Goal: Task Accomplishment & Management: Use online tool/utility

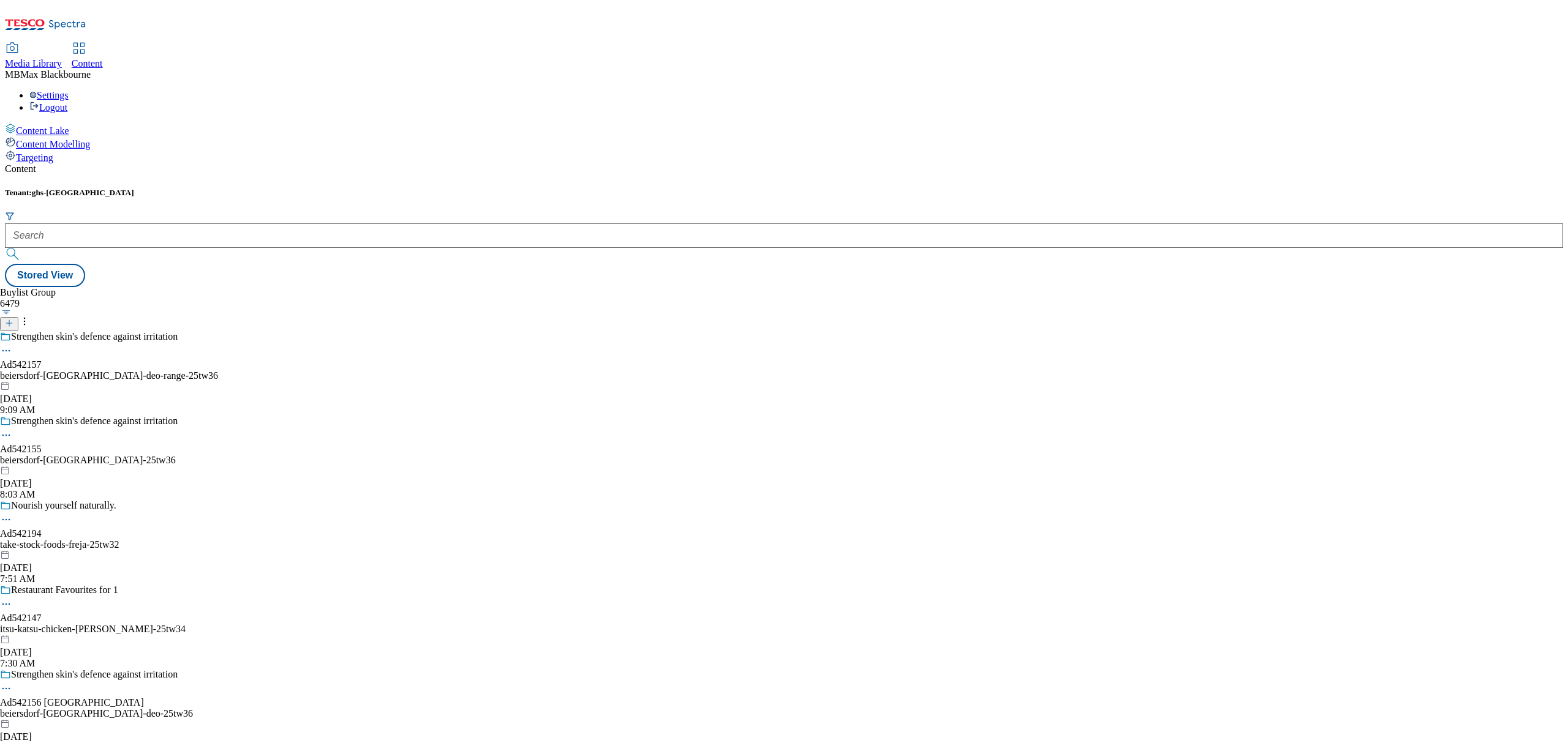
click at [79, 150] on div "Targeting" at bounding box center [784, 157] width 1558 height 13
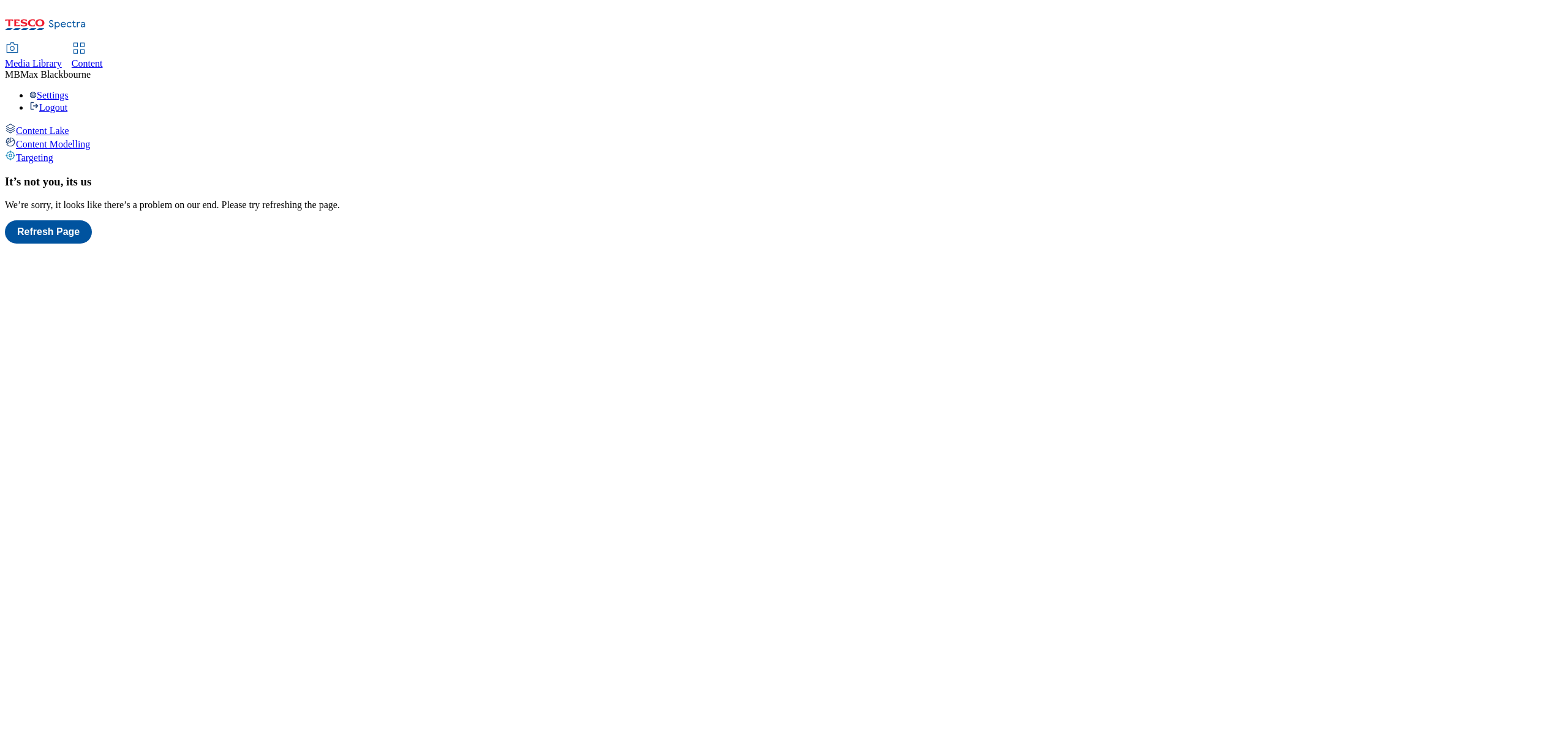
click at [65, 139] on span "Content Modelling" at bounding box center [53, 144] width 74 height 11
click at [69, 126] on span "Content Lake" at bounding box center [42, 131] width 54 height 11
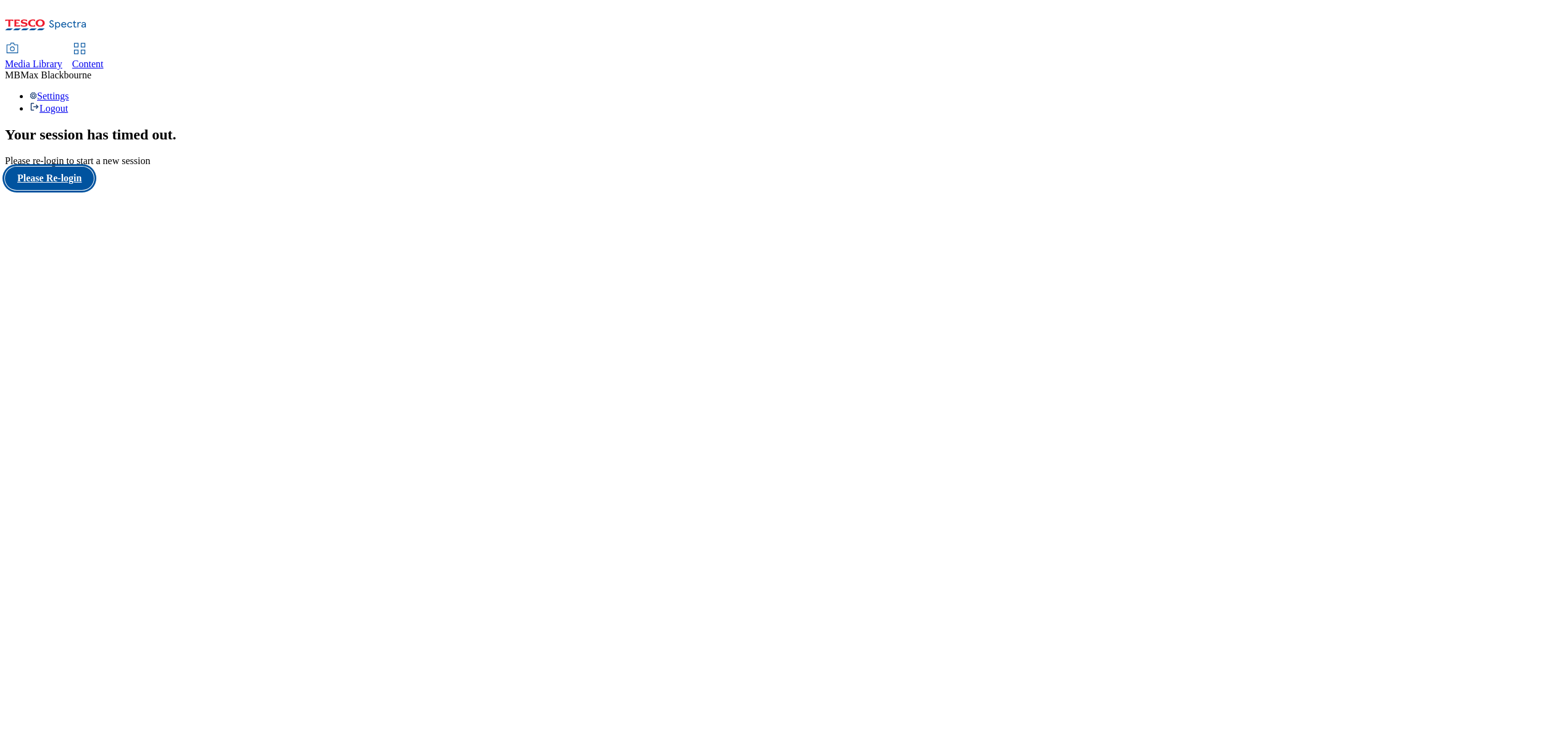
click at [47, 190] on button "Please Re-login" at bounding box center [49, 178] width 89 height 23
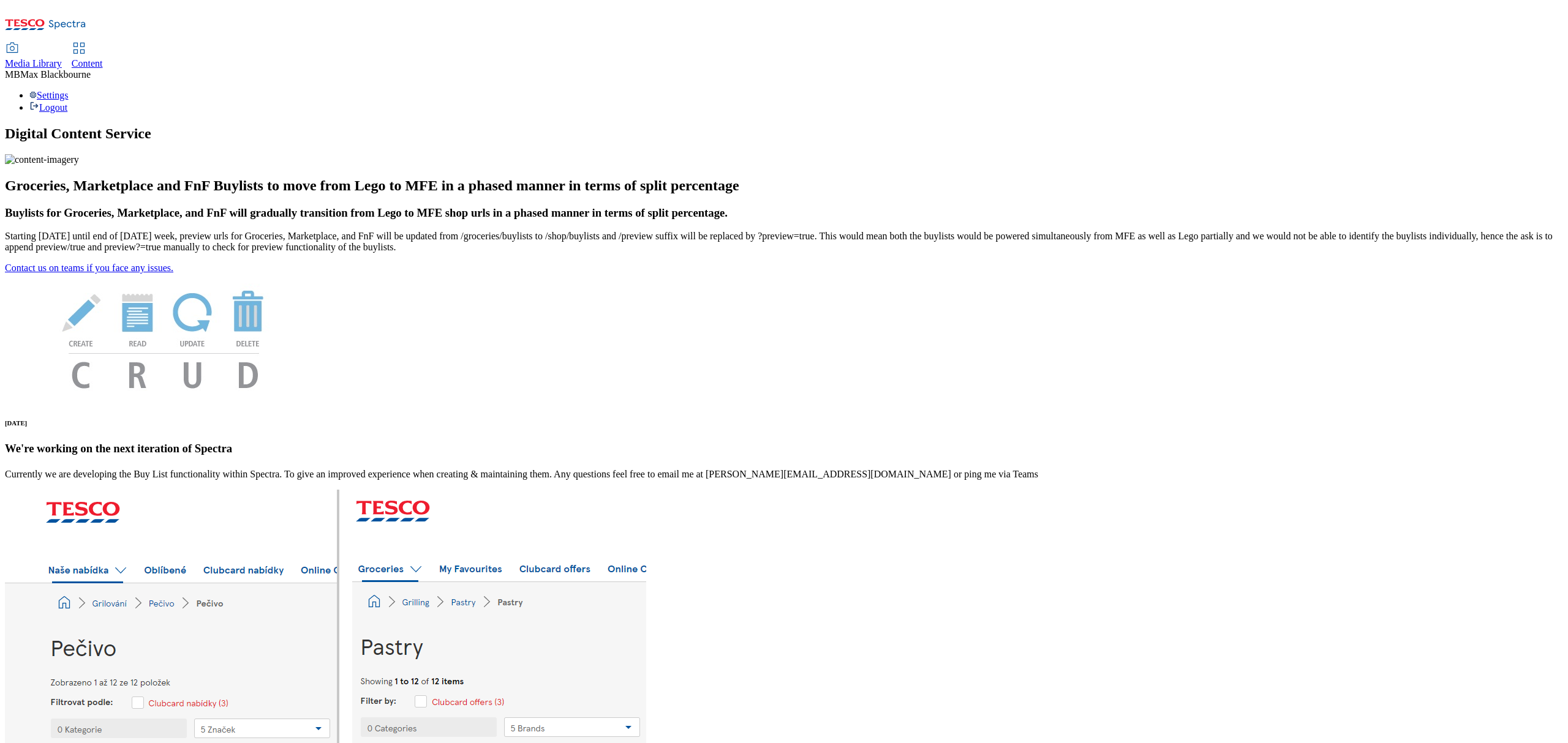
click at [103, 58] on span "Content" at bounding box center [87, 63] width 31 height 11
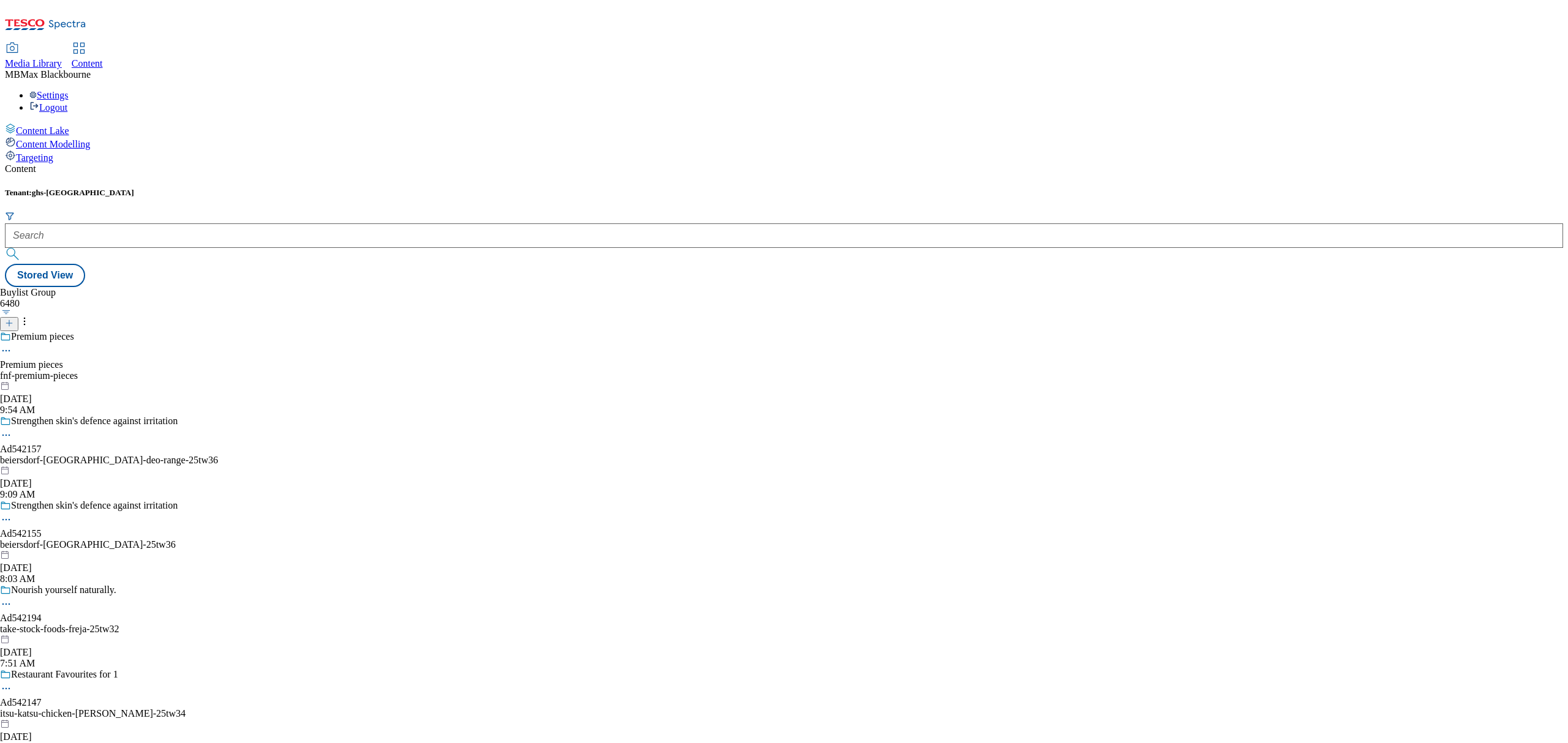
click at [237, 212] on div at bounding box center [784, 238] width 1558 height 53
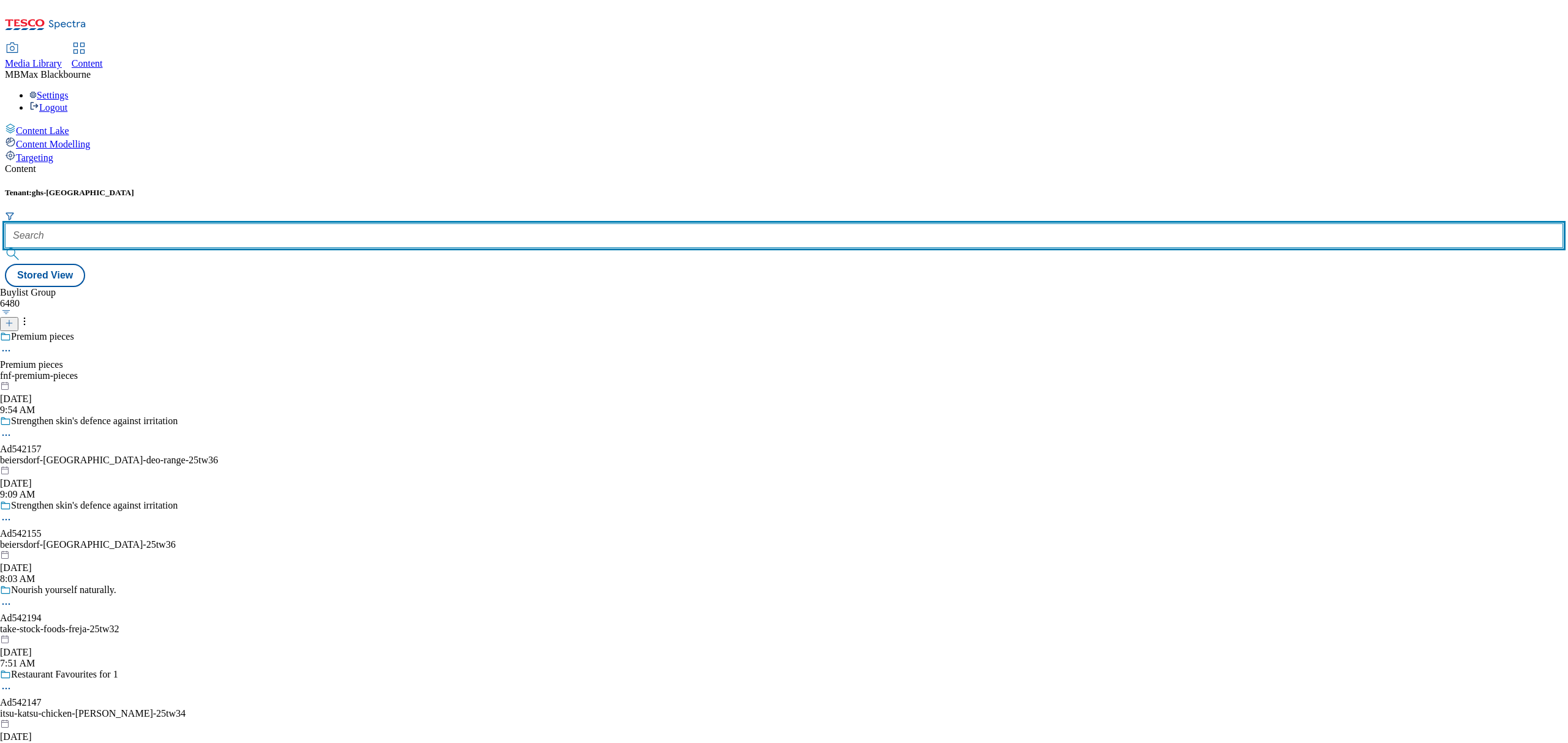
click at [248, 223] on input "text" at bounding box center [784, 235] width 1558 height 24
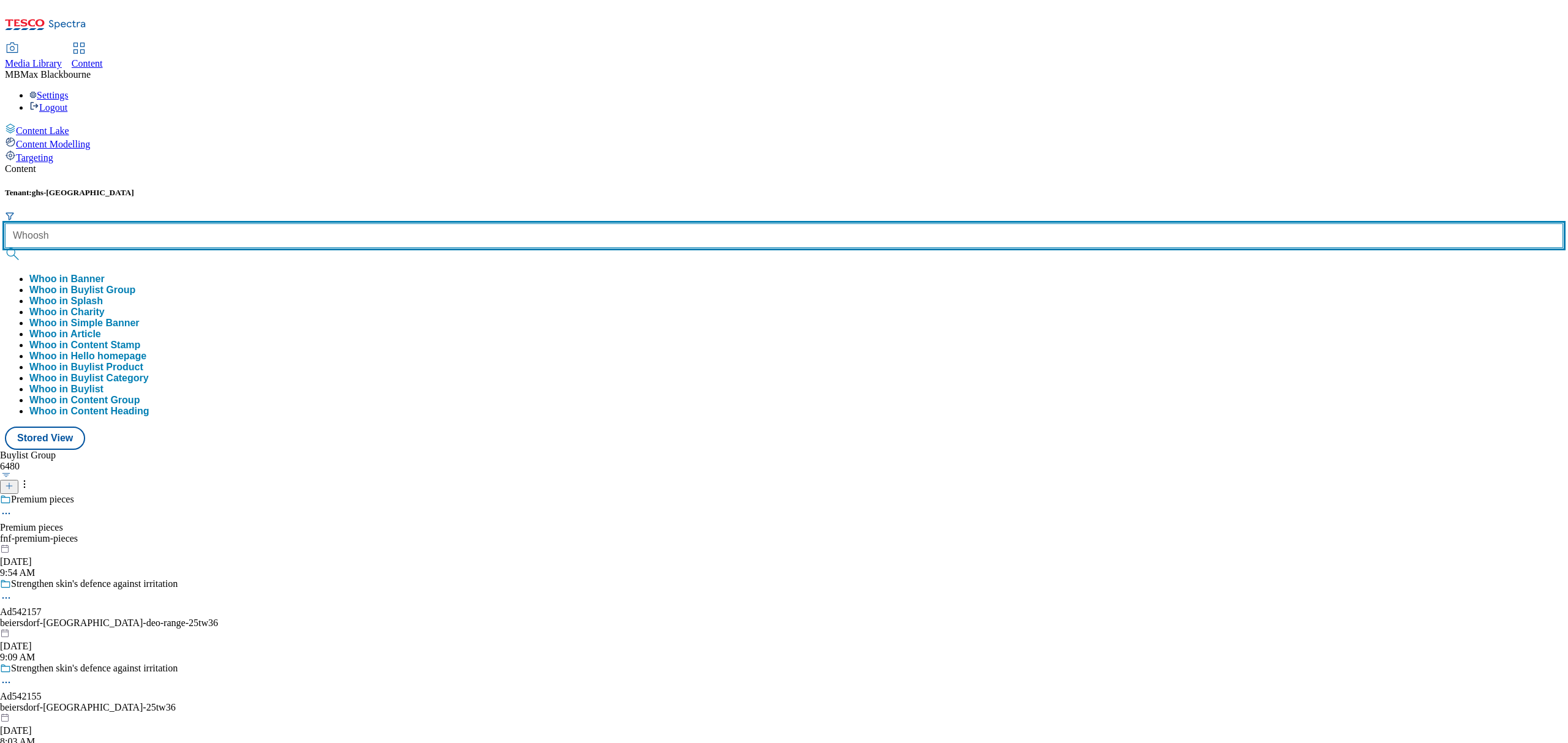
type input "Whoosh"
click at [5, 248] on button "submit" at bounding box center [13, 254] width 17 height 13
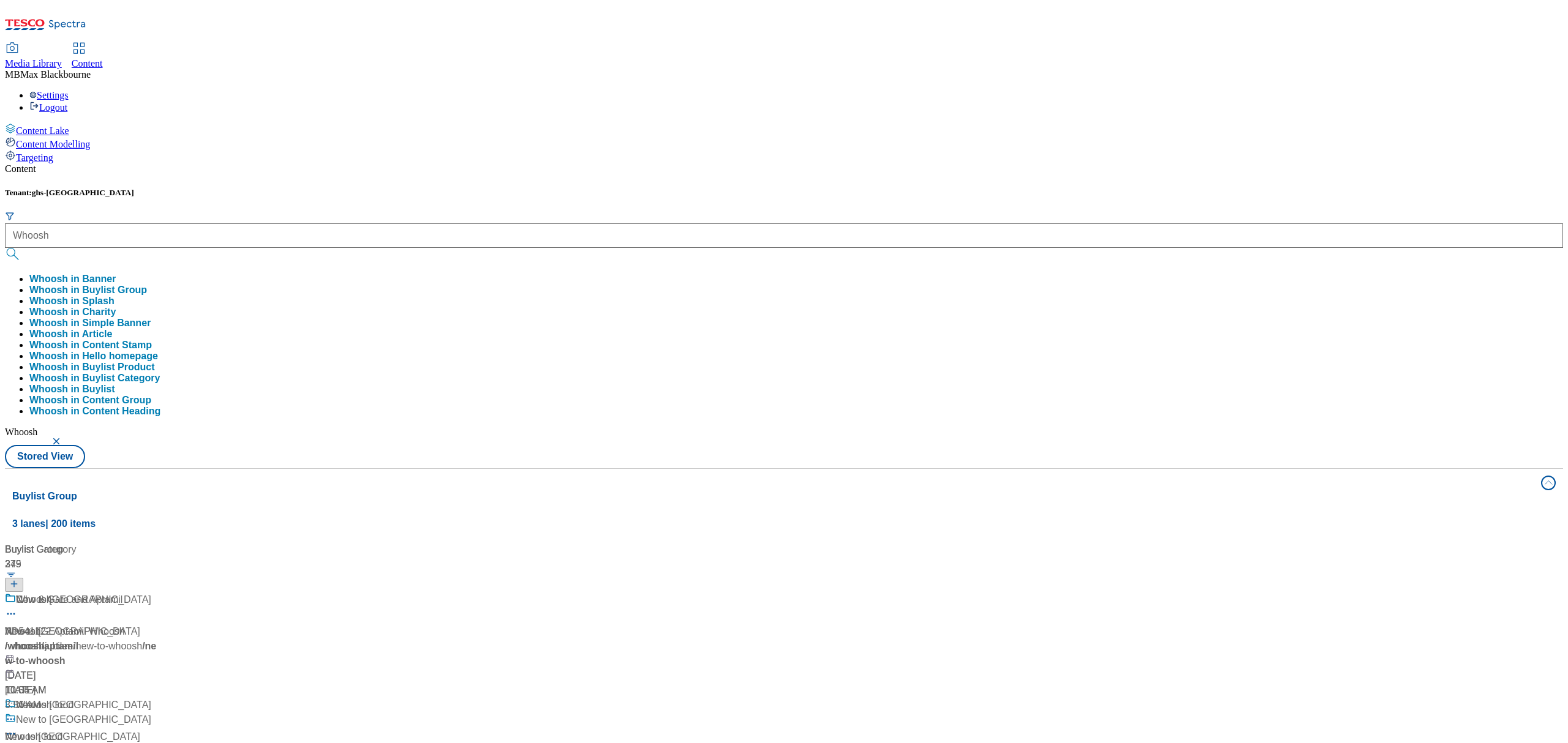
click at [434, 188] on div "Tenant: ghs-uk Whoosh Whoosh in Banner Whoosh in Buylist Group Whoosh in Splash…" at bounding box center [784, 328] width 1558 height 280
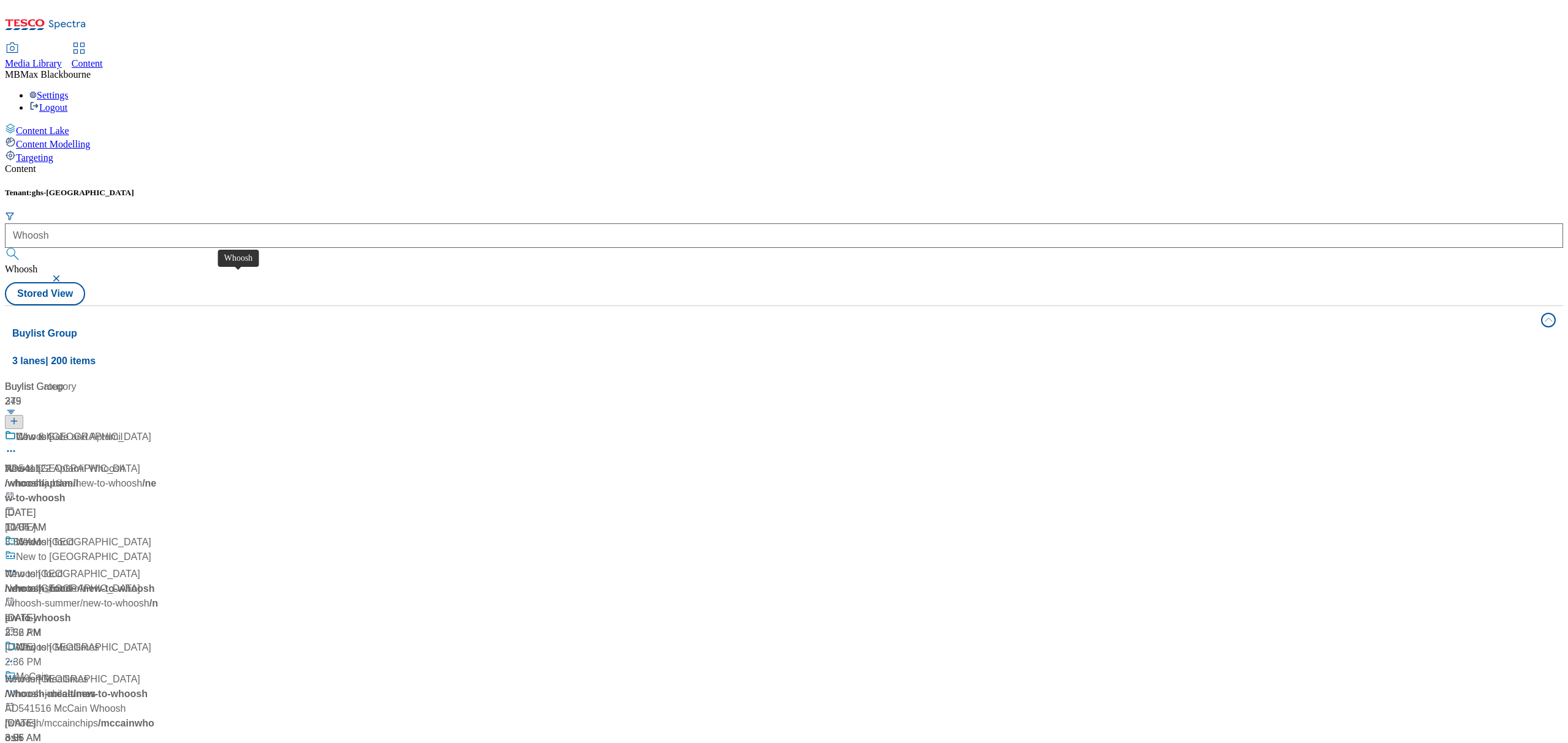
click at [52, 430] on span "Whoosh" at bounding box center [34, 437] width 36 height 15
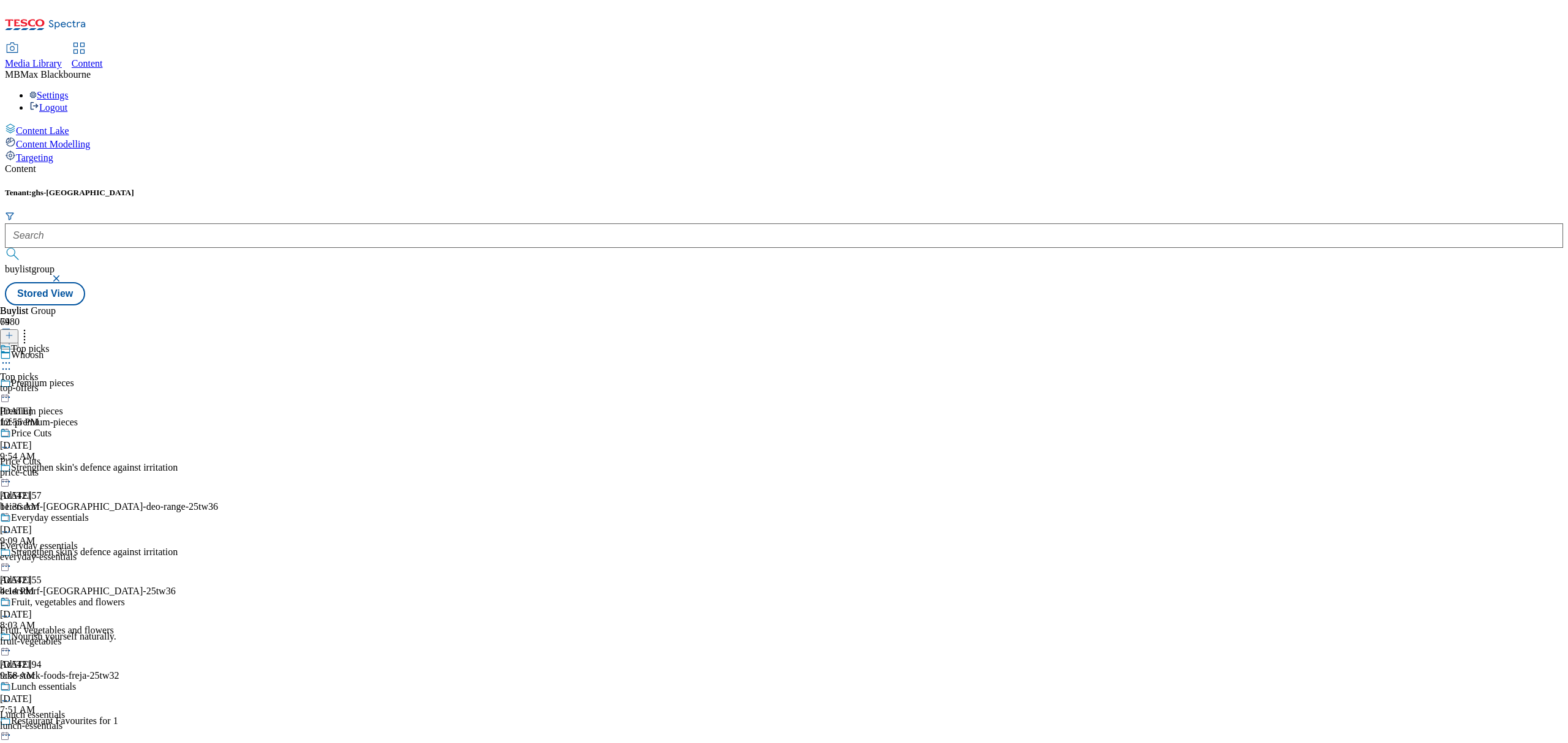
click at [612, 188] on div "Tenant: ghs-uk buylistgroup Stored View" at bounding box center [784, 247] width 1558 height 118
click at [49, 344] on span "Top picks" at bounding box center [30, 350] width 38 height 13
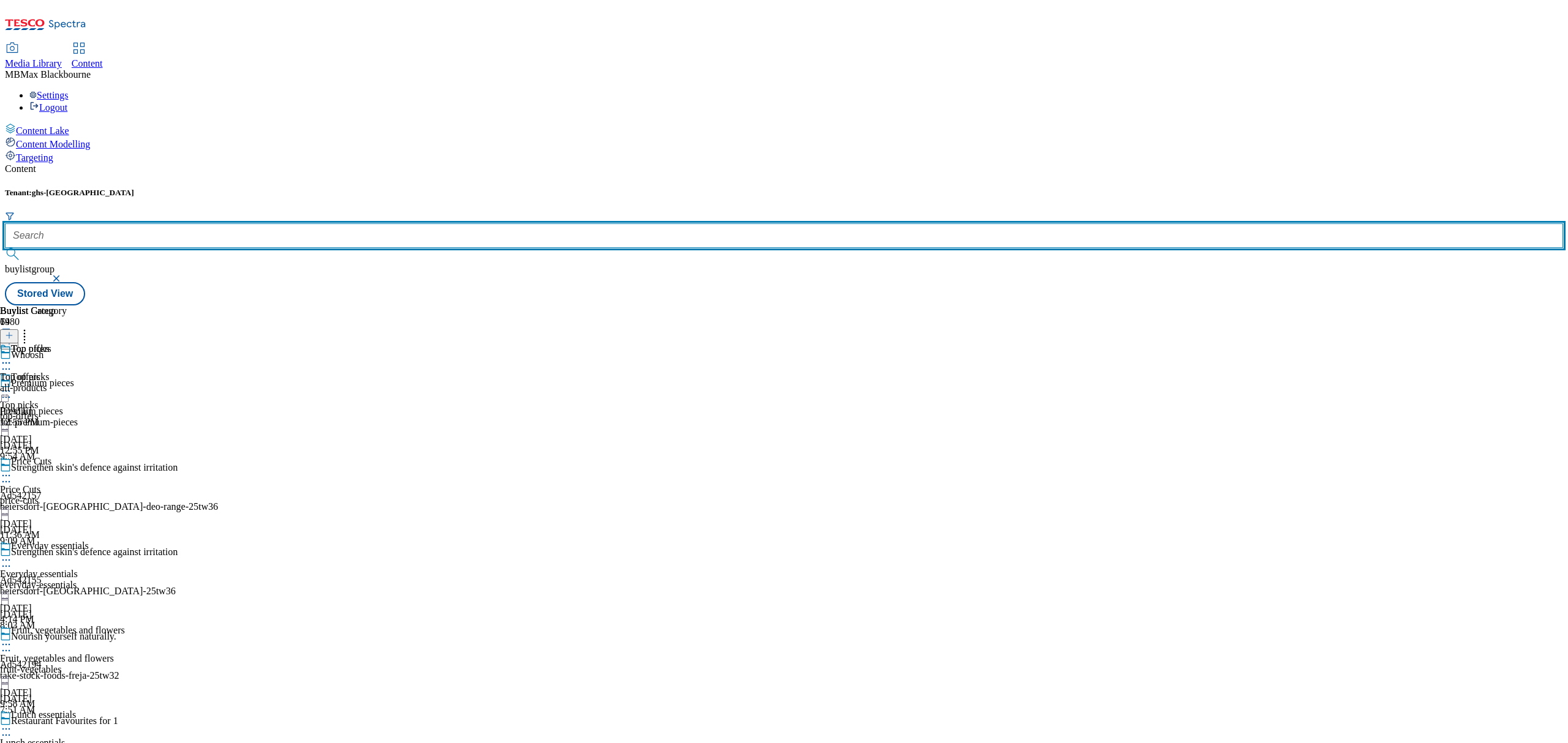
click at [289, 223] on input "text" at bounding box center [784, 235] width 1558 height 24
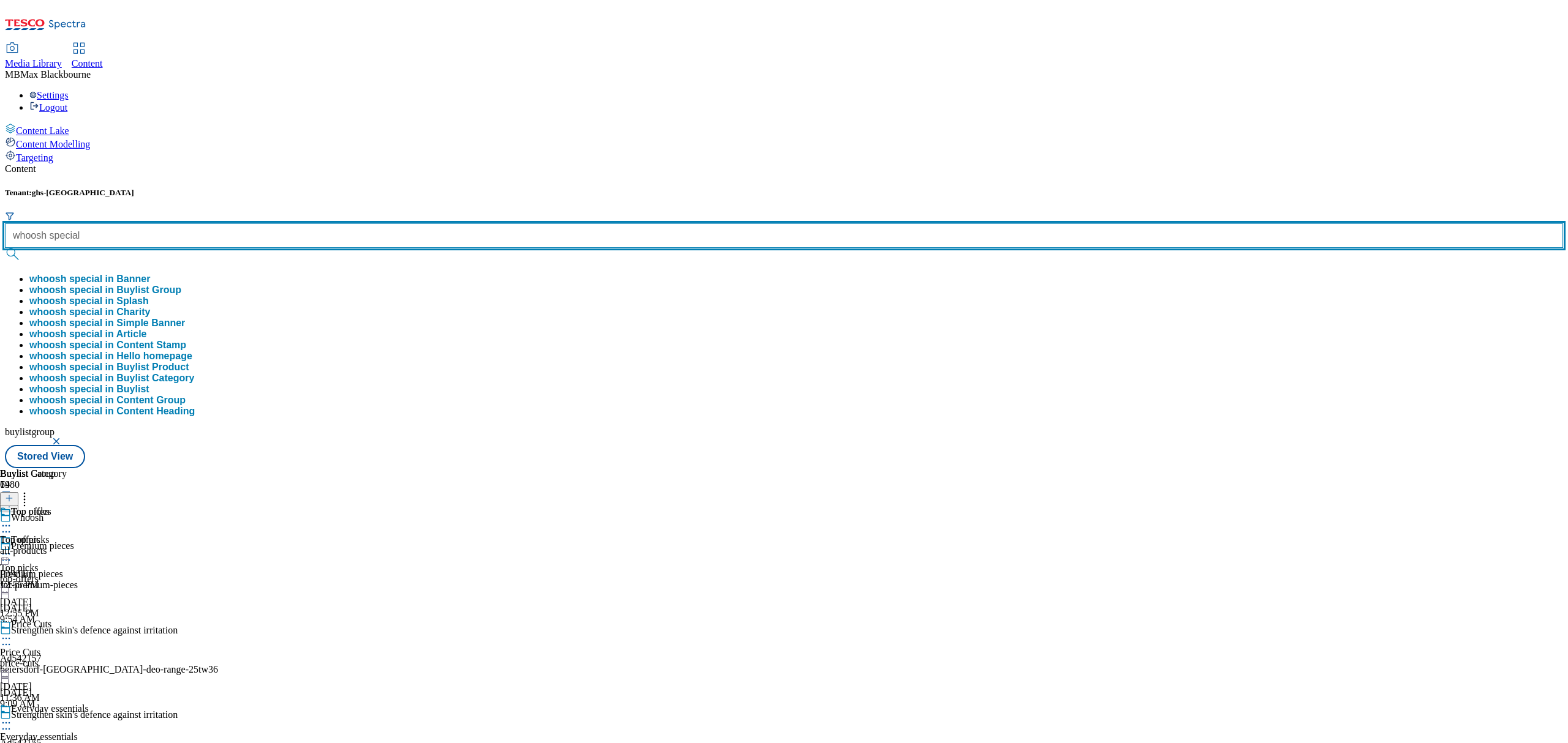
type input "whoosh special"
click at [5, 248] on button "submit" at bounding box center [13, 254] width 17 height 13
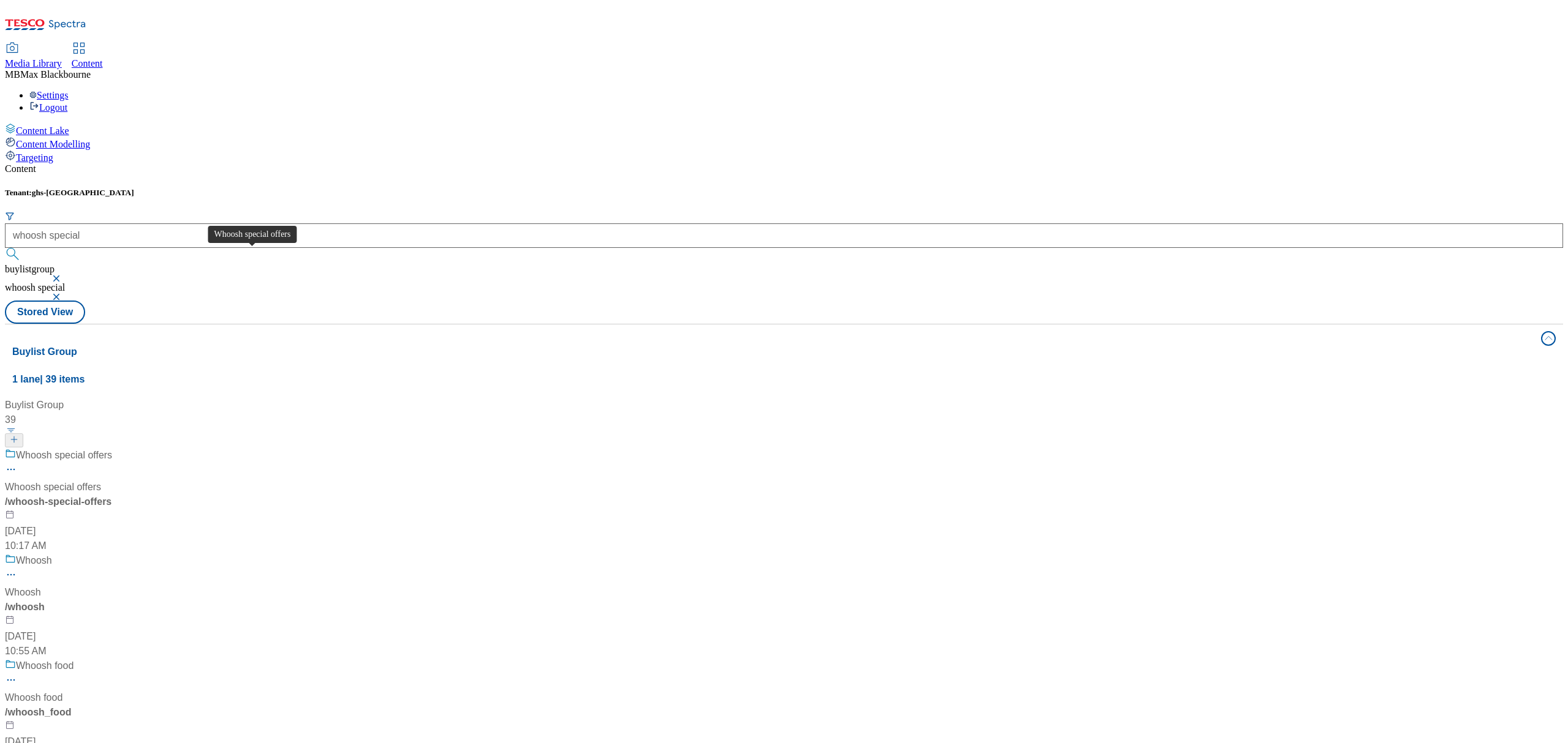
click at [112, 448] on span "Whoosh special offers" at bounding box center [63, 455] width 96 height 15
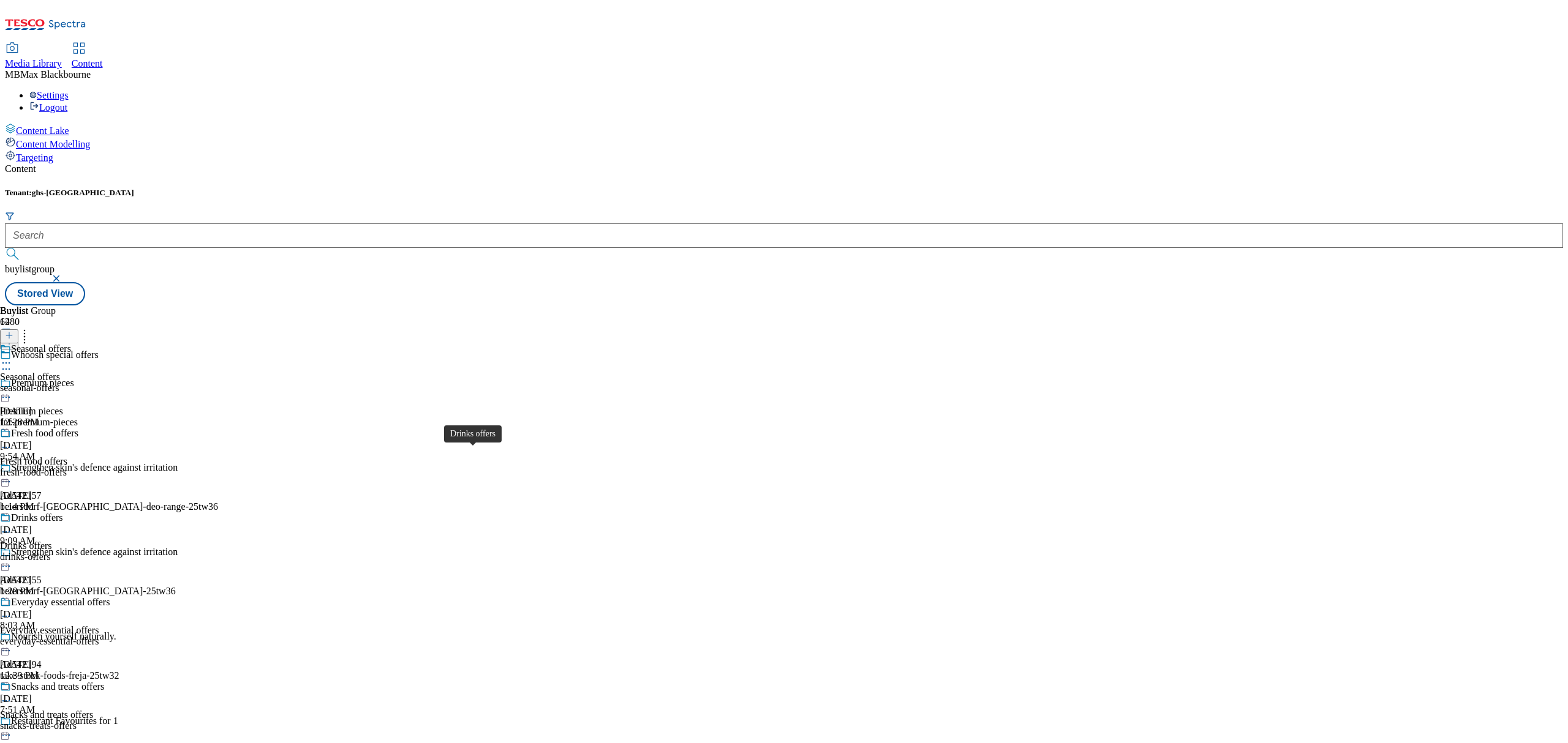
click at [63, 512] on div "Drinks offers" at bounding box center [37, 518] width 52 height 11
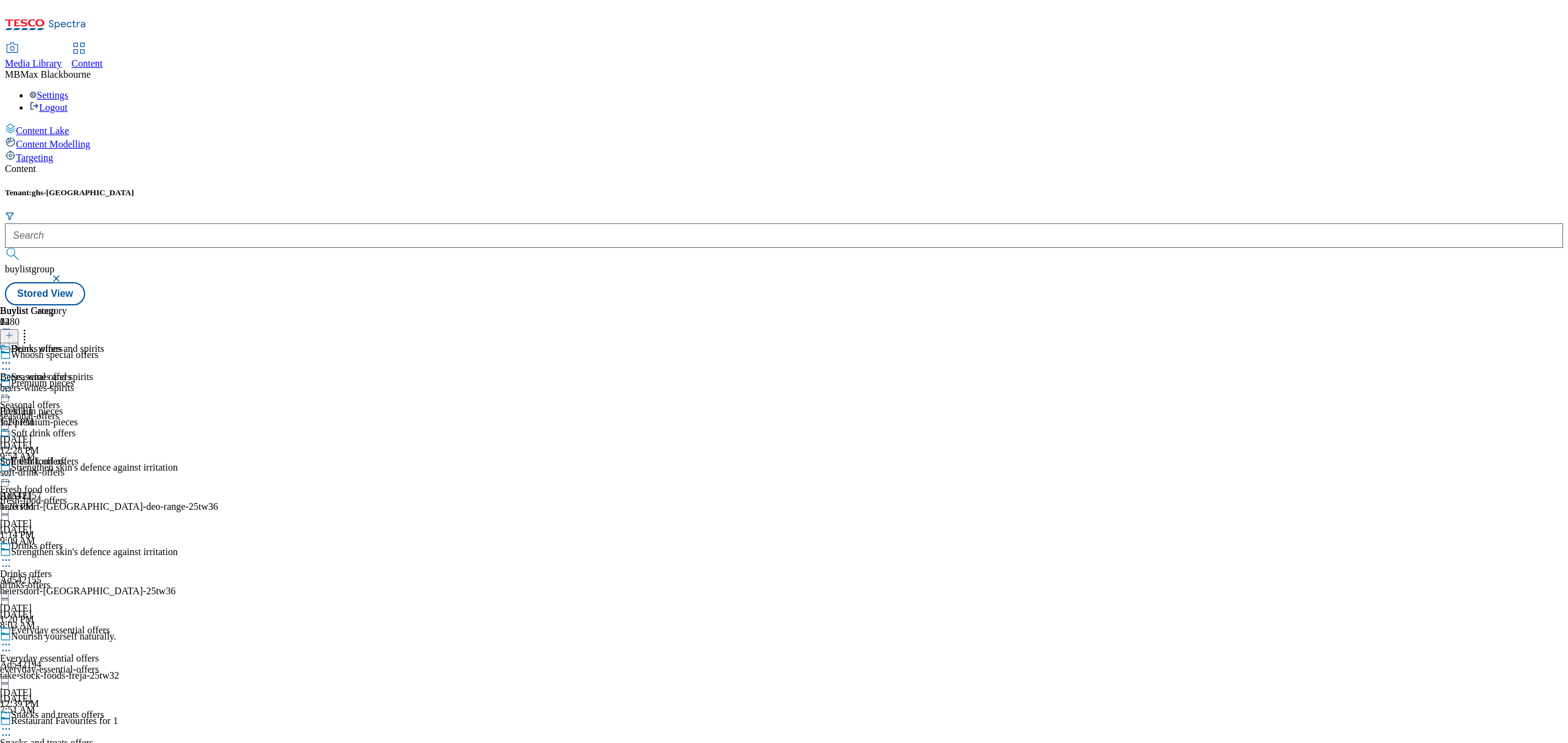
click at [104, 344] on span "Beers, wines and spirits" at bounding box center [58, 350] width 93 height 13
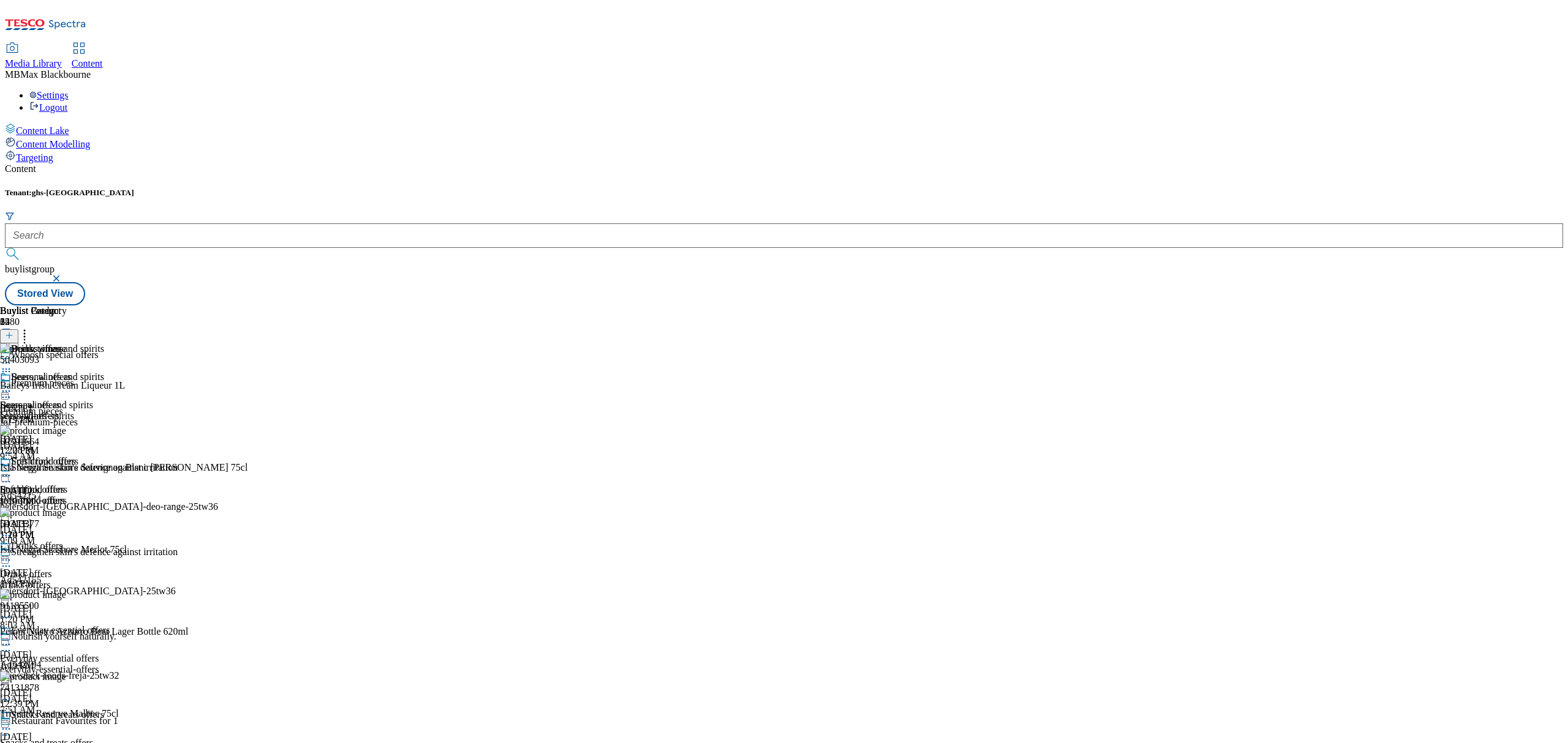
click at [30, 328] on icon at bounding box center [24, 334] width 13 height 13
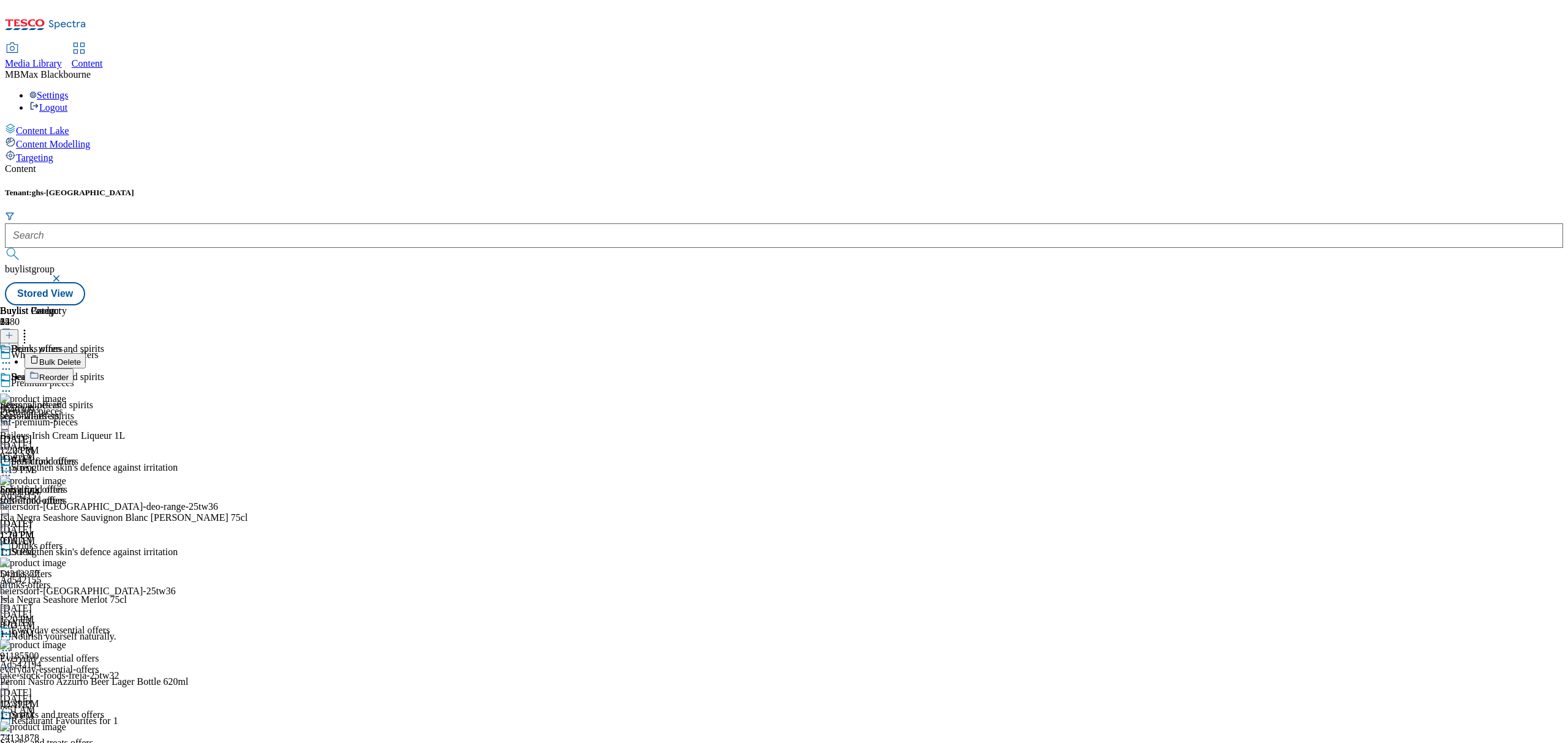
click at [73, 369] on button "Reorder" at bounding box center [49, 376] width 49 height 15
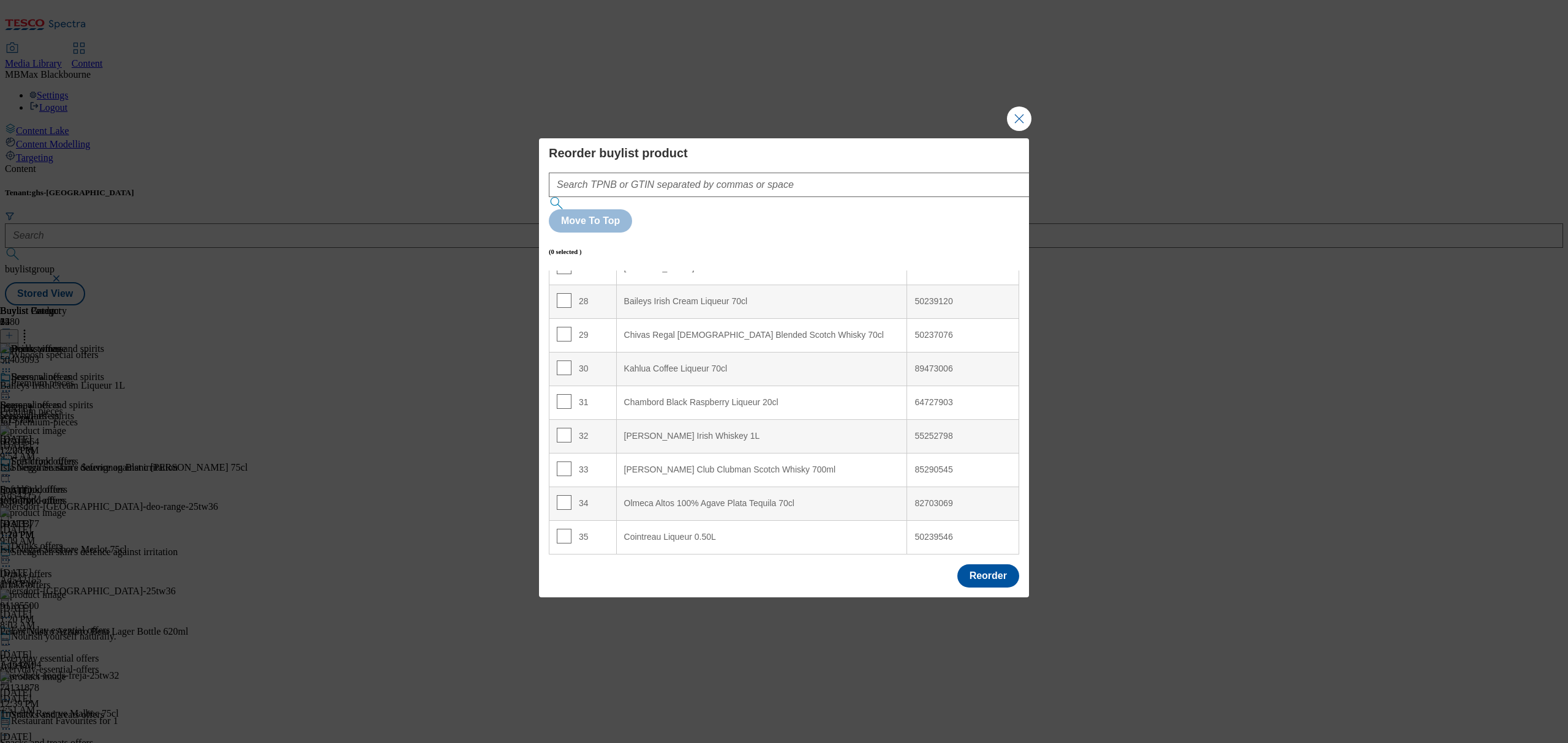
scroll to position [279, 0]
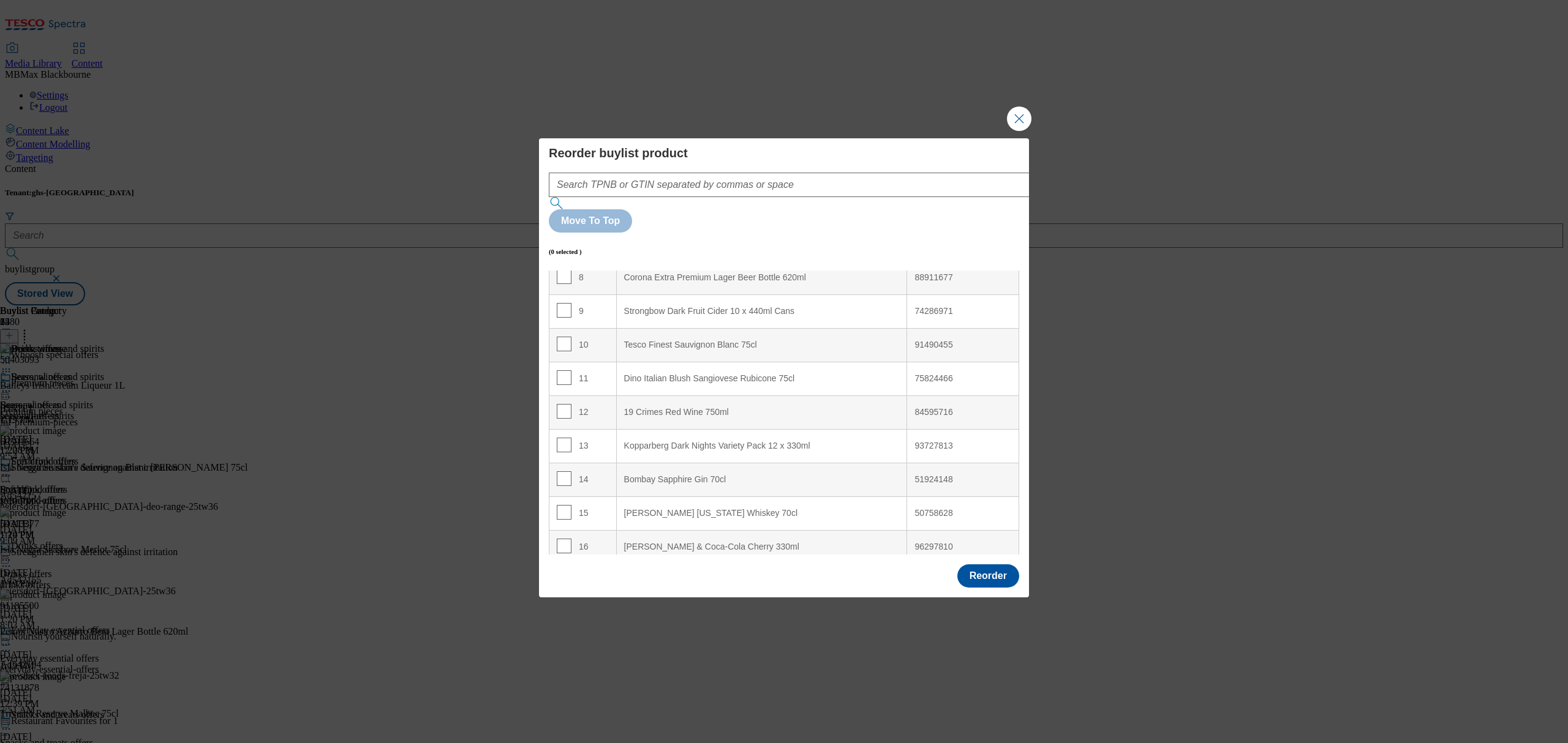
click at [567, 395] on td "12" at bounding box center [583, 412] width 67 height 34
click at [567, 404] on input "Modal" at bounding box center [564, 411] width 15 height 15
checkbox input "true"
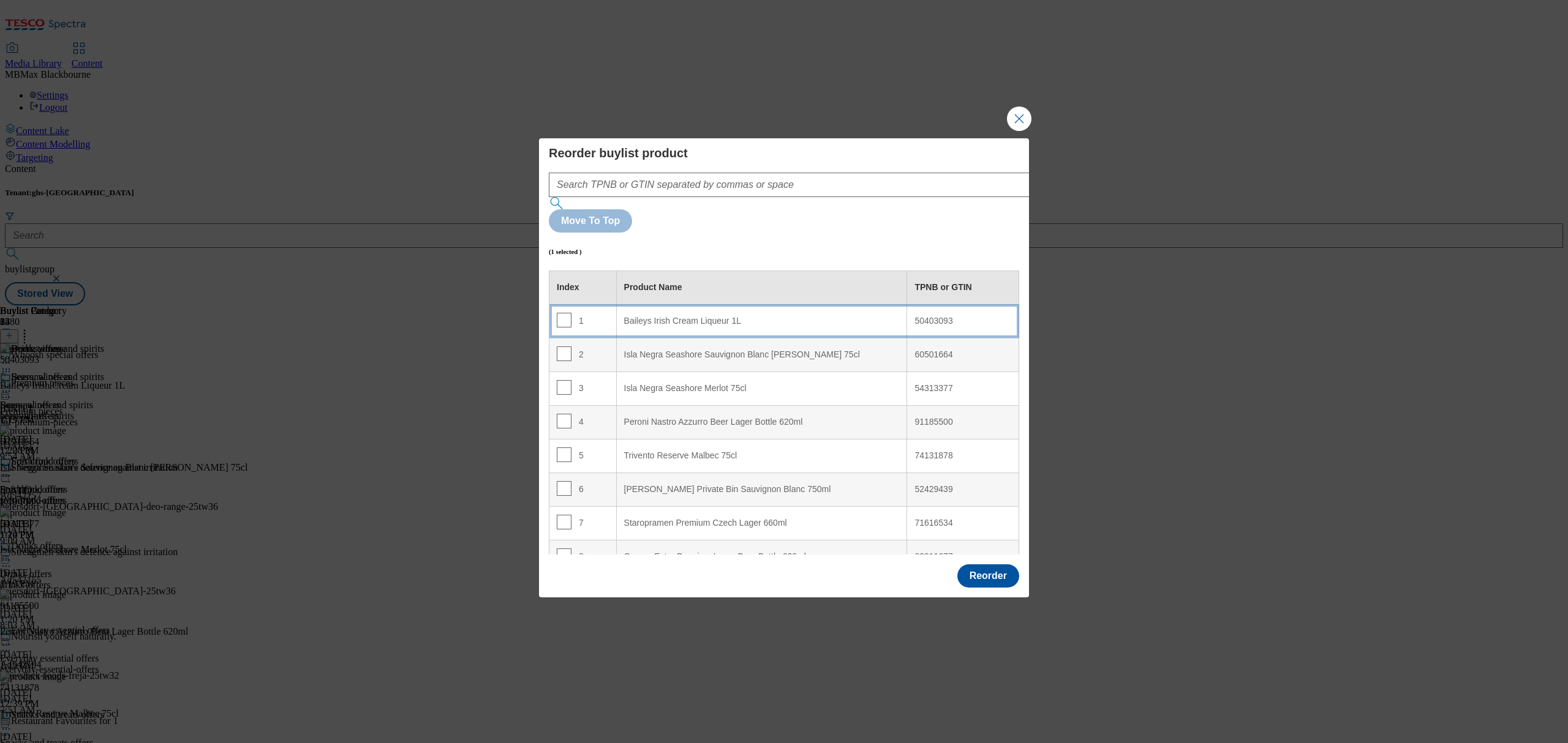
click at [641, 316] on div "Baileys Irish Cream Liqueur 1L" at bounding box center [762, 321] width 276 height 11
click at [561, 313] on input "Modal" at bounding box center [564, 320] width 15 height 15
checkbox input "false"
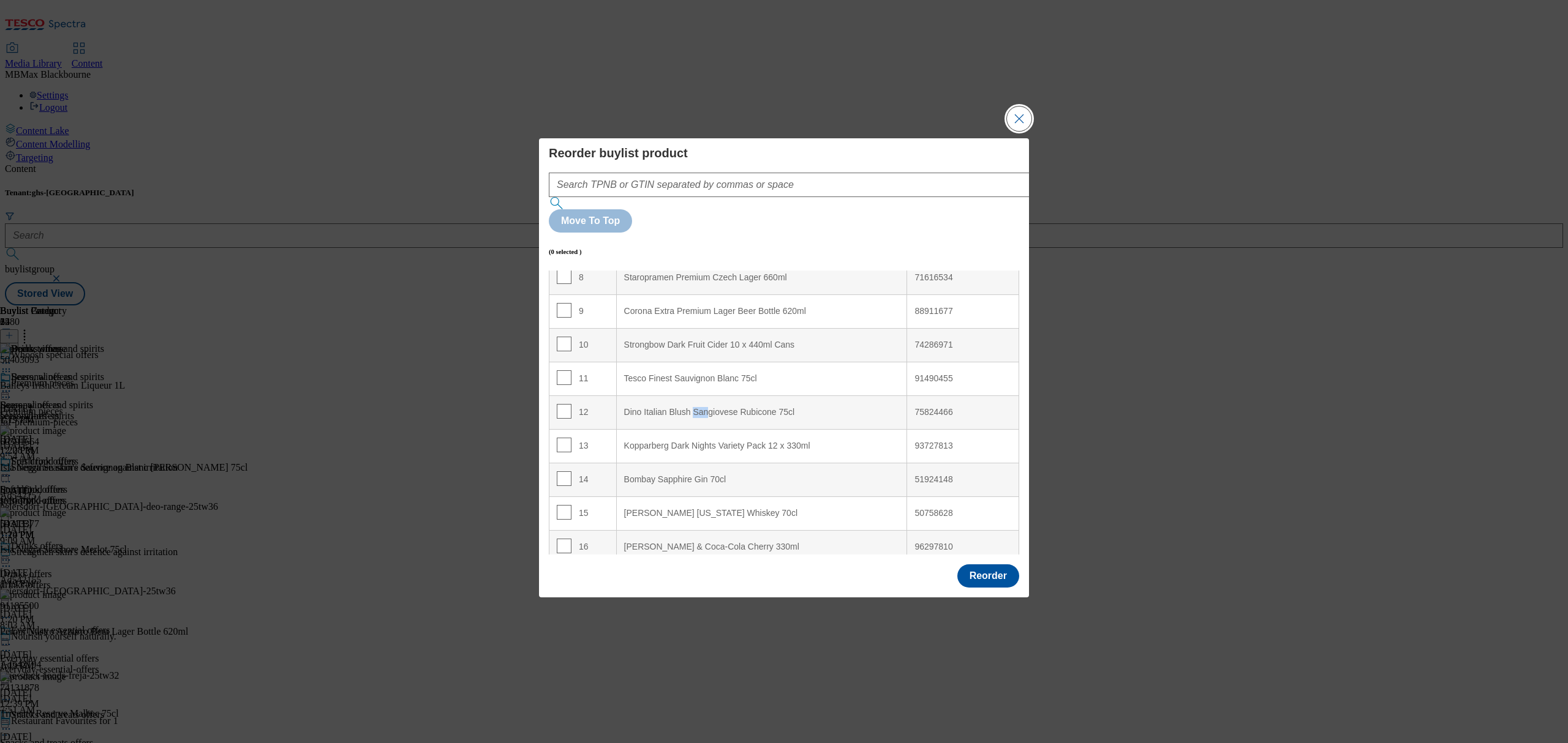
click at [1008, 131] on button "Close Modal" at bounding box center [1019, 118] width 24 height 24
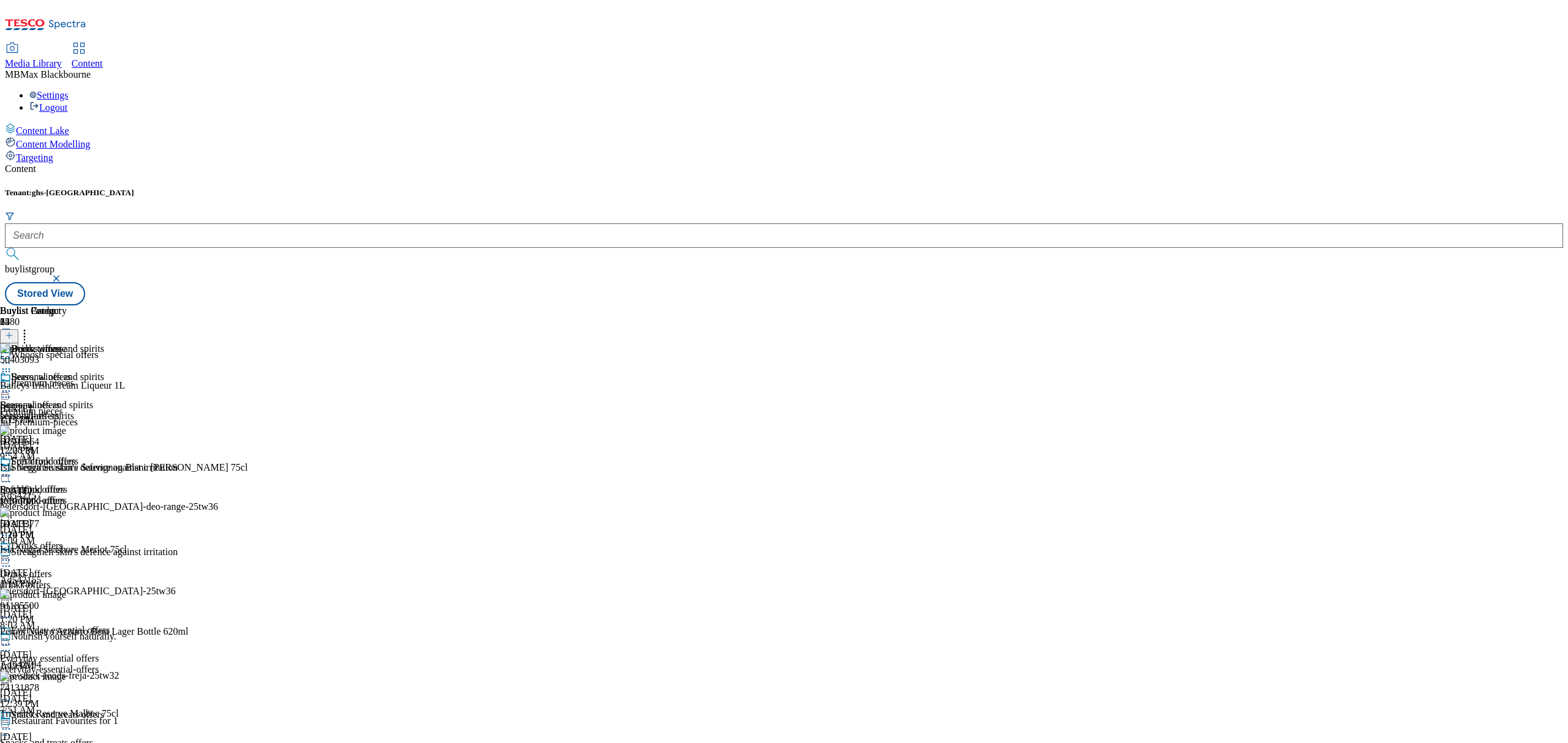
click at [247, 305] on header "Buylist Product 35" at bounding box center [124, 324] width 247 height 38
click at [19, 329] on button at bounding box center [9, 336] width 19 height 14
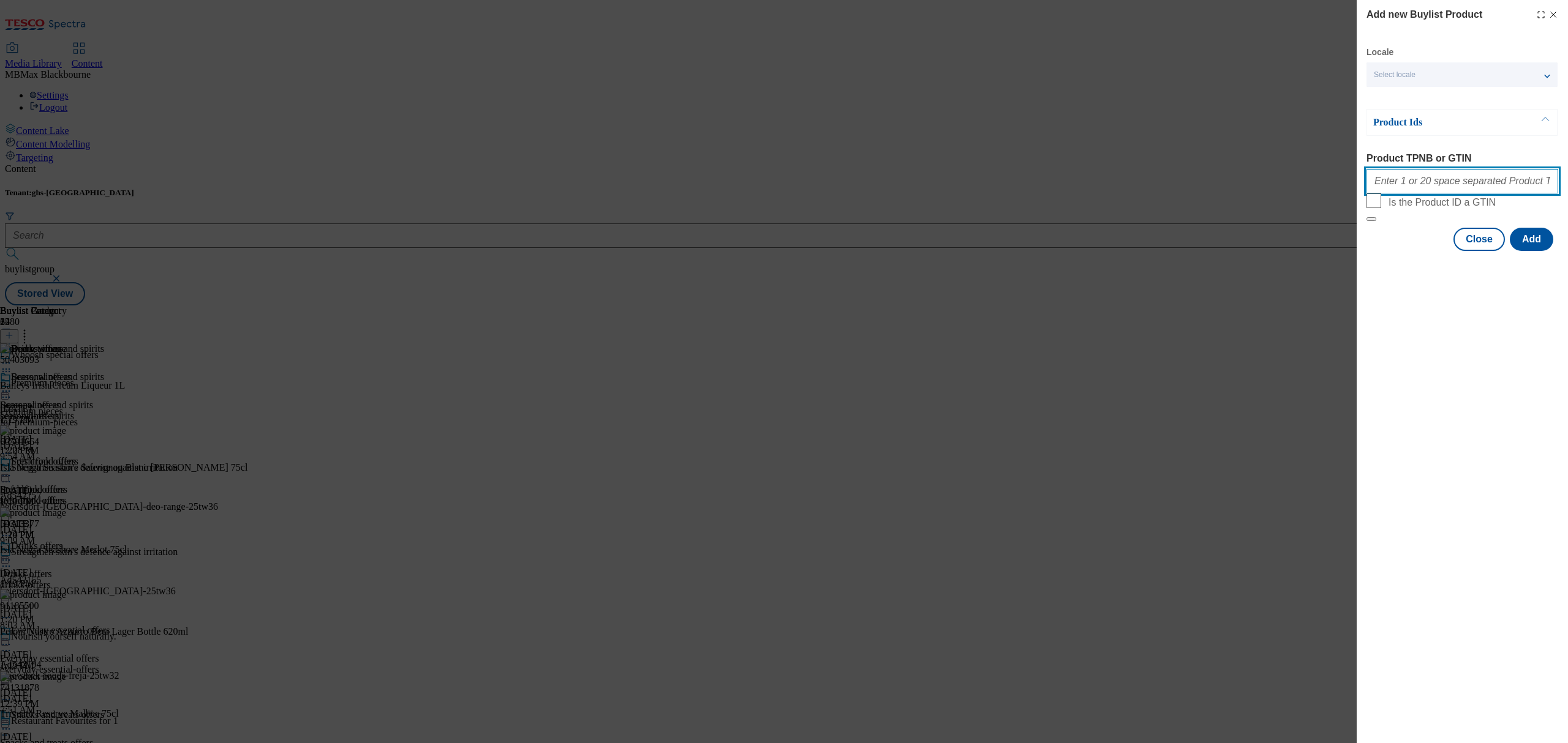
drag, startPoint x: 1458, startPoint y: 191, endPoint x: 1451, endPoint y: 188, distance: 7.6
click at [1458, 191] on input "Product TPNB or GTIN" at bounding box center [1462, 181] width 192 height 24
paste input "50519561"
paste input "85735118 85717647 61062294 91260647 72255337 51924148 50234062 50869065"
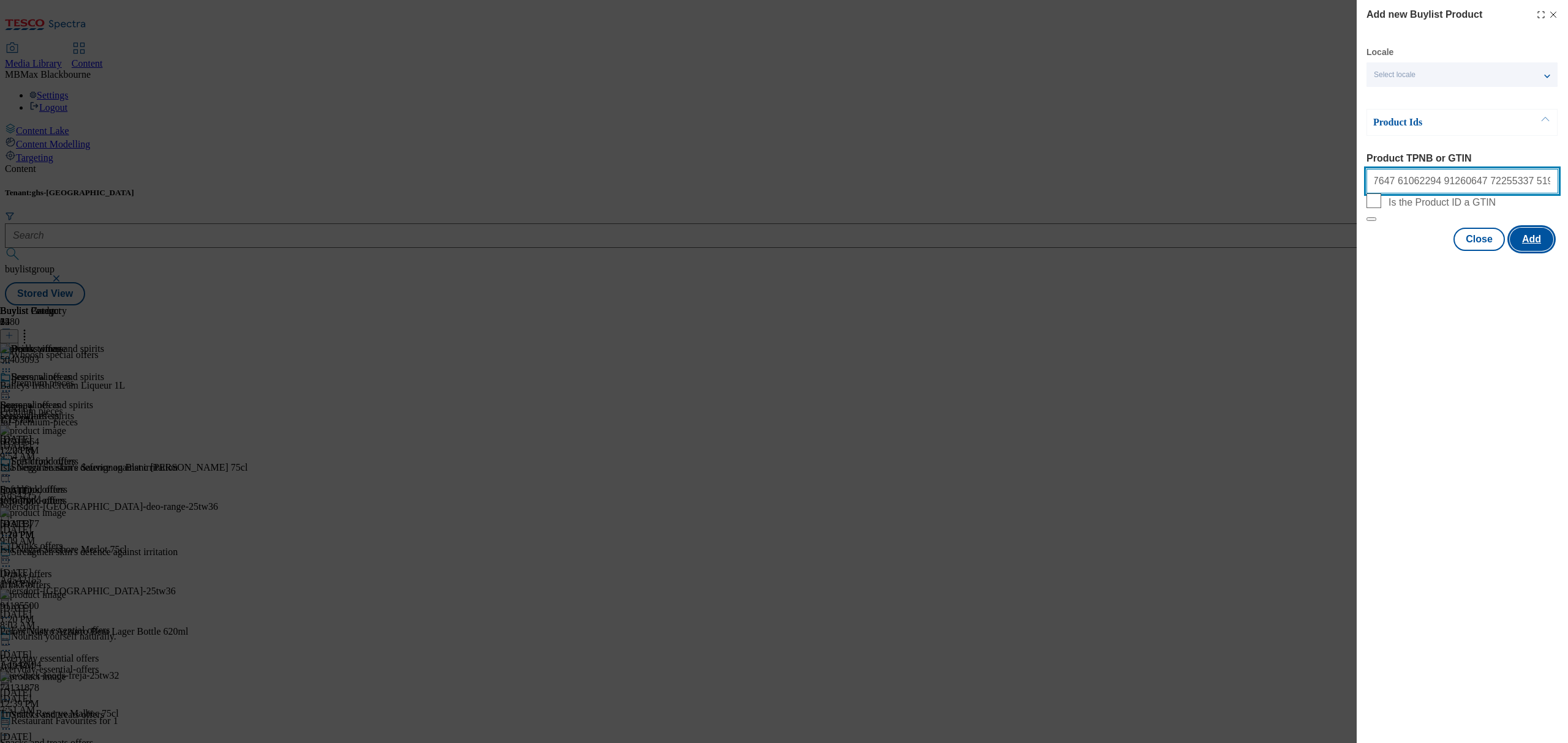
type input "50519561 85735118 85717647 61062294 91260647 72255337 51924148 50234062 50869065"
click at [1524, 251] on button "Add" at bounding box center [1532, 239] width 44 height 23
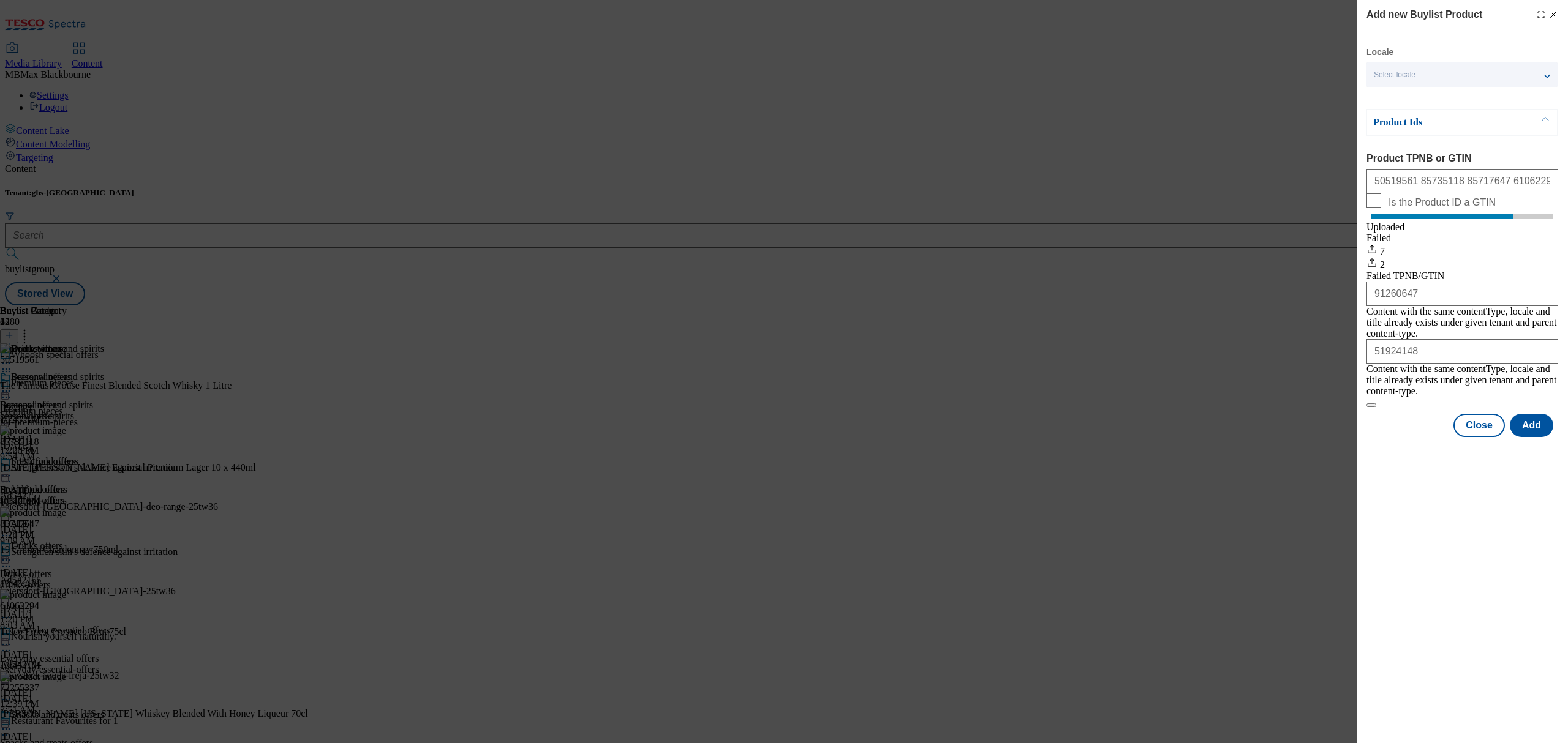
click at [1553, 10] on icon "Modal" at bounding box center [1553, 15] width 10 height 10
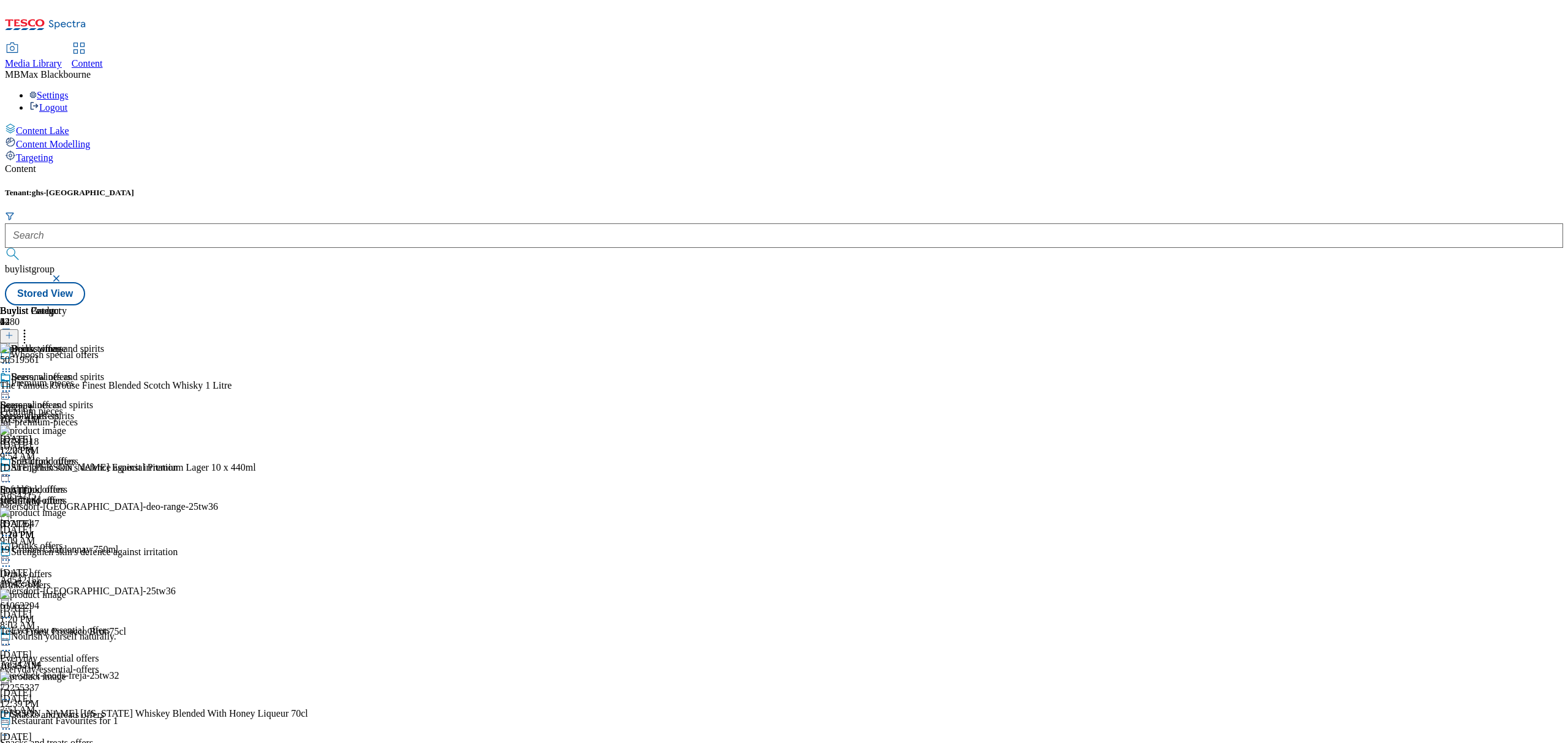
click at [30, 328] on icon at bounding box center [24, 334] width 13 height 13
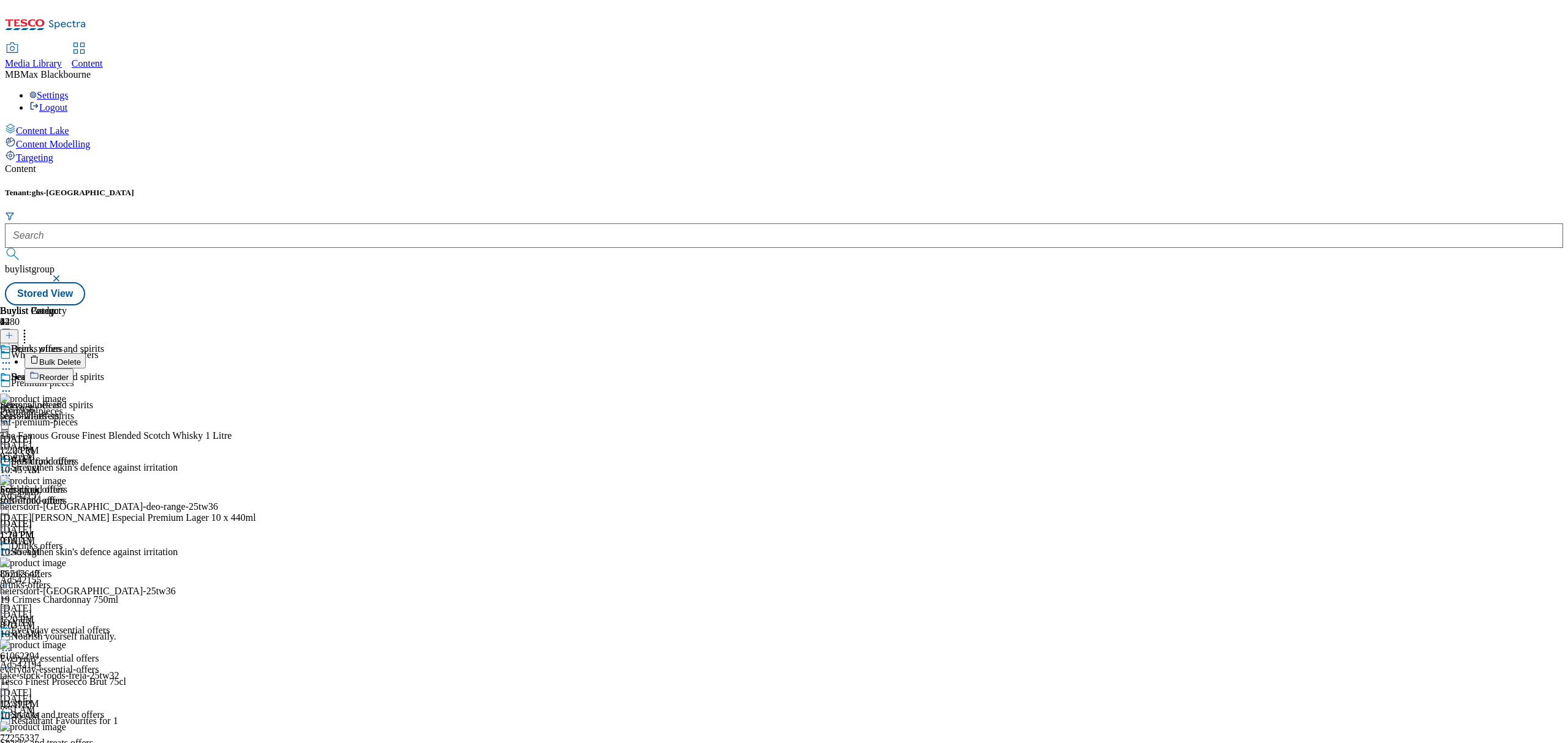
click at [73, 369] on button "Reorder" at bounding box center [49, 376] width 49 height 15
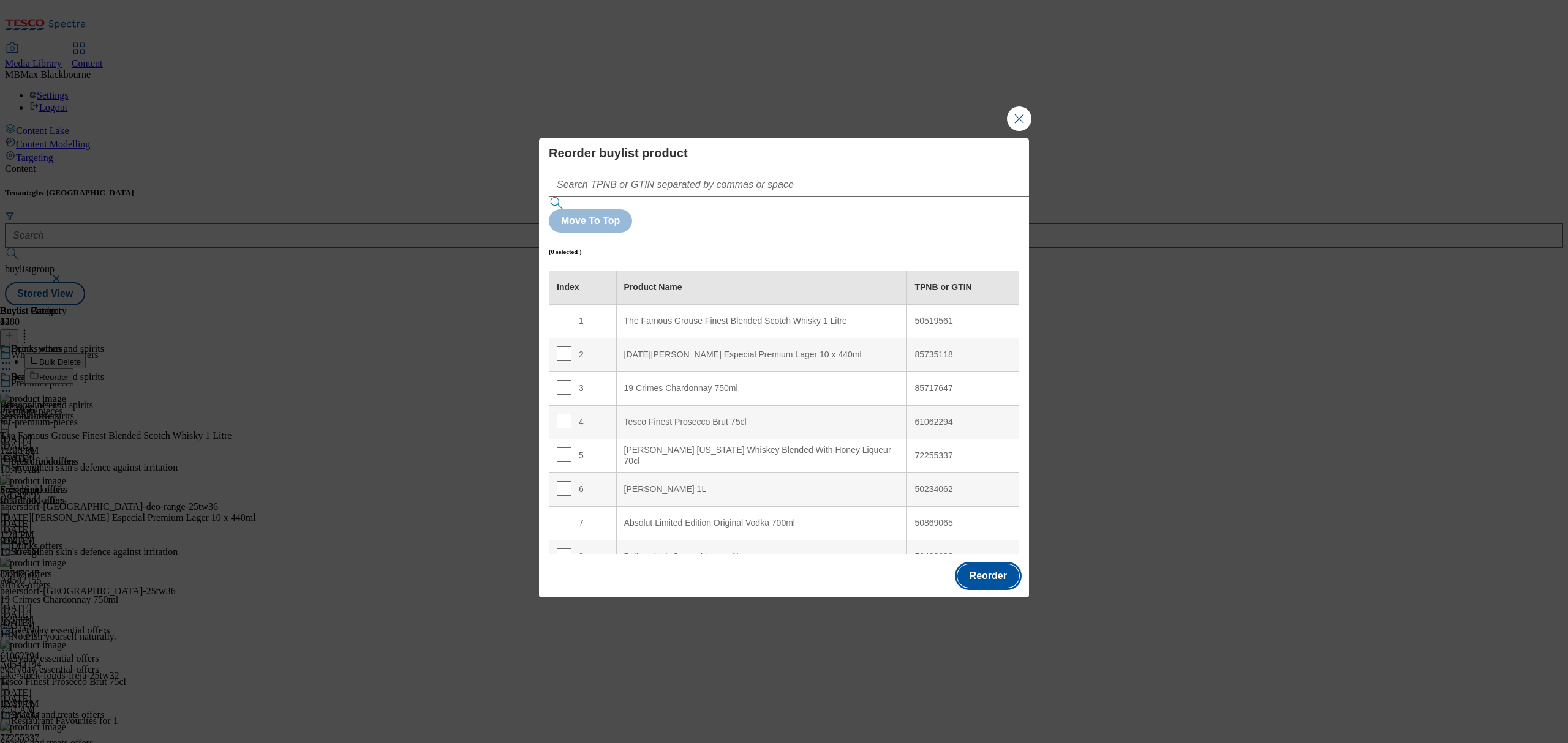
click at [995, 565] on button "Reorder" at bounding box center [989, 576] width 62 height 23
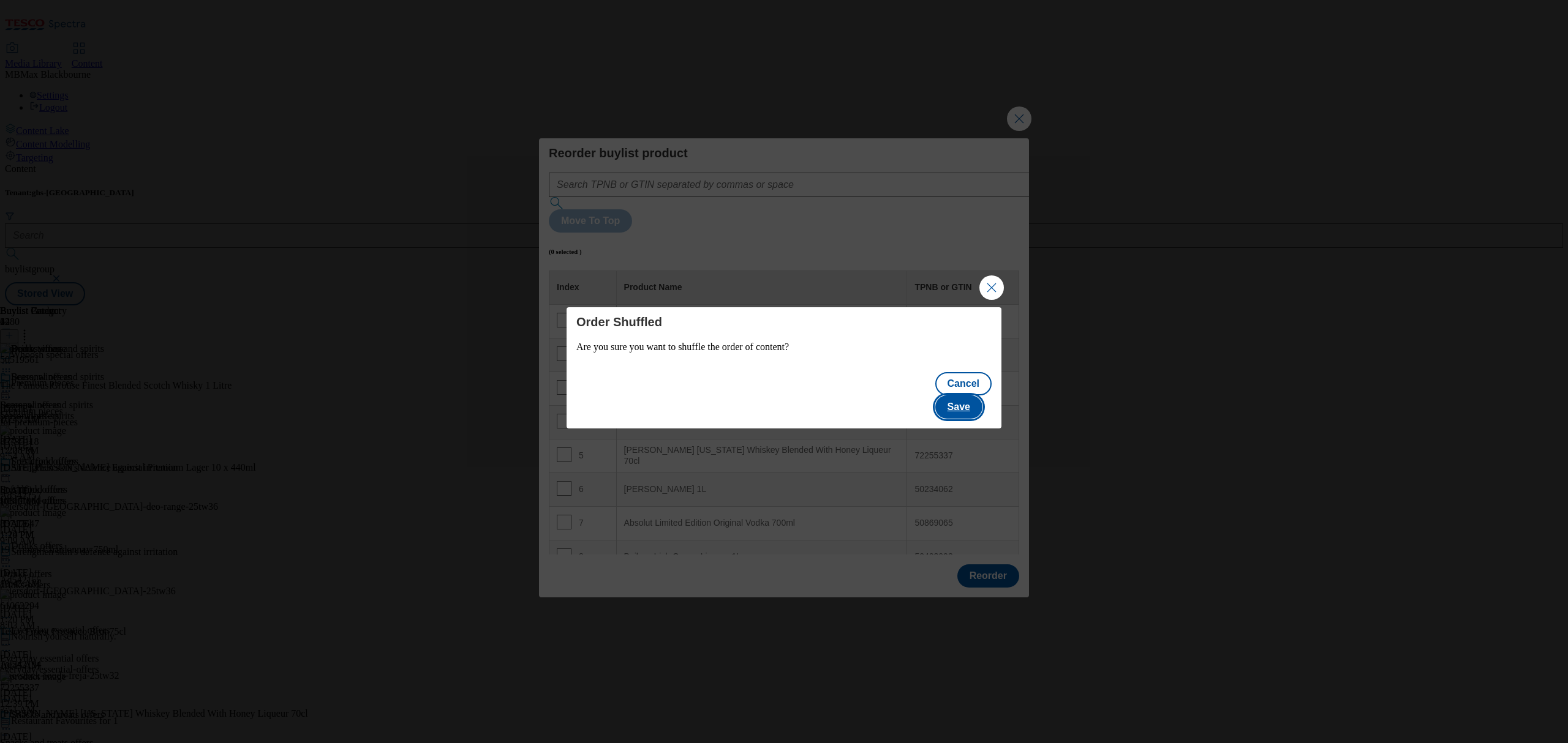
click at [950, 403] on button "Save" at bounding box center [958, 407] width 47 height 23
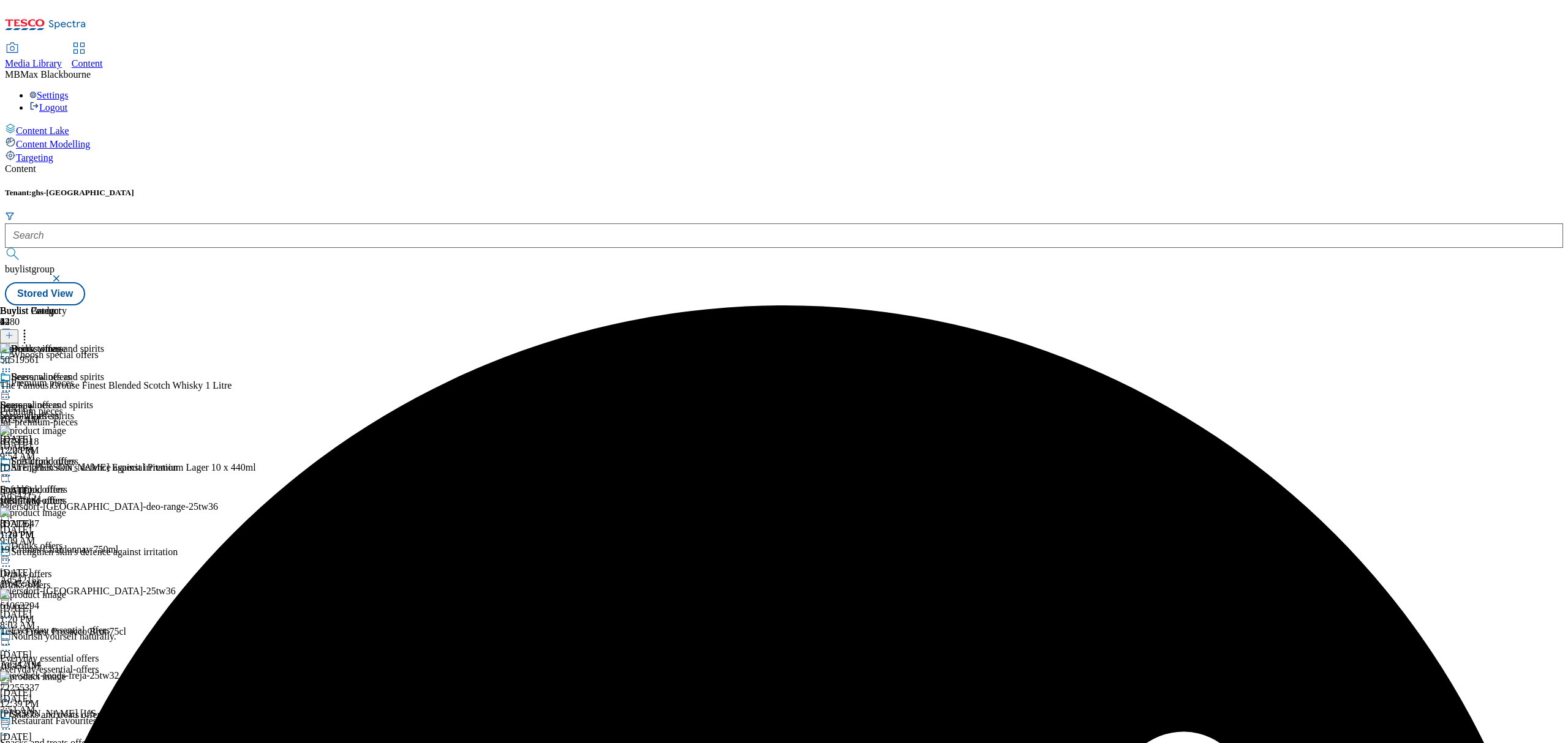
click at [104, 372] on div "Beers, wines and spirits Beers, wines and spirits beers-wines-spirits Oct 8, 20…" at bounding box center [52, 414] width 104 height 85
click at [13, 385] on icon at bounding box center [6, 391] width 13 height 13
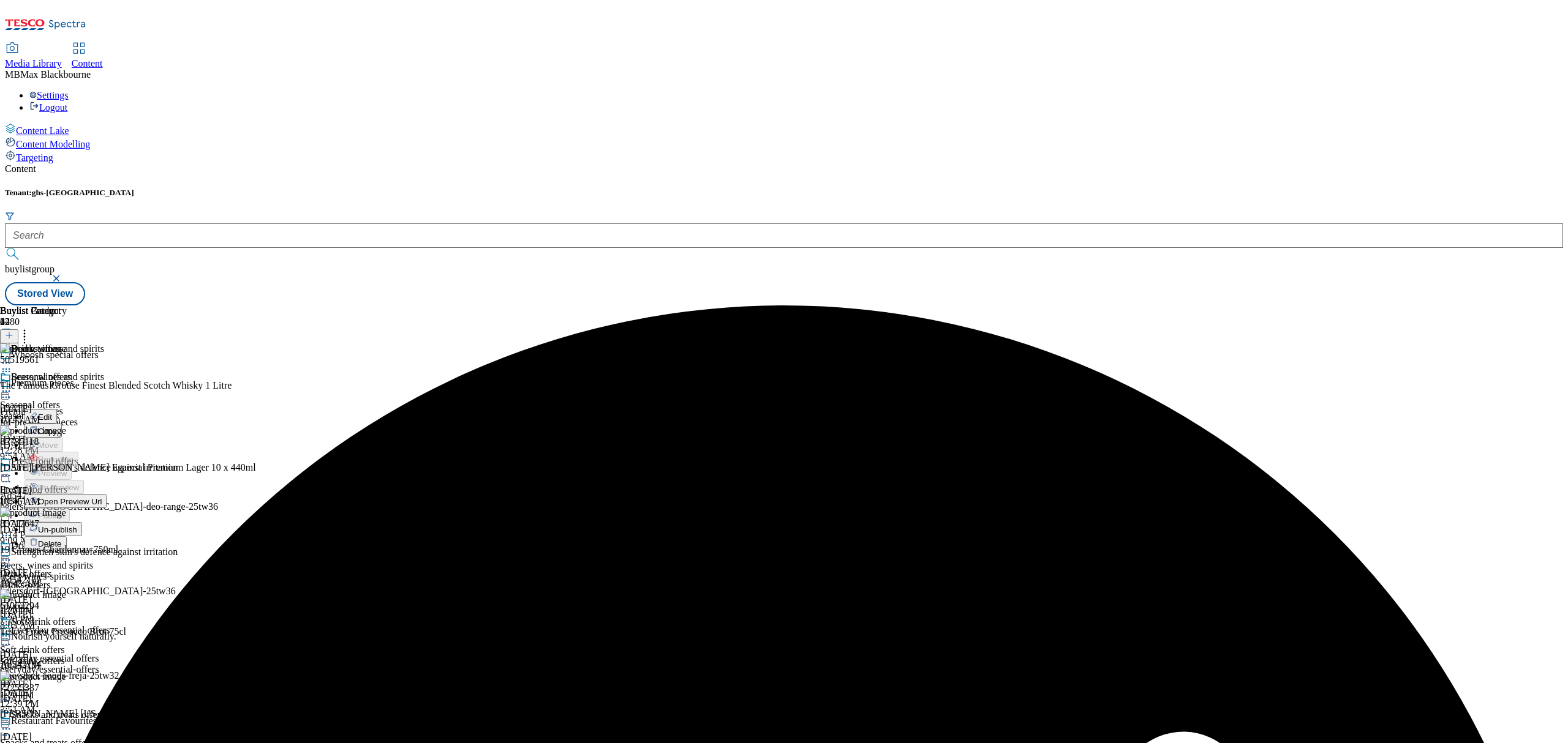
click at [57, 410] on button "Edit" at bounding box center [40, 416] width 32 height 14
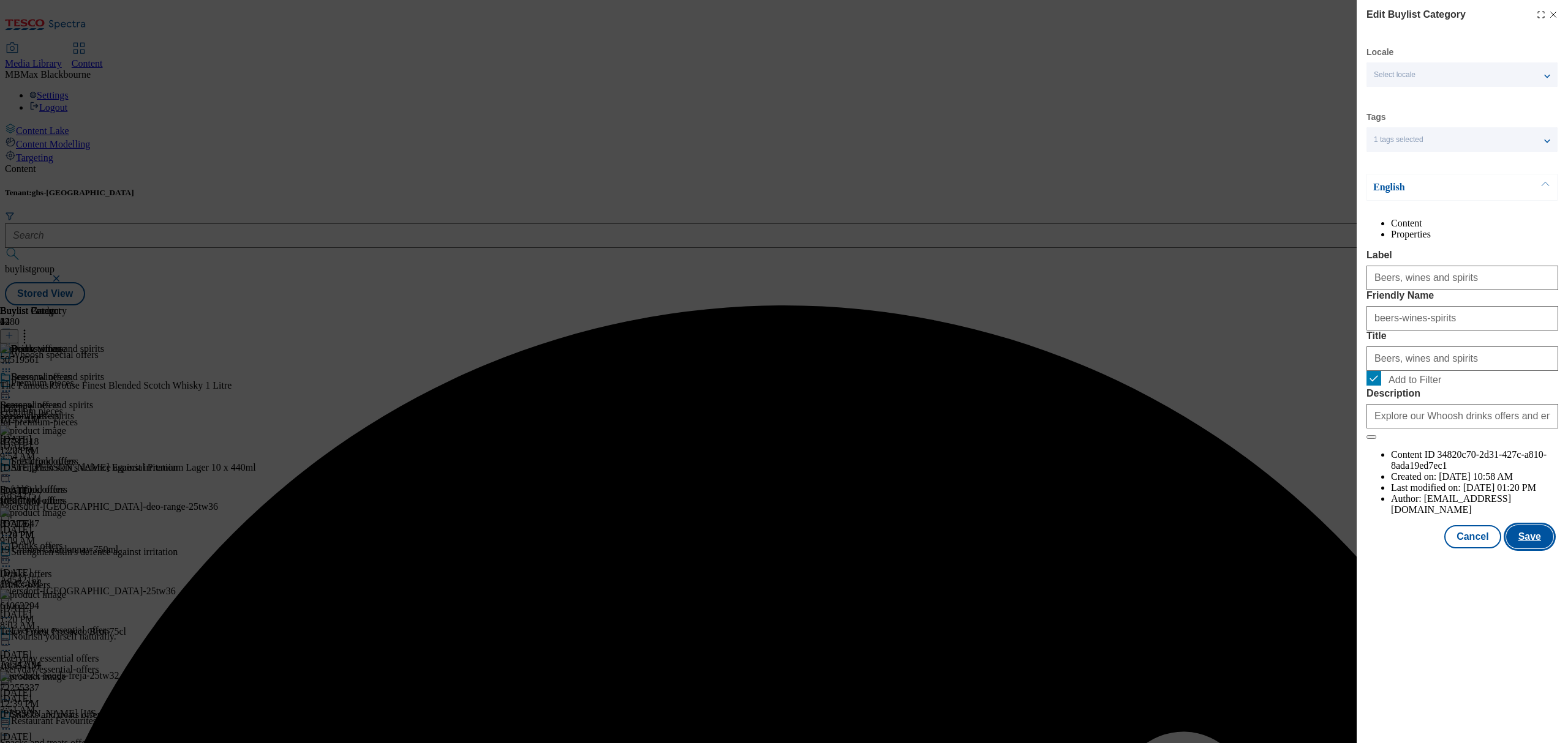
click at [1525, 549] on button "Save" at bounding box center [1529, 537] width 47 height 23
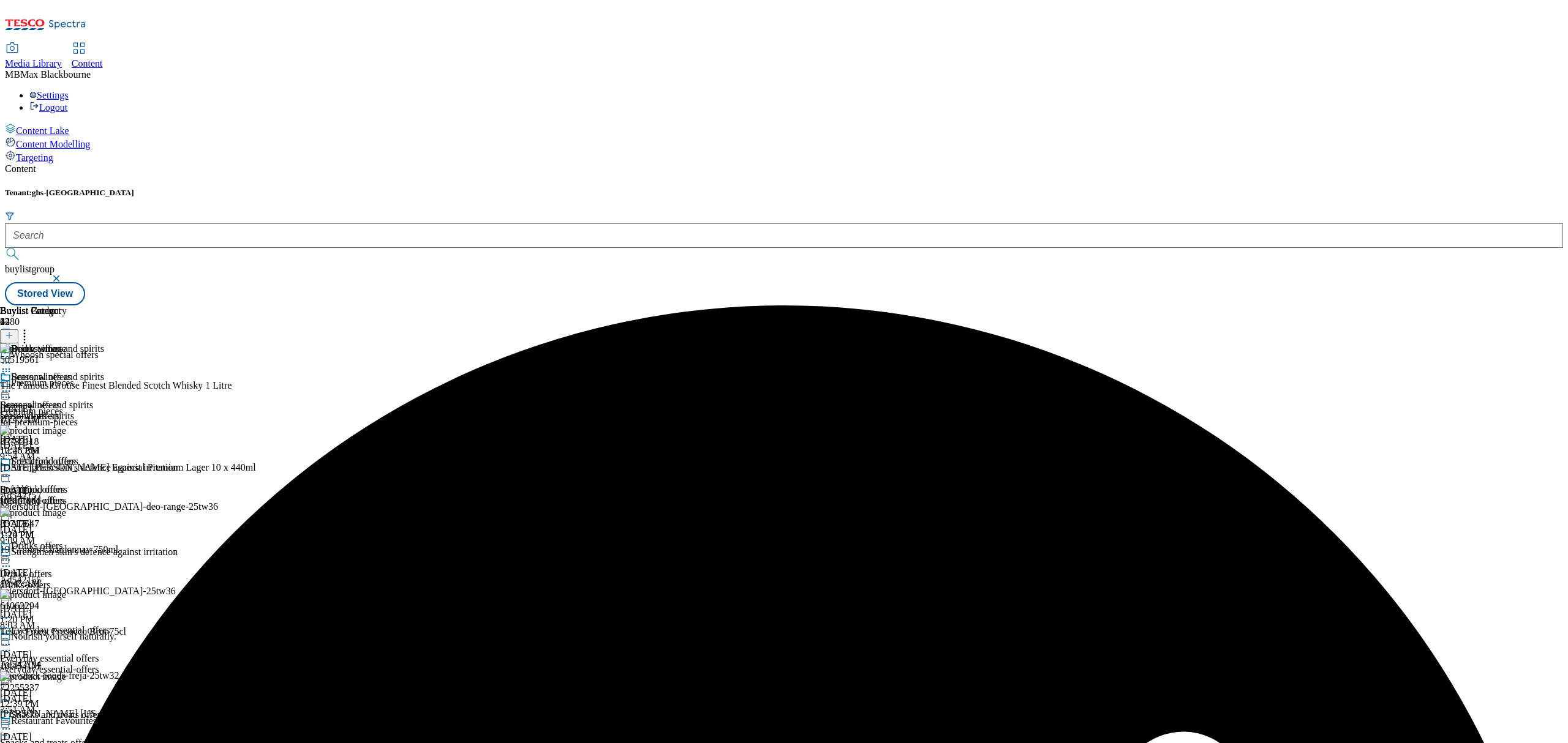
click at [13, 385] on icon at bounding box center [6, 391] width 13 height 13
click at [71, 466] on button "Preview" at bounding box center [48, 473] width 47 height 14
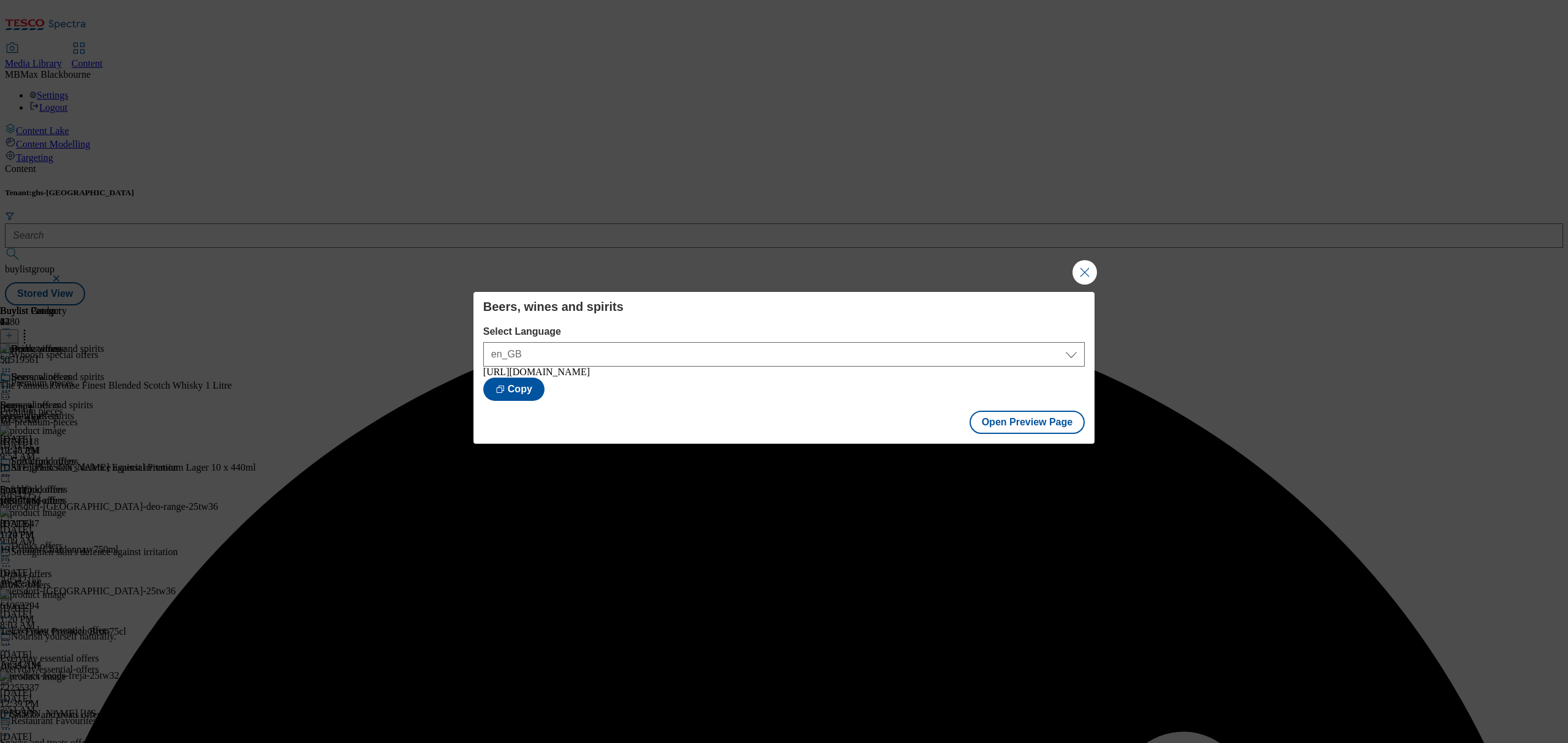
click at [1089, 277] on button "Close Modal" at bounding box center [1085, 272] width 24 height 24
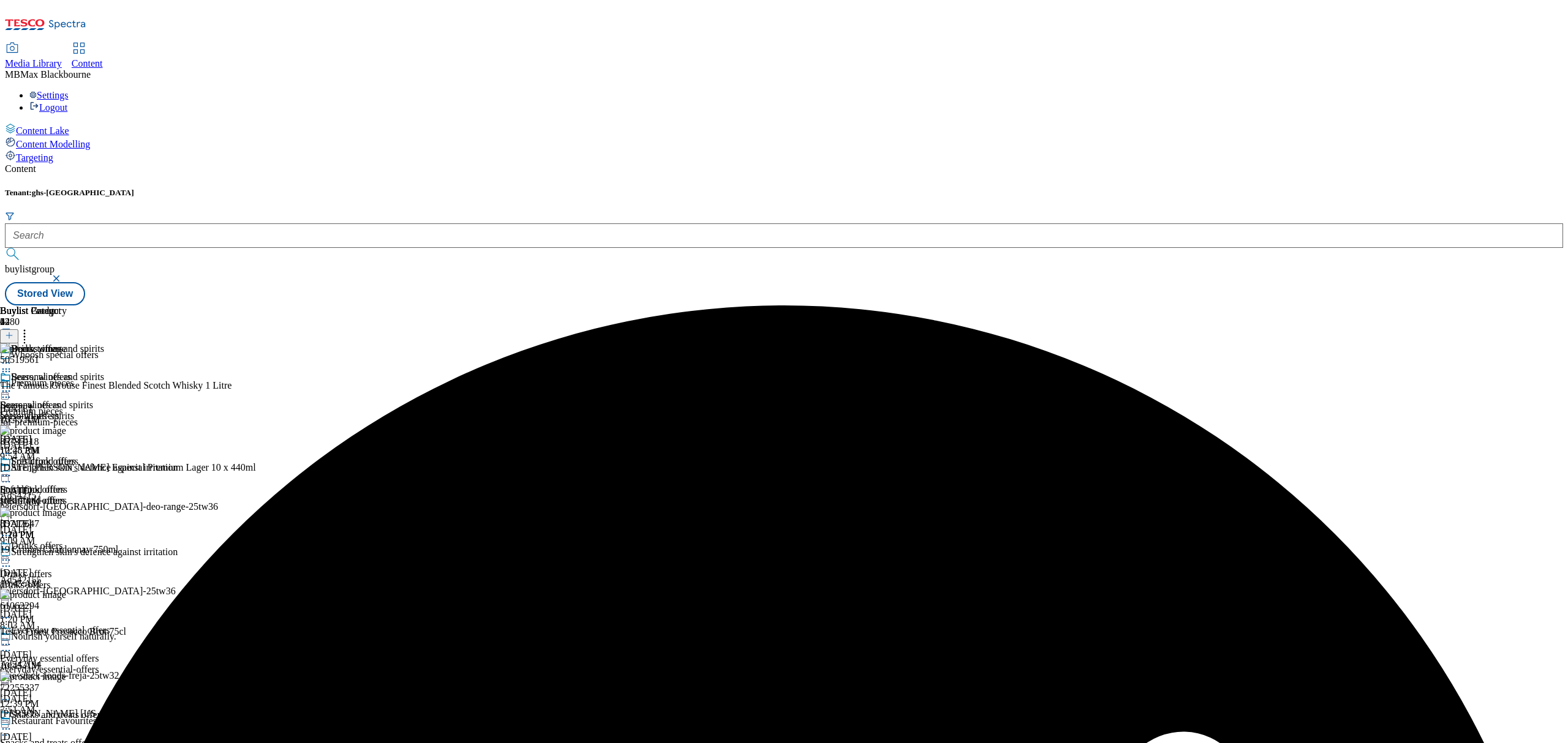
scroll to position [734, 0]
click at [30, 328] on icon at bounding box center [24, 334] width 13 height 13
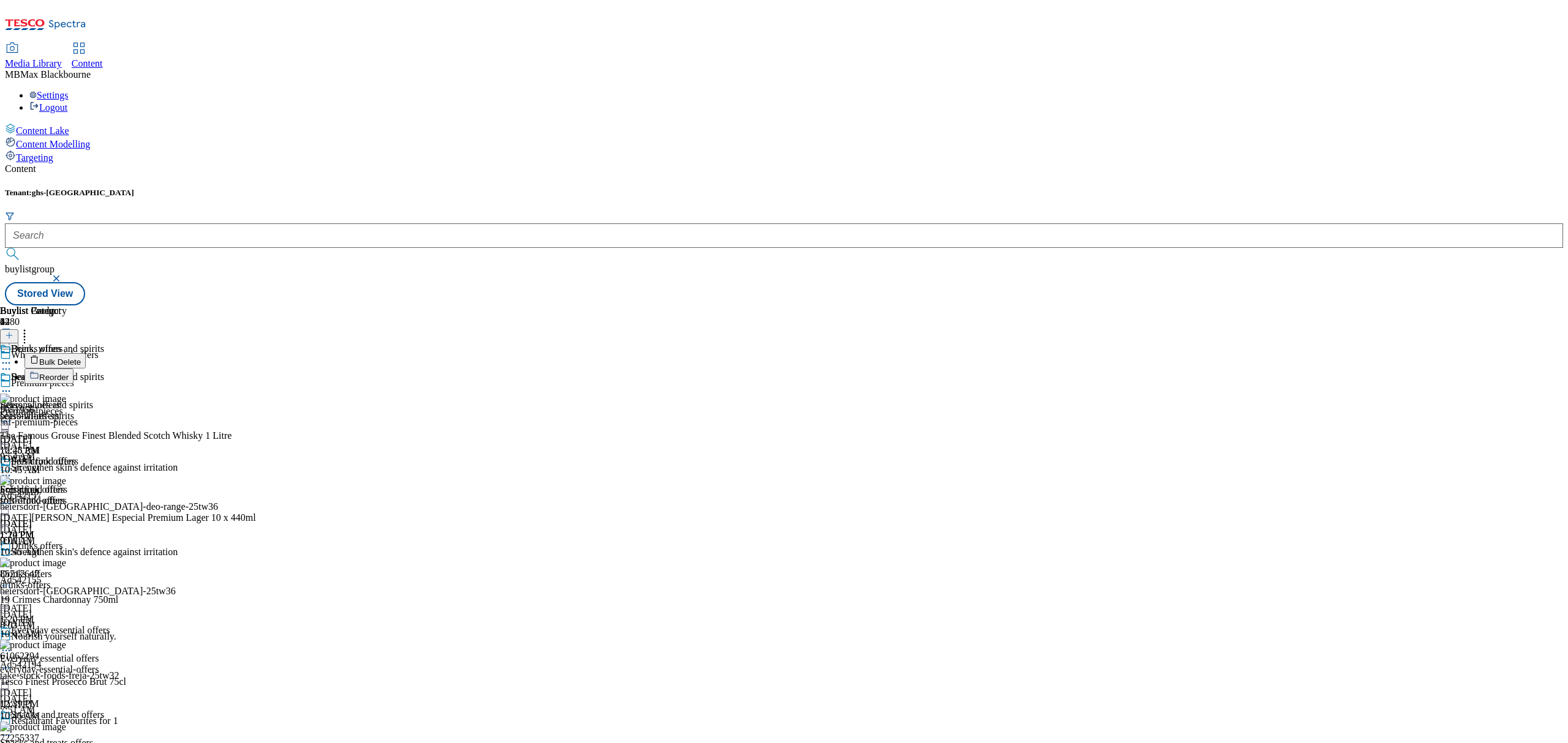
click at [73, 369] on button "Reorder" at bounding box center [49, 376] width 49 height 15
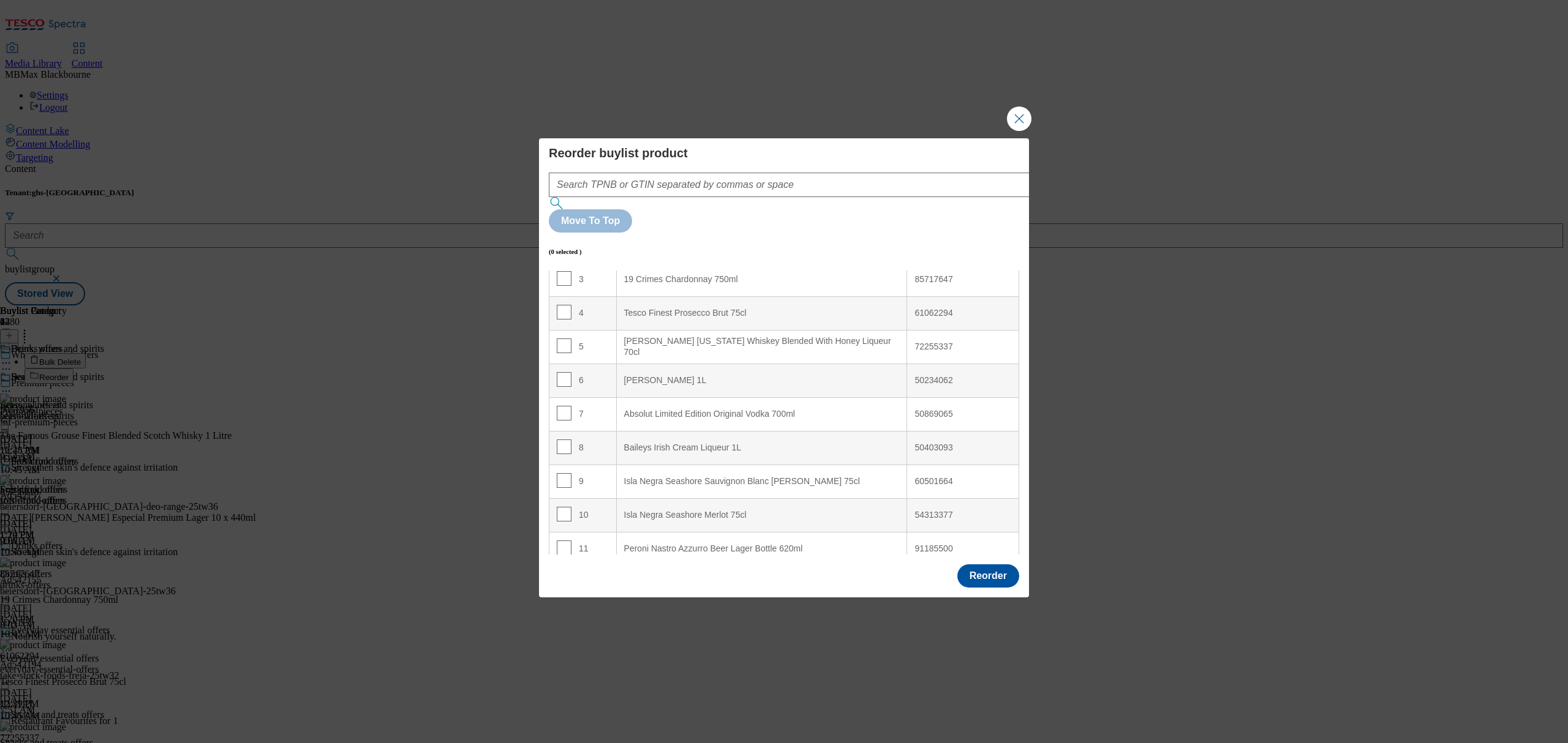
scroll to position [245, 0]
click at [567, 303] on input "Modal" at bounding box center [564, 311] width 15 height 15
checkbox input "true"
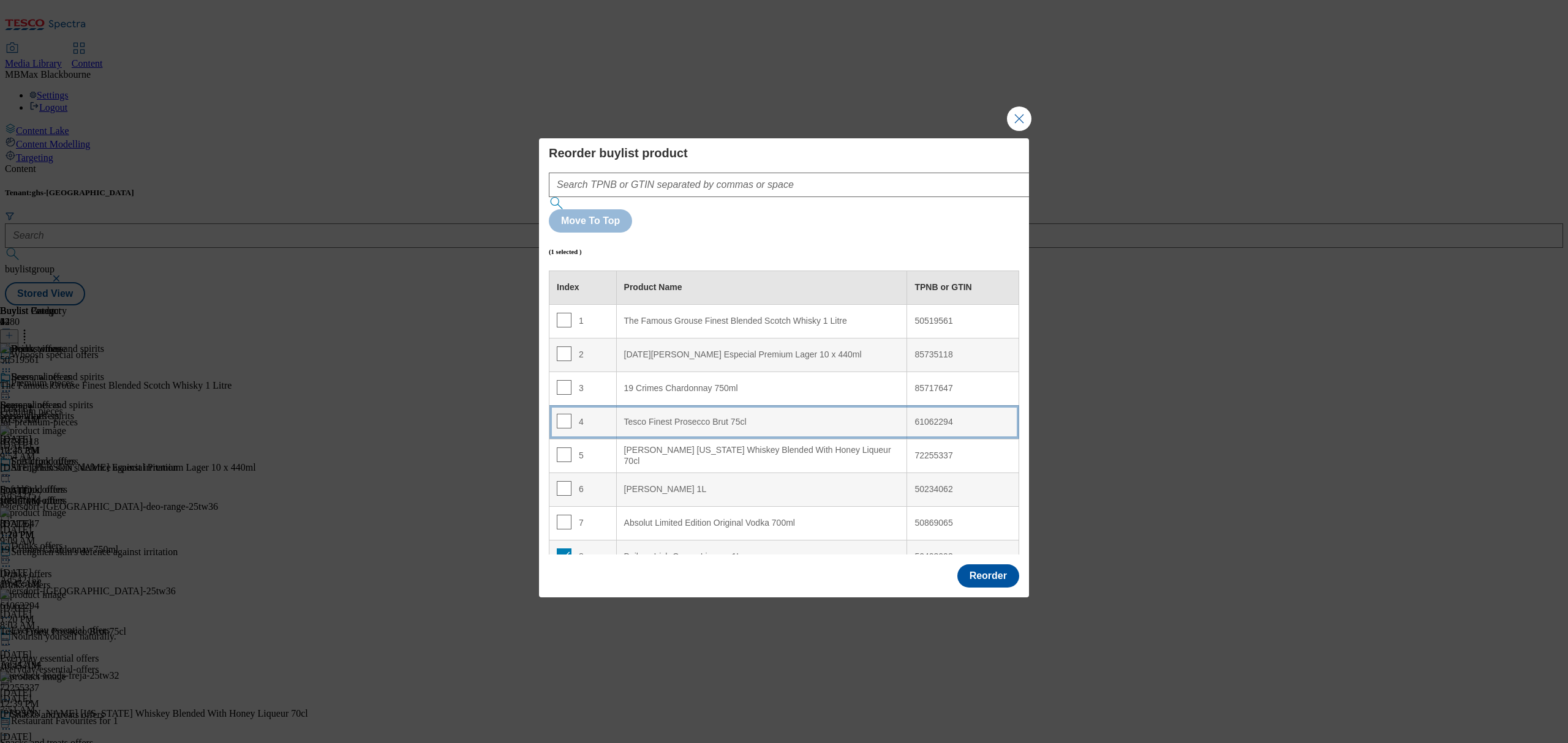
click at [598, 414] on div "4" at bounding box center [583, 422] width 52 height 18
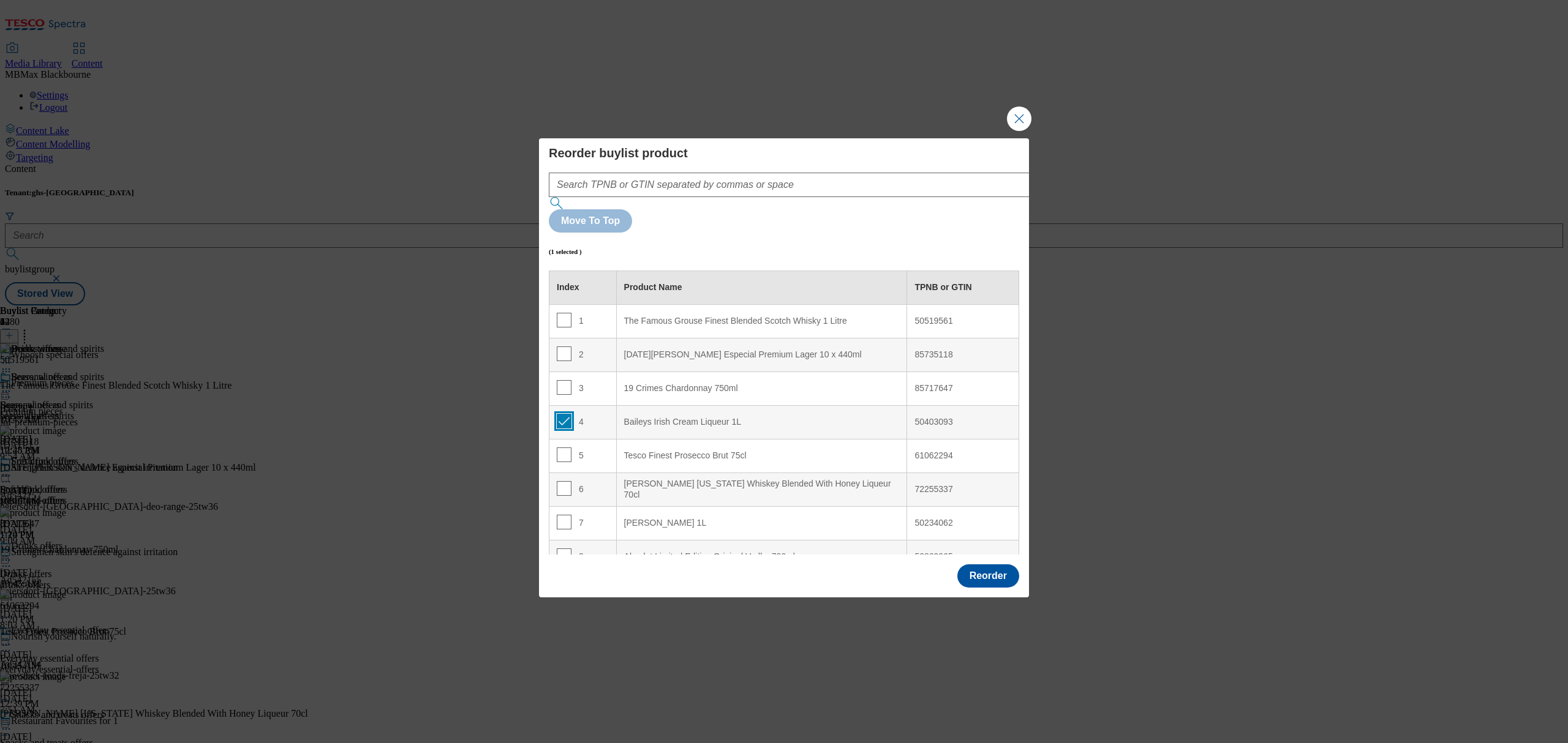
click at [566, 414] on input "Modal" at bounding box center [564, 421] width 15 height 15
checkbox input "false"
click at [969, 565] on button "Reorder" at bounding box center [989, 576] width 62 height 23
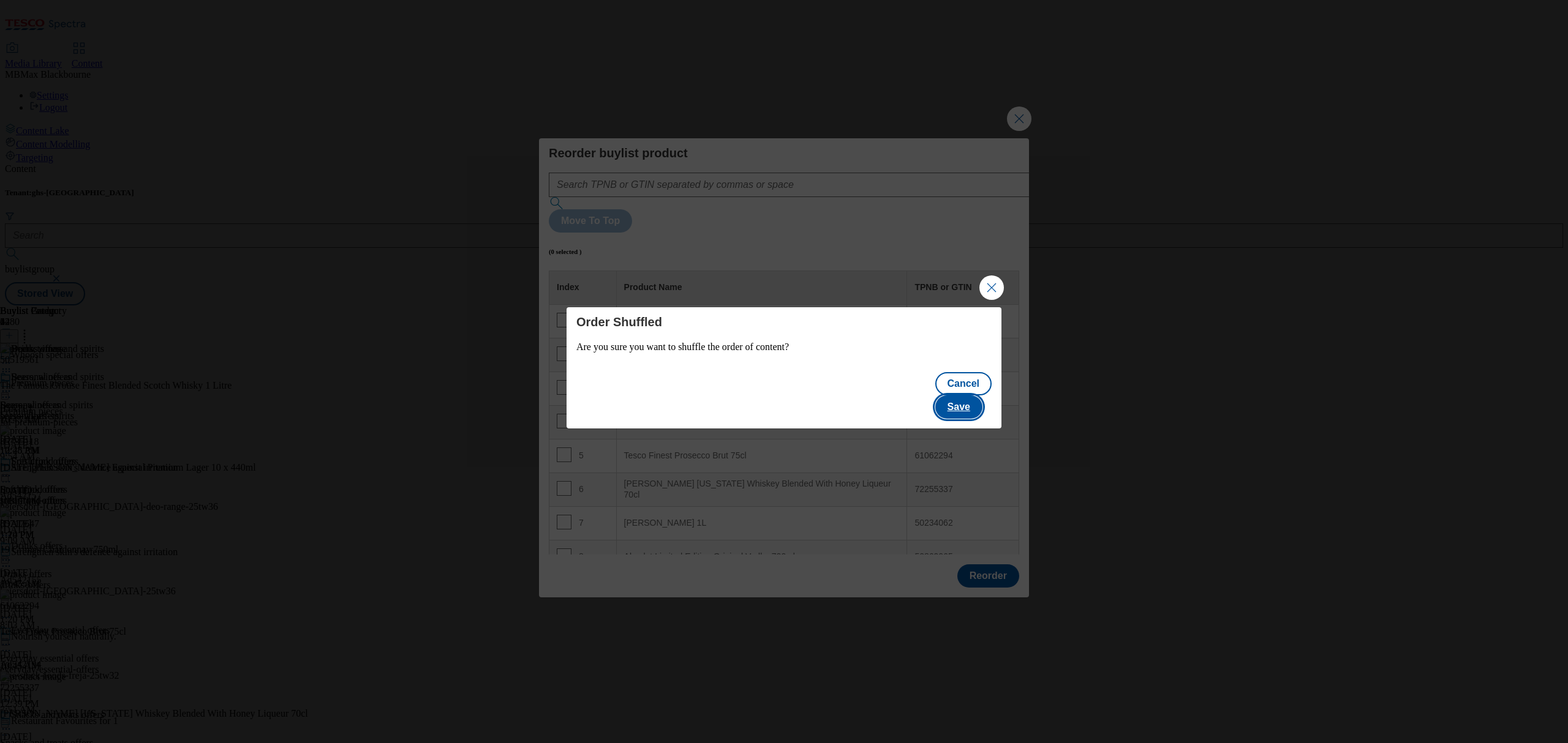
click at [968, 400] on button "Save" at bounding box center [958, 407] width 47 height 23
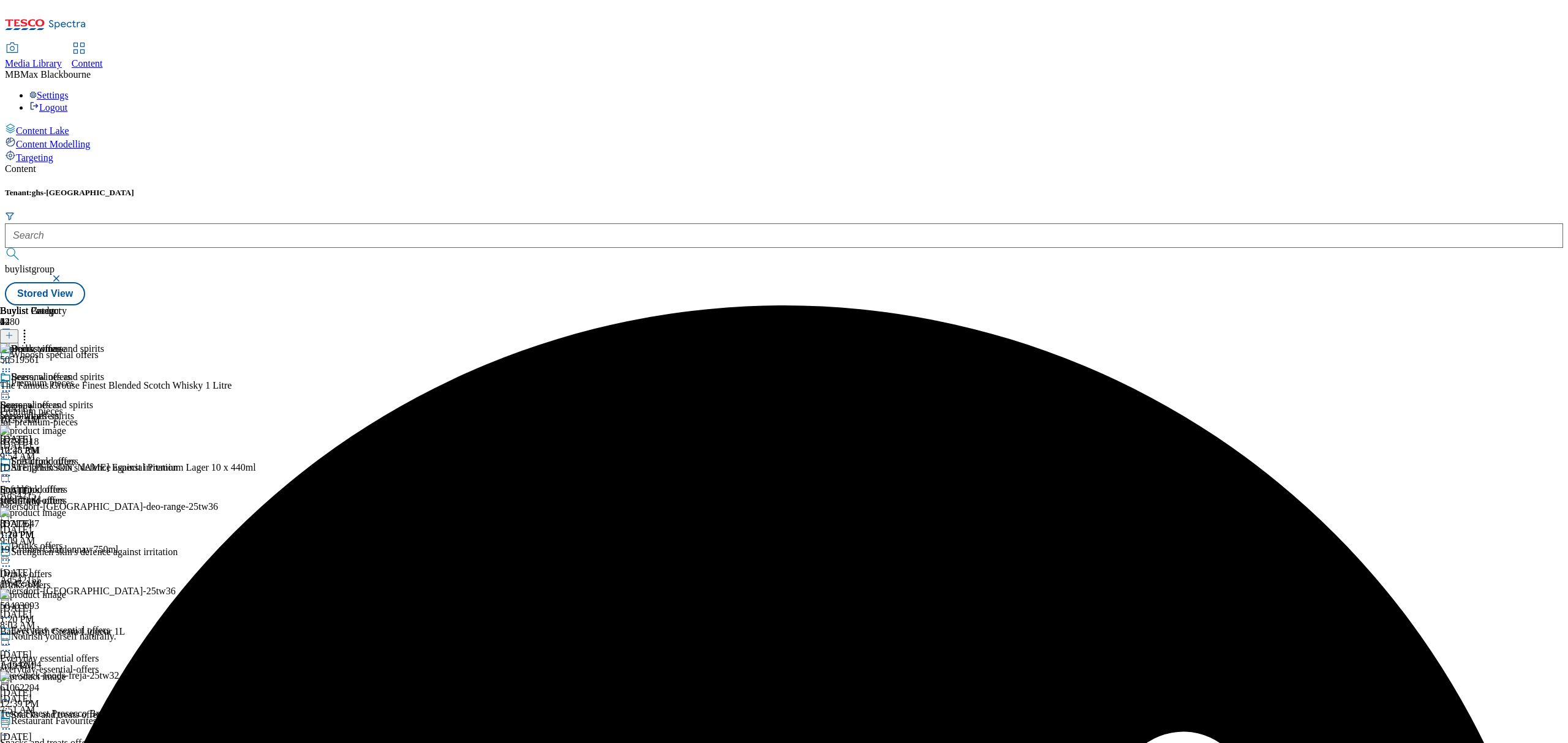
click at [13, 385] on icon at bounding box center [6, 391] width 13 height 13
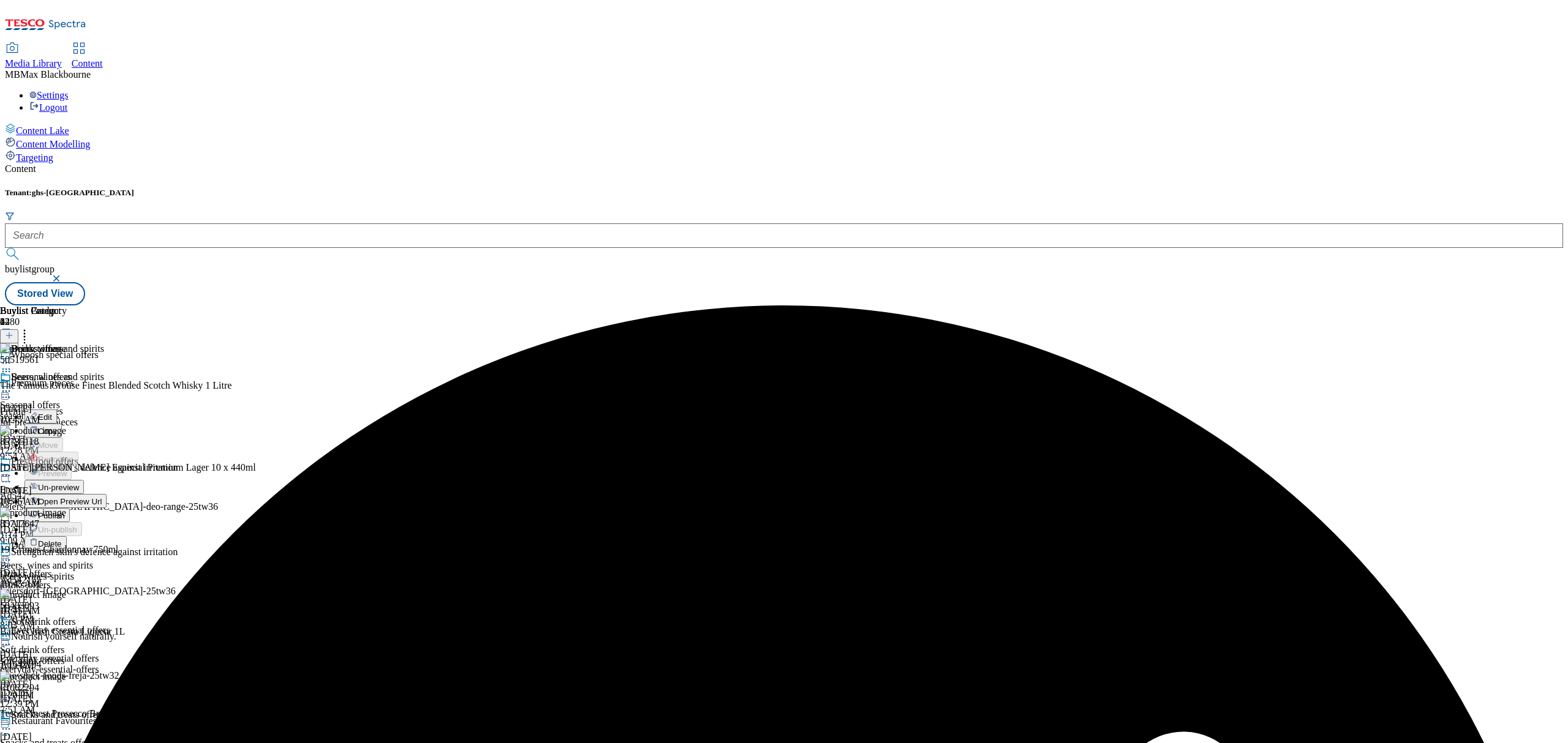
click at [106, 410] on li "Edit" at bounding box center [65, 416] width 82 height 14
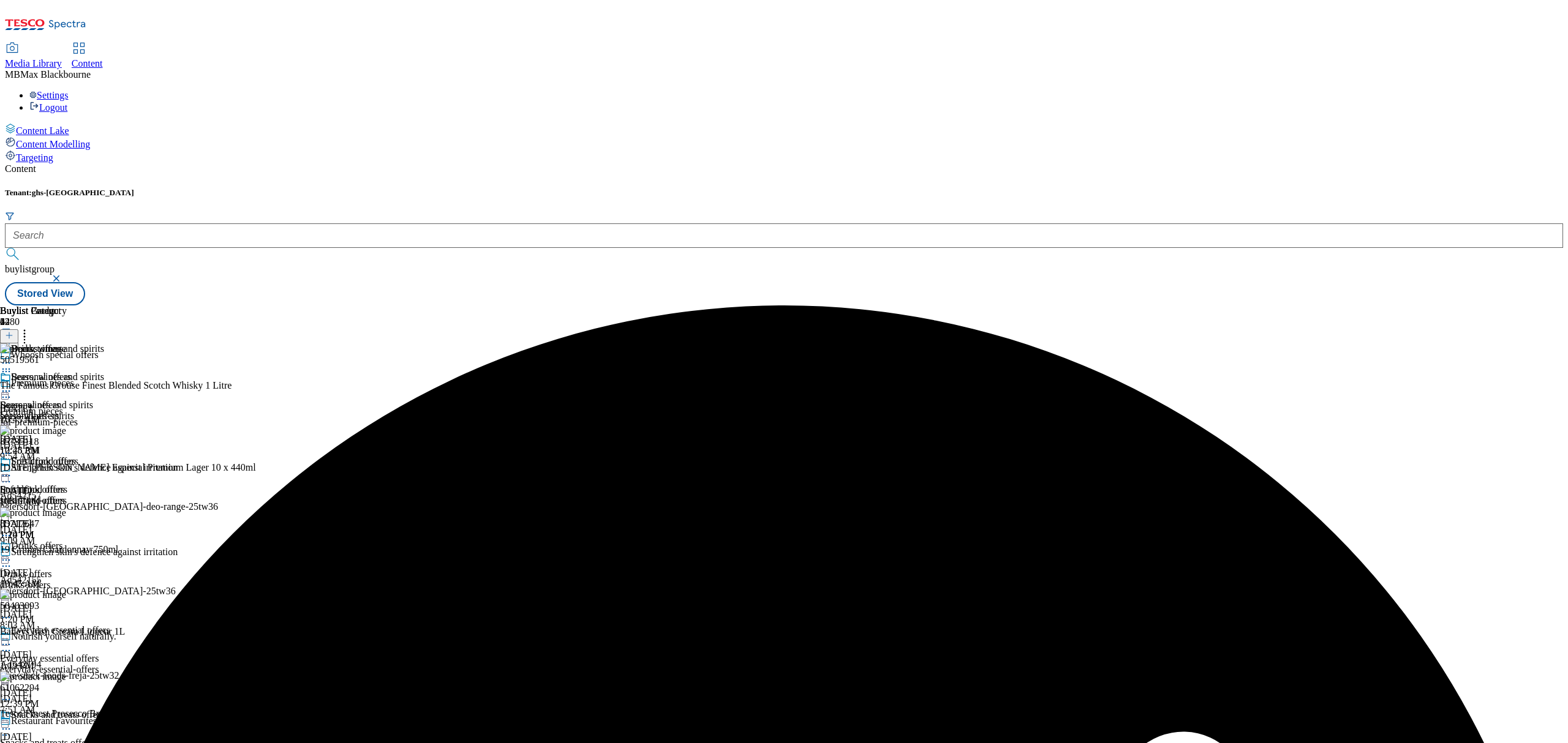
click at [13, 385] on icon at bounding box center [6, 391] width 13 height 13
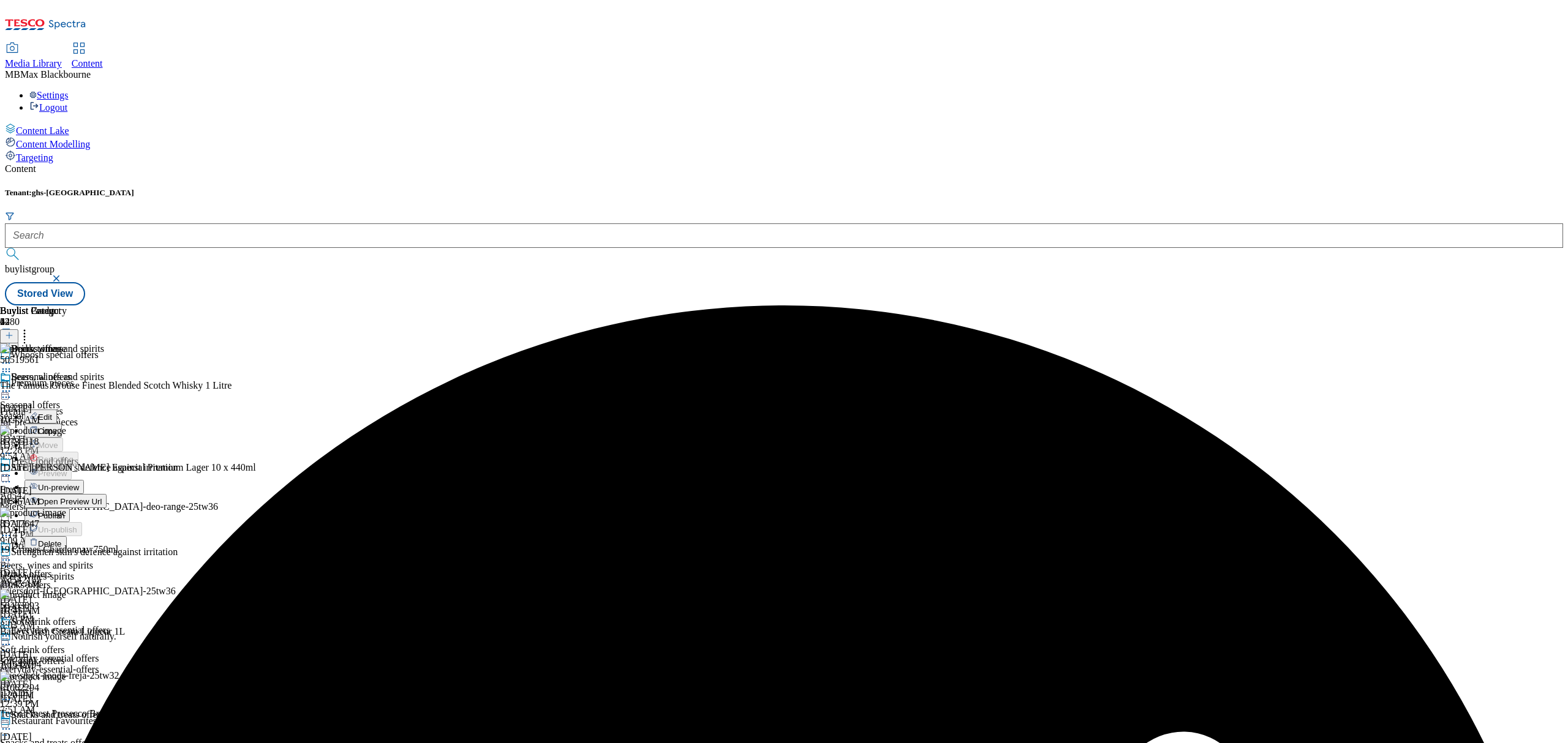
click at [57, 410] on button "Edit" at bounding box center [40, 416] width 32 height 14
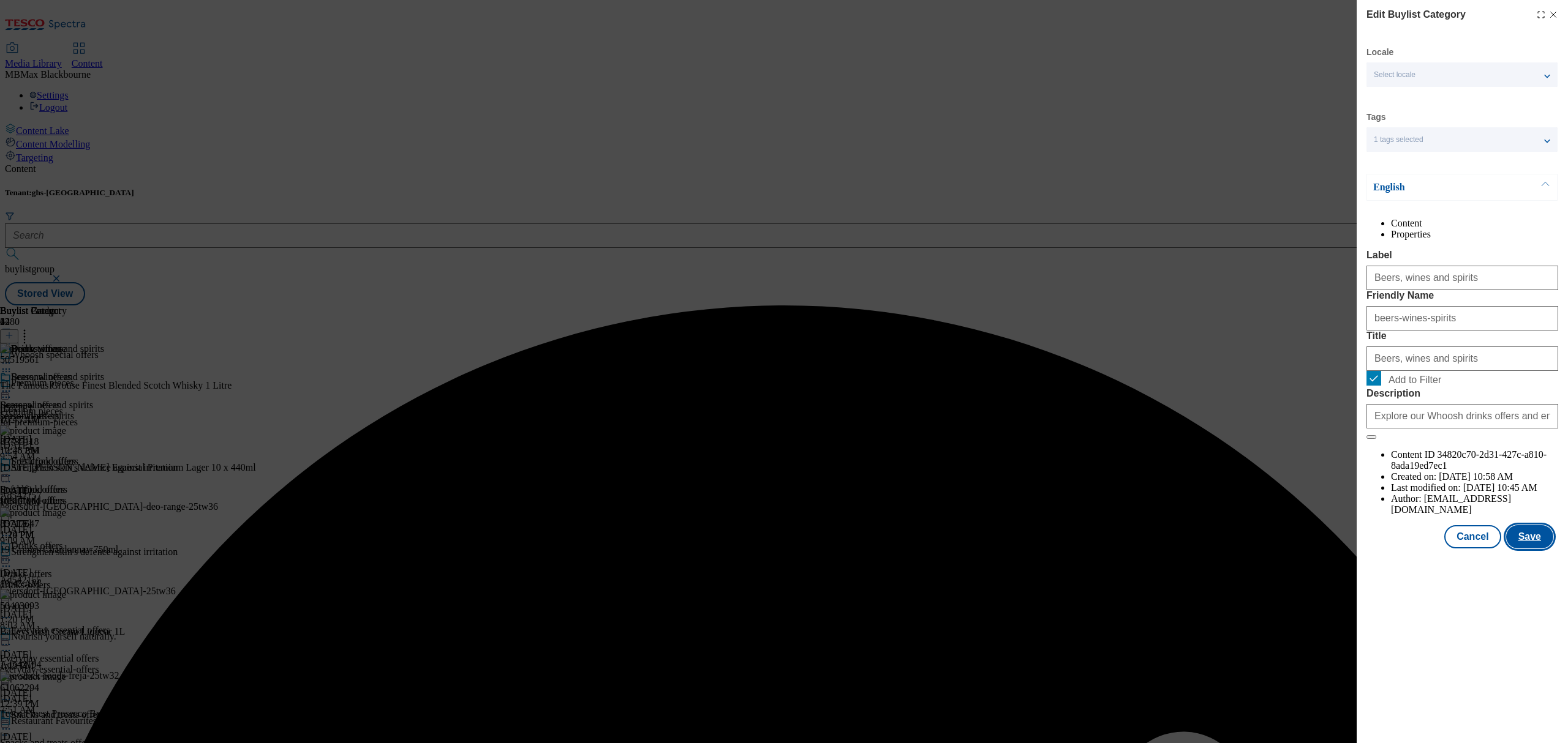
click at [1526, 549] on button "Save" at bounding box center [1529, 537] width 47 height 23
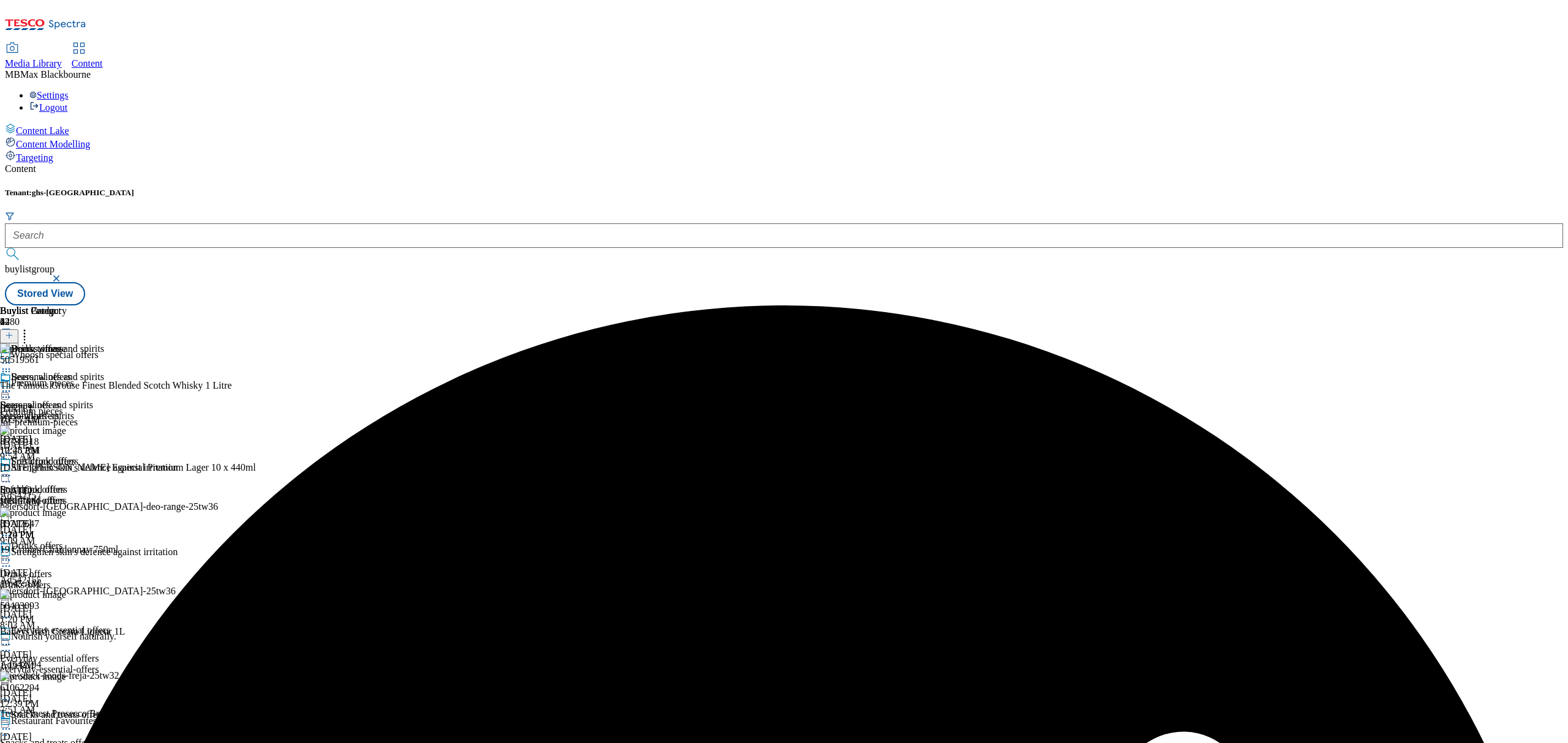
click at [13, 385] on icon at bounding box center [6, 391] width 13 height 13
click at [71, 466] on button "Preview" at bounding box center [48, 473] width 47 height 14
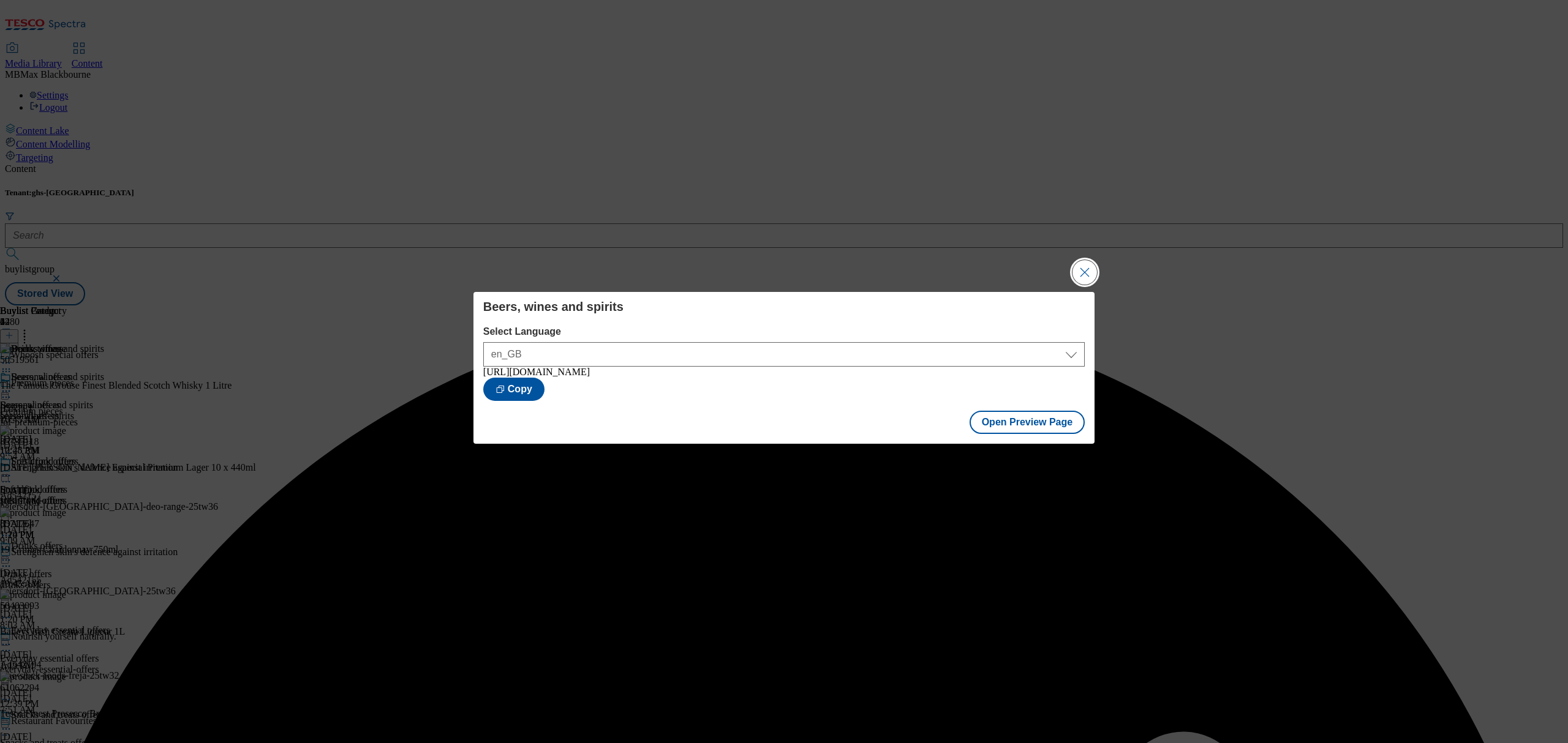
click at [1091, 274] on button "Close Modal" at bounding box center [1085, 272] width 24 height 24
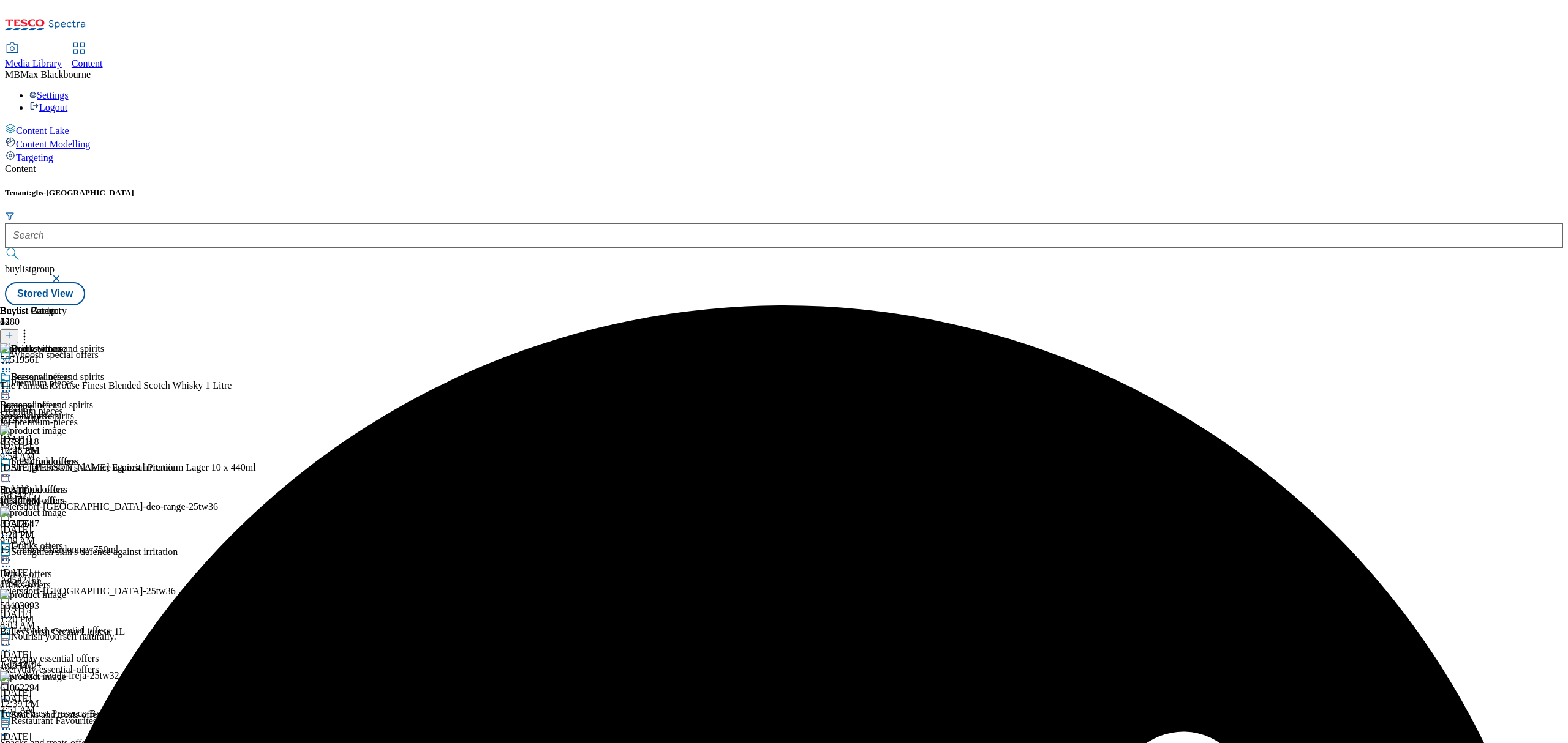
click at [13, 385] on icon at bounding box center [6, 391] width 13 height 13
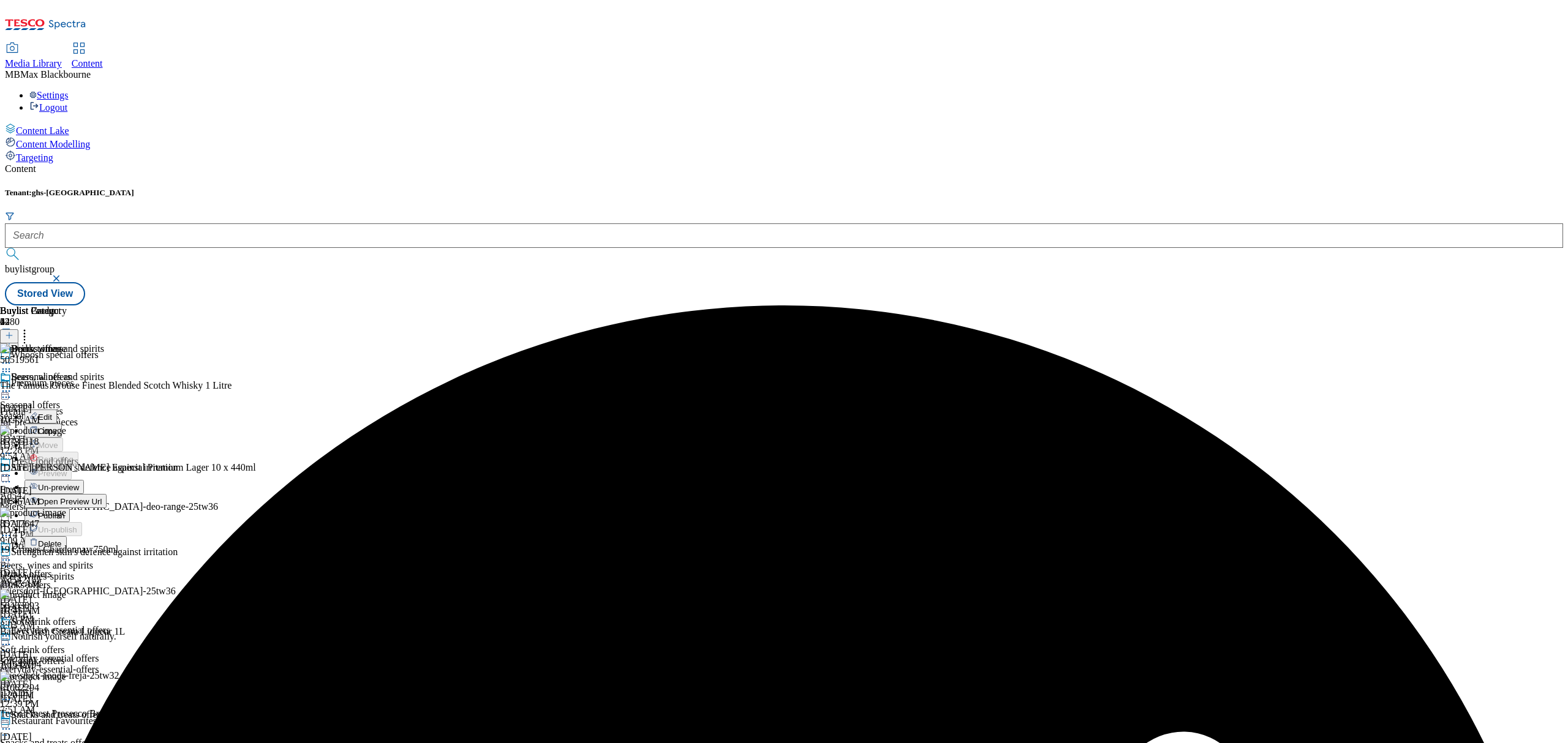
click at [65, 511] on span "Publish" at bounding box center [51, 516] width 27 height 9
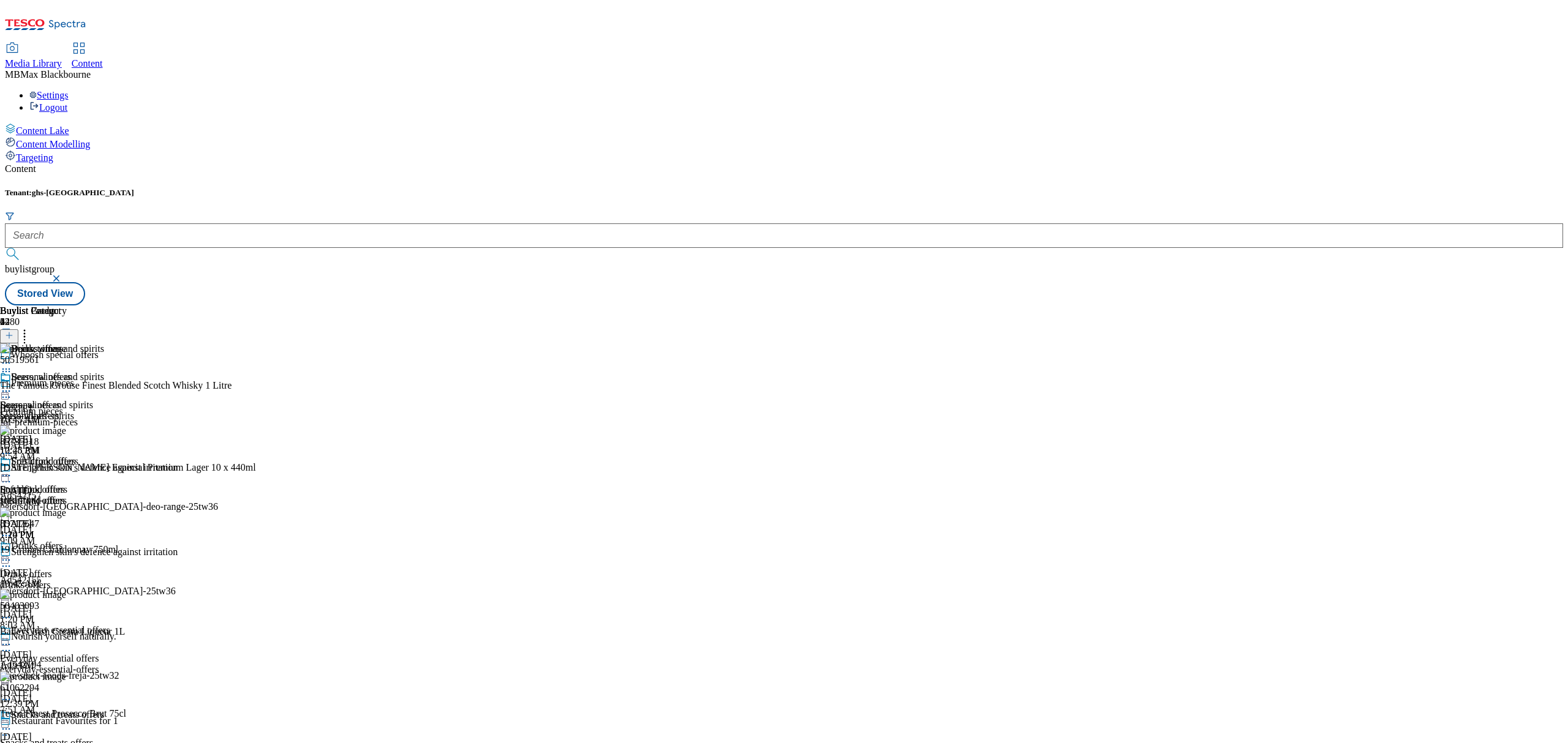
drag, startPoint x: 1130, startPoint y: 135, endPoint x: 1128, endPoint y: 126, distance: 9.2
click at [1131, 305] on div "Buylist Group 6480 Whoosh special offers Premium pieces Premium pieces fnf-prem…" at bounding box center [784, 305] width 1558 height 0
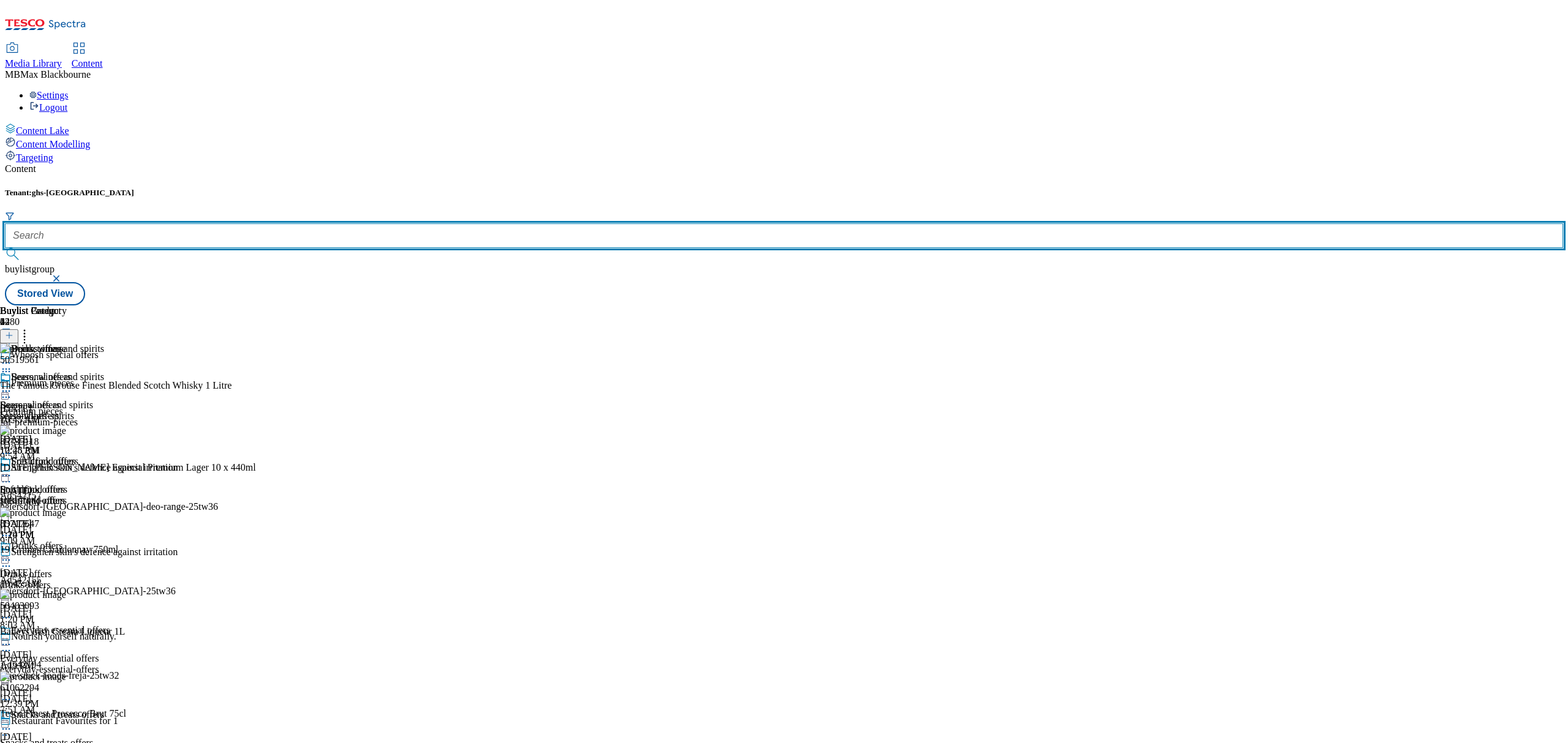
click at [263, 223] on input "text" at bounding box center [784, 235] width 1558 height 24
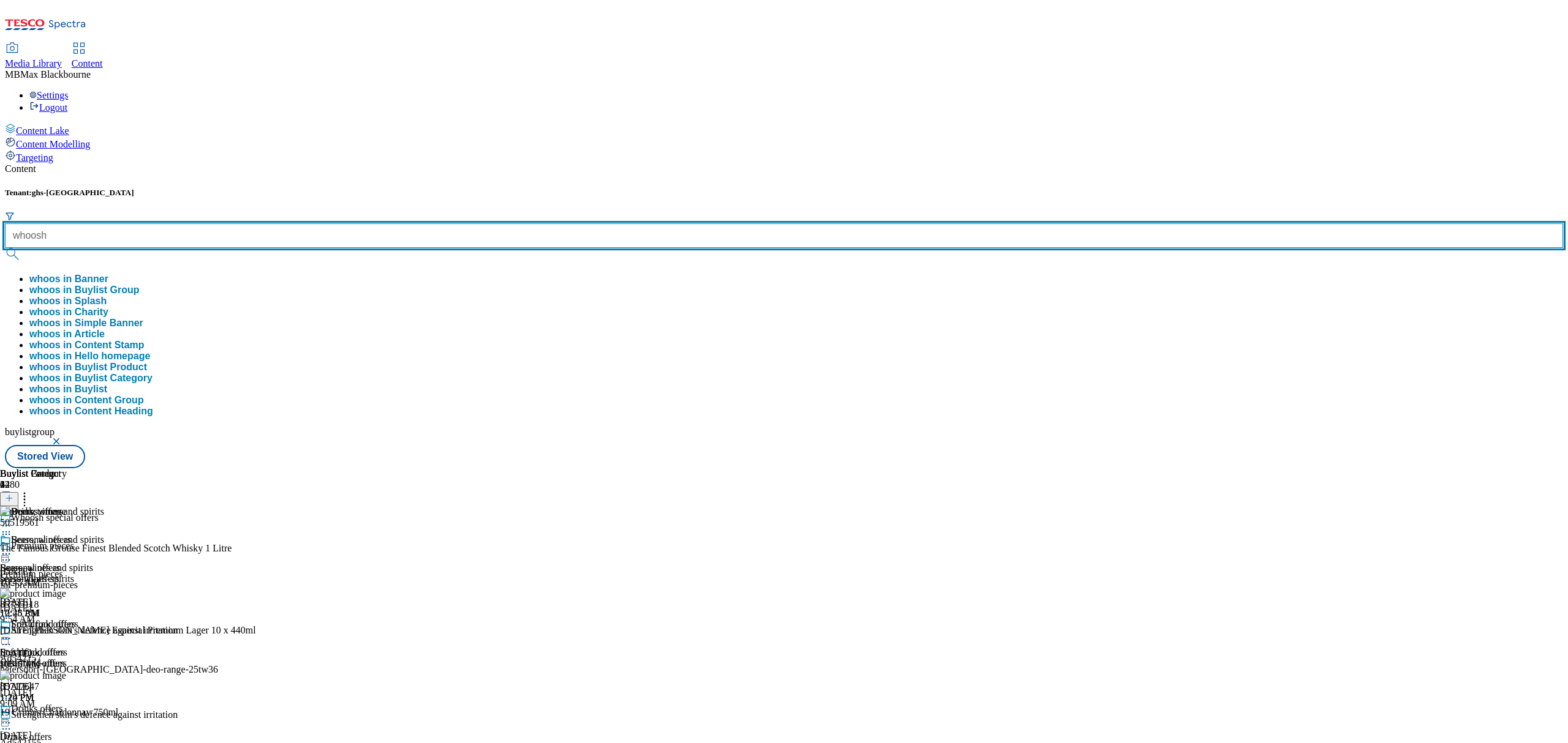
type input "whoosh"
click at [5, 248] on button "submit" at bounding box center [13, 254] width 17 height 13
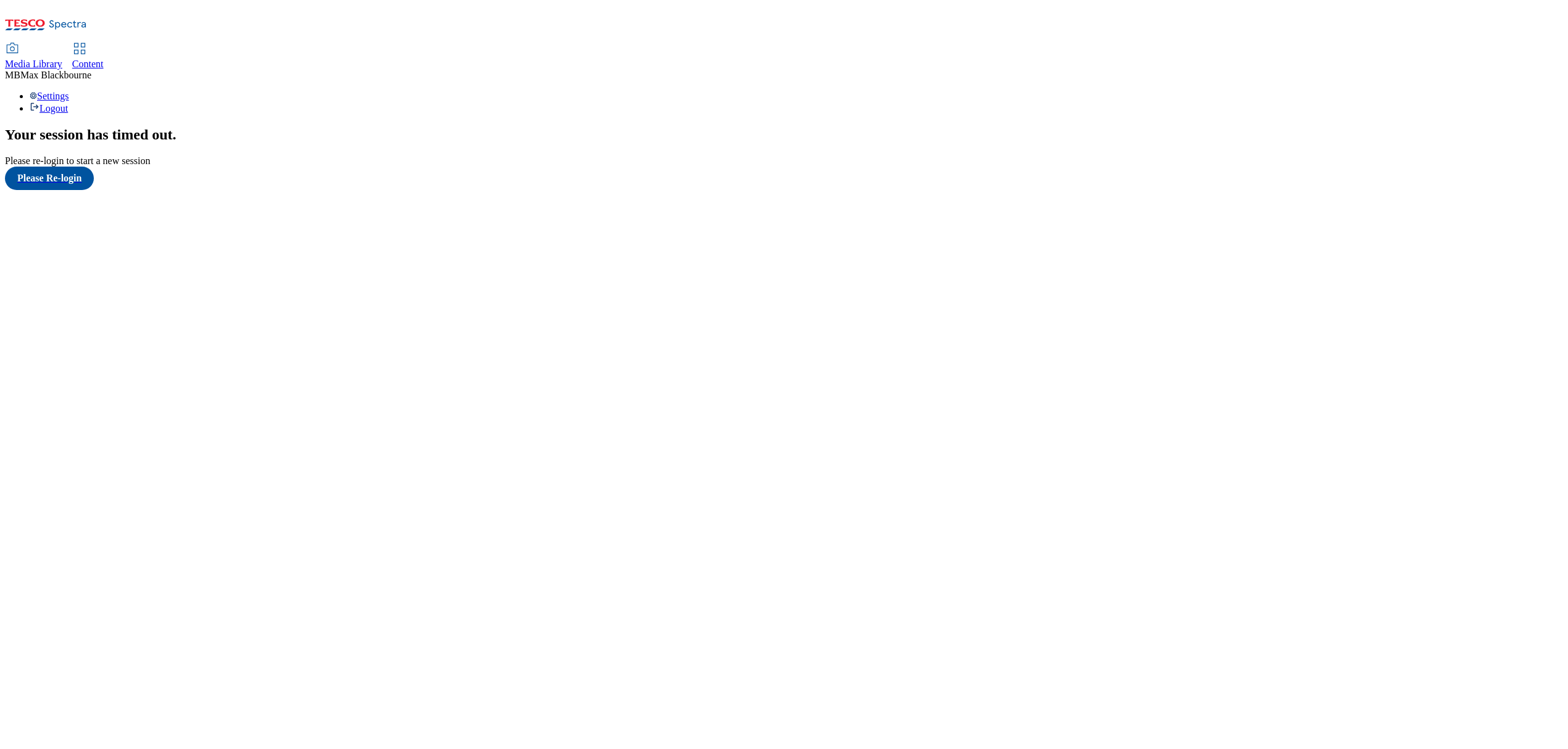
click at [104, 44] on link "Content" at bounding box center [87, 57] width 31 height 26
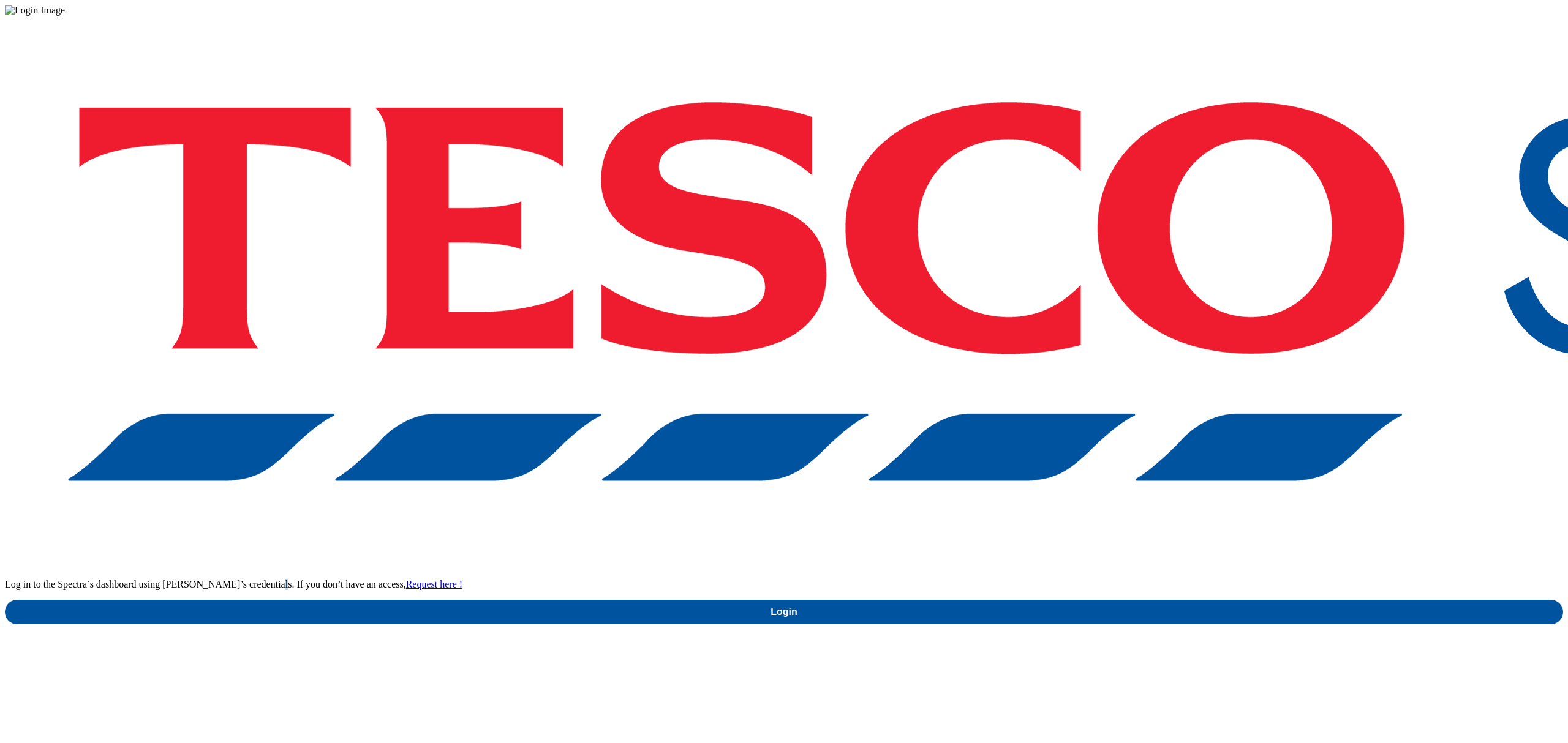
drag, startPoint x: 1113, startPoint y: 373, endPoint x: 1143, endPoint y: 395, distance: 37.2
click at [1125, 579] on p "Log in to the Spectra’s dashboard using [PERSON_NAME]’s credentials. If you don…" at bounding box center [784, 584] width 1558 height 11
click at [1149, 399] on div "Log in to the Spectra’s dashboard using [PERSON_NAME]’s credentials. If you don…" at bounding box center [784, 320] width 1558 height 609
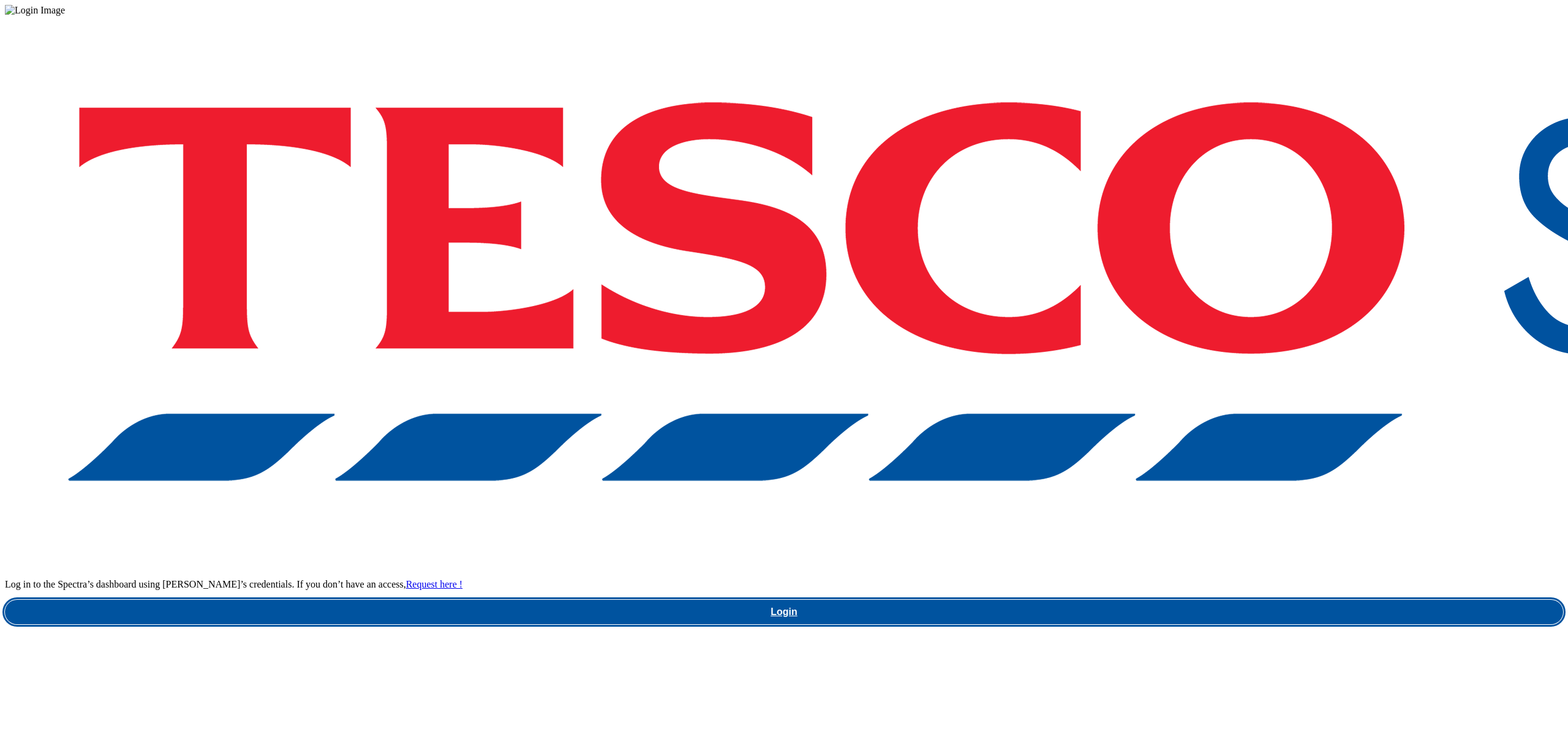
click at [1151, 600] on link "Login" at bounding box center [784, 612] width 1558 height 24
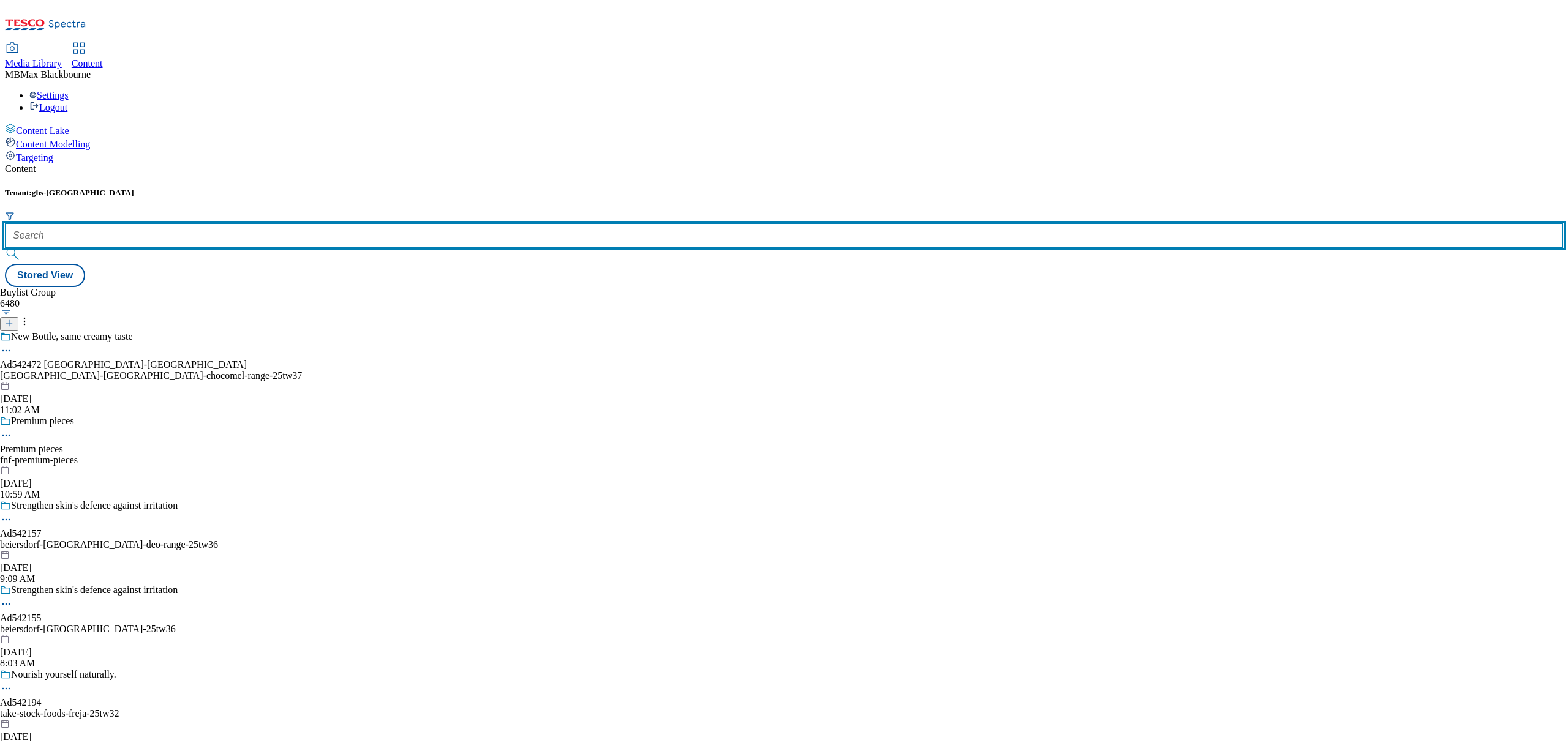
click at [256, 223] on input "text" at bounding box center [784, 235] width 1558 height 24
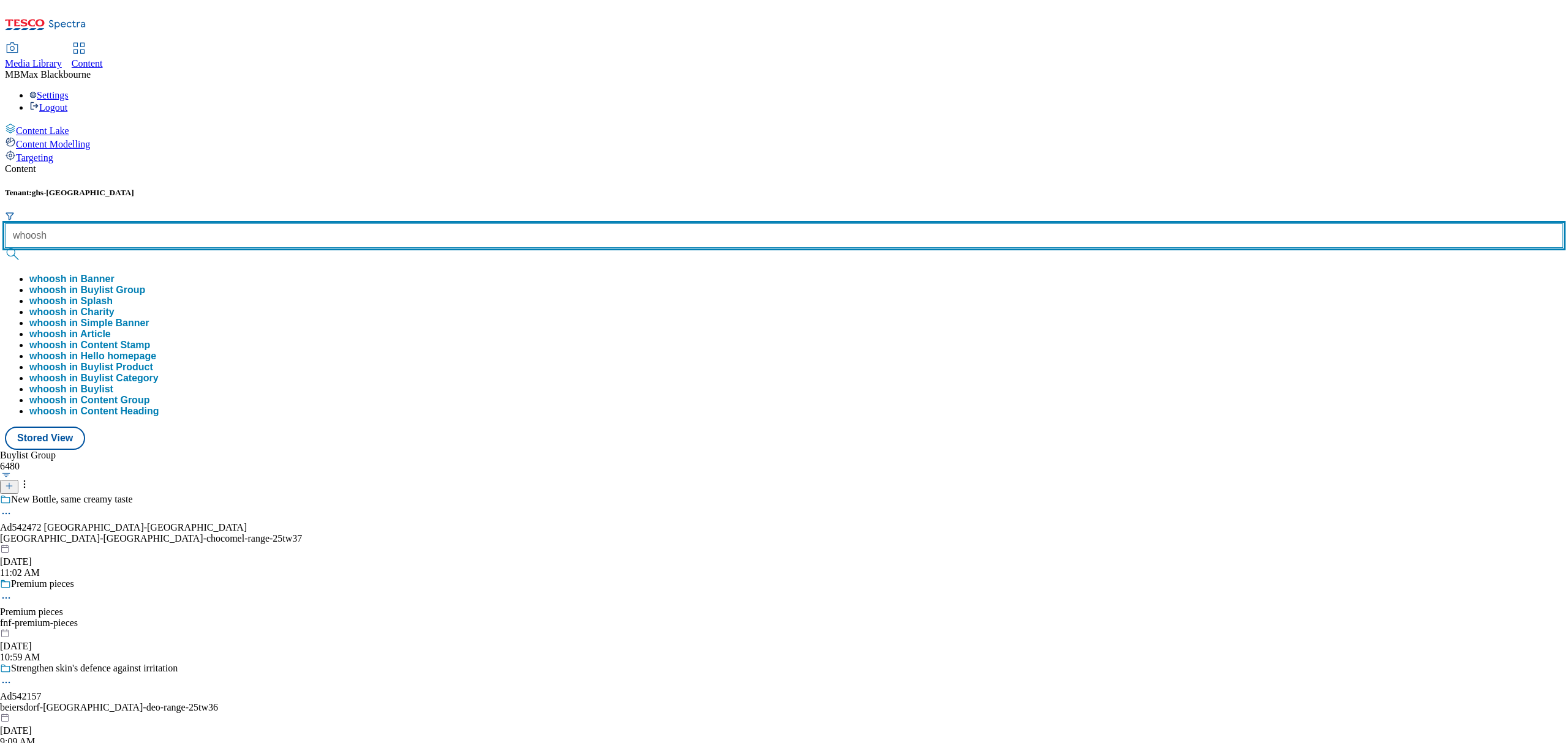
type input "whoosh"
click at [5, 248] on button "submit" at bounding box center [13, 254] width 17 height 13
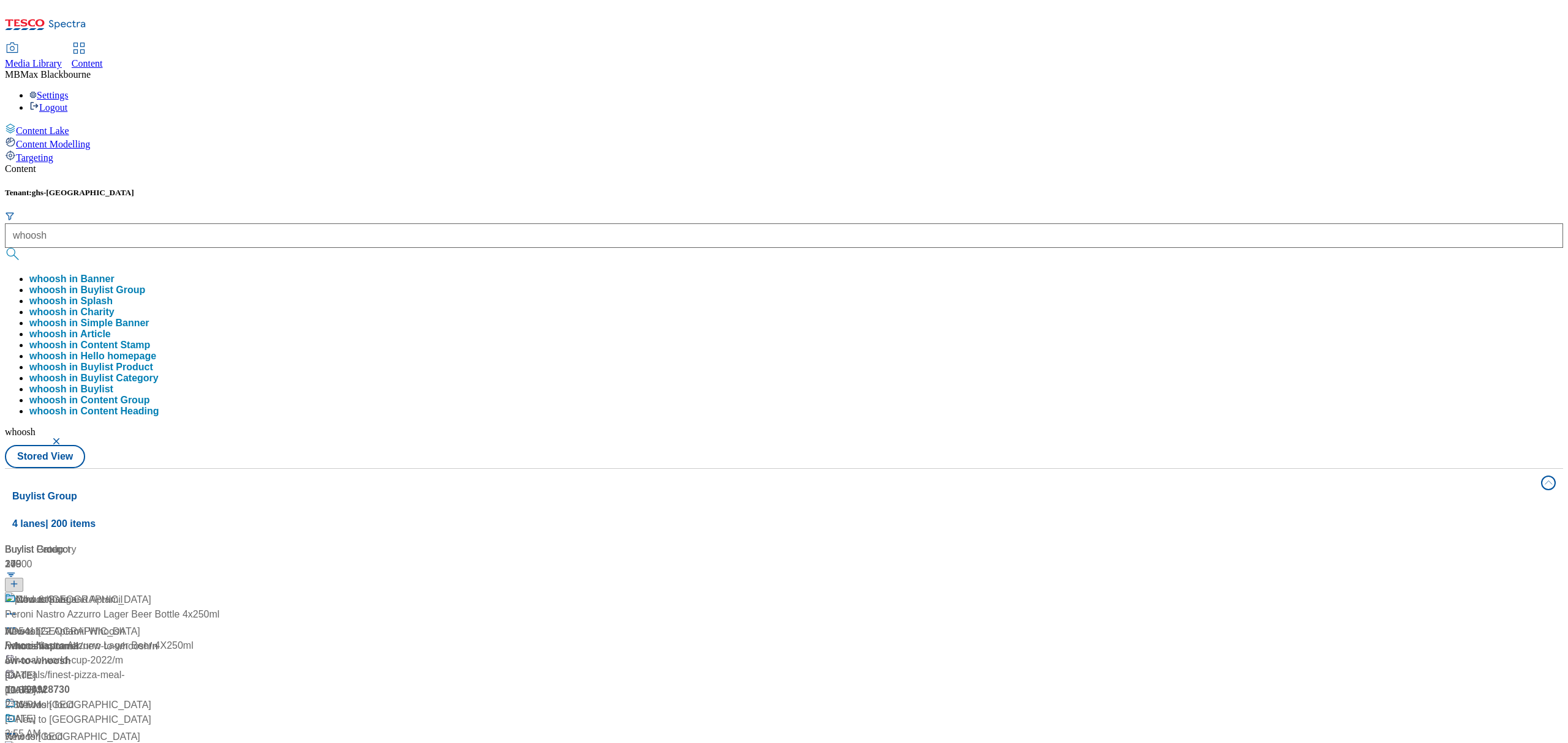
drag, startPoint x: 518, startPoint y: 87, endPoint x: 467, endPoint y: 118, distance: 59.7
click at [518, 188] on div "Tenant: ghs-uk whoosh whoosh in Banner whoosh in Buylist Group whoosh in Splash…" at bounding box center [784, 328] width 1558 height 280
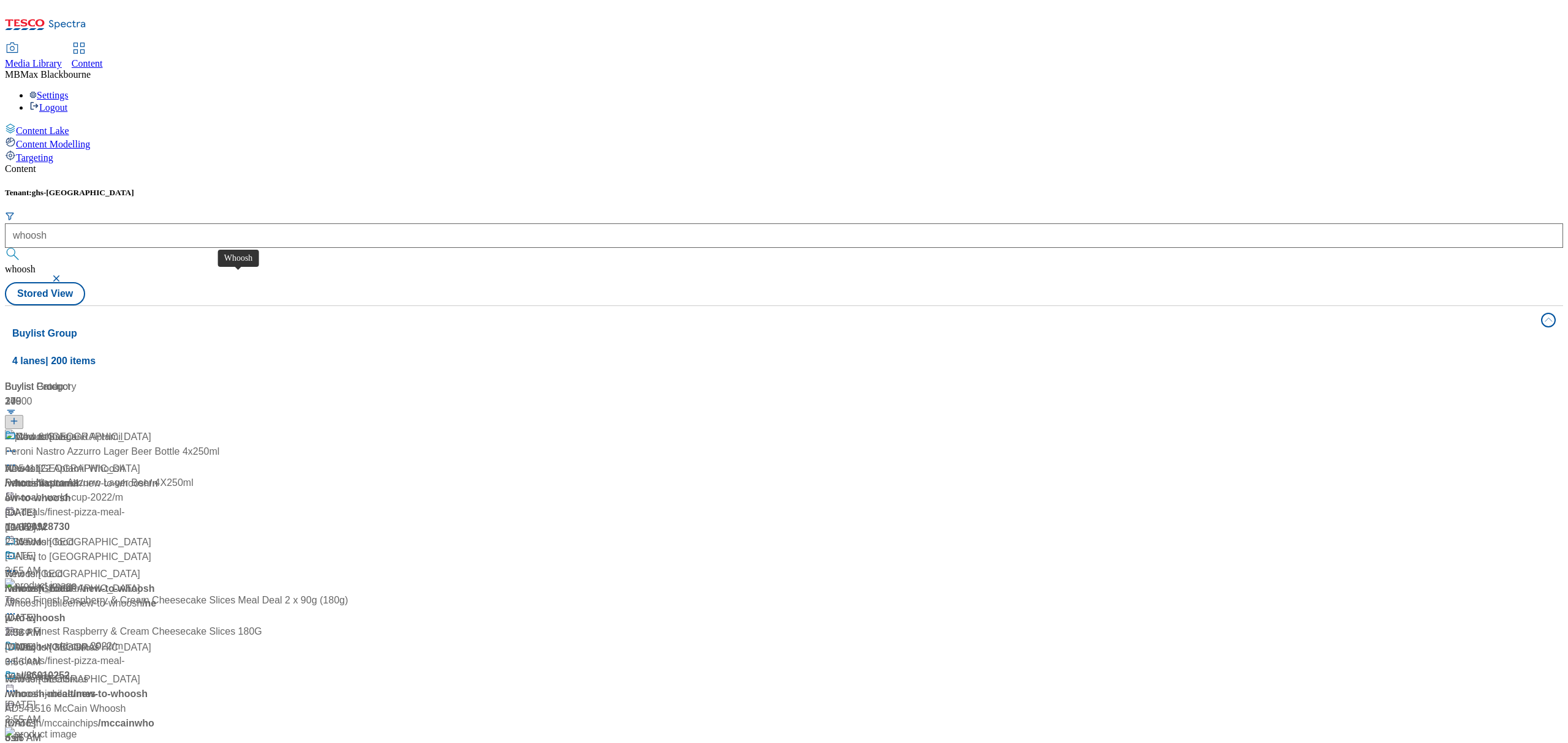
click at [41, 461] on div "Whoosh" at bounding box center [22, 469] width 36 height 15
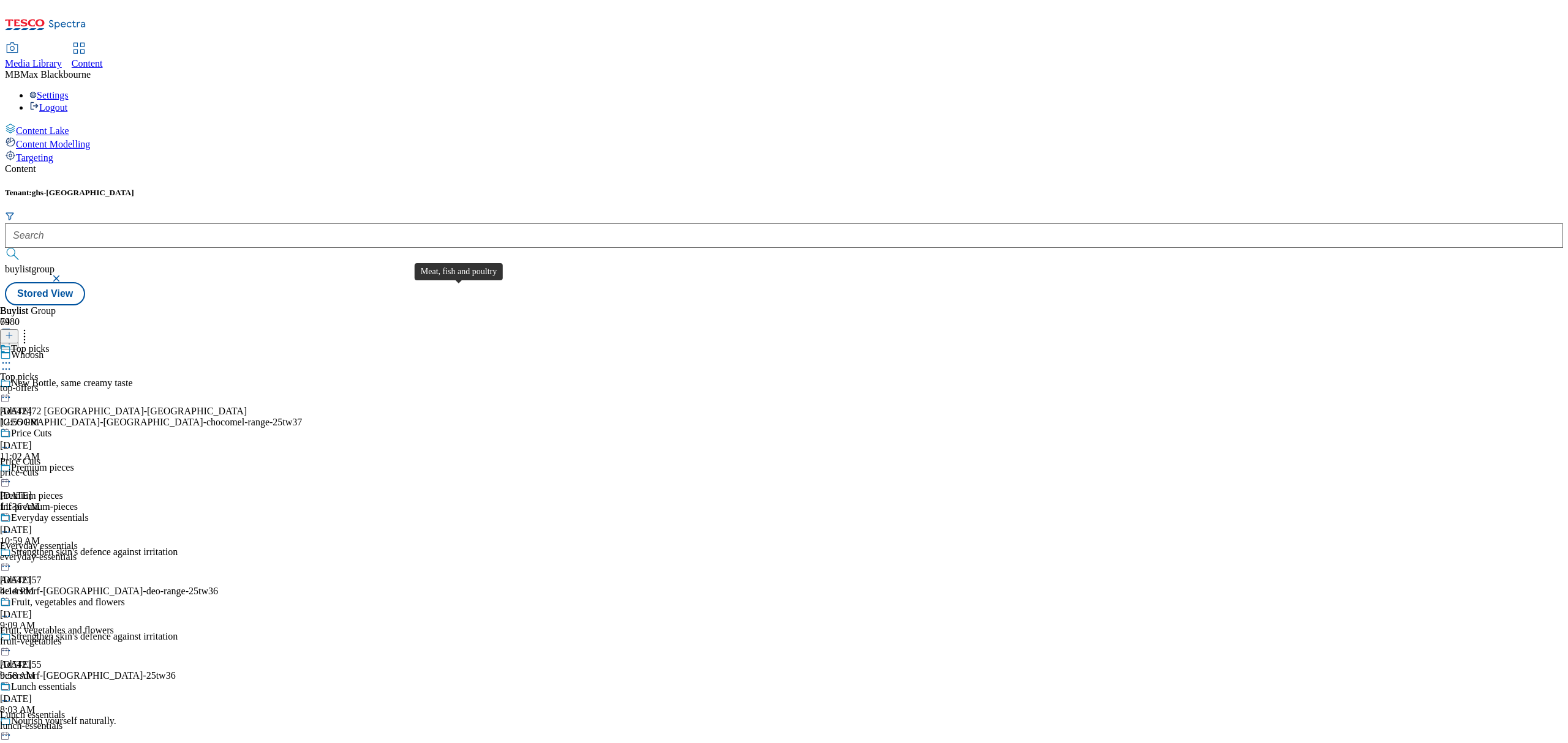
scroll to position [1142, 0]
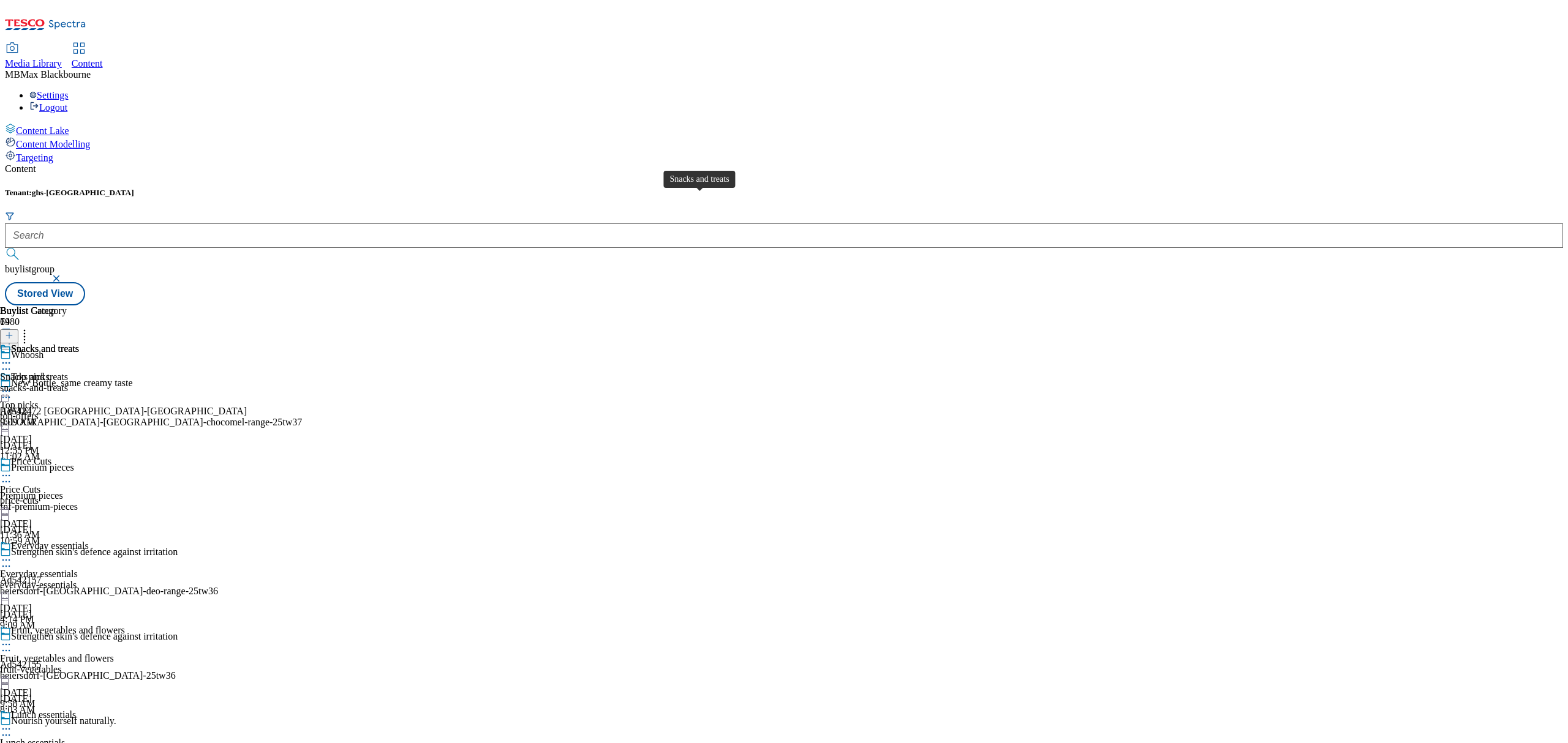
click at [68, 372] on div "Snacks and treats" at bounding box center [34, 377] width 68 height 11
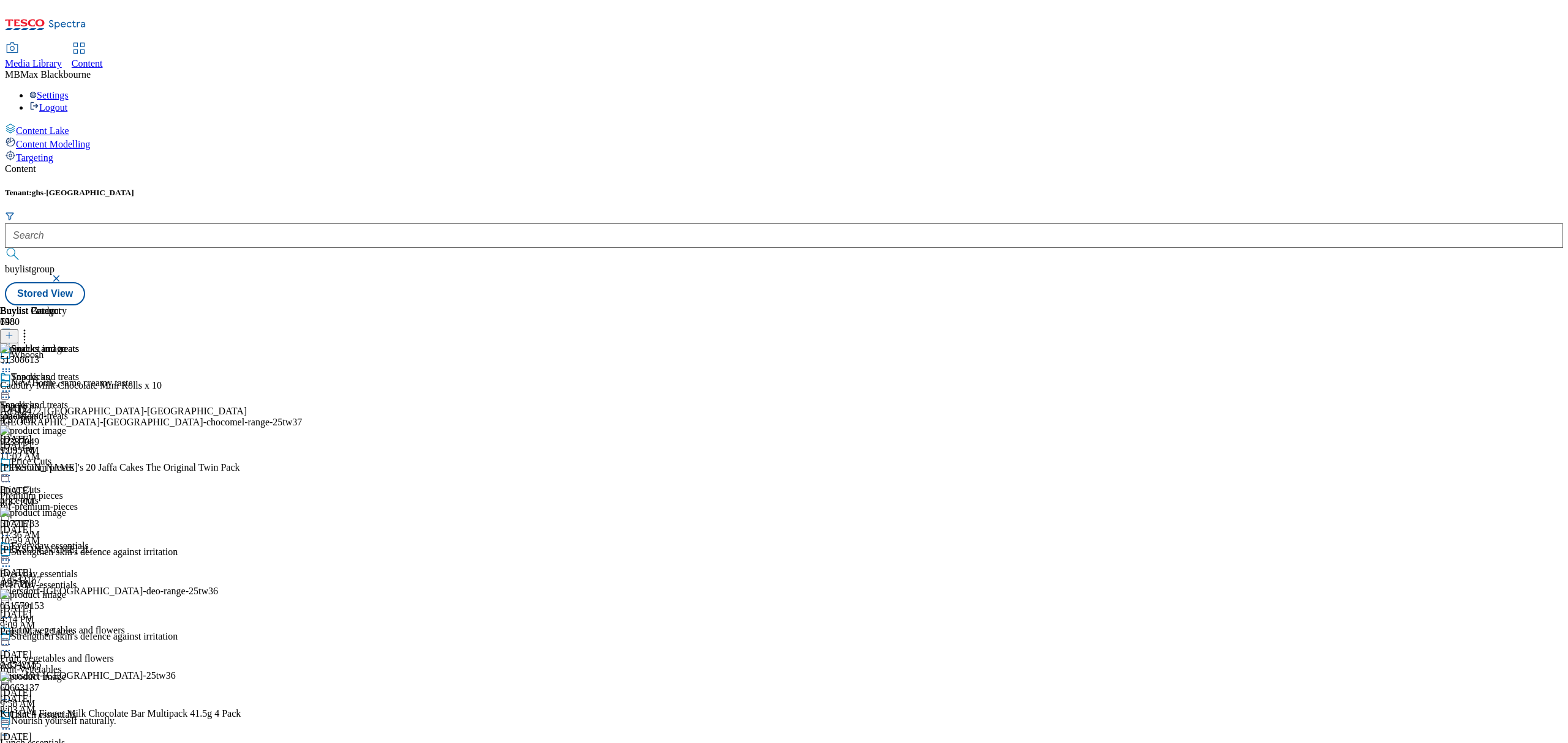
click at [79, 453] on div "Snacks and treats Snacks and treats snacks-and-treats [DATE] 9:09 AM" at bounding box center [39, 414] width 79 height 85
click at [19, 329] on button at bounding box center [9, 336] width 19 height 14
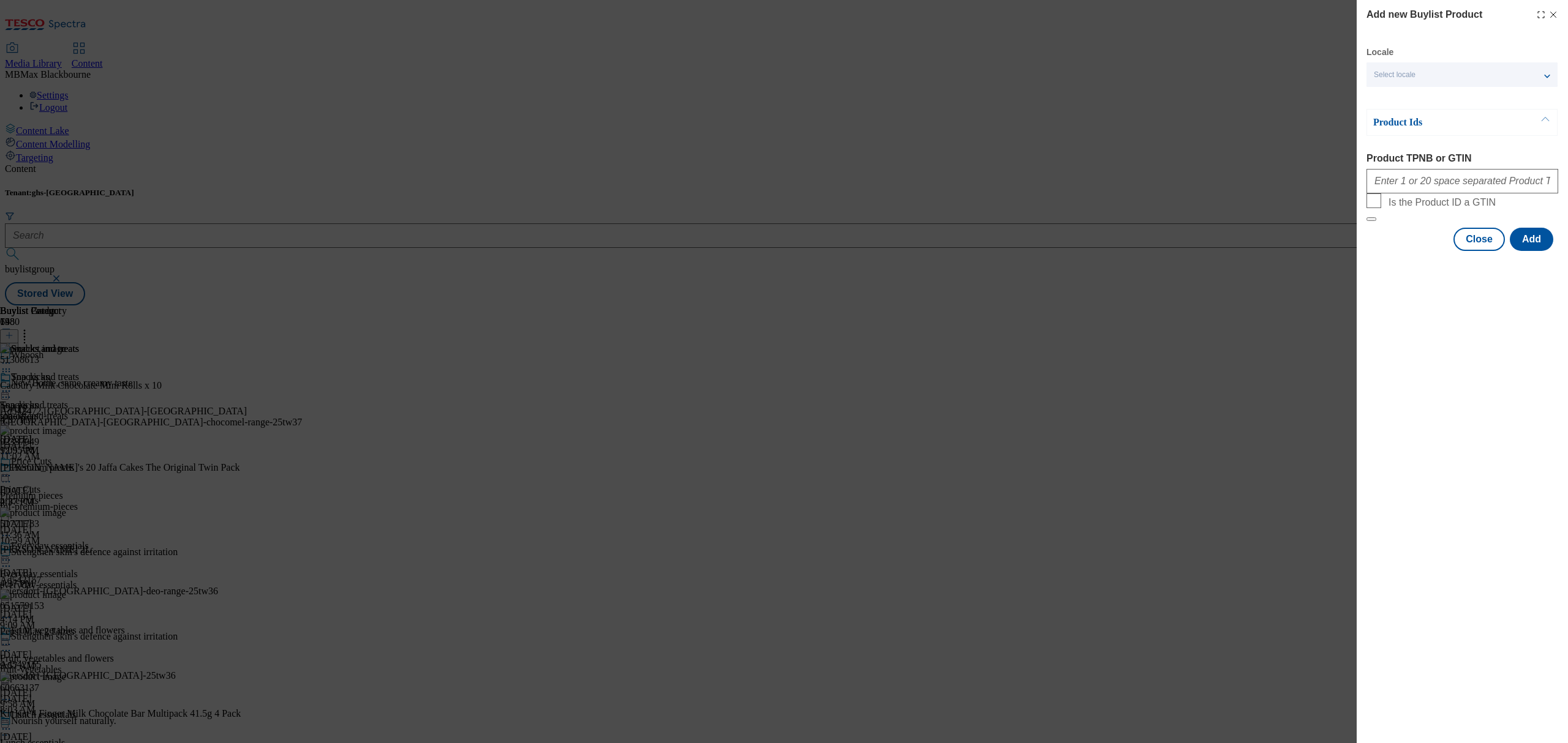
click at [1473, 209] on form "Product TPNB or GTIN Is the Product ID a GTIN" at bounding box center [1462, 188] width 192 height 69
click at [1462, 189] on input "Product TPNB or GTIN" at bounding box center [1462, 181] width 192 height 24
paste input "[URL][DOMAIN_NAME]"
type input "[URL][DOMAIN_NAME]"
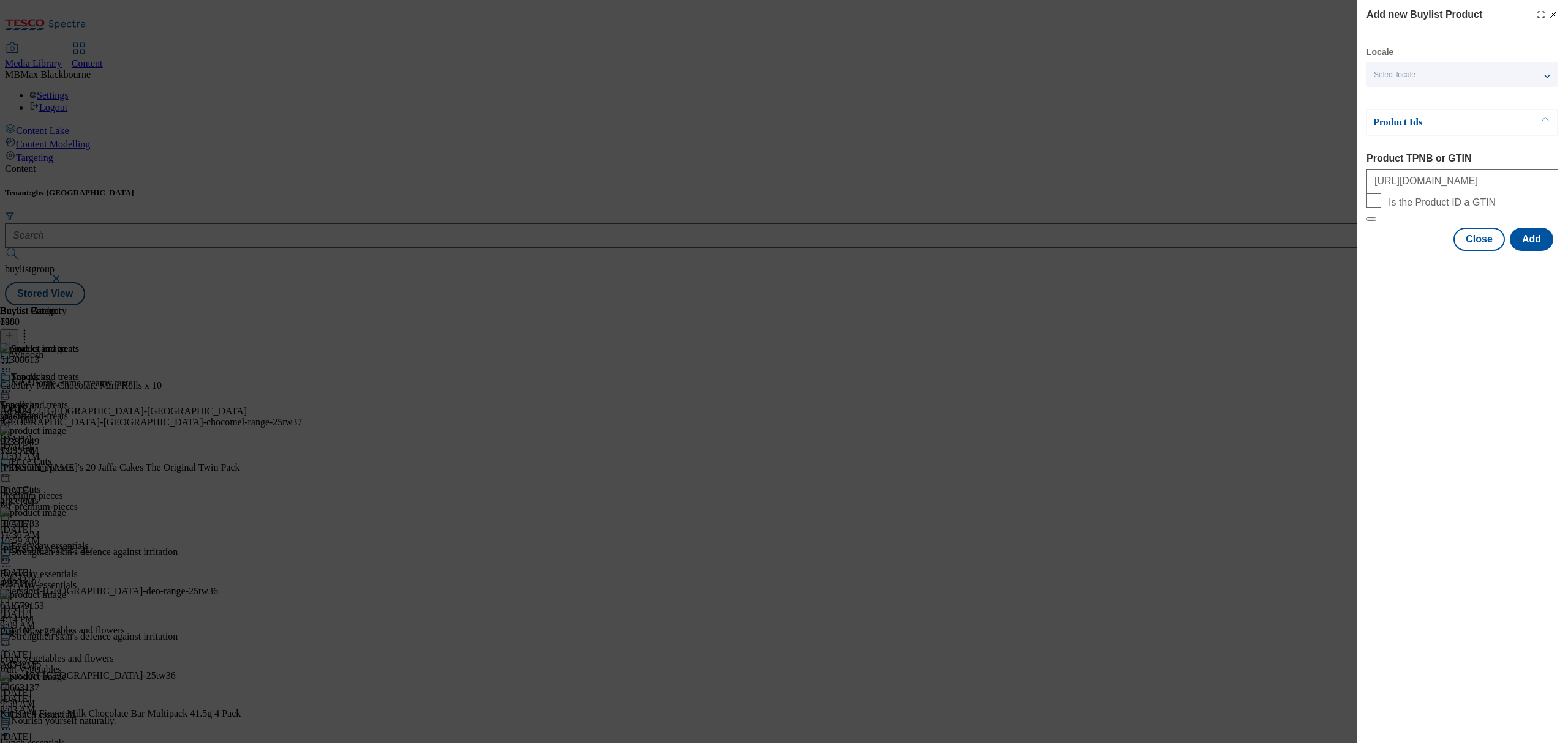
click at [1480, 378] on div "Add new Buylist Product Locale Select locale English Welsh Product Ids Product …" at bounding box center [1462, 372] width 212 height 743
click at [1522, 251] on button "Add" at bounding box center [1532, 239] width 44 height 23
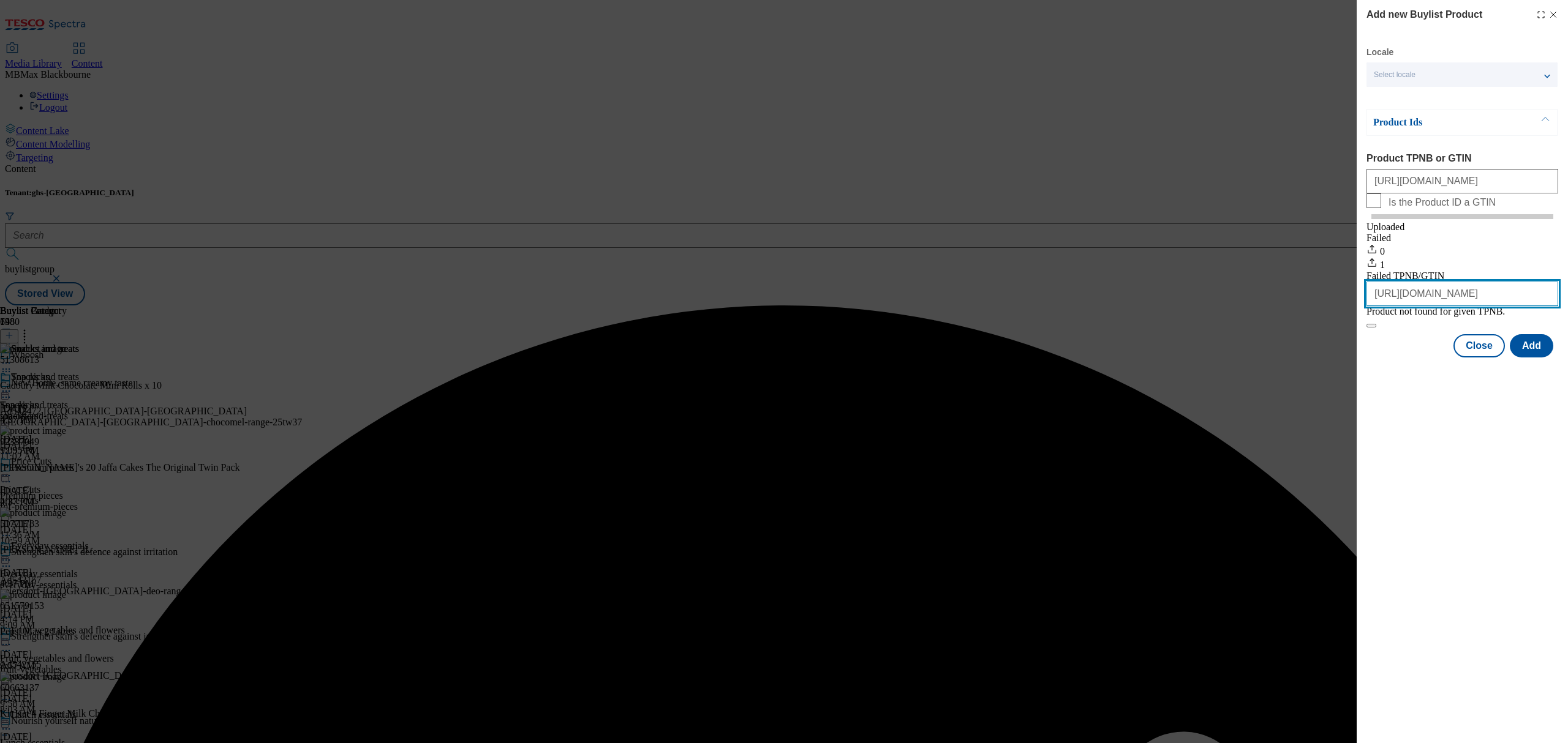
click at [1447, 306] on input "[URL][DOMAIN_NAME]" at bounding box center [1462, 293] width 192 height 24
paste input "91713585"
type input "91713585"
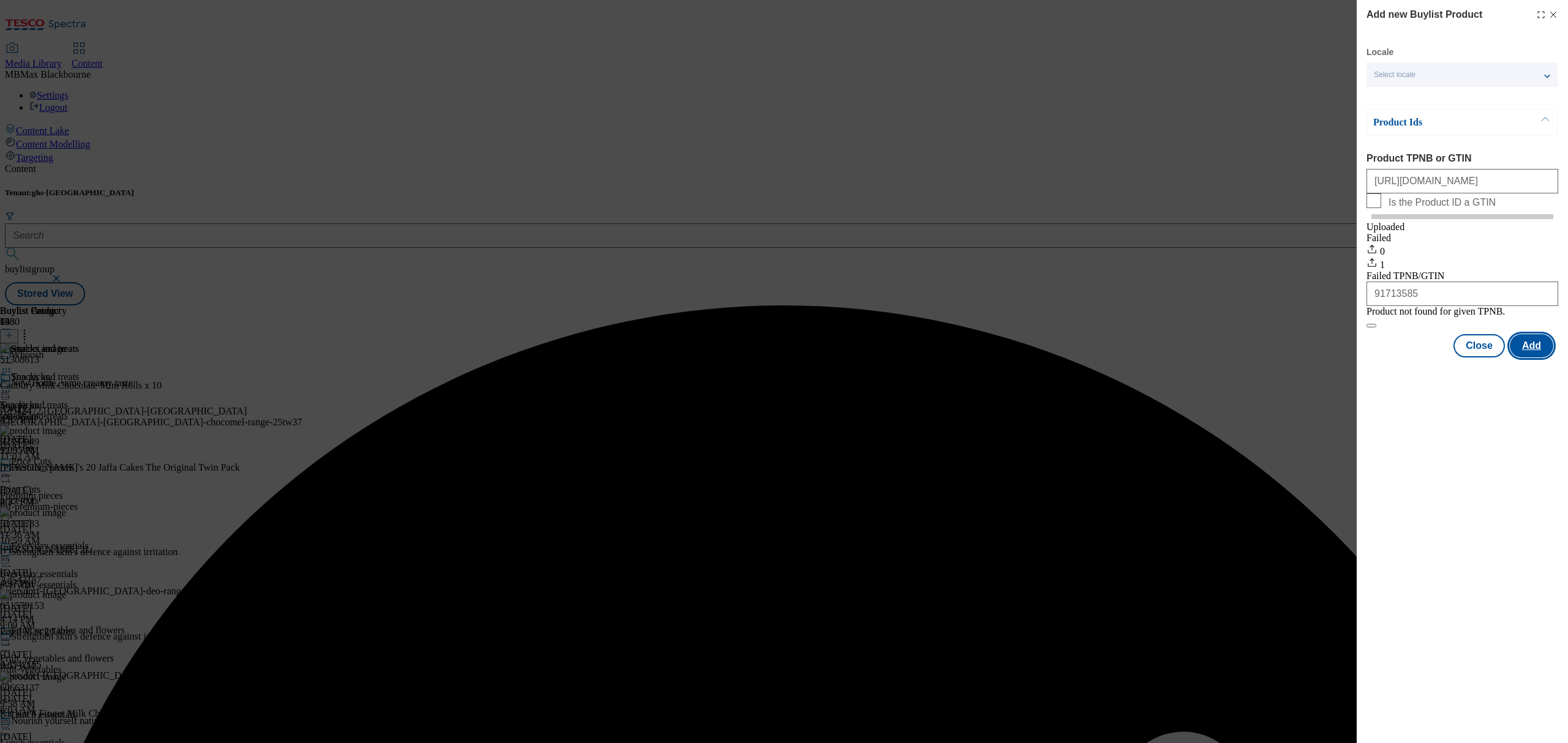
click at [1534, 358] on button "Add" at bounding box center [1532, 346] width 44 height 23
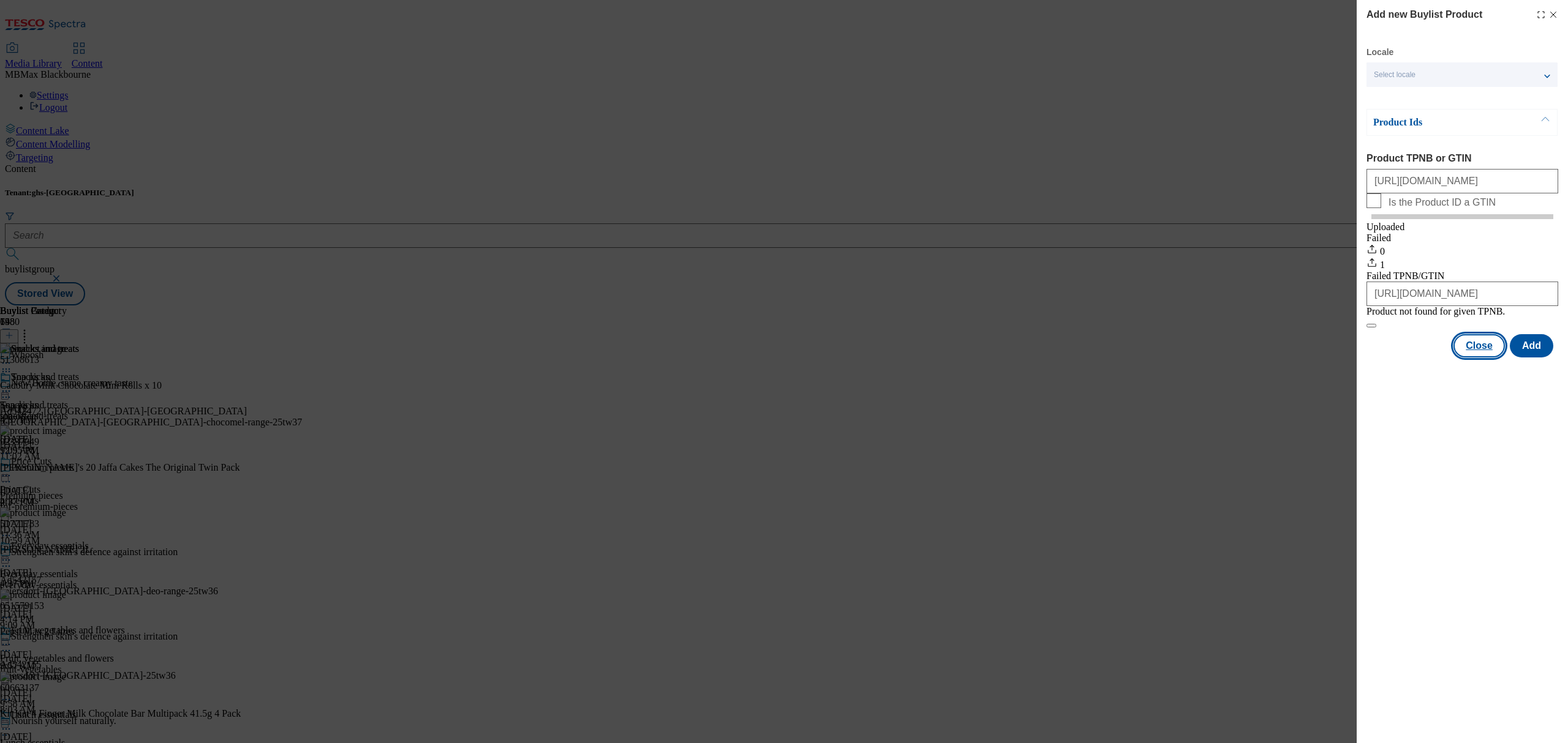
click at [1473, 358] on button "Close" at bounding box center [1479, 346] width 52 height 23
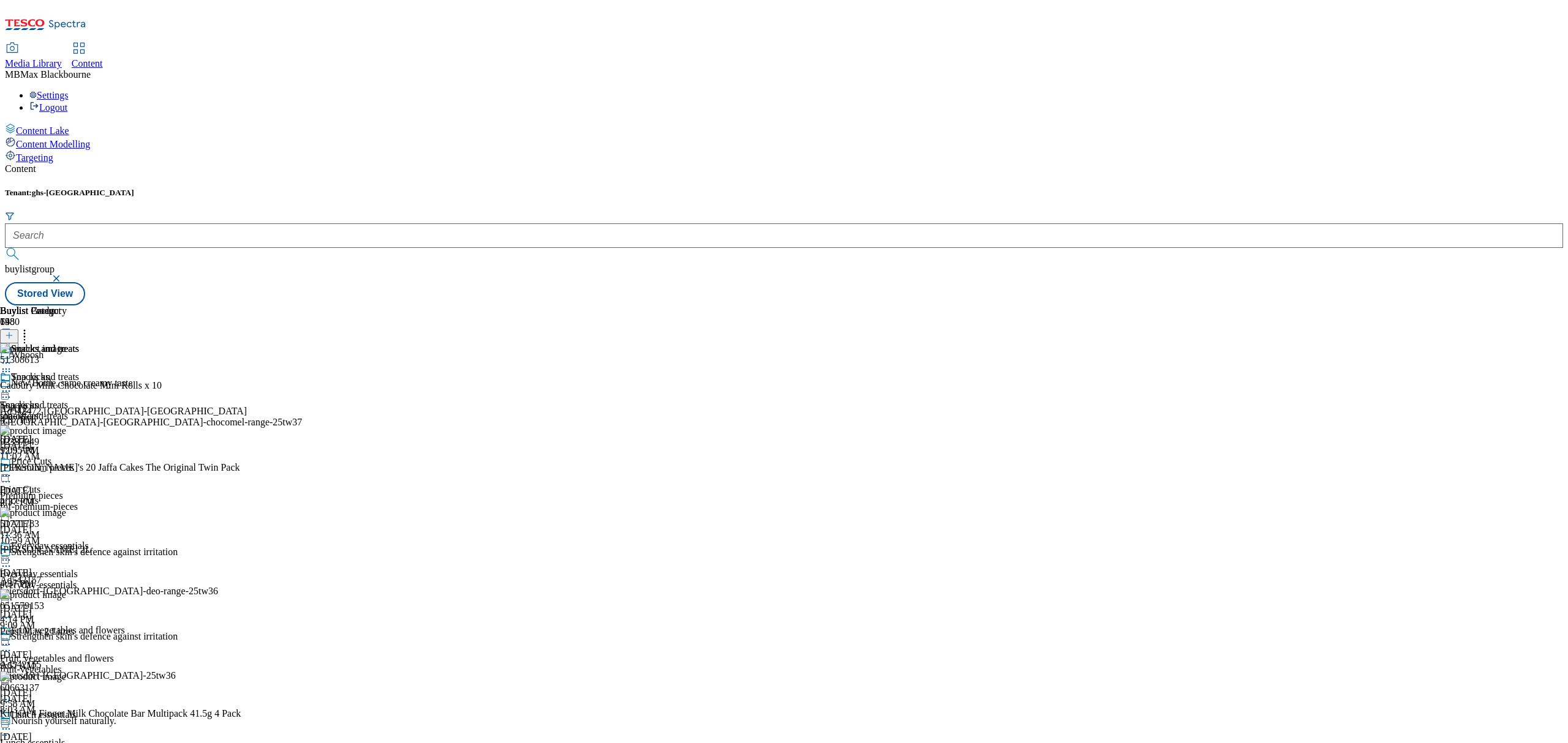
click at [30, 328] on icon at bounding box center [24, 334] width 13 height 13
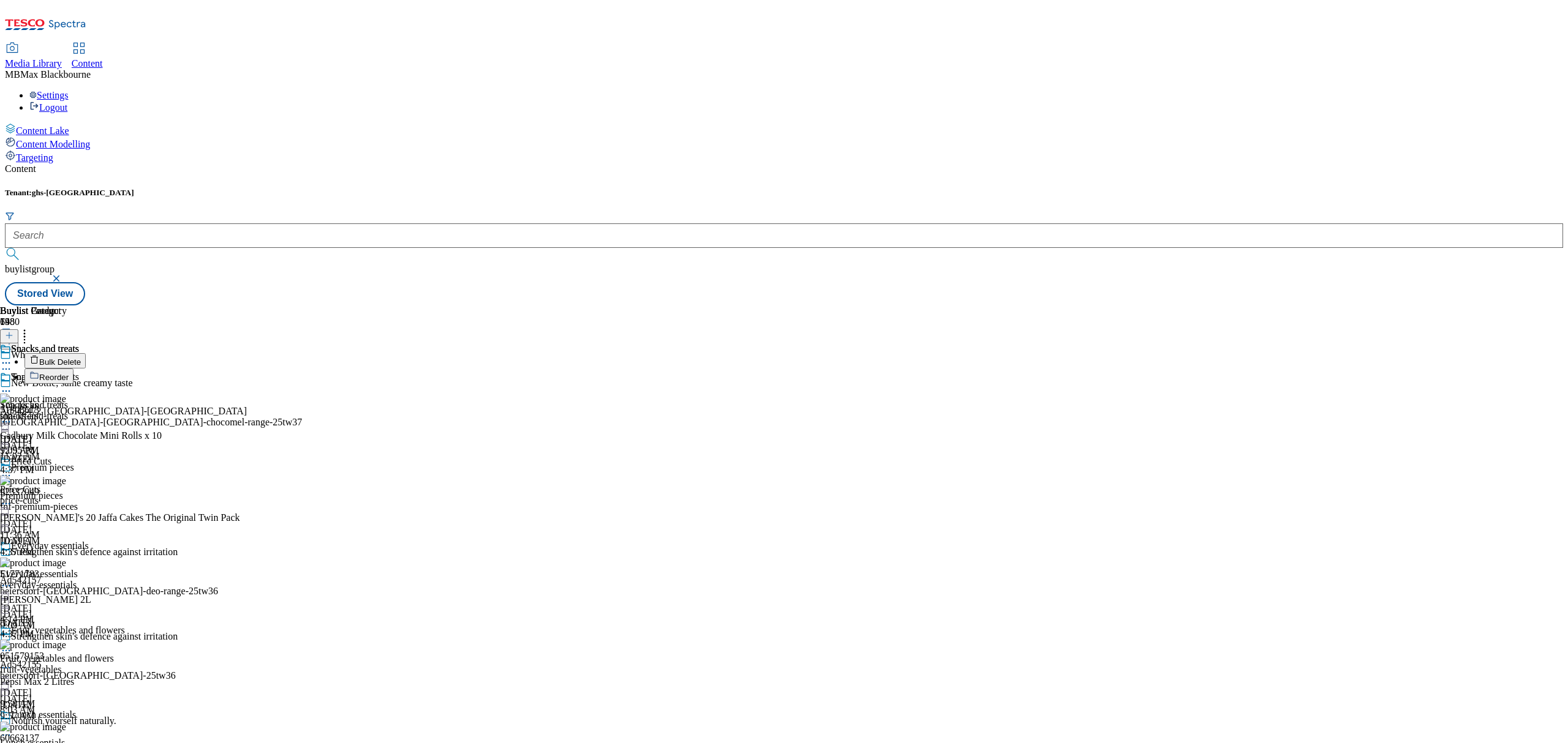
click at [73, 369] on button "Reorder" at bounding box center [49, 376] width 49 height 15
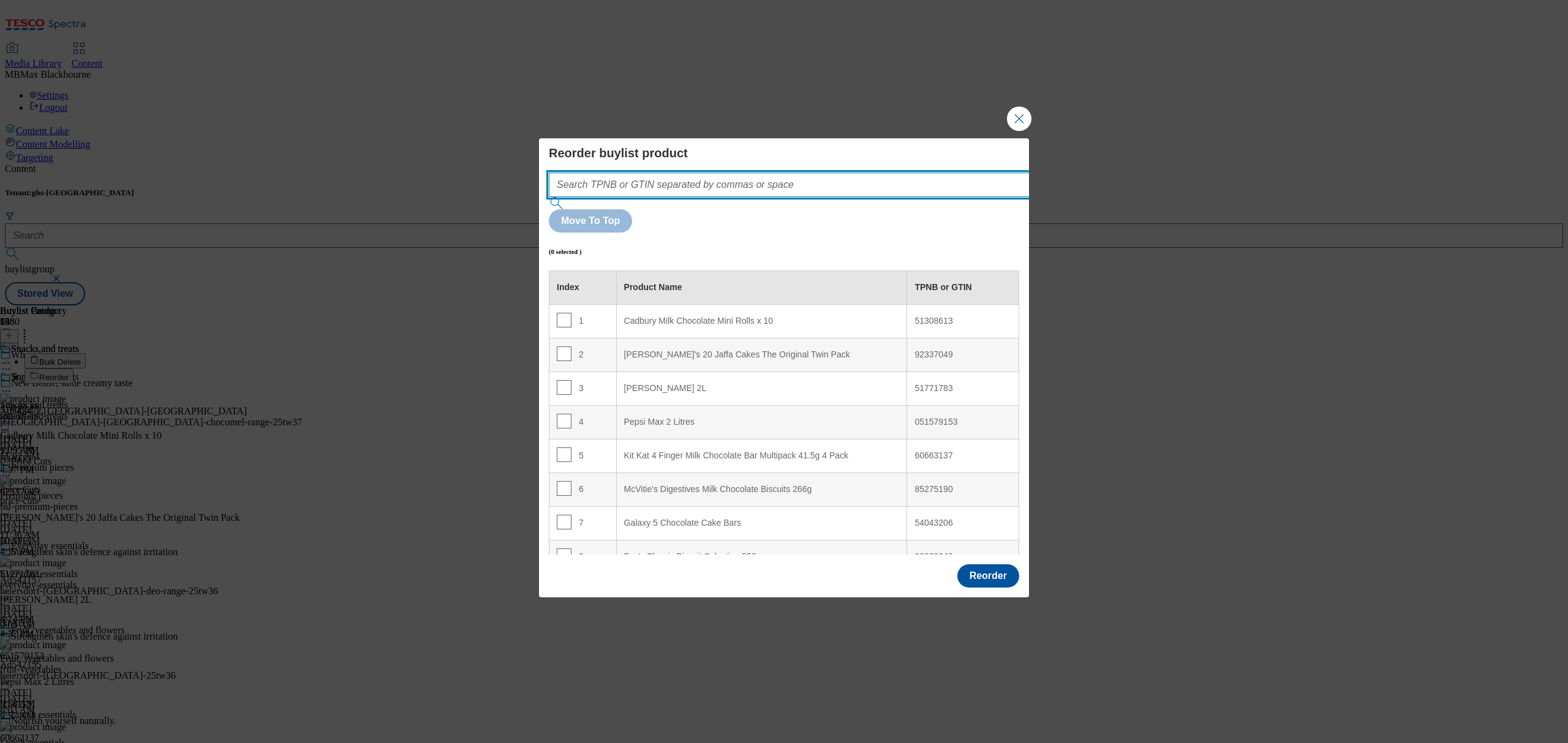
click at [689, 197] on input "Modal" at bounding box center [807, 184] width 518 height 24
paste input "91713585"
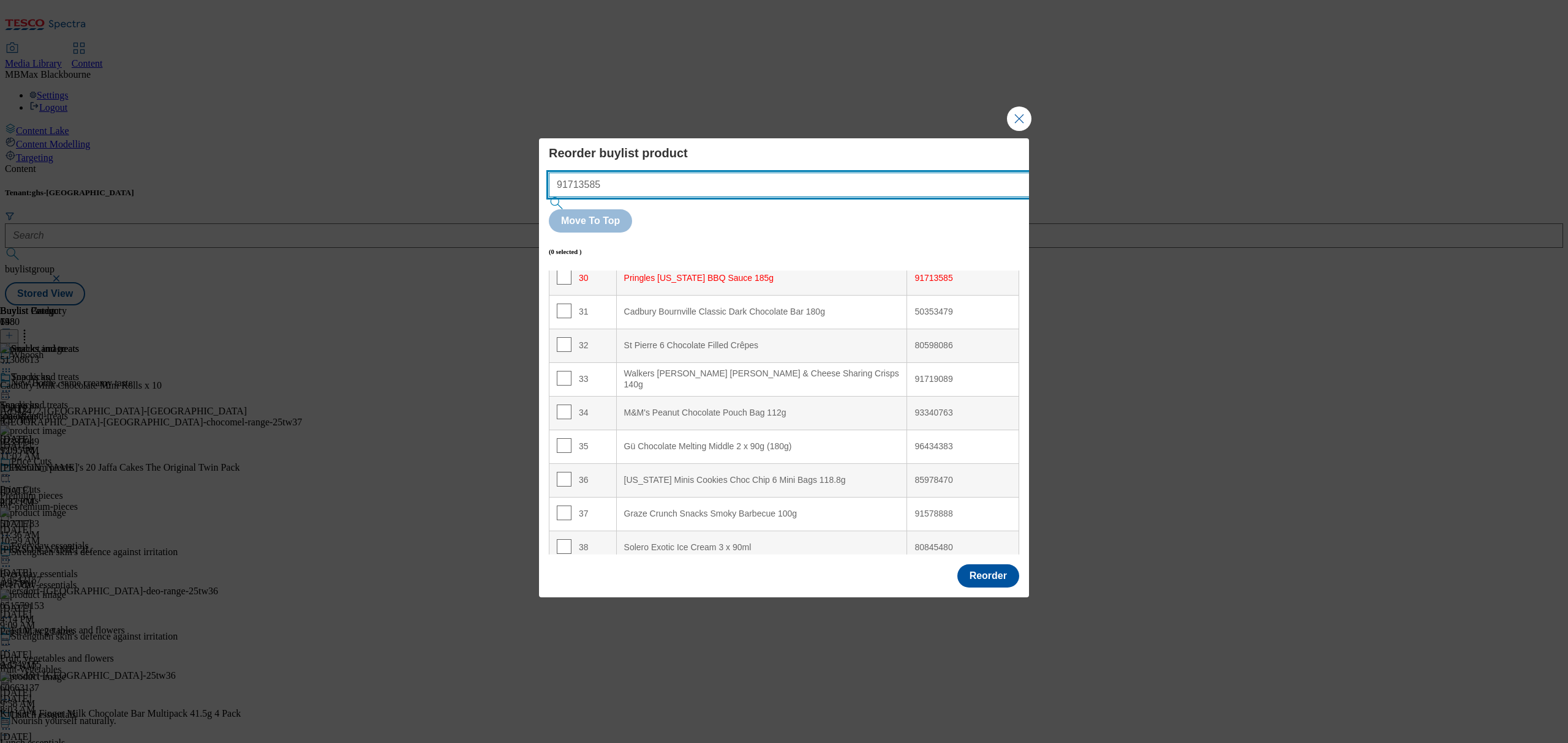
scroll to position [1021, 0]
type input "91713585"
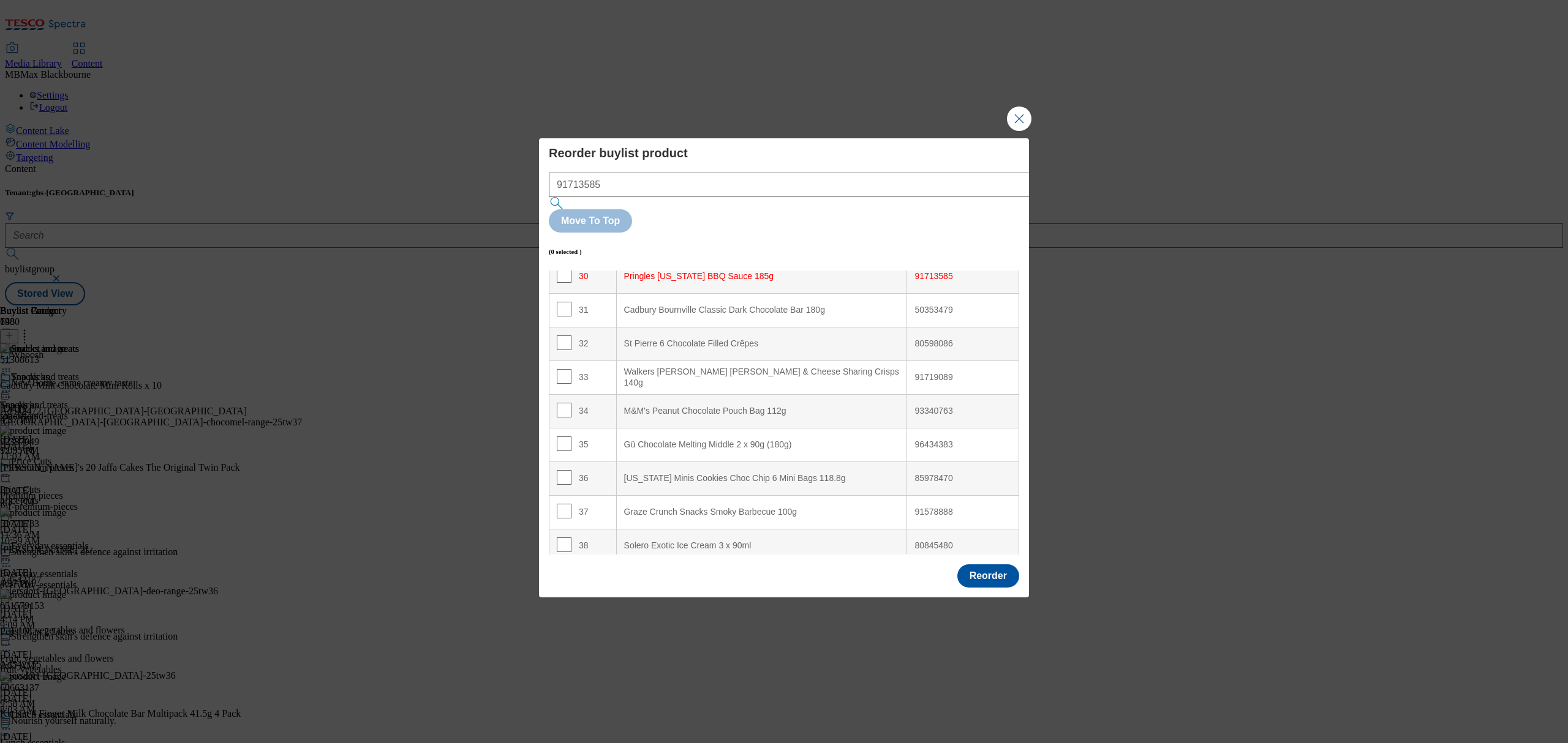
click at [555, 260] on td "30" at bounding box center [583, 276] width 67 height 34
click at [557, 268] on input "Modal" at bounding box center [564, 276] width 15 height 15
checkbox input "true"
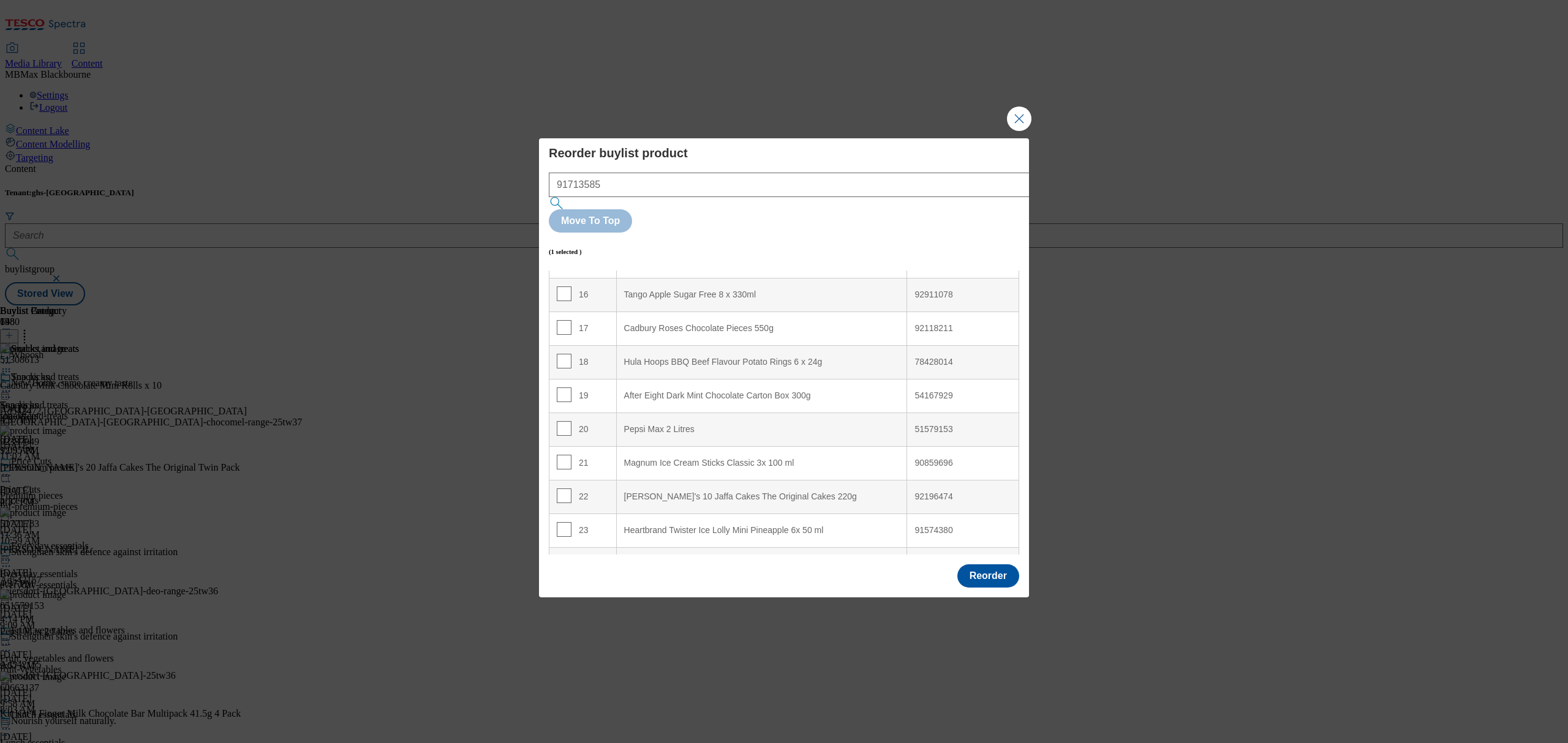
scroll to position [0, 0]
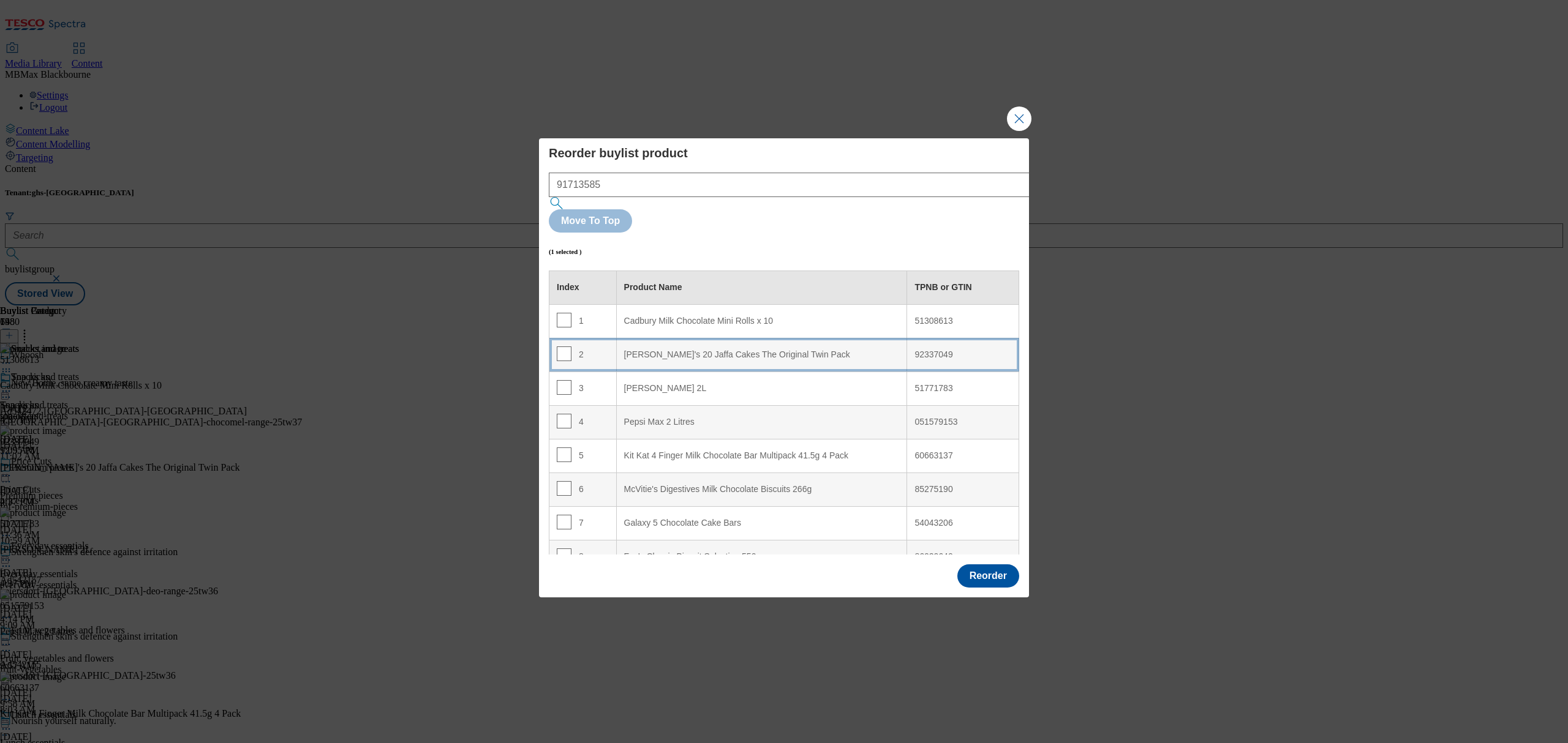
click at [670, 338] on Pack "[PERSON_NAME]'s 20 Jaffa Cakes The Original Twin Pack" at bounding box center [762, 354] width 291 height 34
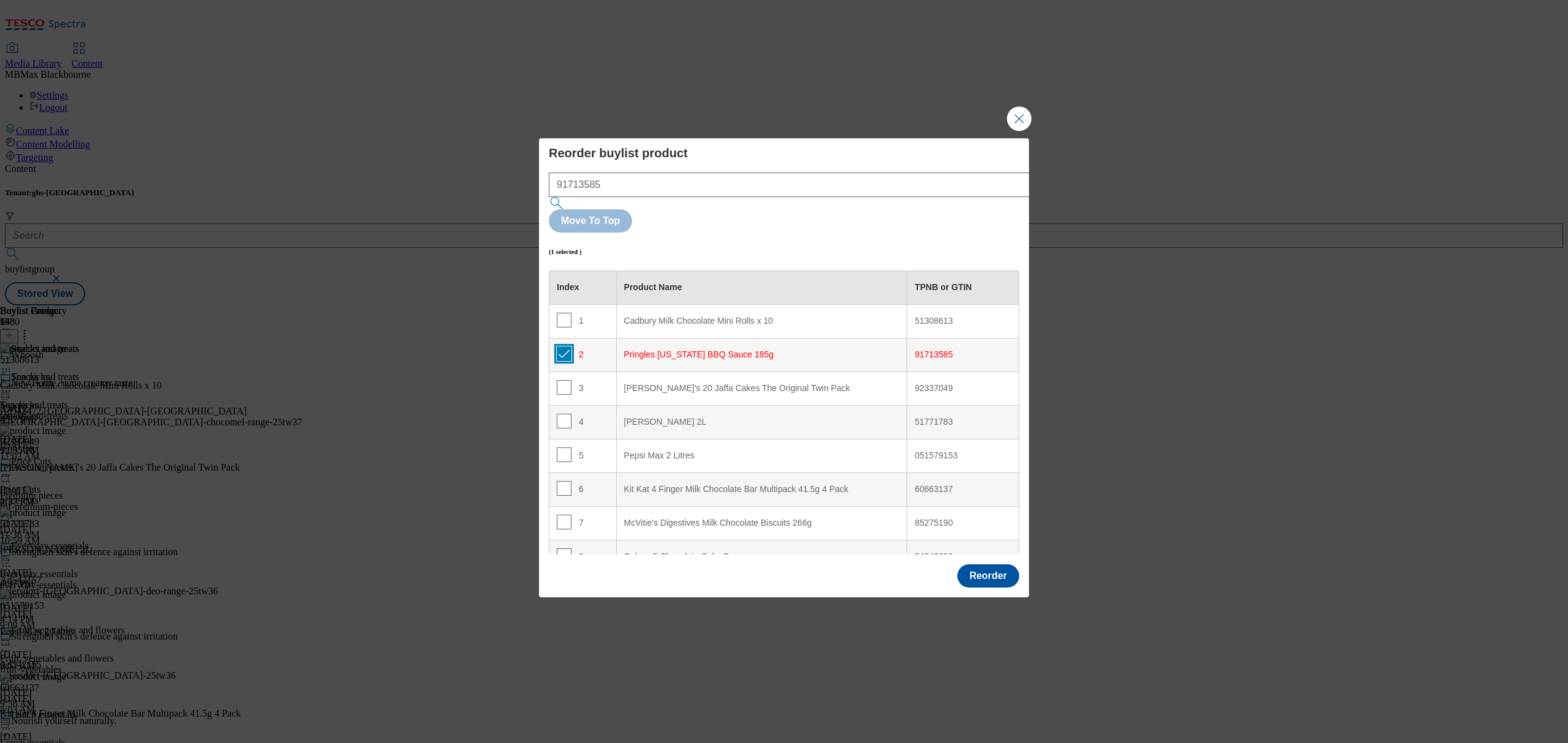
click at [565, 346] on input "Modal" at bounding box center [564, 354] width 15 height 15
checkbox input "false"
click at [566, 481] on input "Modal" at bounding box center [564, 489] width 15 height 15
checkbox input "true"
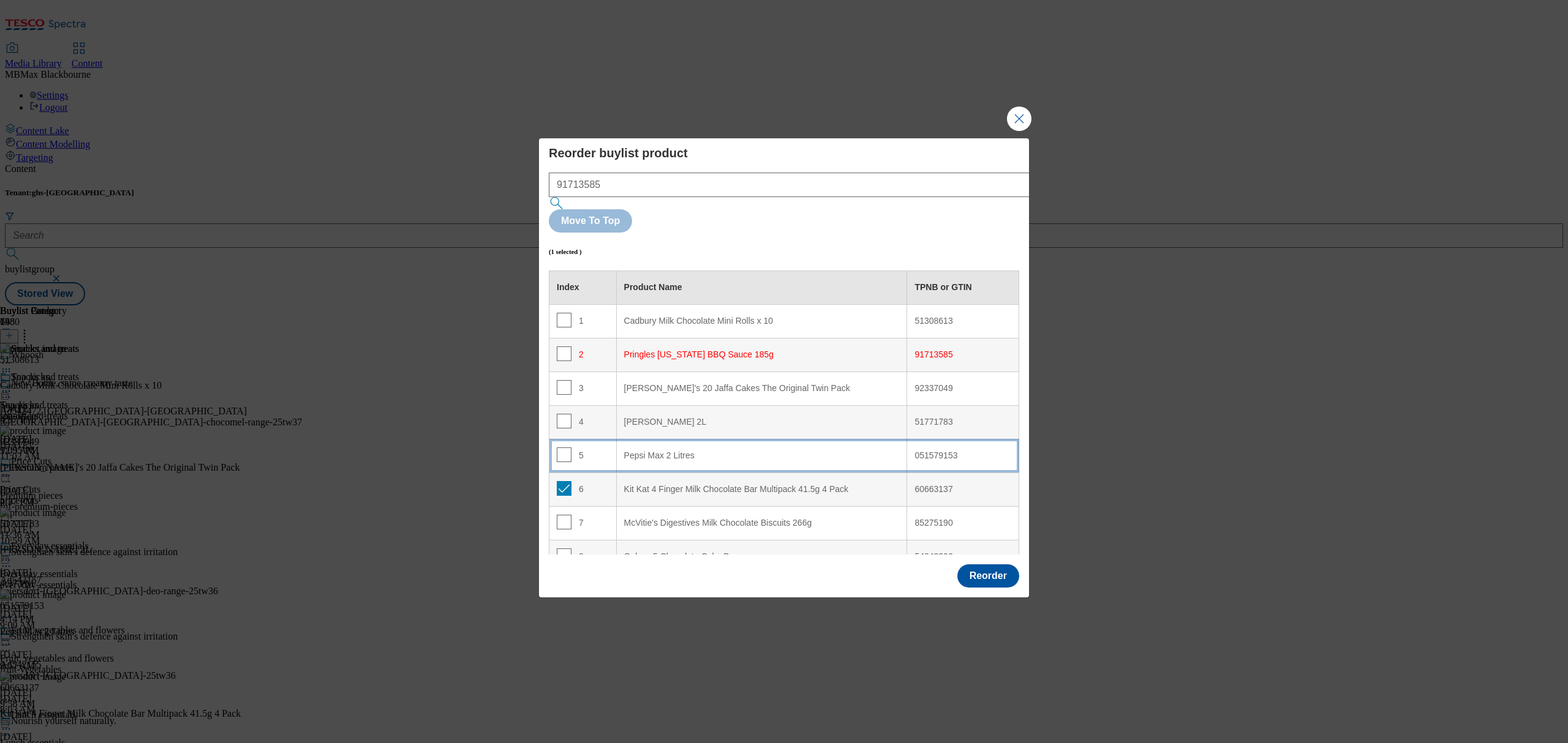
click at [585, 439] on td "5" at bounding box center [583, 455] width 67 height 34
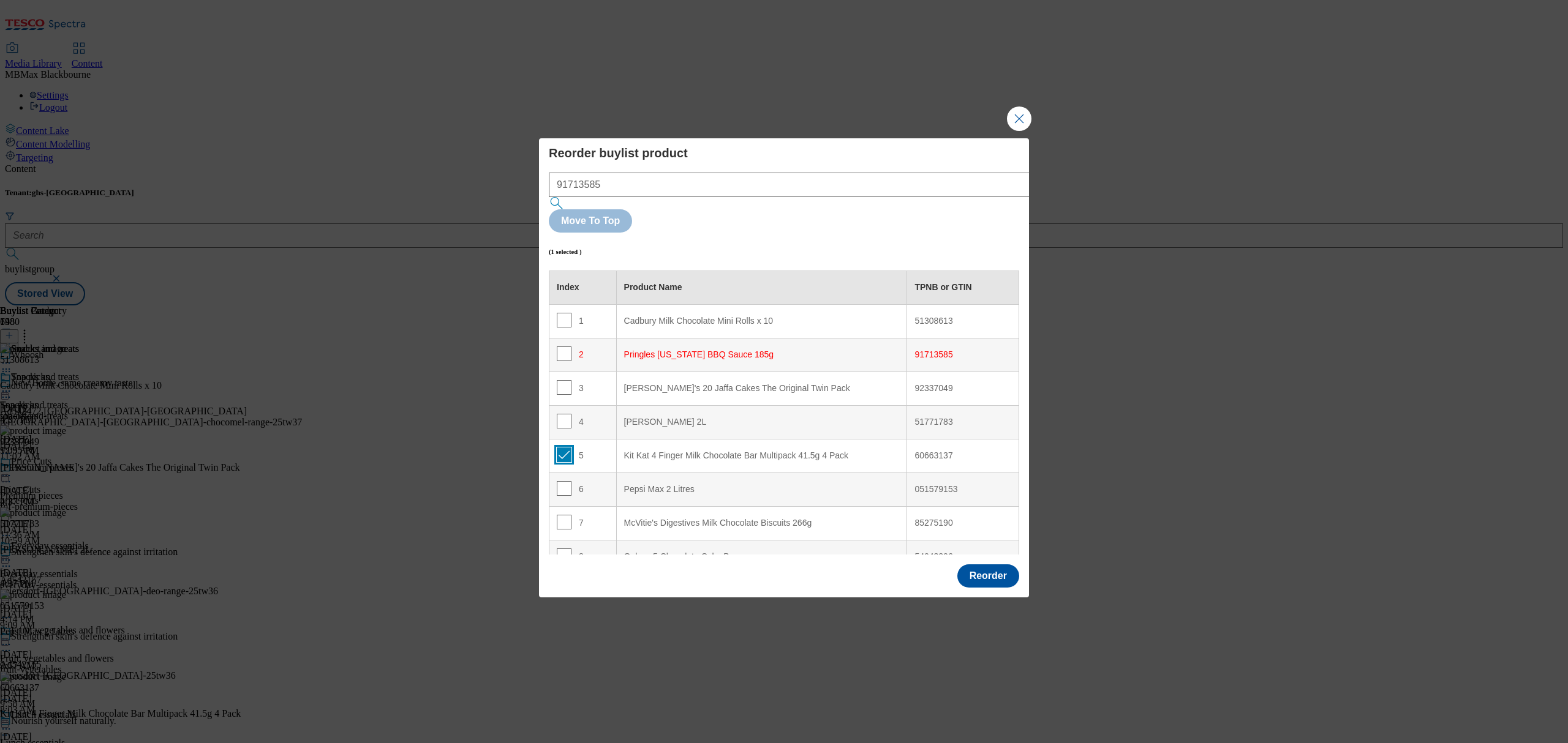
click at [562, 448] on input "Modal" at bounding box center [564, 455] width 15 height 15
checkbox input "false"
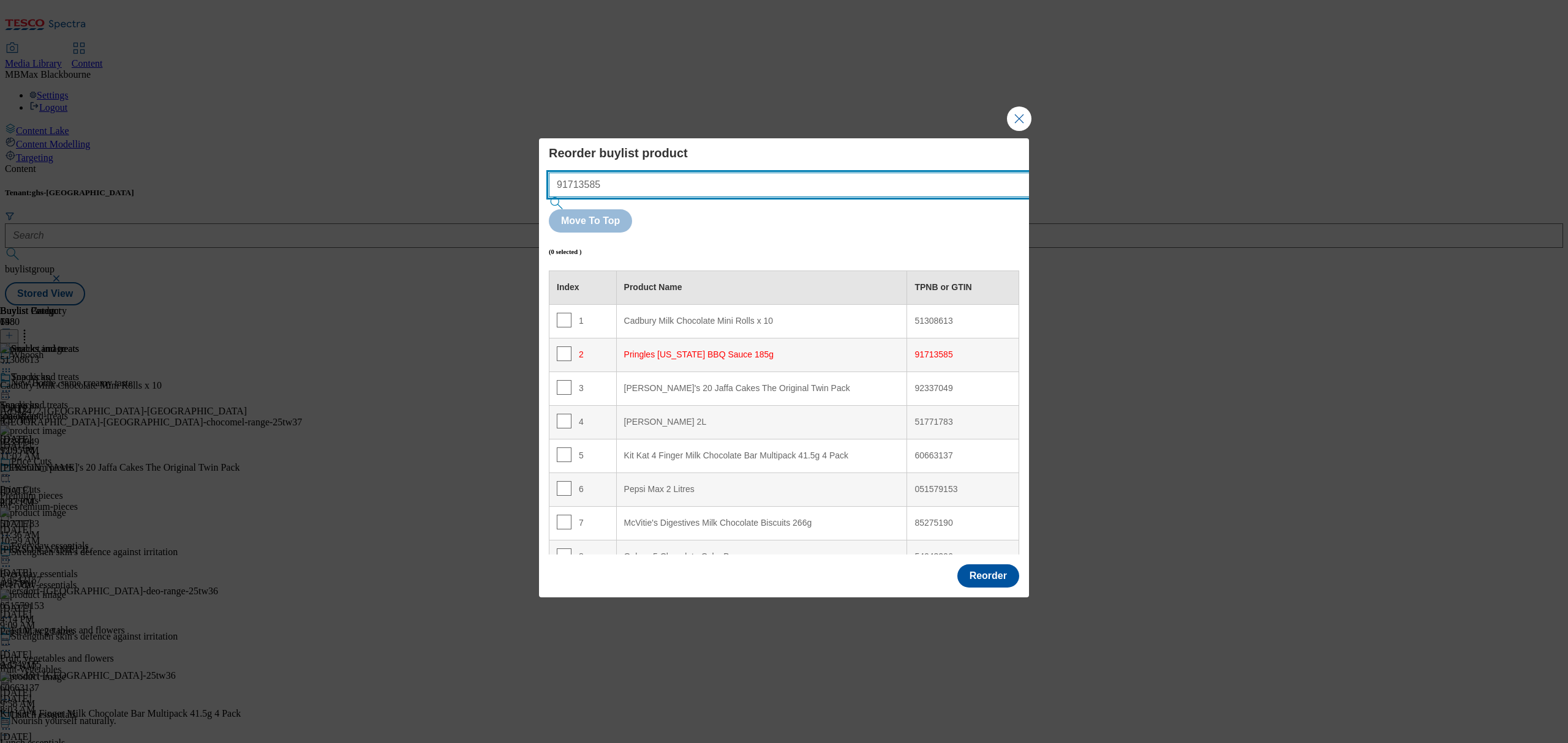
click at [696, 197] on input "91713585" at bounding box center [807, 184] width 518 height 24
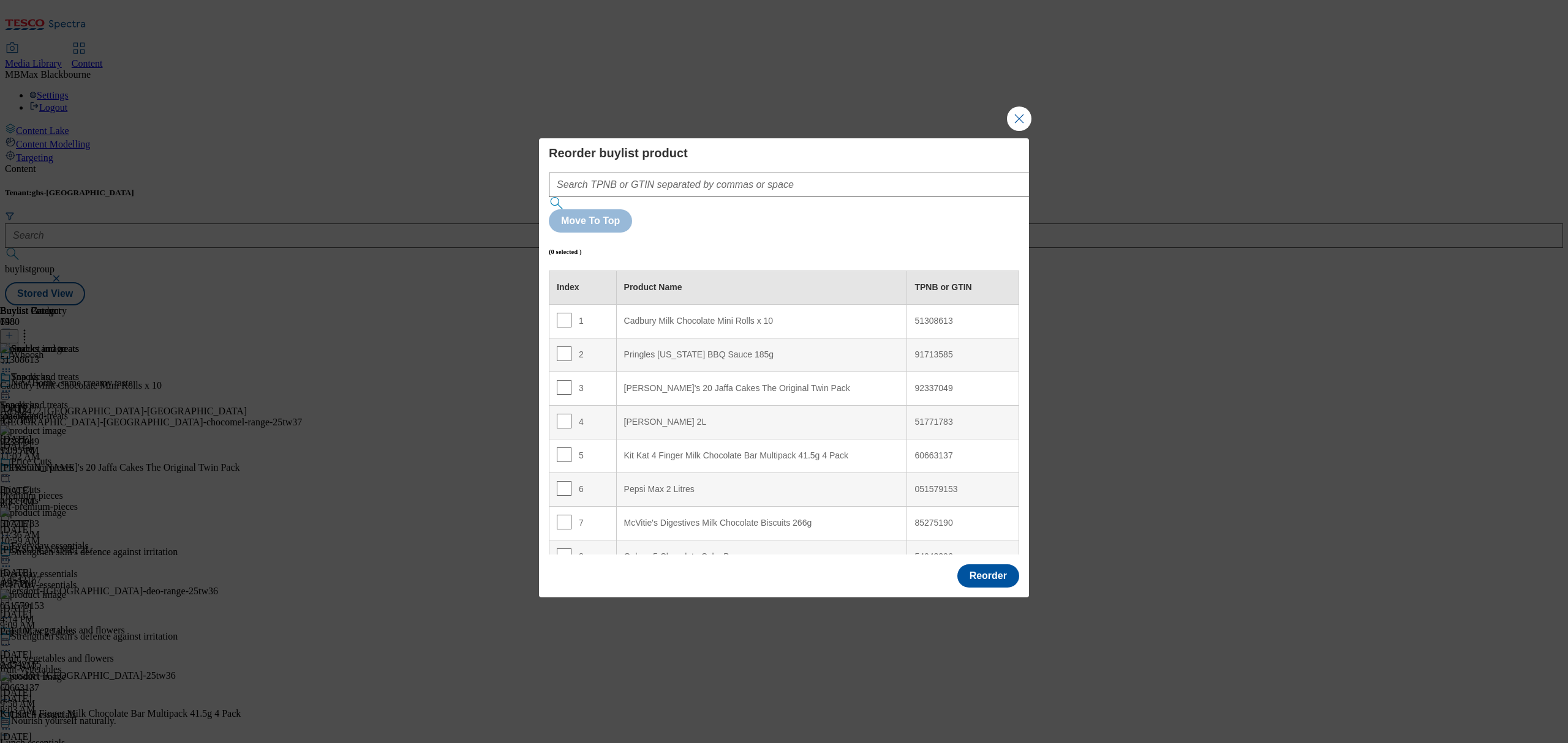
click at [716, 192] on div "Reorder buylist product Move To Top (0 selected ) Index Product Name TPNB or GT…" at bounding box center [784, 350] width 470 height 409
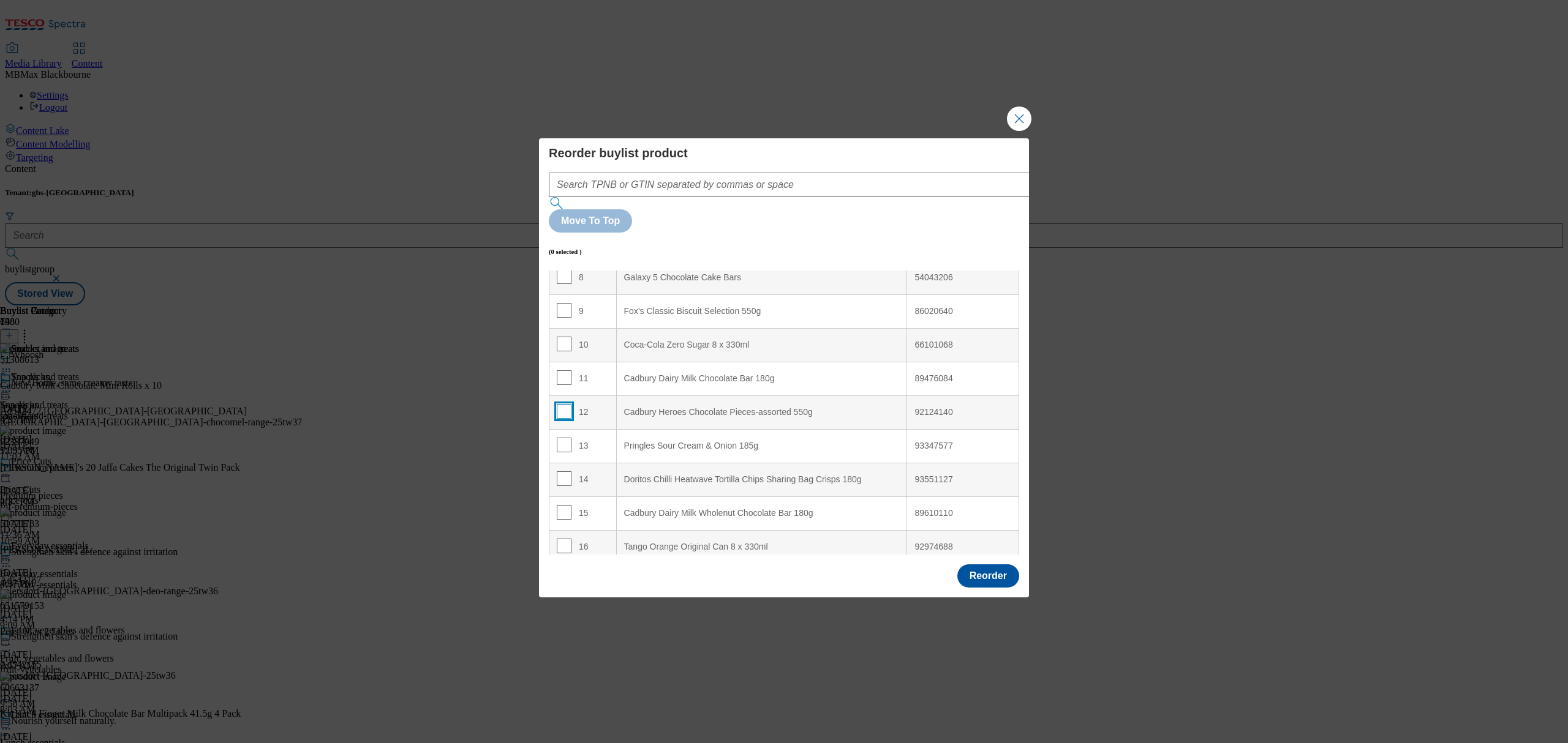
click at [557, 404] on input "Modal" at bounding box center [564, 411] width 15 height 15
checkbox input "true"
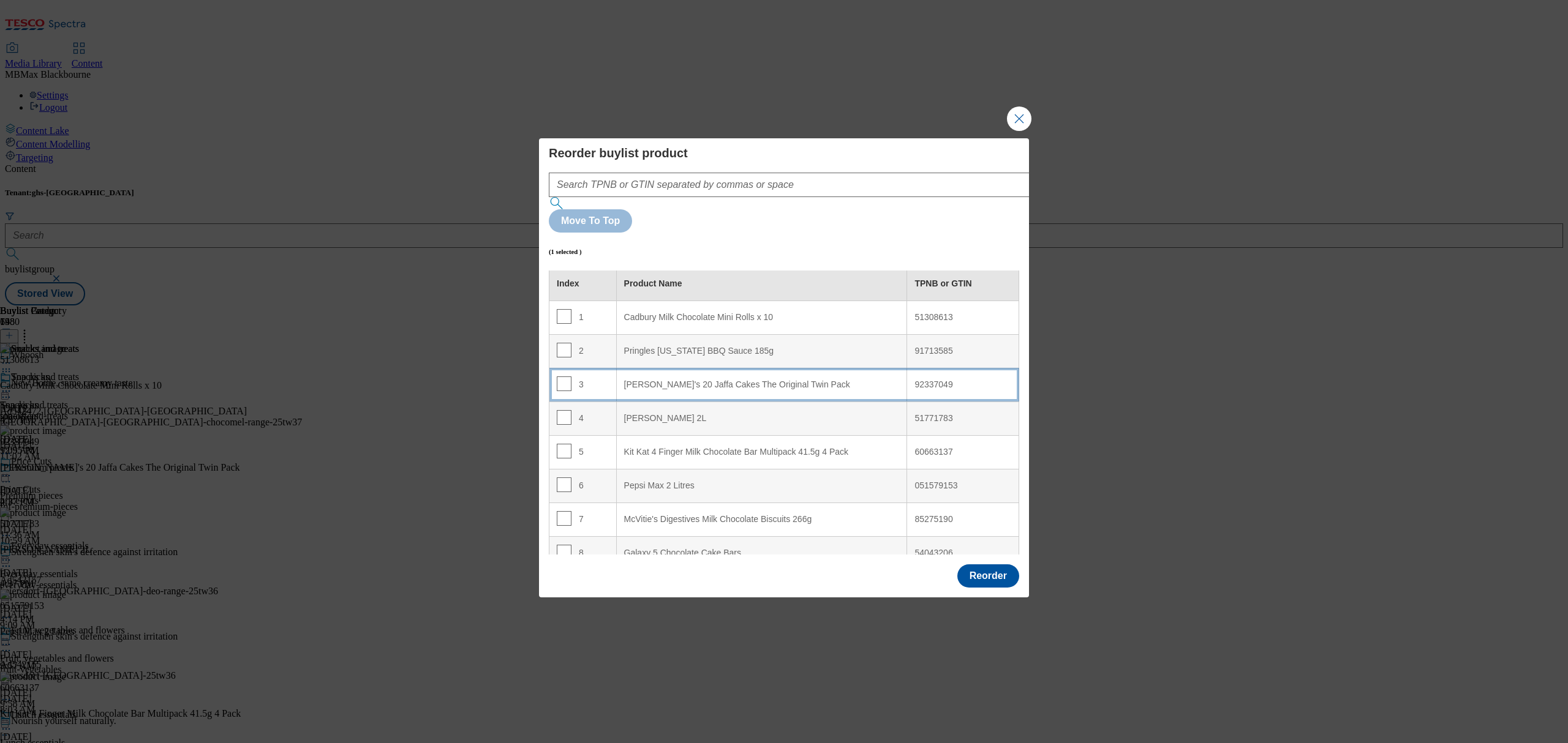
scroll to position [0, 0]
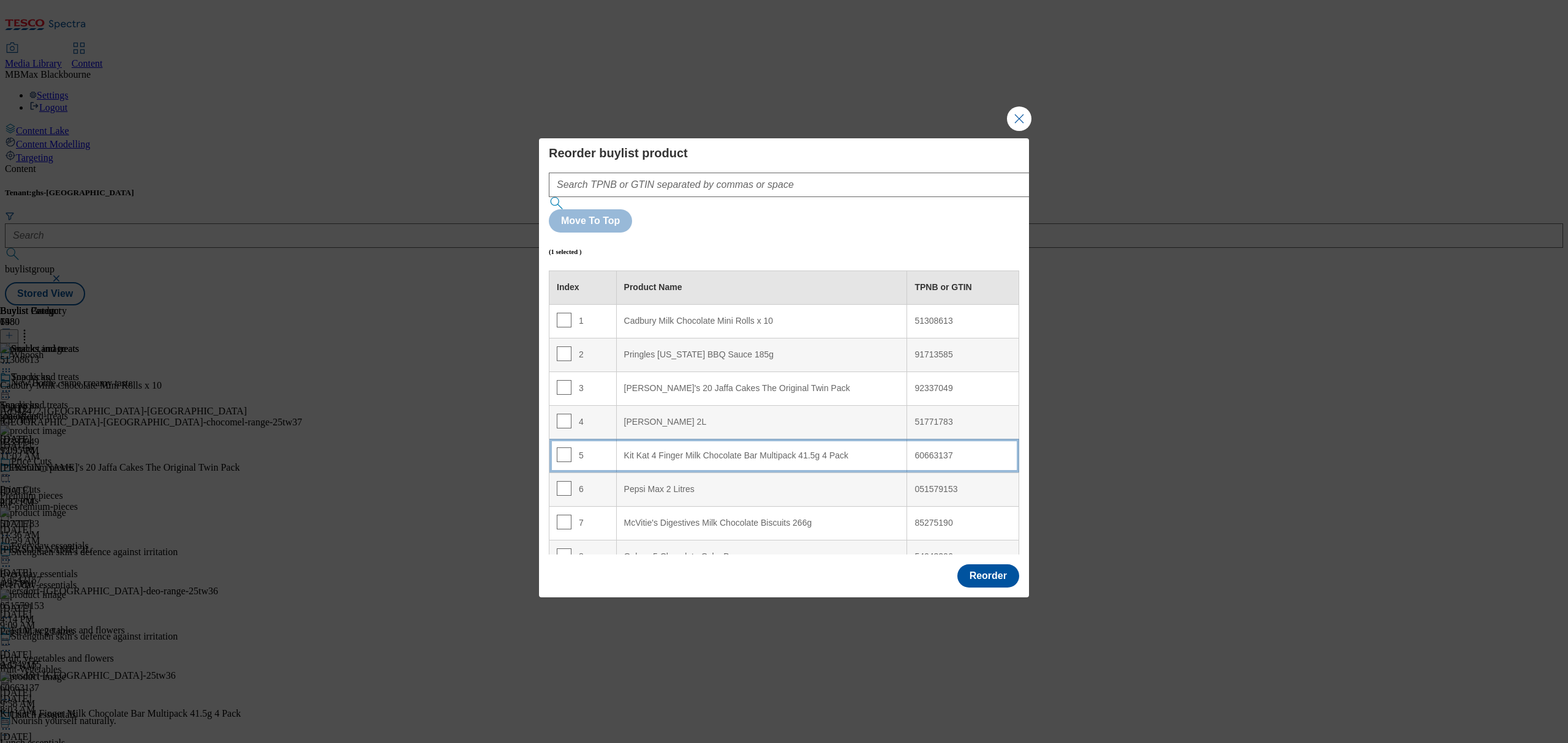
click at [651, 439] on Pack "Kit Kat 4 Finger Milk Chocolate Bar Multipack 41.5g 4 Pack" at bounding box center [762, 455] width 291 height 34
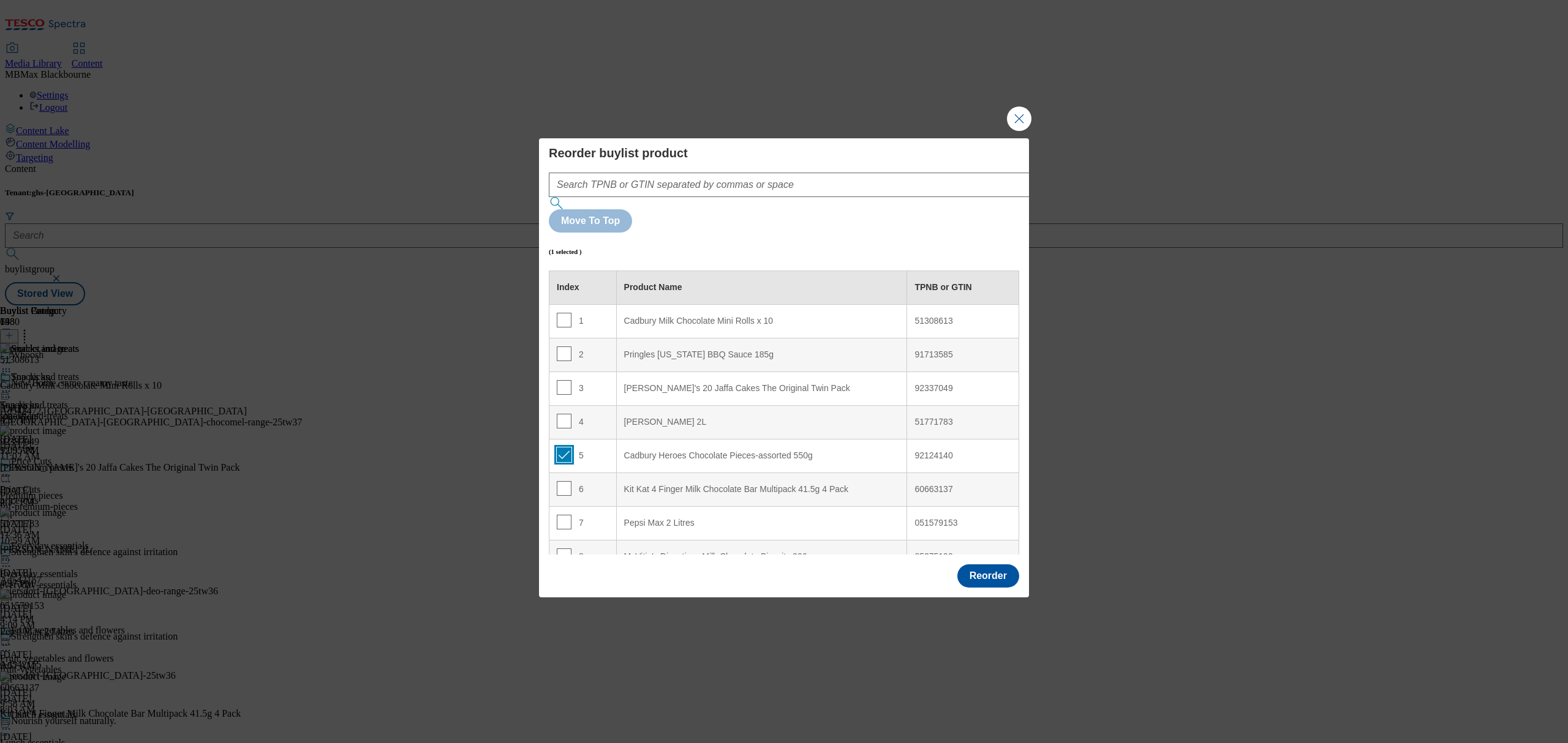
click at [567, 448] on input "Modal" at bounding box center [564, 455] width 15 height 15
checkbox input "false"
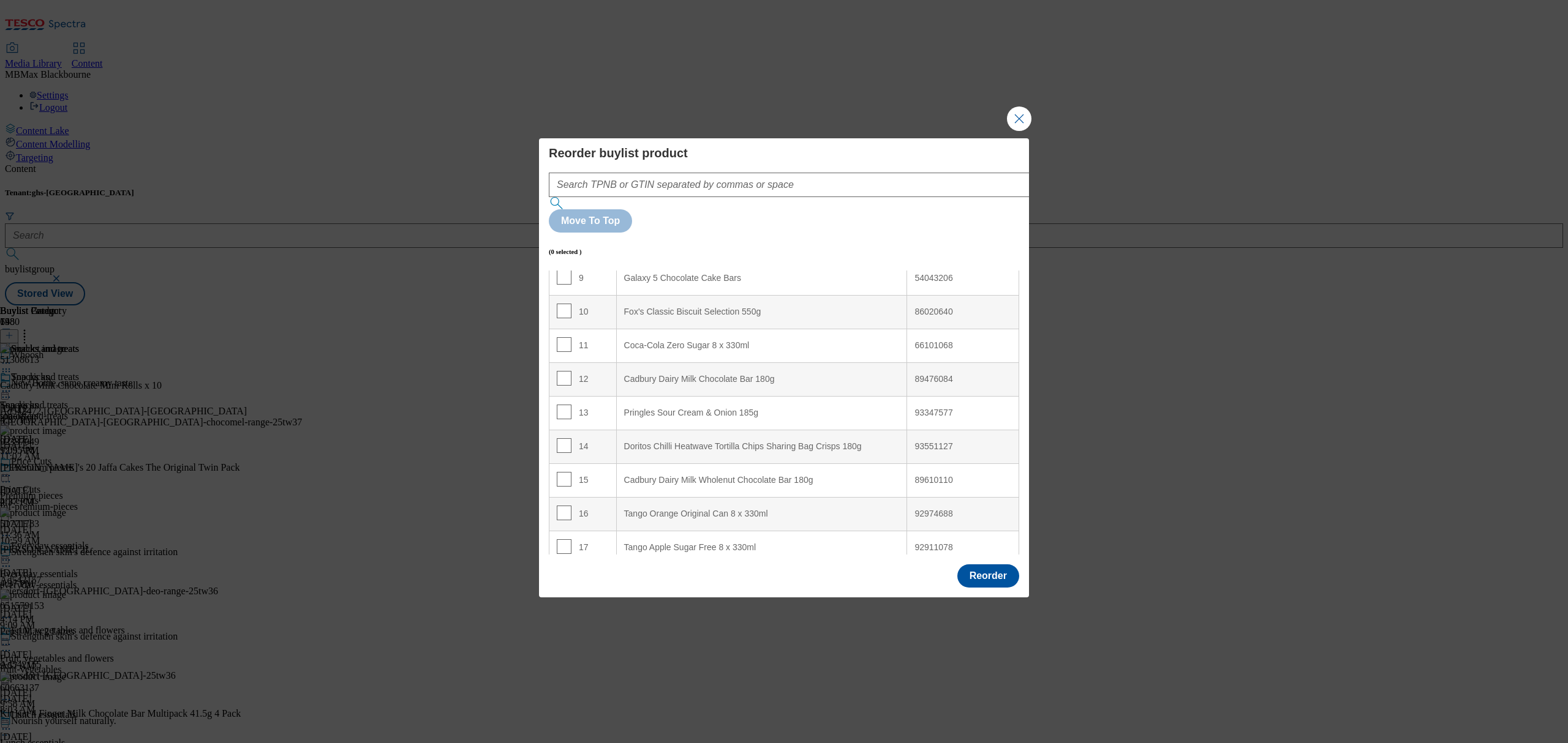
click at [563, 396] on td "13" at bounding box center [583, 412] width 67 height 34
click at [560, 405] on input "Modal" at bounding box center [564, 412] width 15 height 15
checkbox input "true"
click at [677, 307] on div "Fox's Classic Biscuit Selection 550g" at bounding box center [762, 312] width 276 height 11
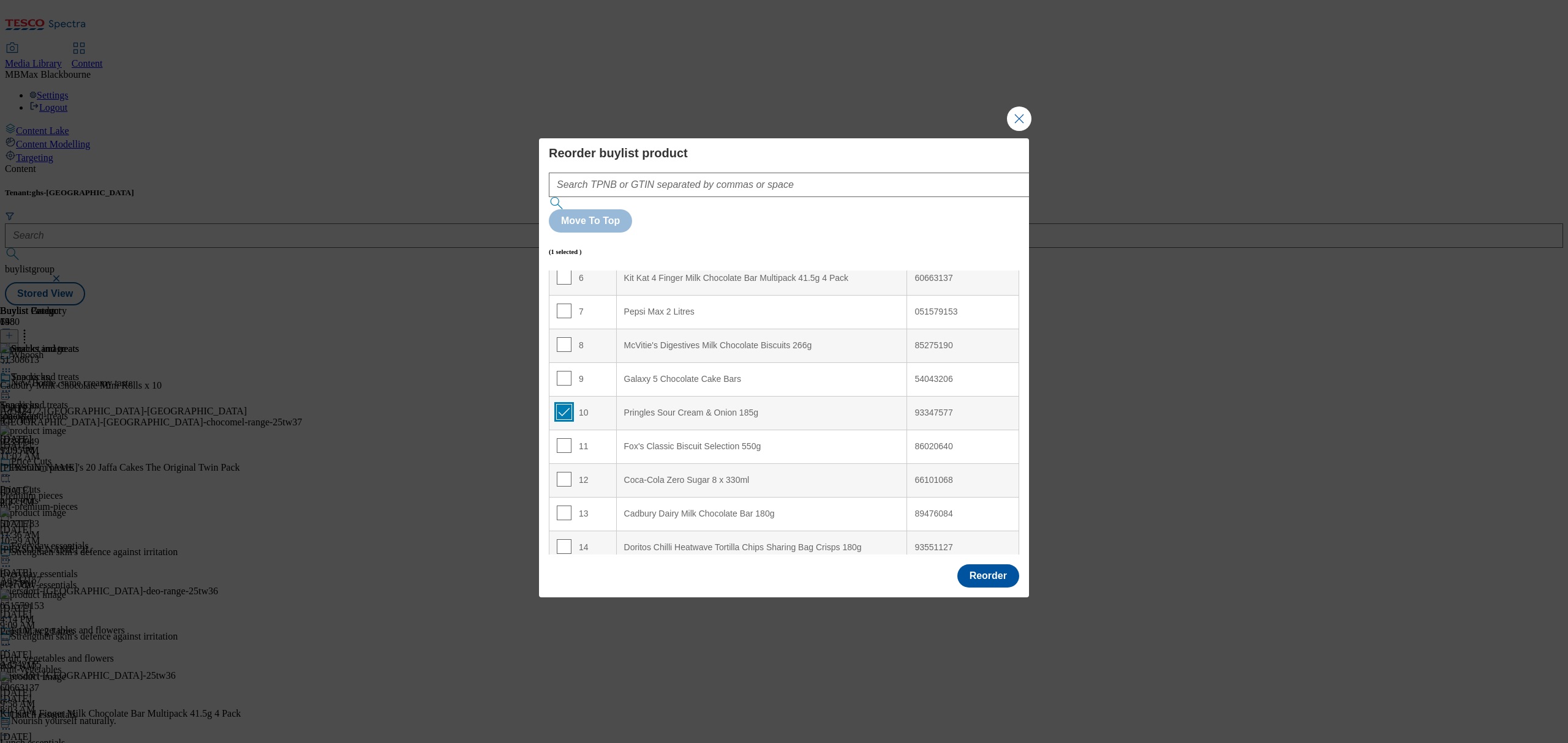
click at [561, 405] on input "Modal" at bounding box center [564, 412] width 15 height 15
checkbox input "false"
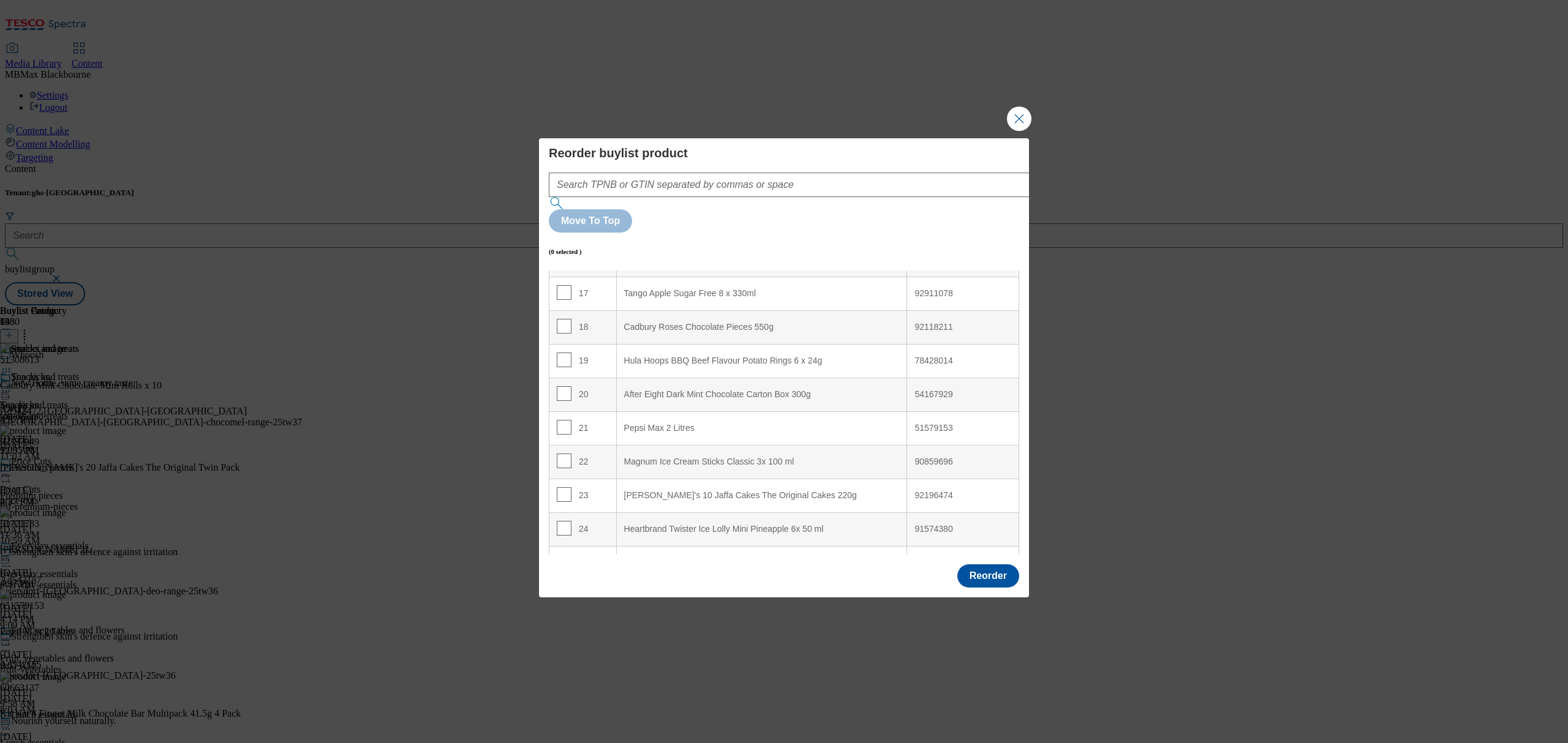
scroll to position [537, 0]
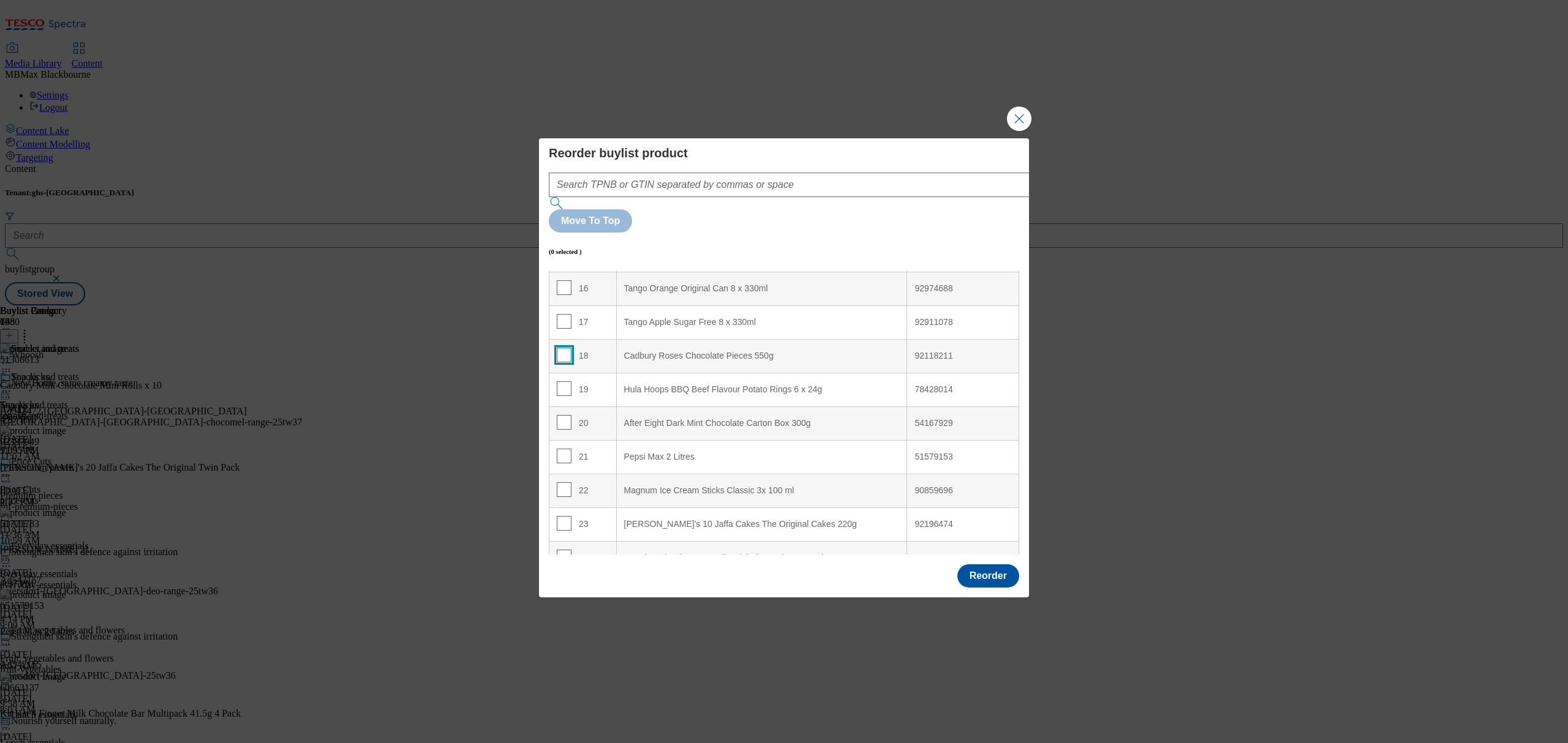
click at [562, 348] on input "Modal" at bounding box center [564, 355] width 15 height 15
checkbox input "true"
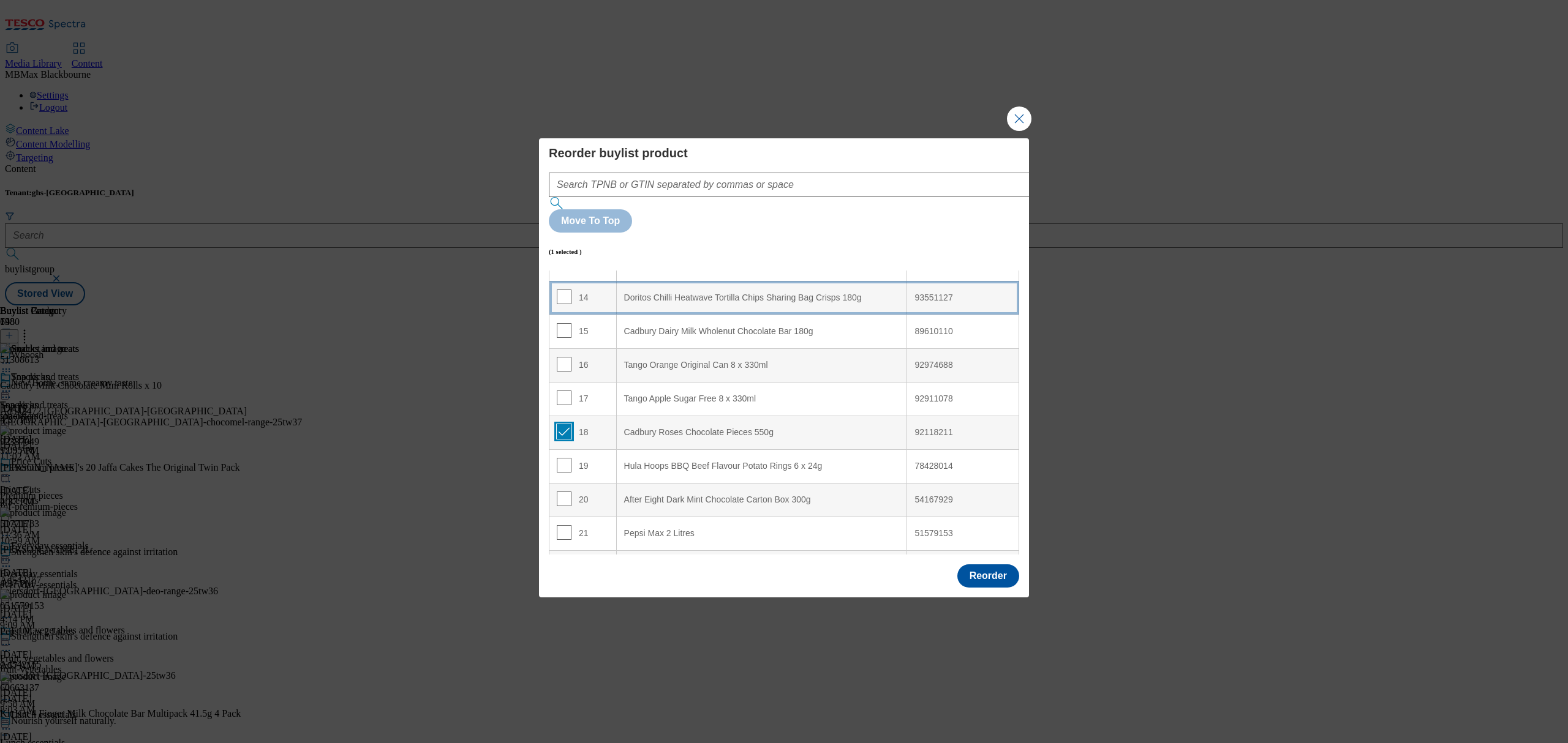
scroll to position [375, 0]
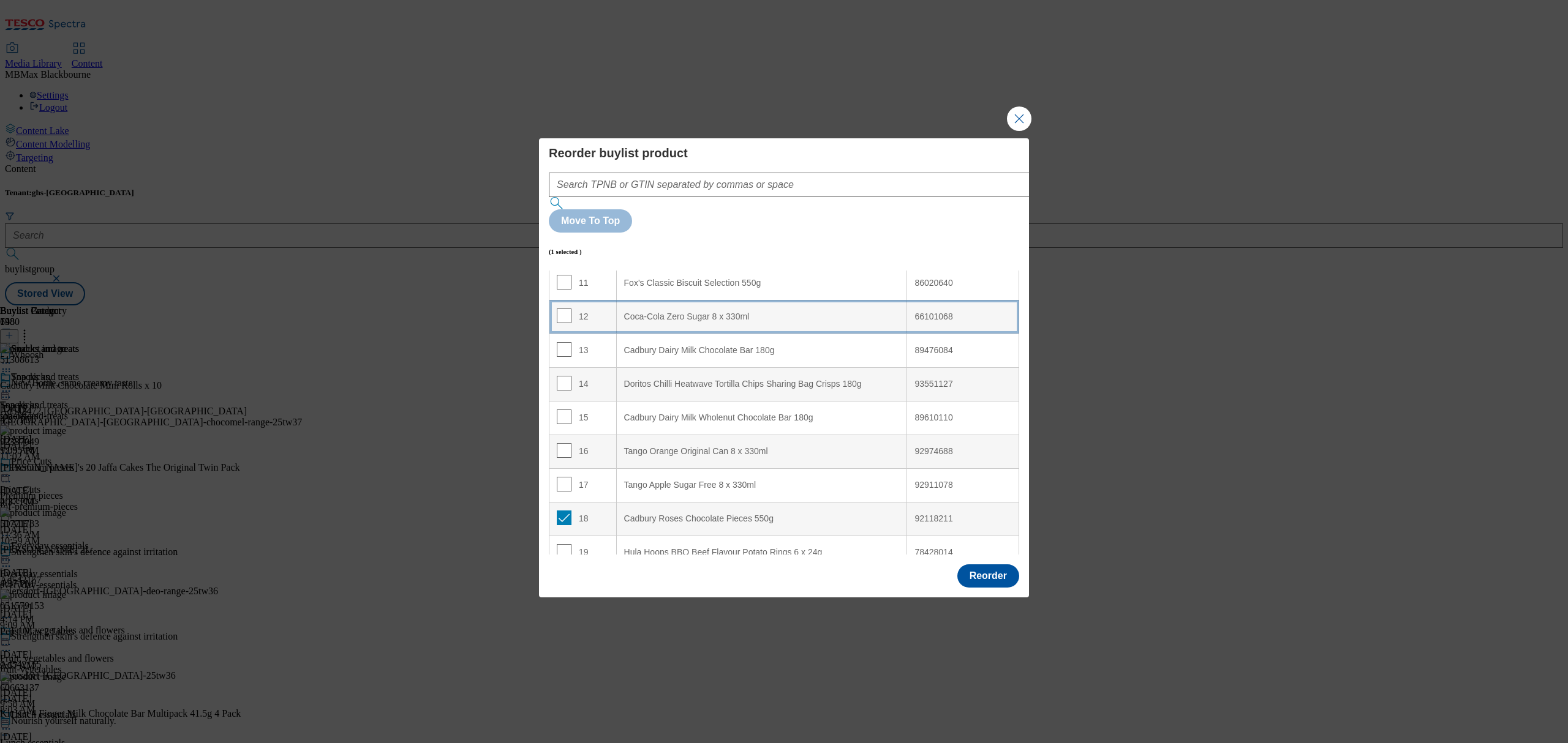
click at [591, 300] on td "12" at bounding box center [583, 317] width 67 height 34
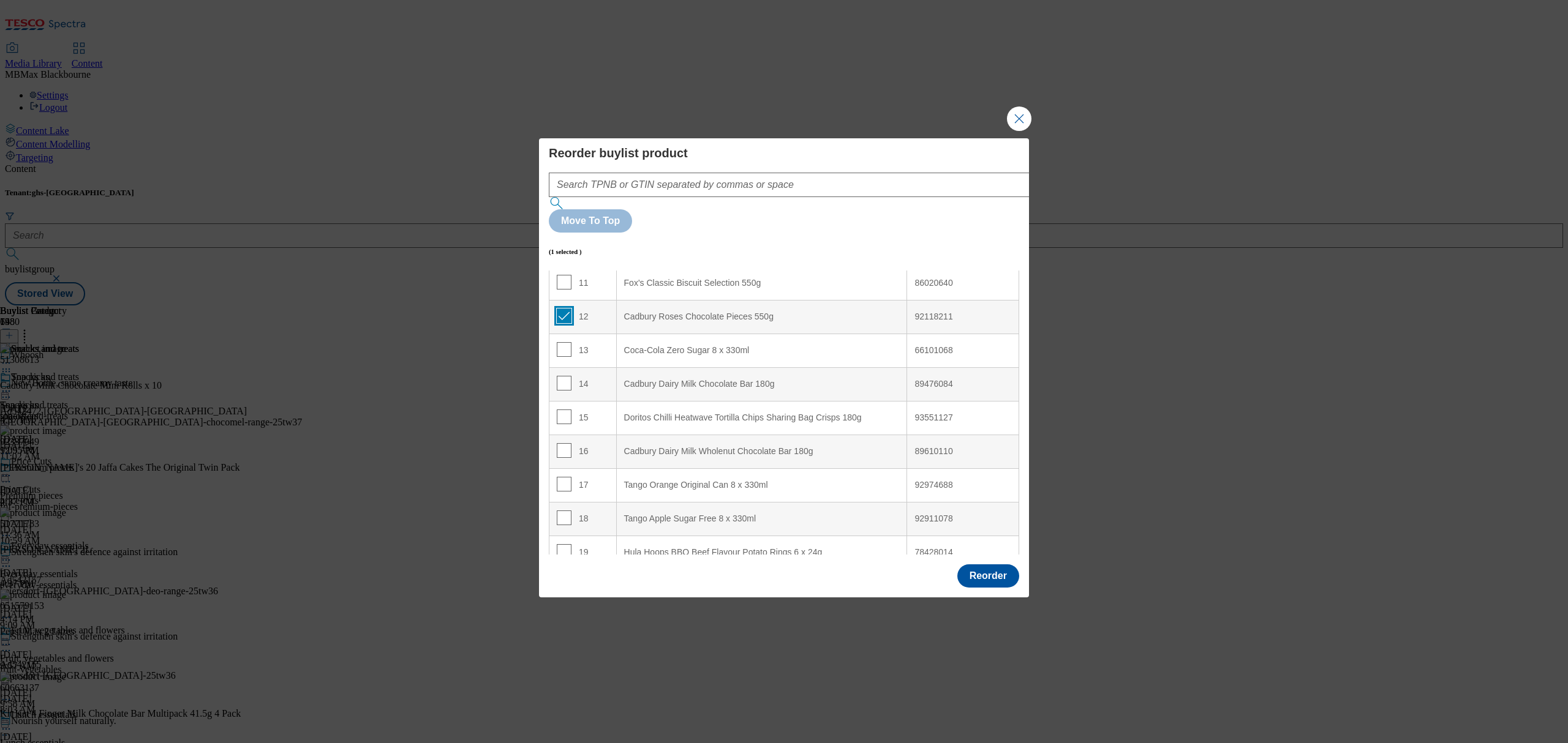
click at [561, 309] on input "Modal" at bounding box center [564, 316] width 15 height 15
checkbox input "false"
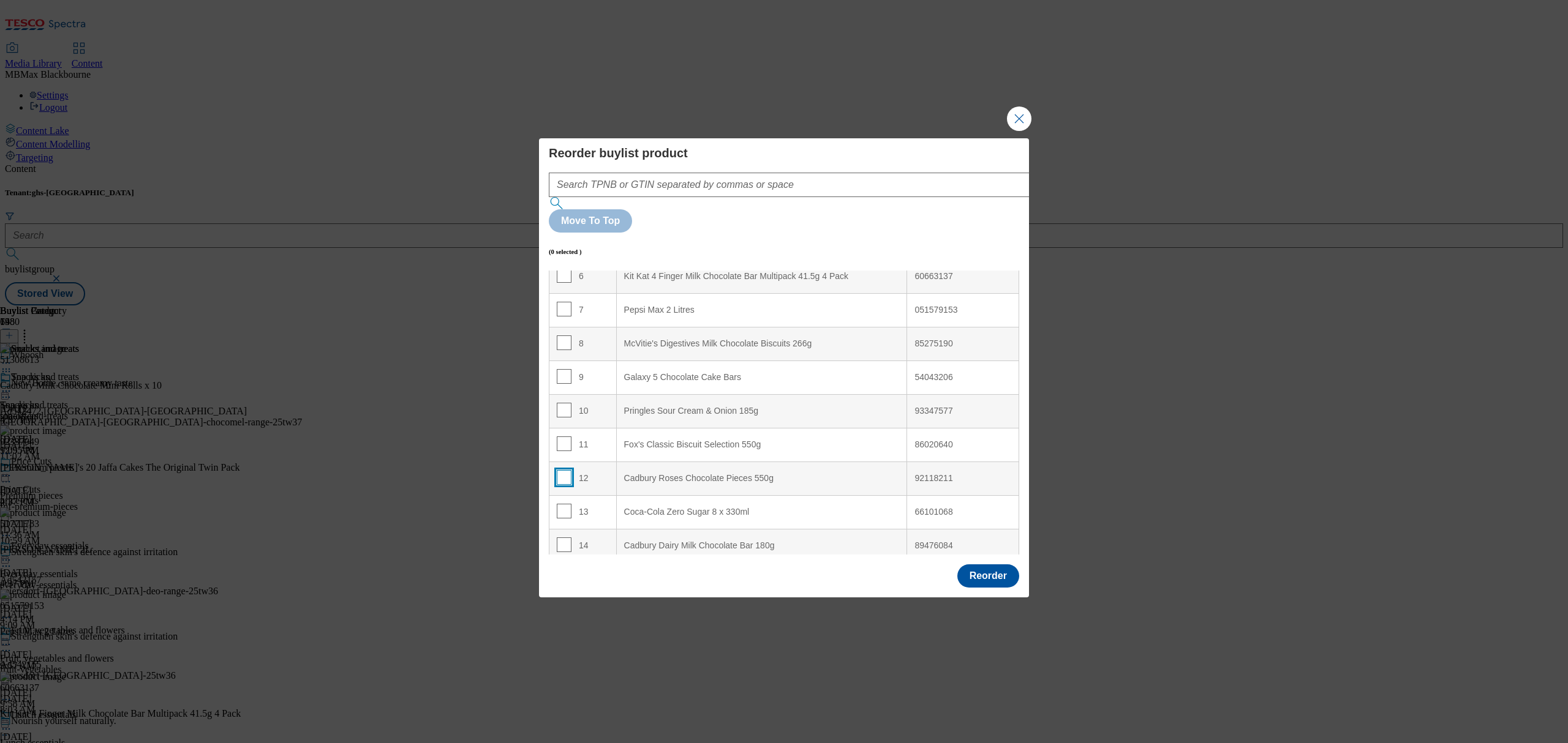
scroll to position [212, 0]
click at [561, 438] on input "Modal" at bounding box center [564, 446] width 15 height 15
checkbox input "true"
click at [599, 472] on div "12" at bounding box center [583, 481] width 52 height 18
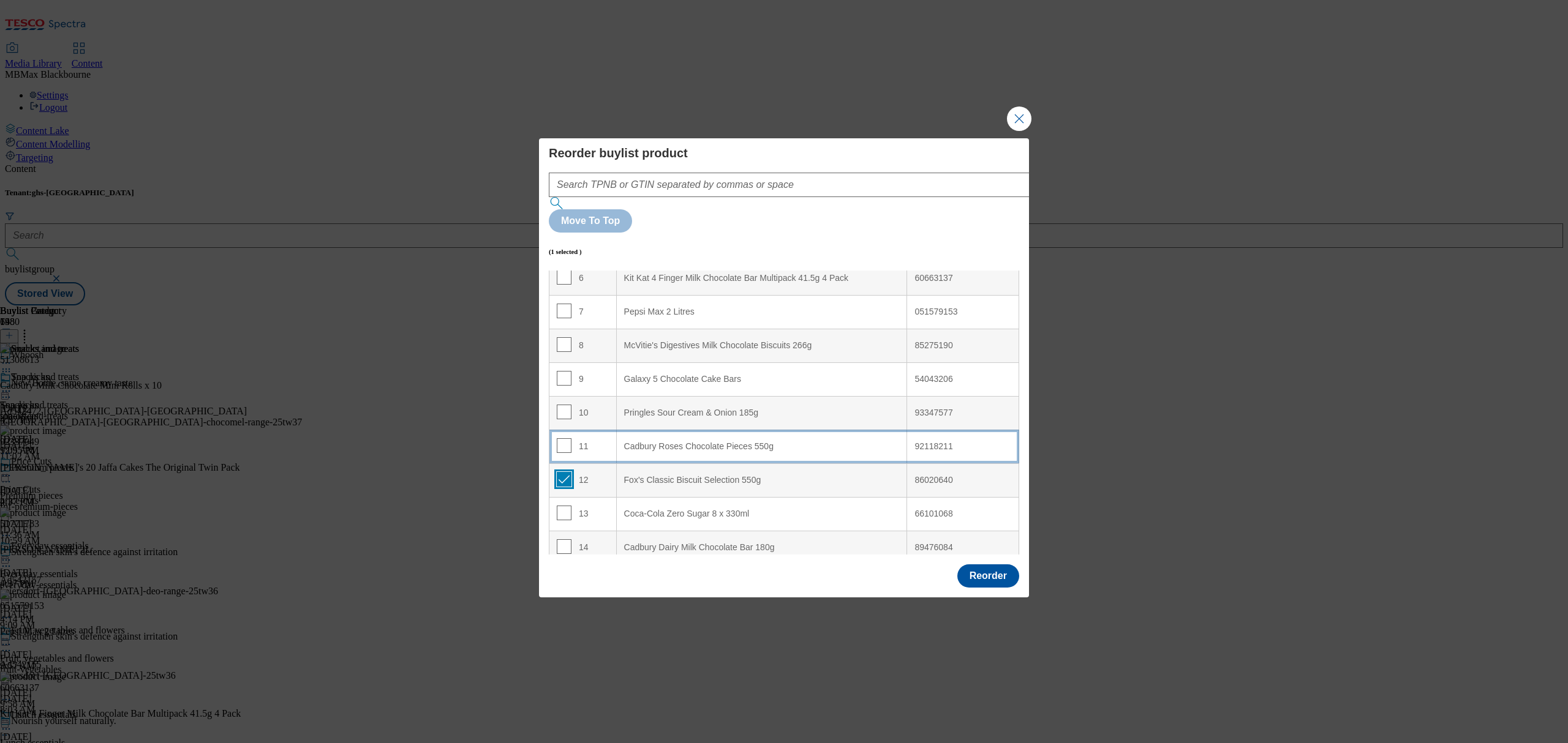
click at [567, 472] on input "Modal" at bounding box center [564, 479] width 15 height 15
checkbox input "false"
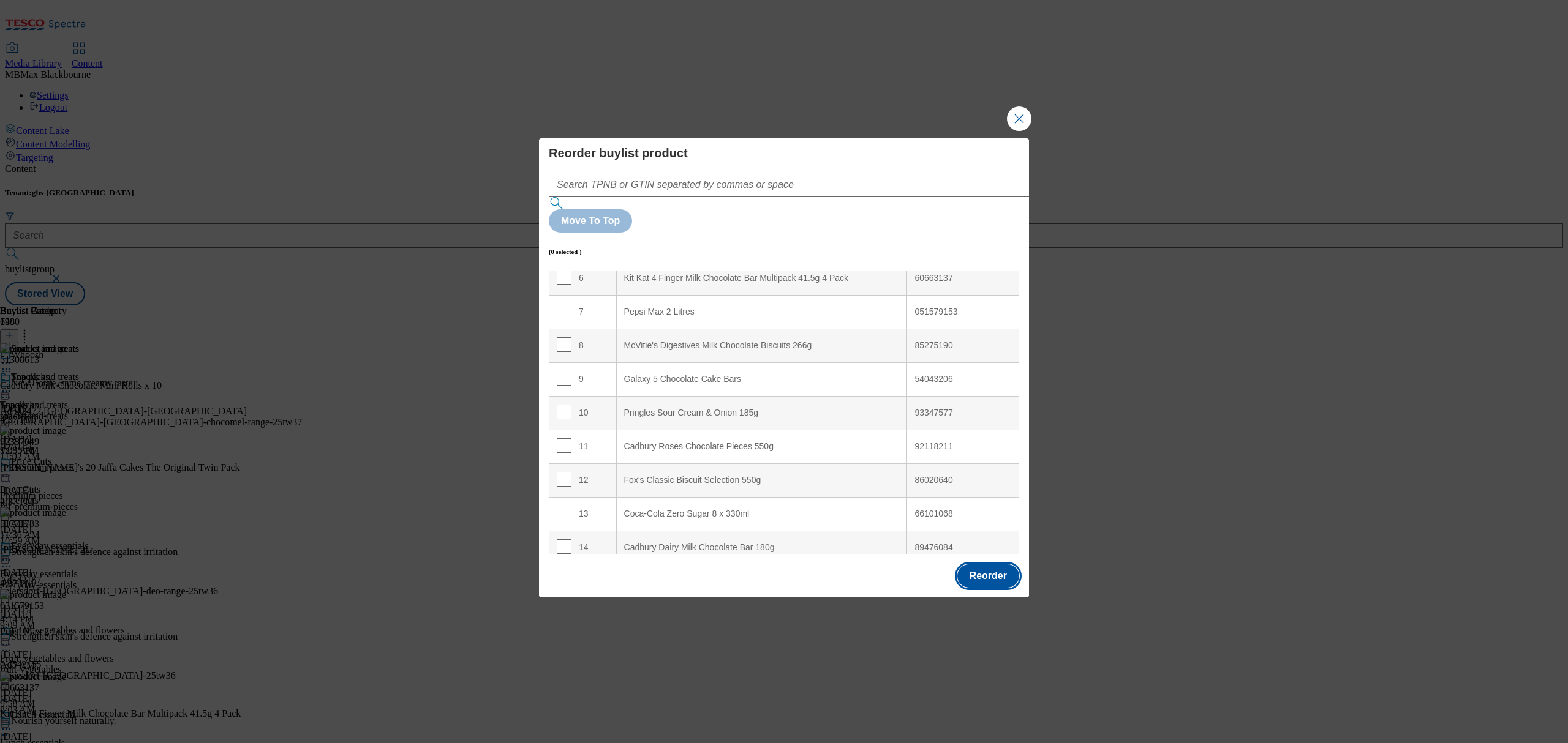
click at [958, 565] on button "Reorder" at bounding box center [989, 576] width 62 height 23
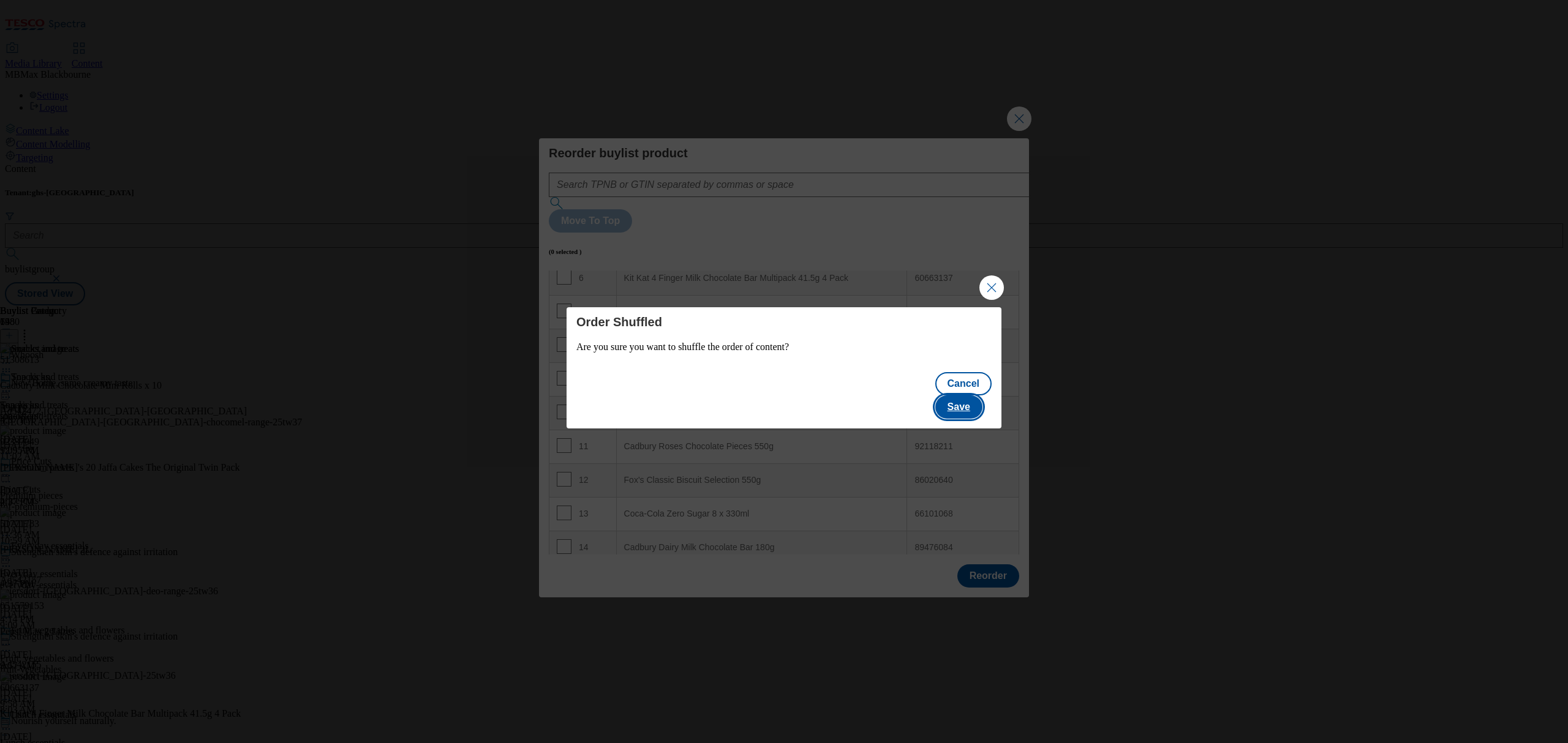
click at [954, 403] on button "Save" at bounding box center [958, 407] width 47 height 23
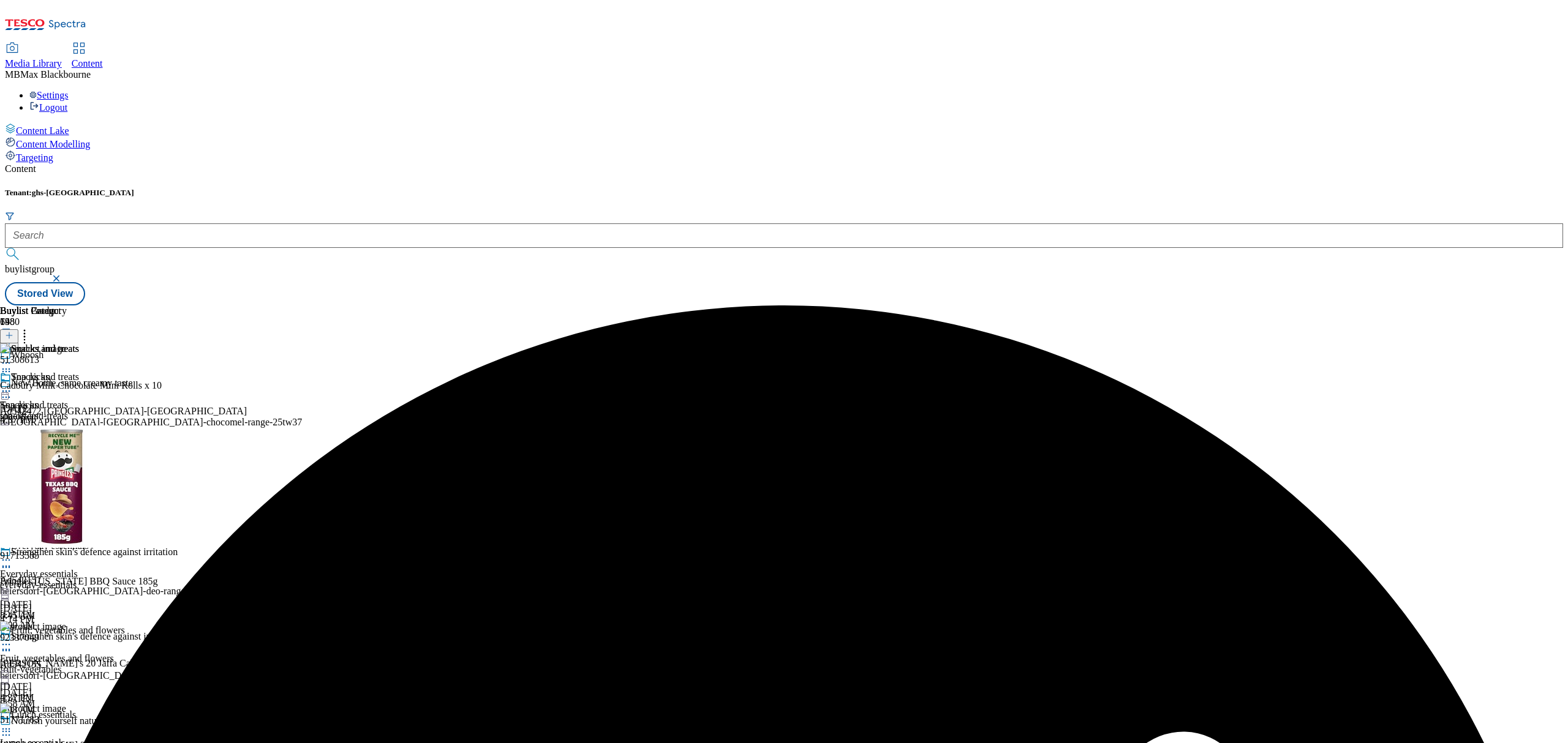
click at [13, 385] on icon at bounding box center [6, 391] width 13 height 13
click at [106, 410] on li "Edit" at bounding box center [65, 416] width 82 height 14
click at [13, 385] on icon at bounding box center [6, 391] width 13 height 13
click at [57, 410] on button "Edit" at bounding box center [40, 416] width 32 height 14
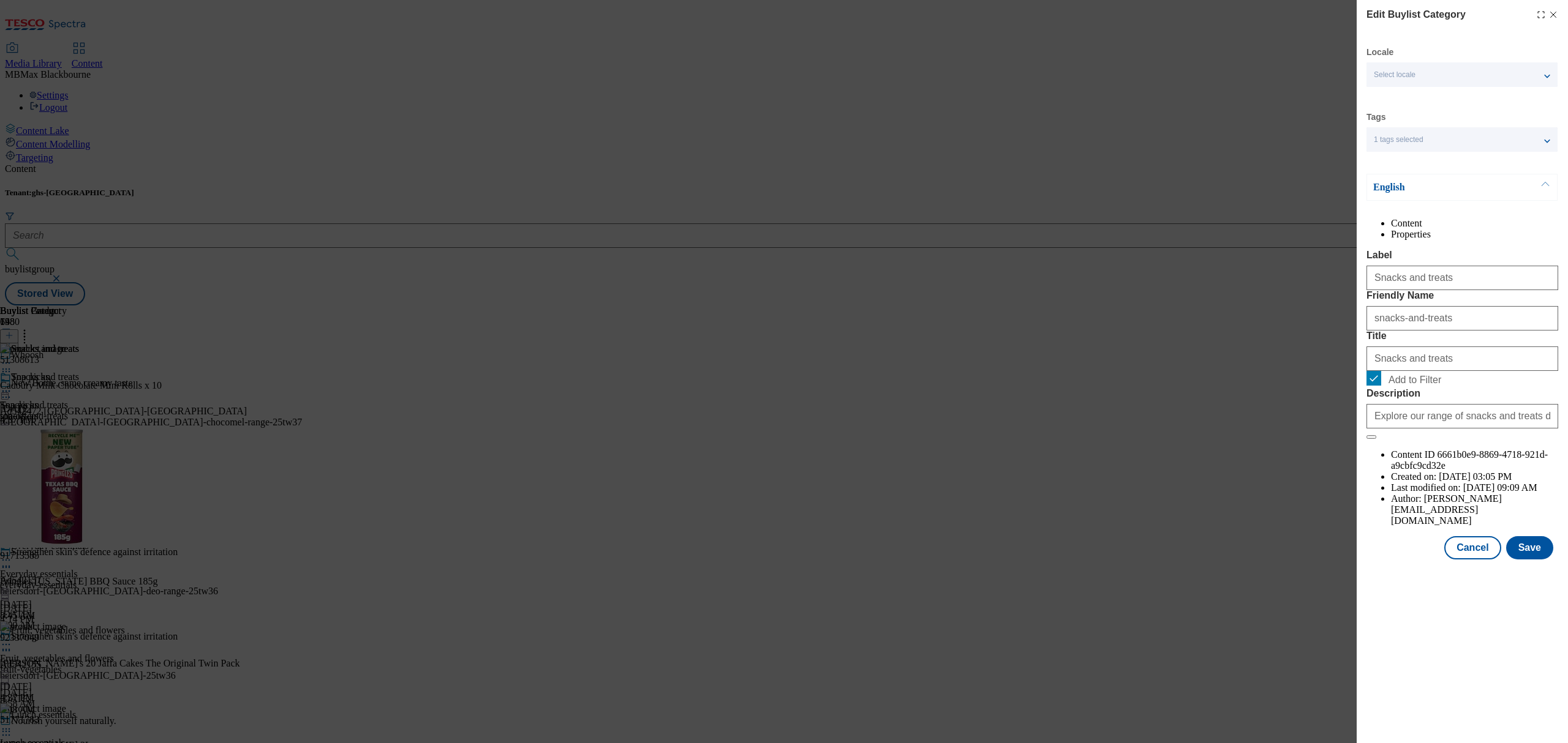
drag, startPoint x: 839, startPoint y: 238, endPoint x: 1012, endPoint y: 306, distance: 185.9
click at [961, 289] on div "Edit Buylist Category Locale Select locale English Welsh Tags 1 tags selected f…" at bounding box center [784, 372] width 1568 height 743
click at [1526, 579] on div "Modal" at bounding box center [1462, 570] width 212 height 17
click at [1541, 560] on button "Save" at bounding box center [1529, 547] width 47 height 23
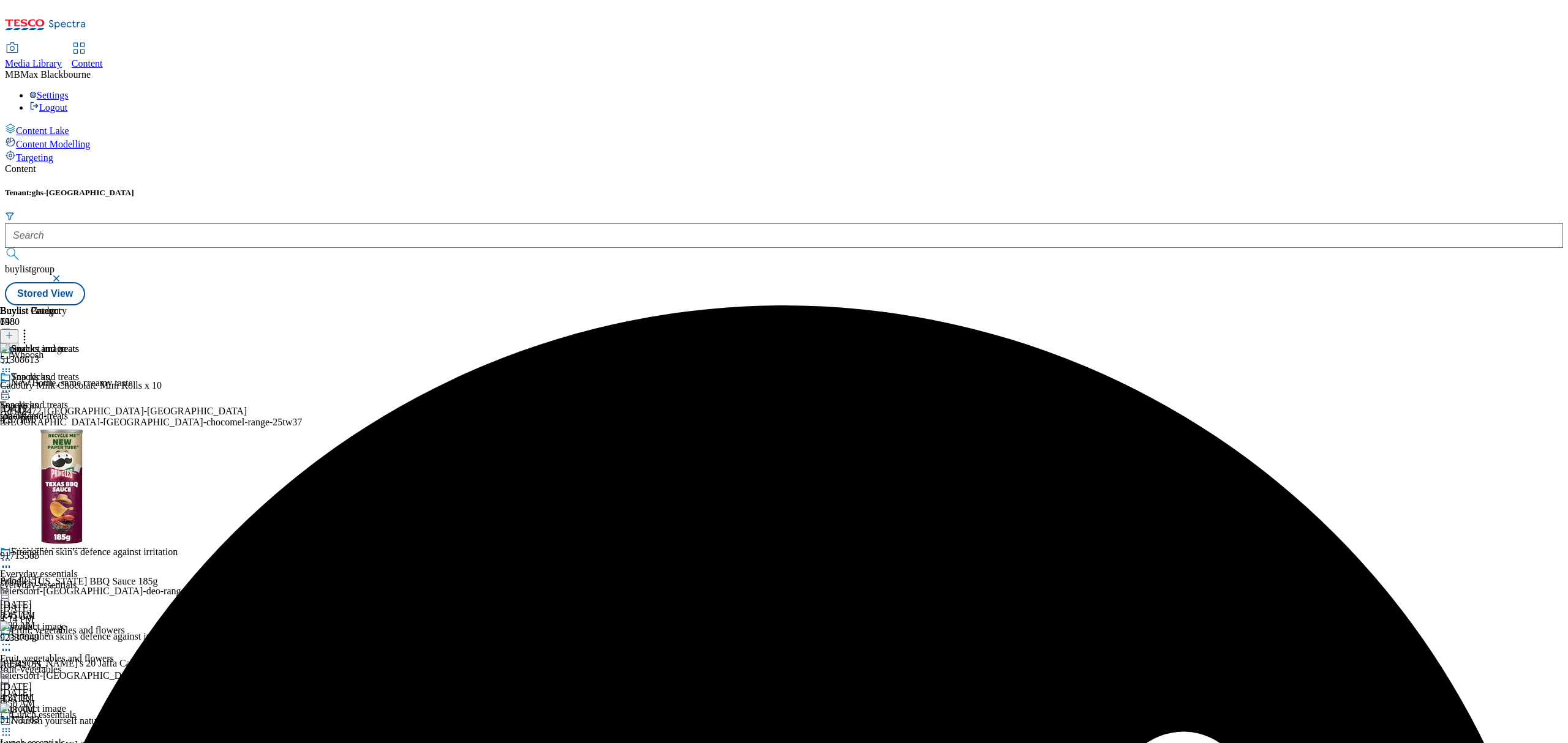
click at [13, 385] on icon at bounding box center [6, 391] width 13 height 13
click at [71, 466] on button "Preview" at bounding box center [48, 473] width 47 height 14
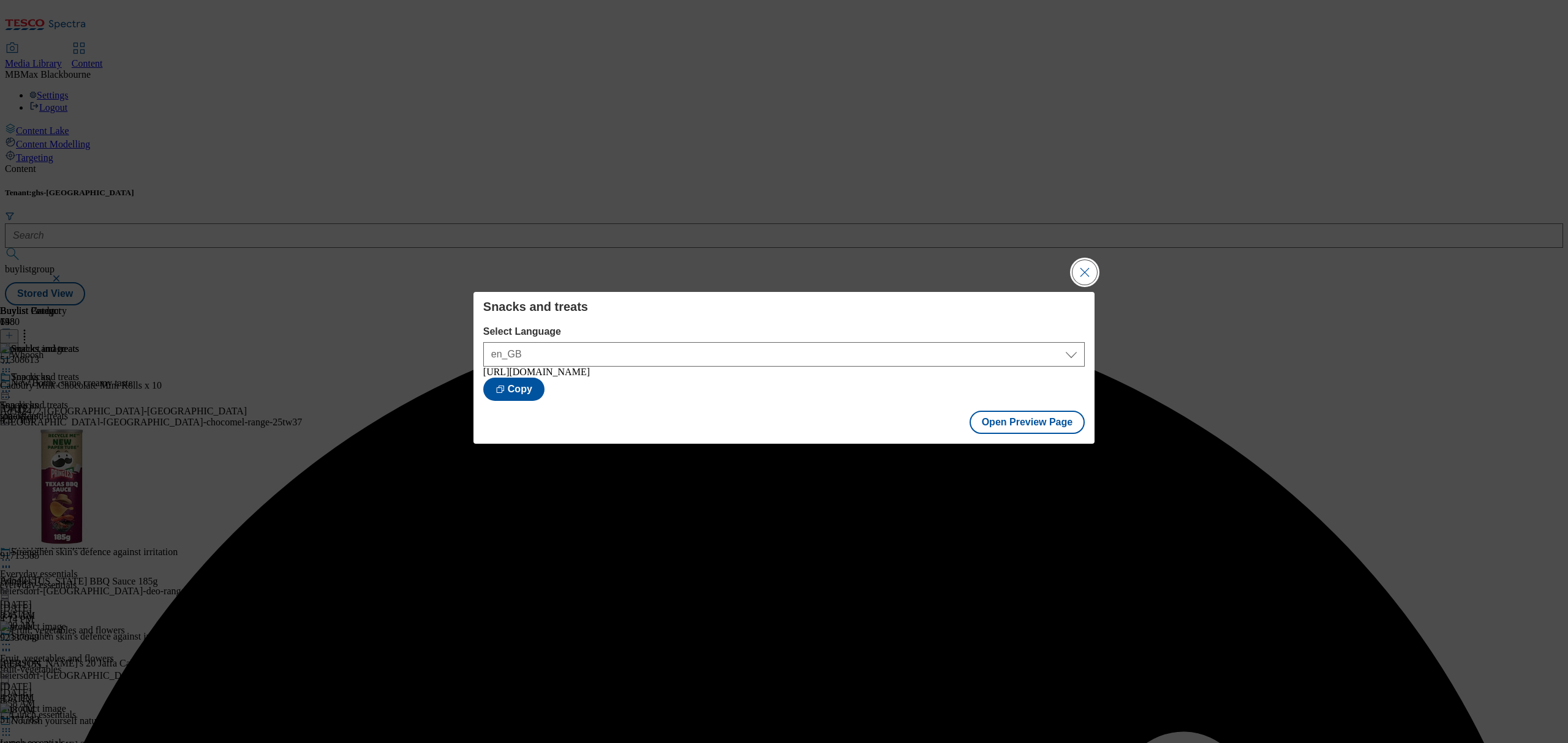
click at [1093, 270] on button "Close Modal" at bounding box center [1085, 272] width 24 height 24
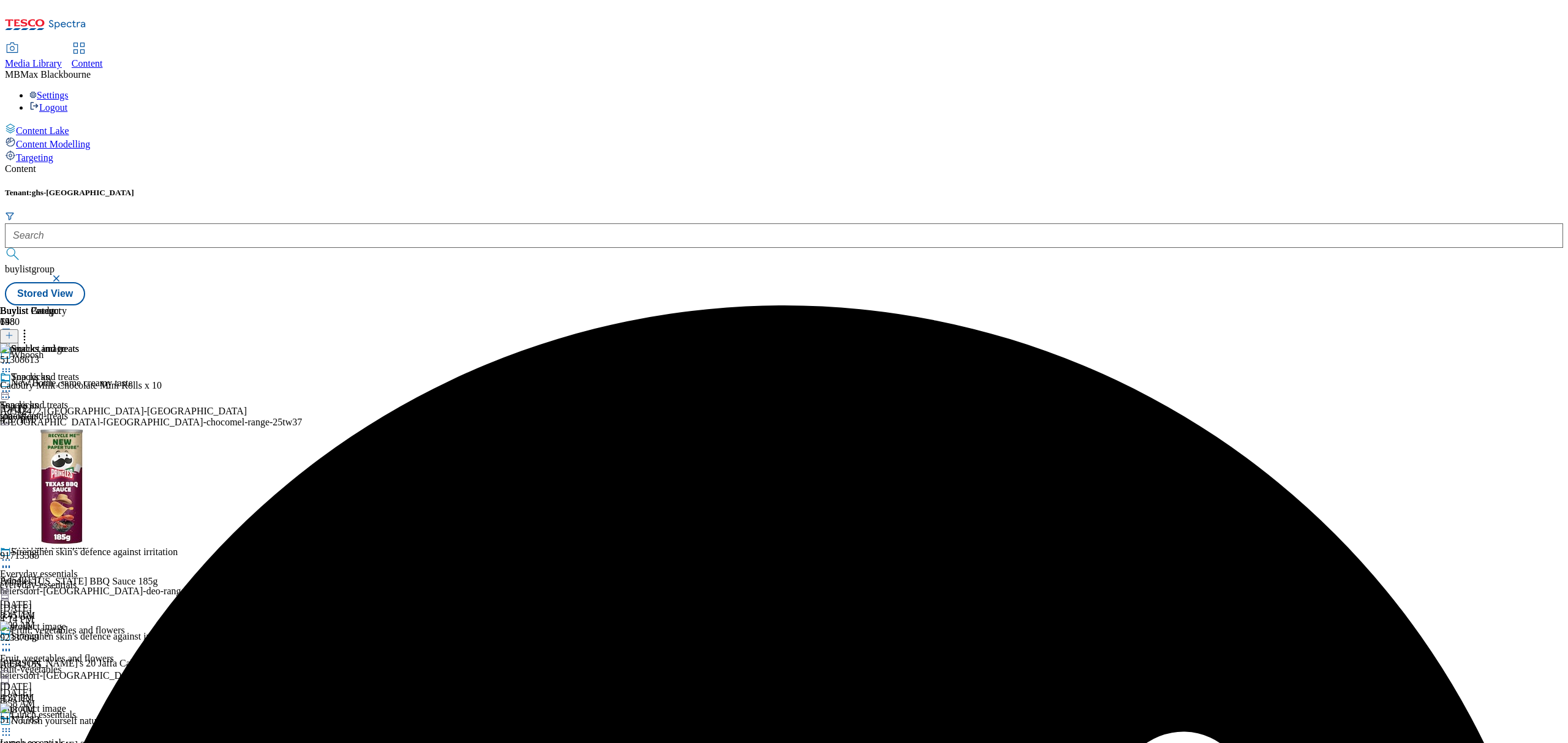
click at [13, 385] on icon at bounding box center [6, 391] width 13 height 13
click at [65, 511] on span "Publish" at bounding box center [51, 516] width 27 height 9
click at [79, 440] on div "Snacks and treats Snacks and treats snacks-and-treats [DATE] 11:23 AM" at bounding box center [39, 414] width 79 height 85
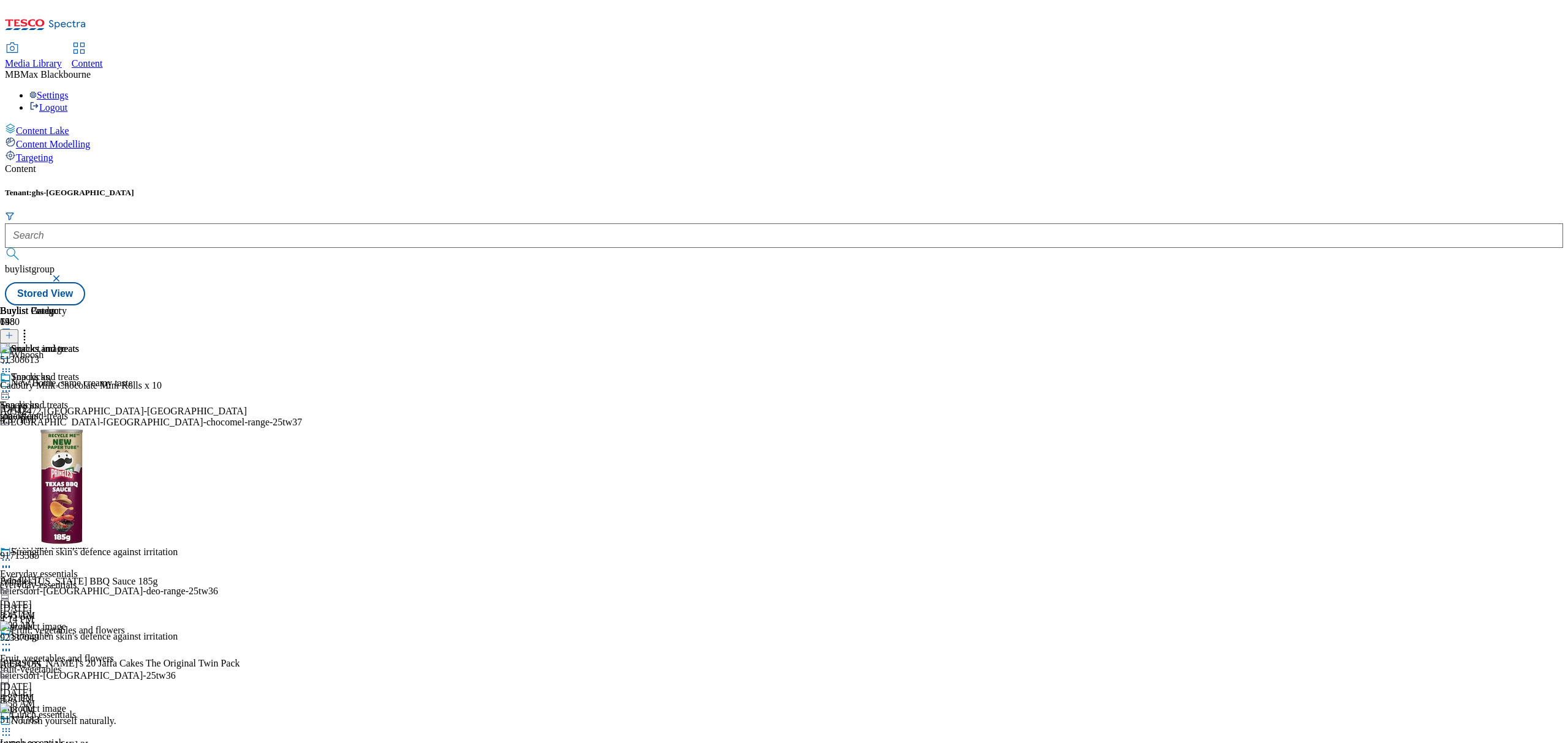
click at [660, 188] on div "Tenant: ghs-uk buylistgroup Stored View" at bounding box center [784, 247] width 1558 height 118
click at [502, 163] on div "Content Tenant: ghs-uk buylistgroup Stored View Buylist Group 6480 Whoosh New B…" at bounding box center [784, 234] width 1558 height 142
click at [640, 163] on div "Content Tenant: ghs-uk buylistgroup Stored View Buylist Group 6480 Whoosh New B…" at bounding box center [784, 234] width 1558 height 142
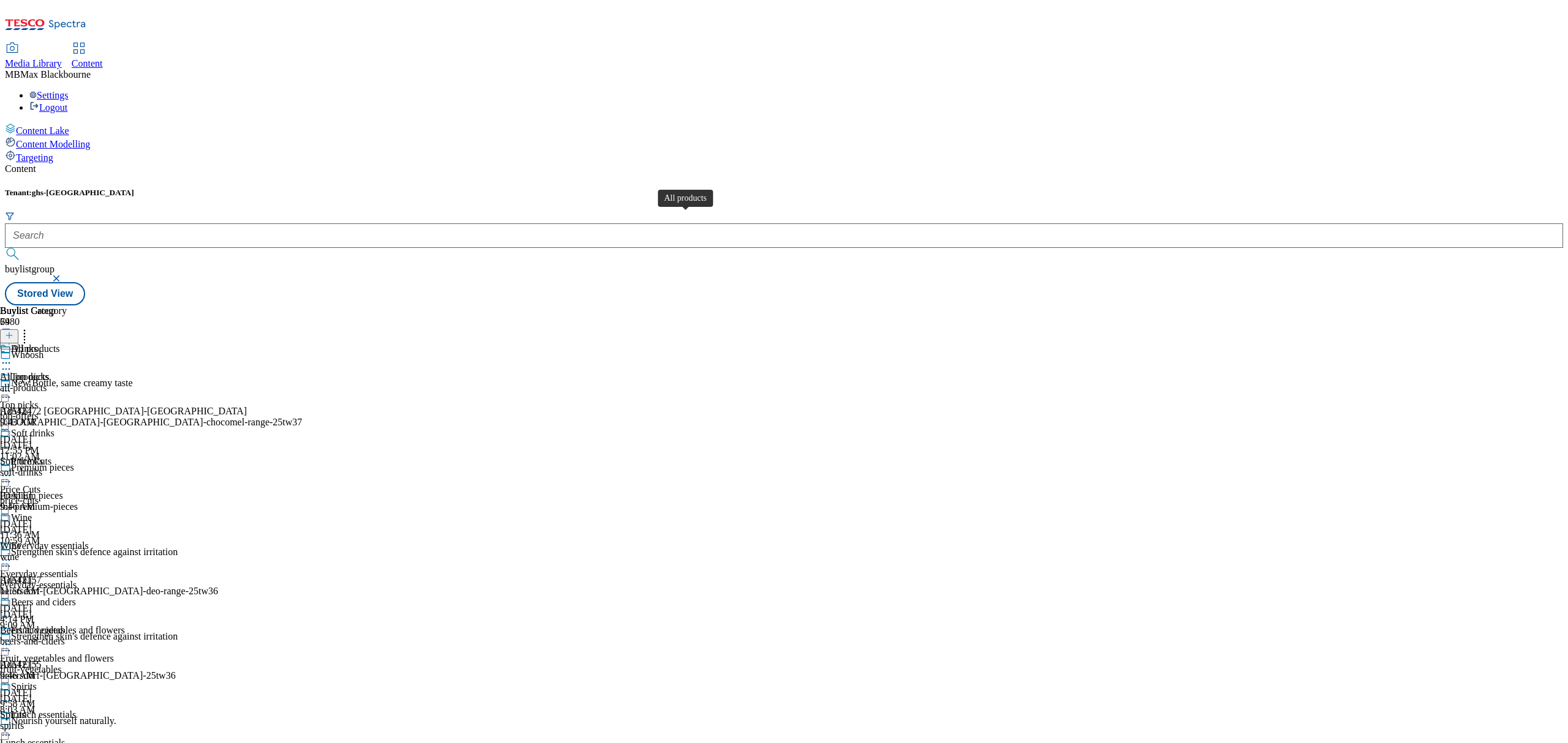
click at [60, 344] on span "All products" at bounding box center [36, 350] width 49 height 13
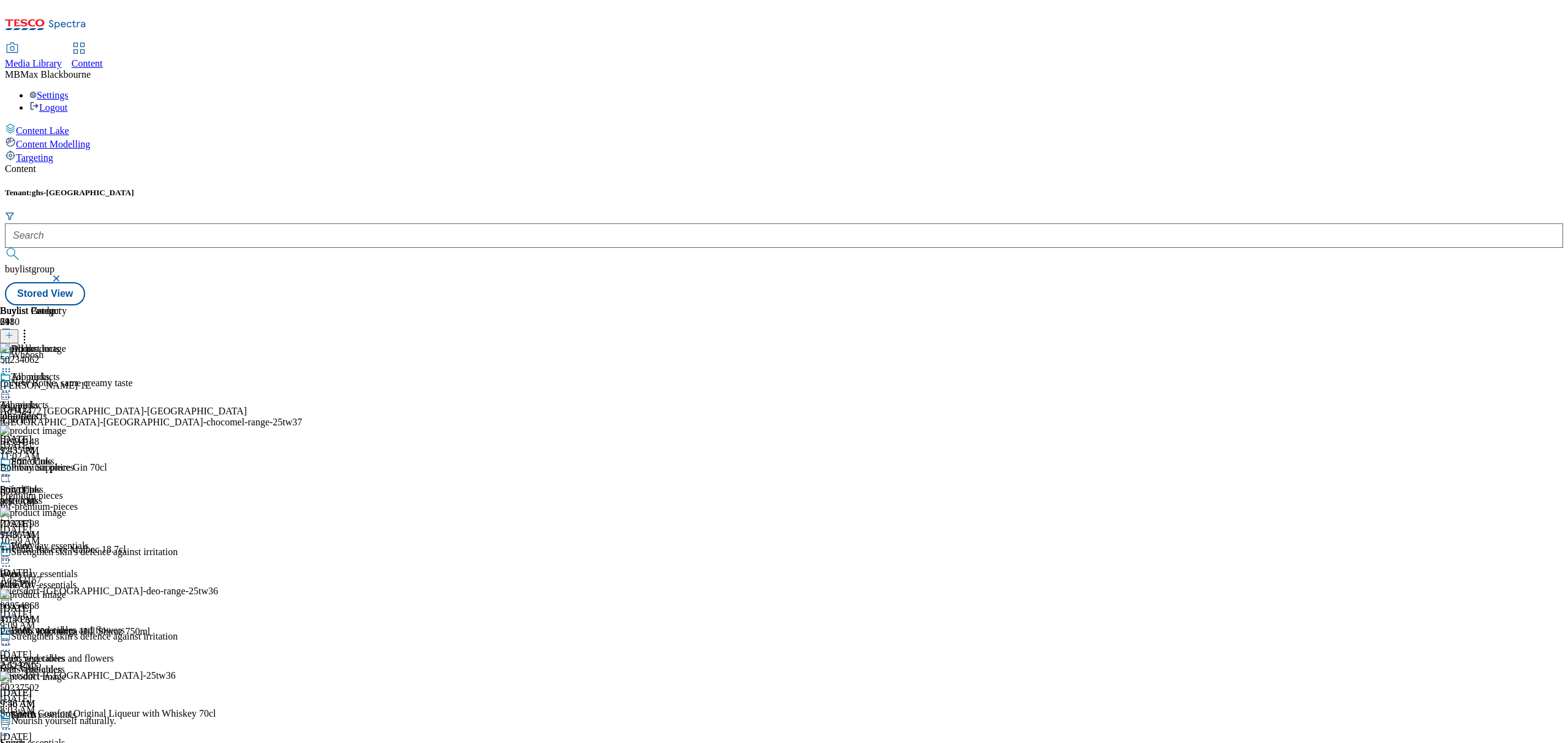
click at [13, 331] on icon at bounding box center [9, 335] width 9 height 9
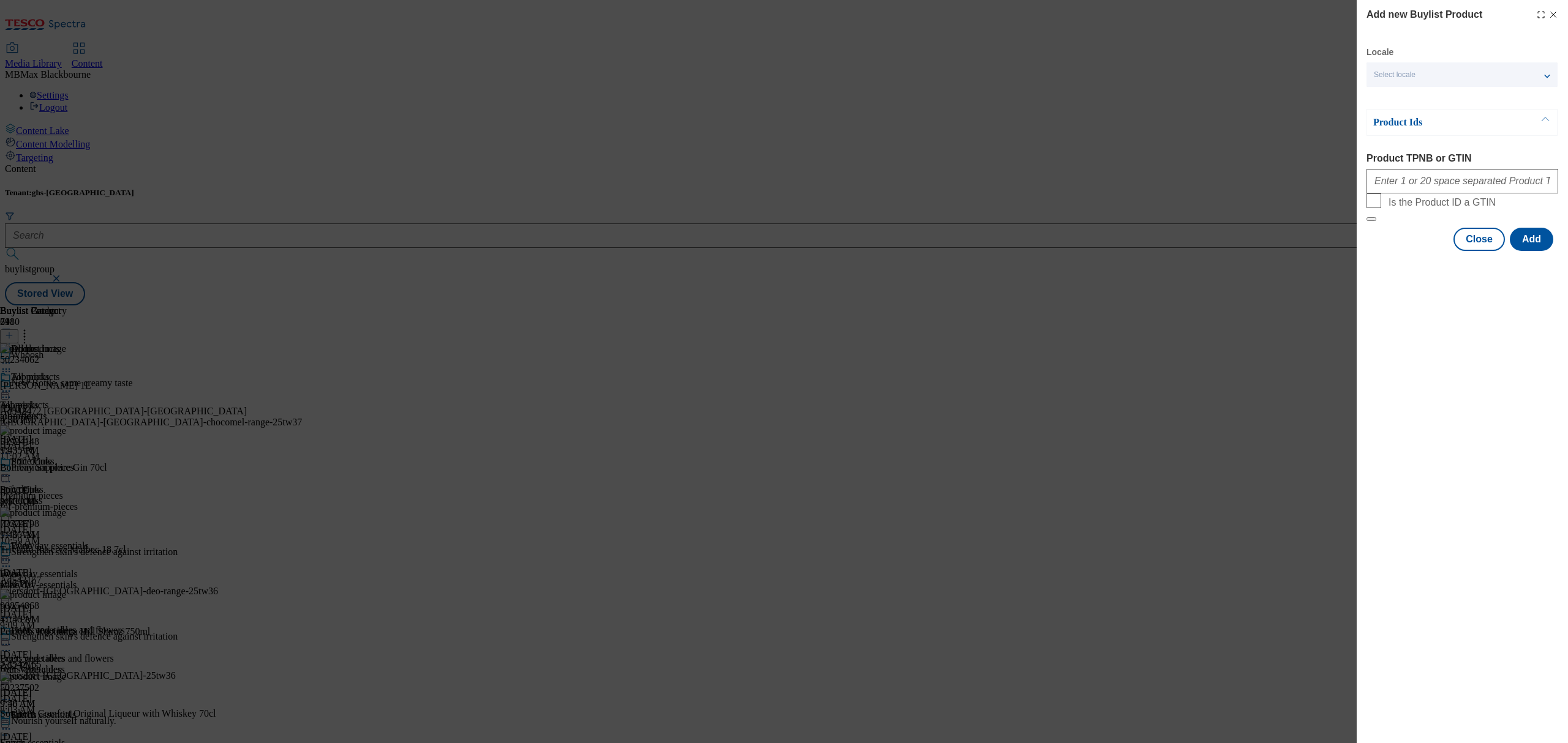
click at [1315, 204] on div "Add new Buylist Product Locale Select locale English Welsh Product Ids Product …" at bounding box center [784, 372] width 1568 height 743
click at [1459, 251] on button "Close" at bounding box center [1479, 239] width 52 height 23
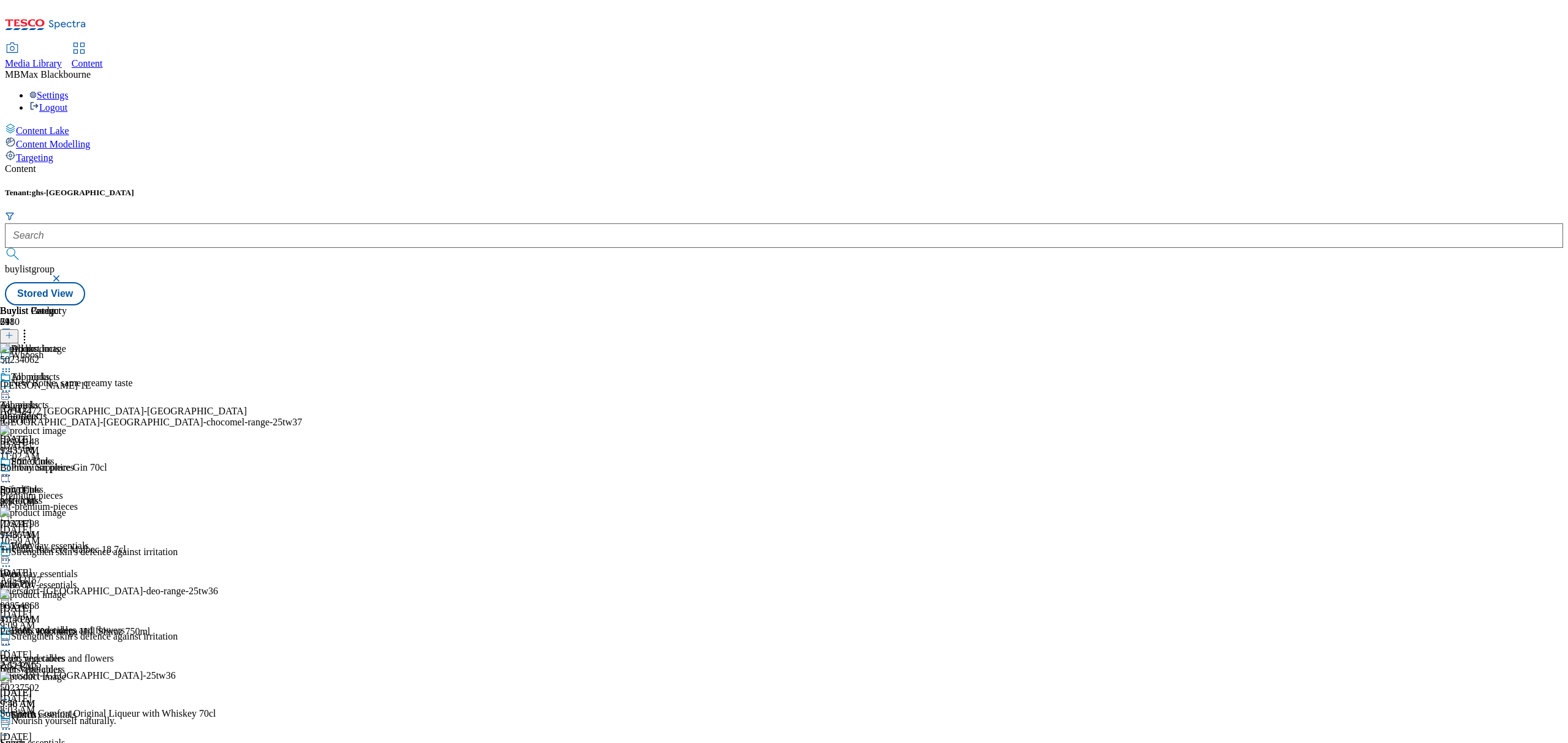
click at [216, 305] on header "Buylist Product 211" at bounding box center [108, 324] width 216 height 38
click at [30, 328] on icon at bounding box center [24, 334] width 13 height 13
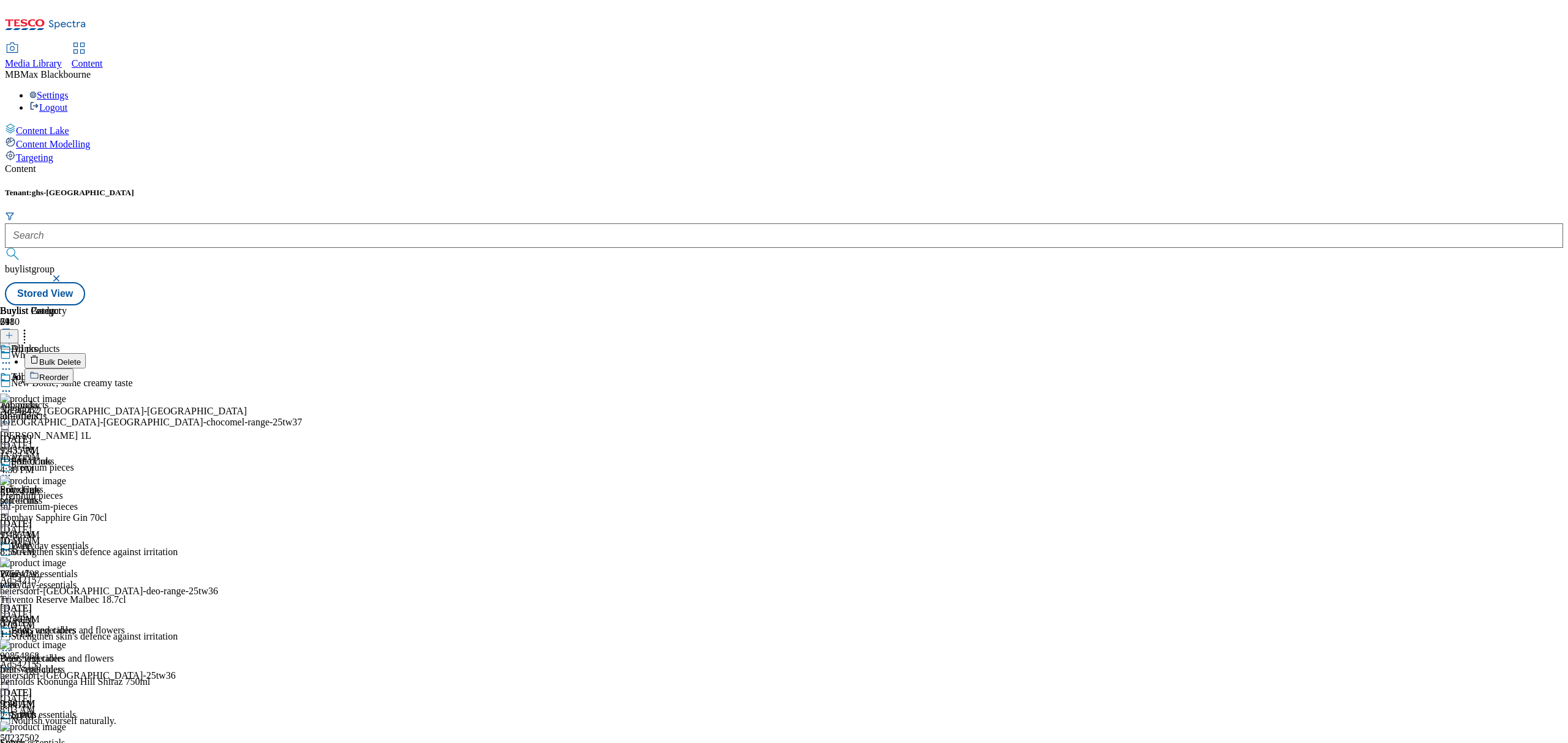
click at [73, 369] on button "Reorder" at bounding box center [49, 376] width 49 height 15
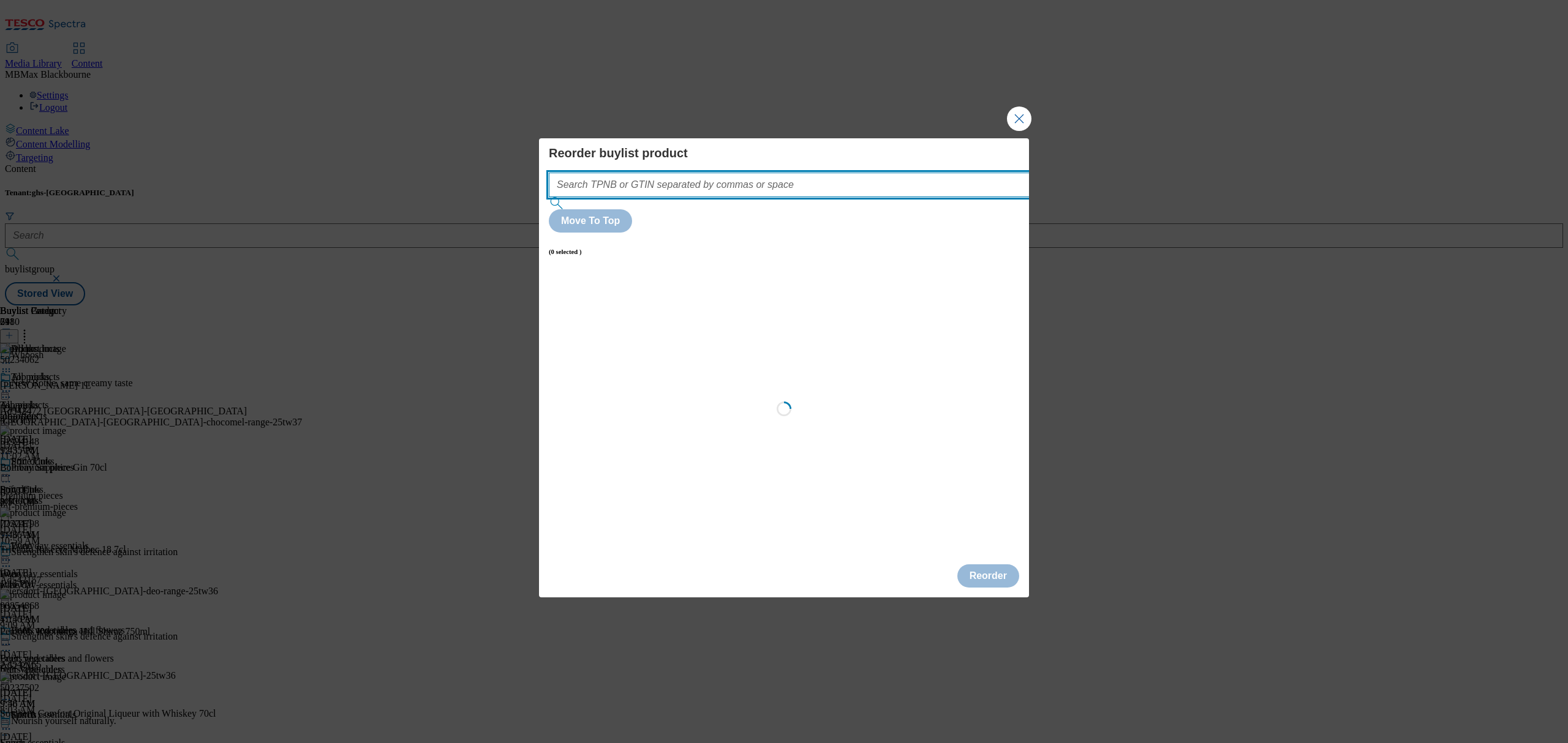
click at [731, 197] on input "Modal" at bounding box center [807, 184] width 518 height 24
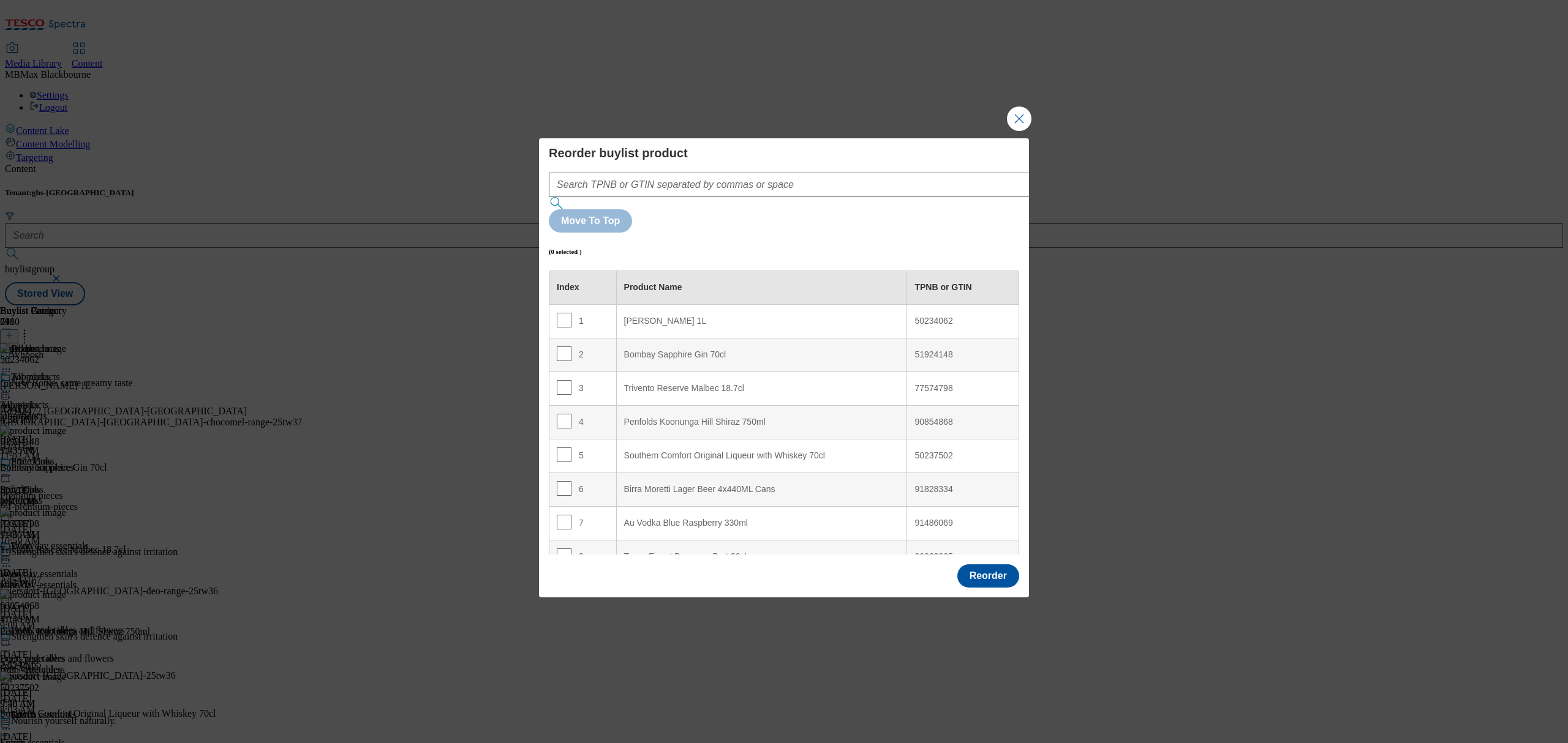
click at [872, 236] on div "(0 selected )" at bounding box center [784, 251] width 470 height 38
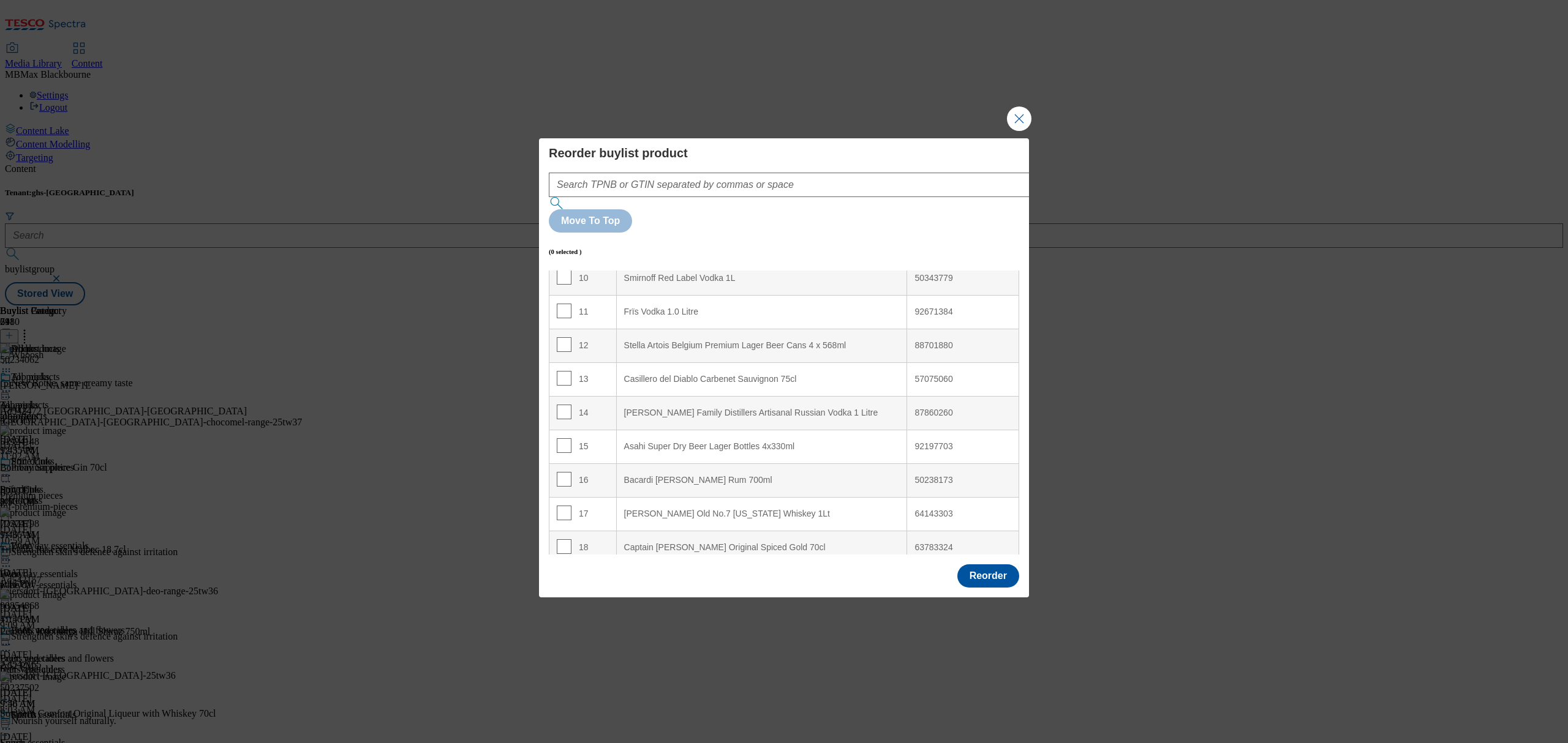
scroll to position [2266, 0]
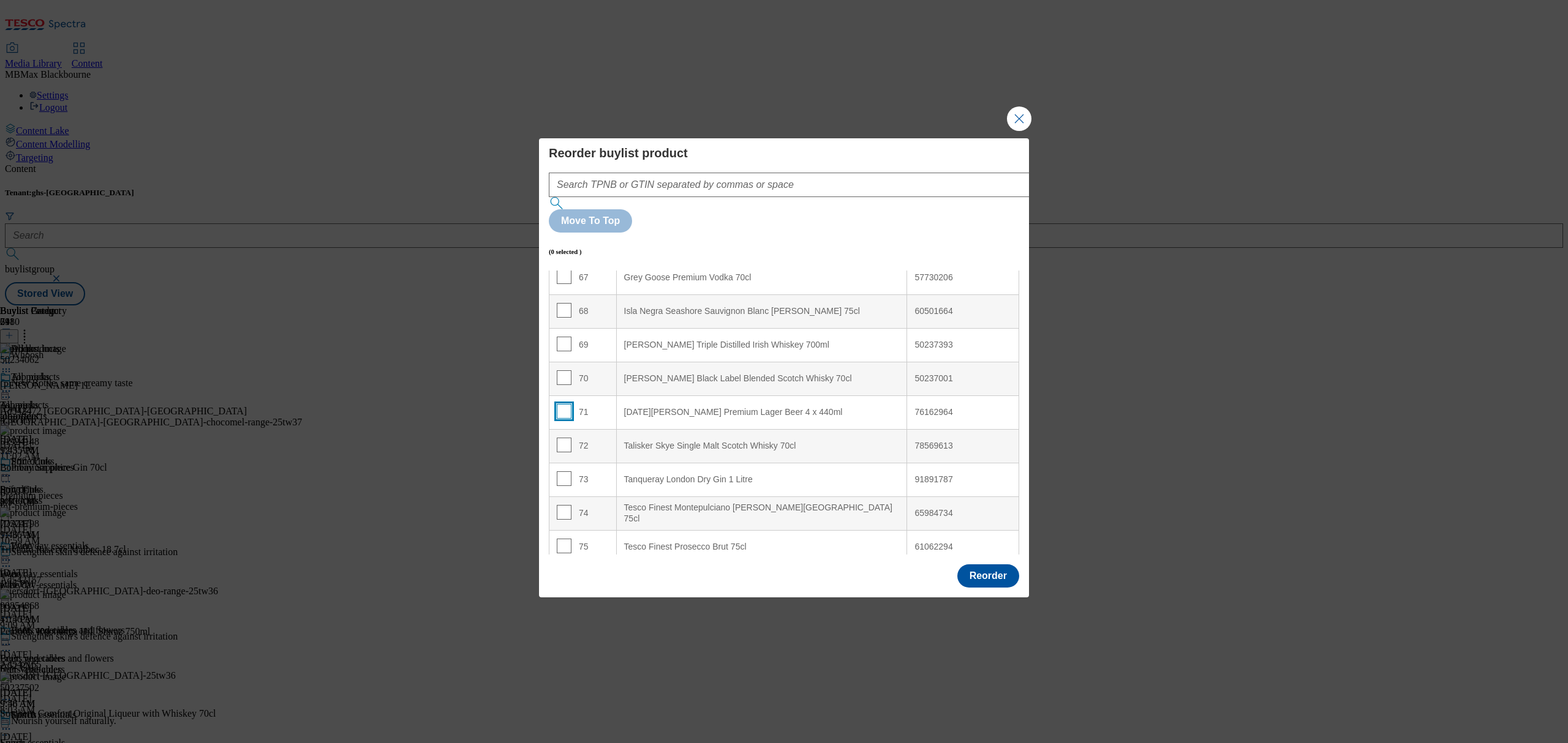
click at [557, 404] on input "Modal" at bounding box center [564, 411] width 15 height 15
checkbox input "true"
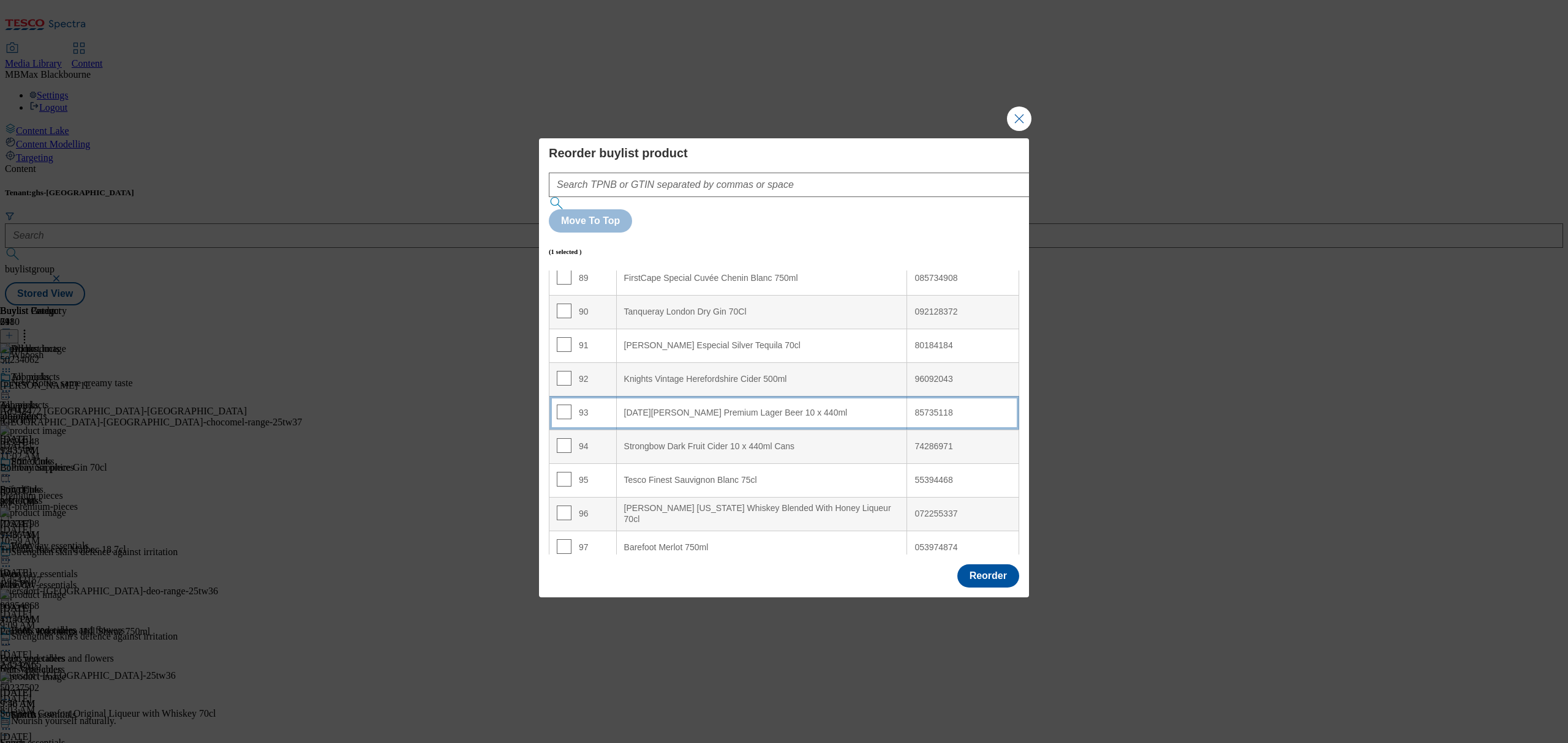
click at [571, 405] on div "93" at bounding box center [583, 413] width 52 height 18
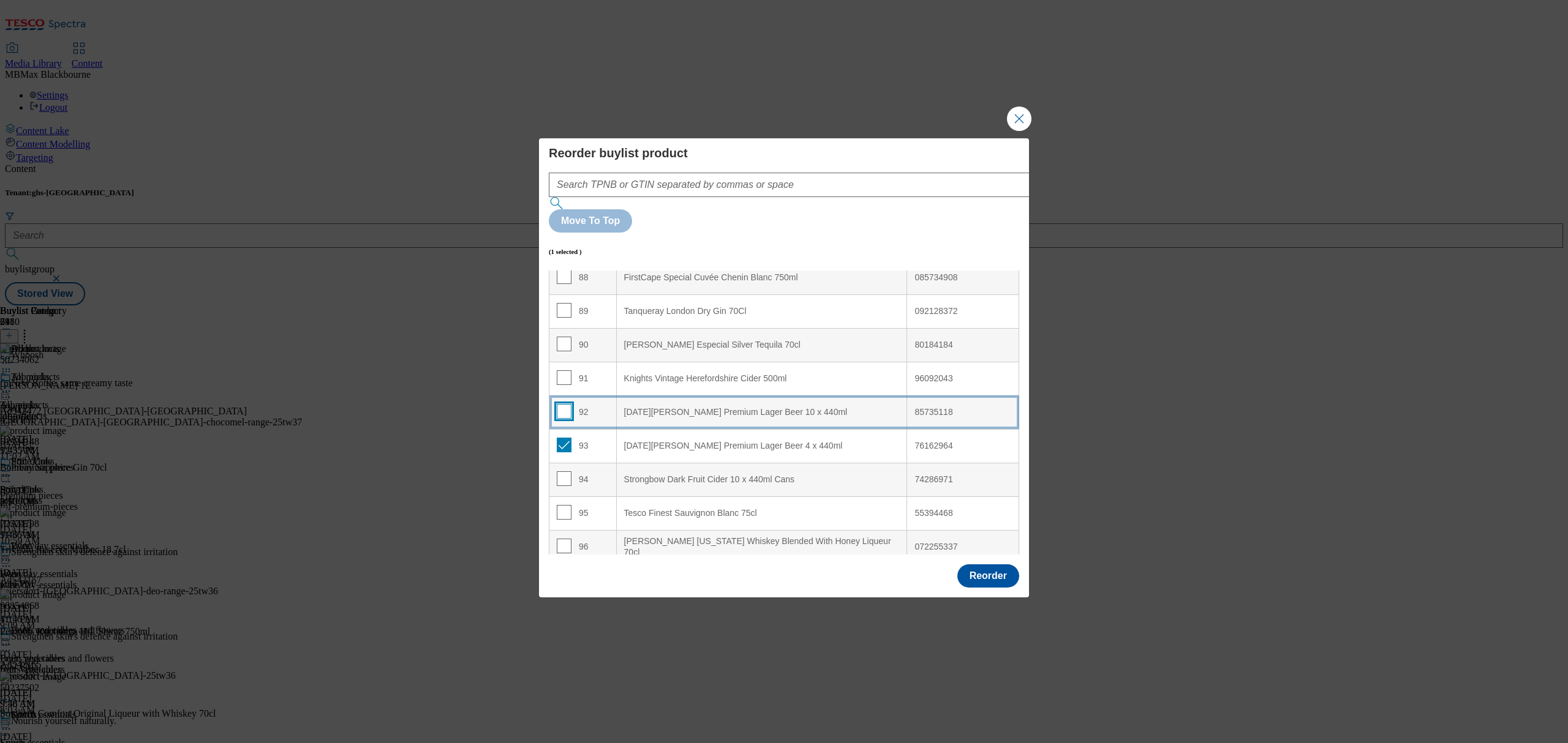
click at [560, 404] on input "Modal" at bounding box center [564, 411] width 15 height 15
checkbox input "true"
click at [557, 438] on input "Modal" at bounding box center [564, 445] width 15 height 15
checkbox input "false"
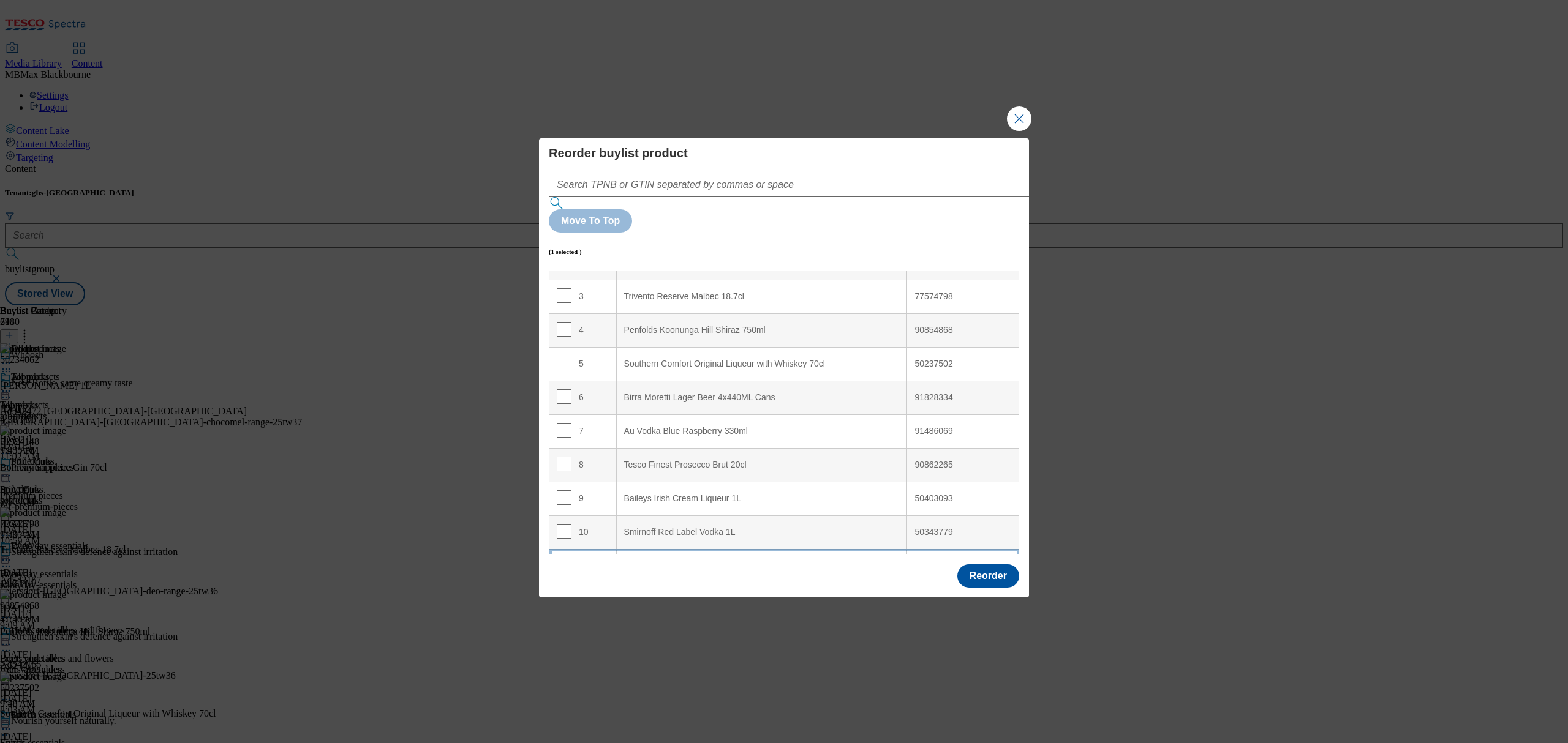
scroll to position [0, 0]
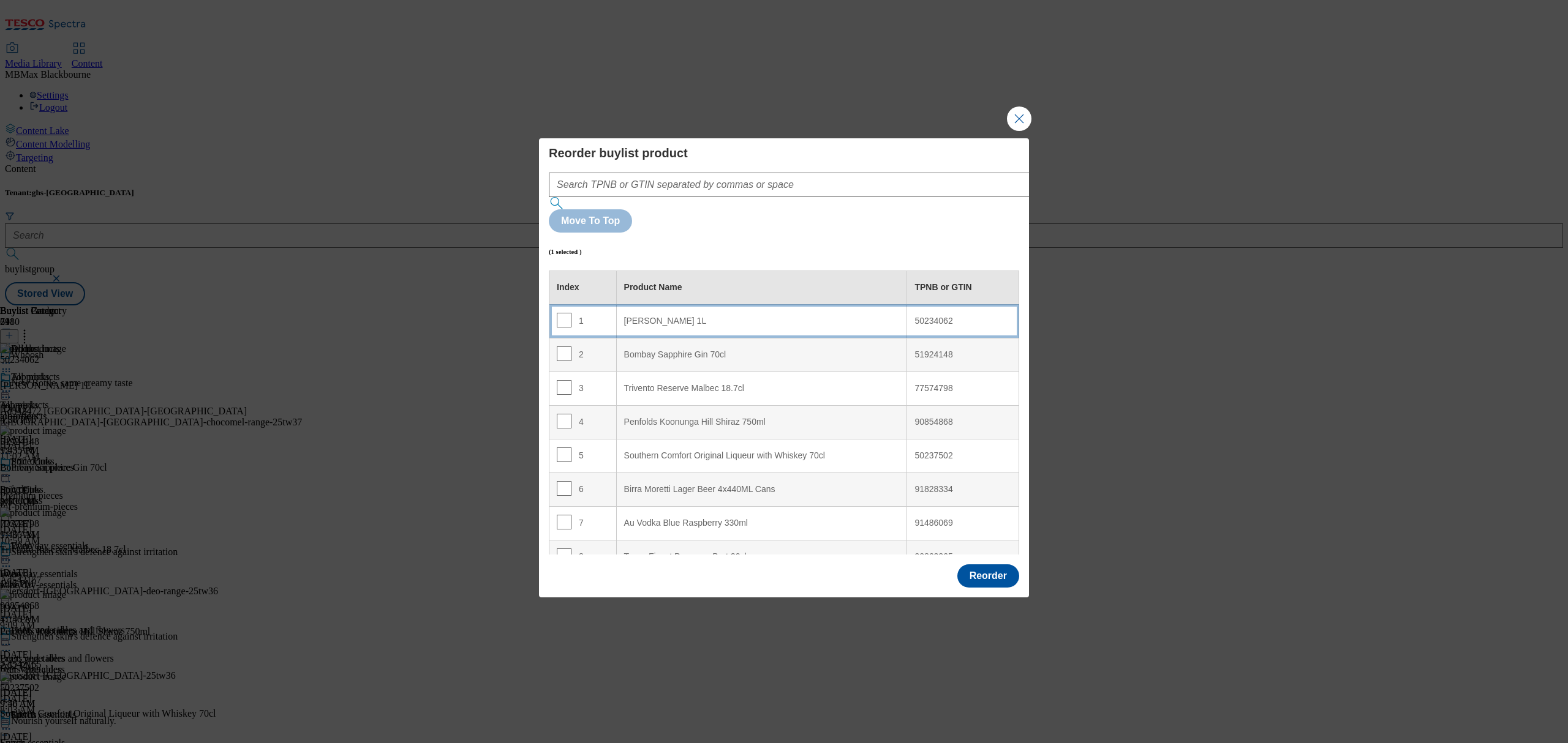
click at [609, 304] on td "1" at bounding box center [583, 321] width 67 height 34
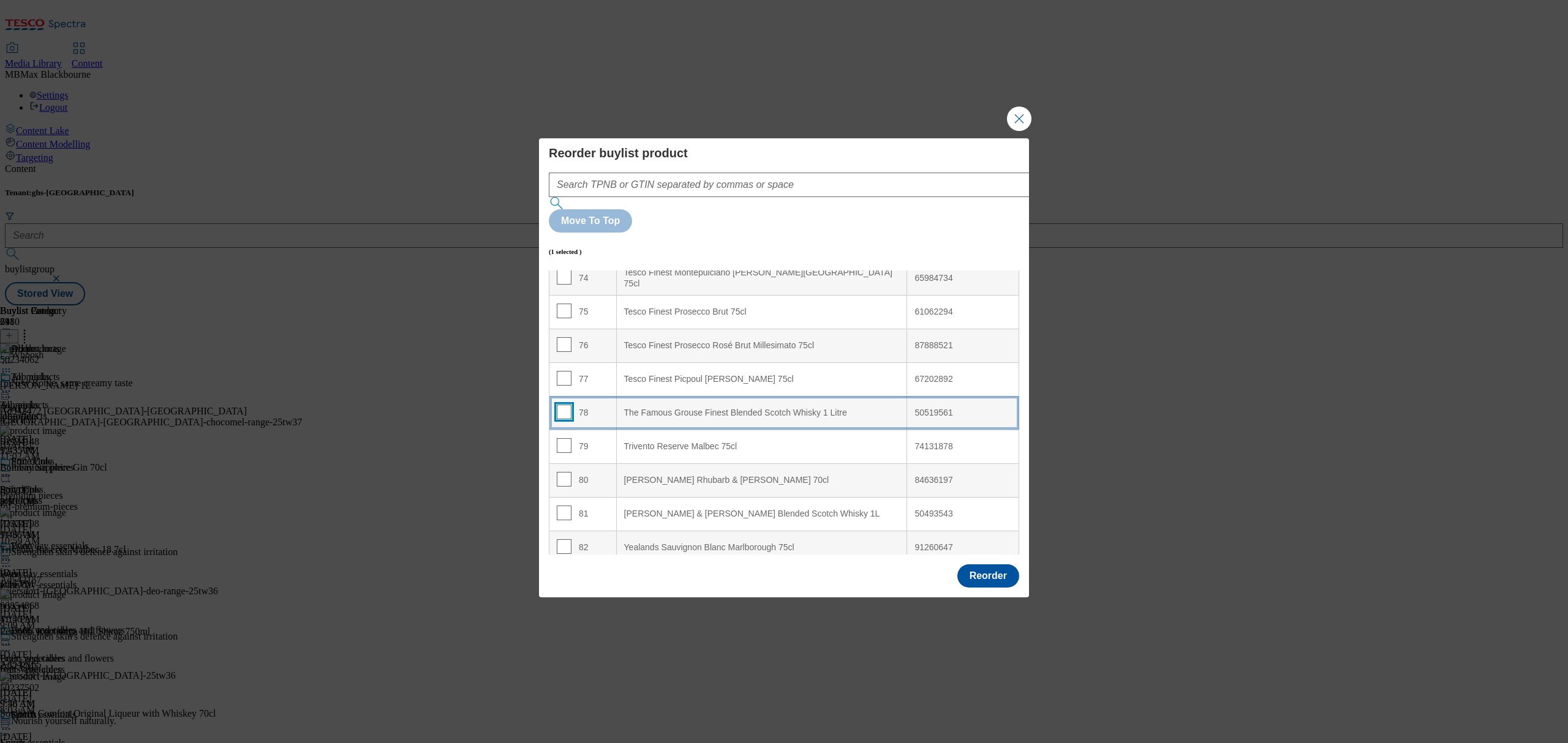
click at [557, 405] on input "Modal" at bounding box center [564, 412] width 15 height 15
checkbox input "true"
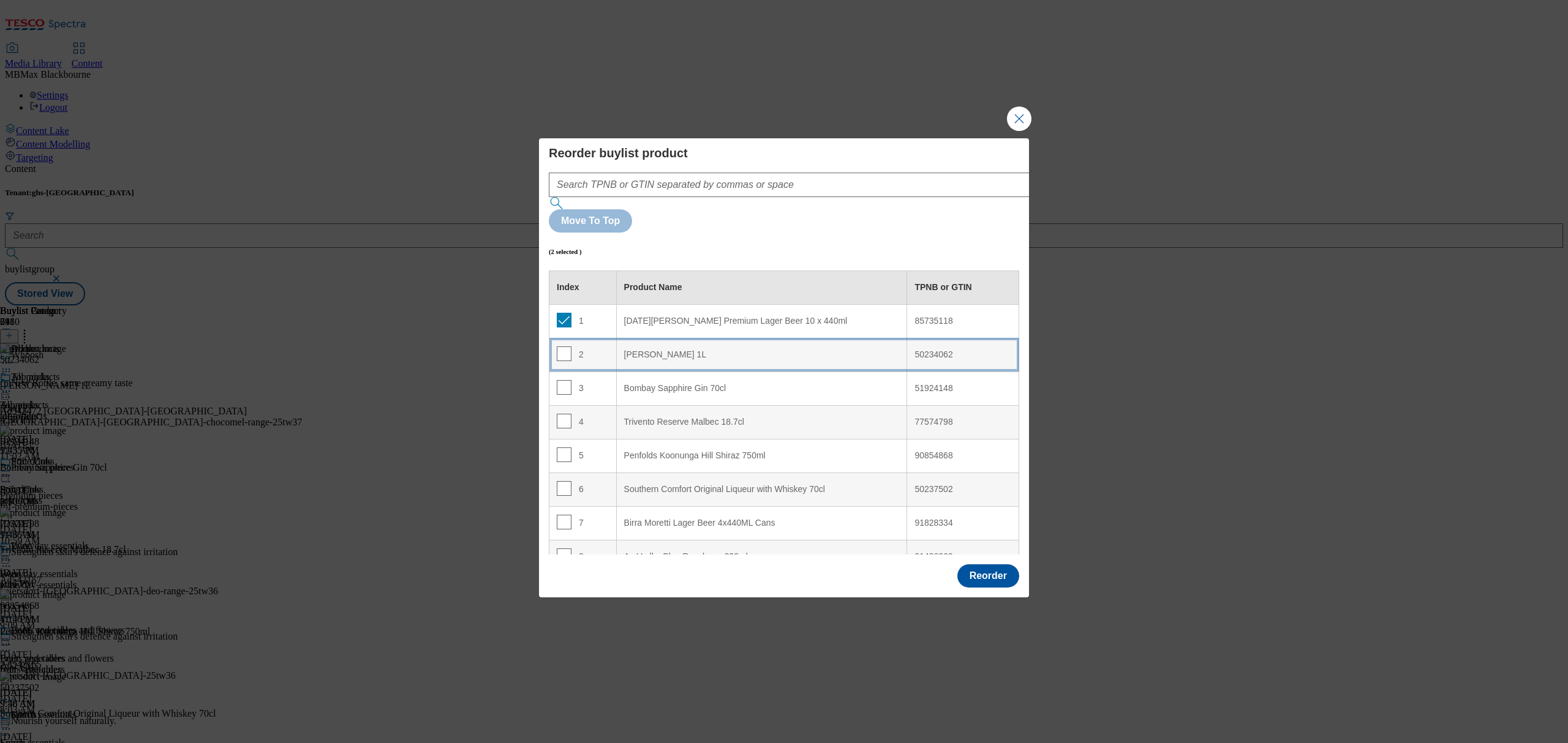
click at [670, 350] on div "[PERSON_NAME] 1L" at bounding box center [762, 355] width 276 height 11
click at [577, 380] on div "3" at bounding box center [583, 389] width 52 height 18
click at [568, 380] on input "Modal" at bounding box center [564, 387] width 15 height 15
checkbox input "false"
click at [565, 346] on input "Modal" at bounding box center [564, 354] width 15 height 15
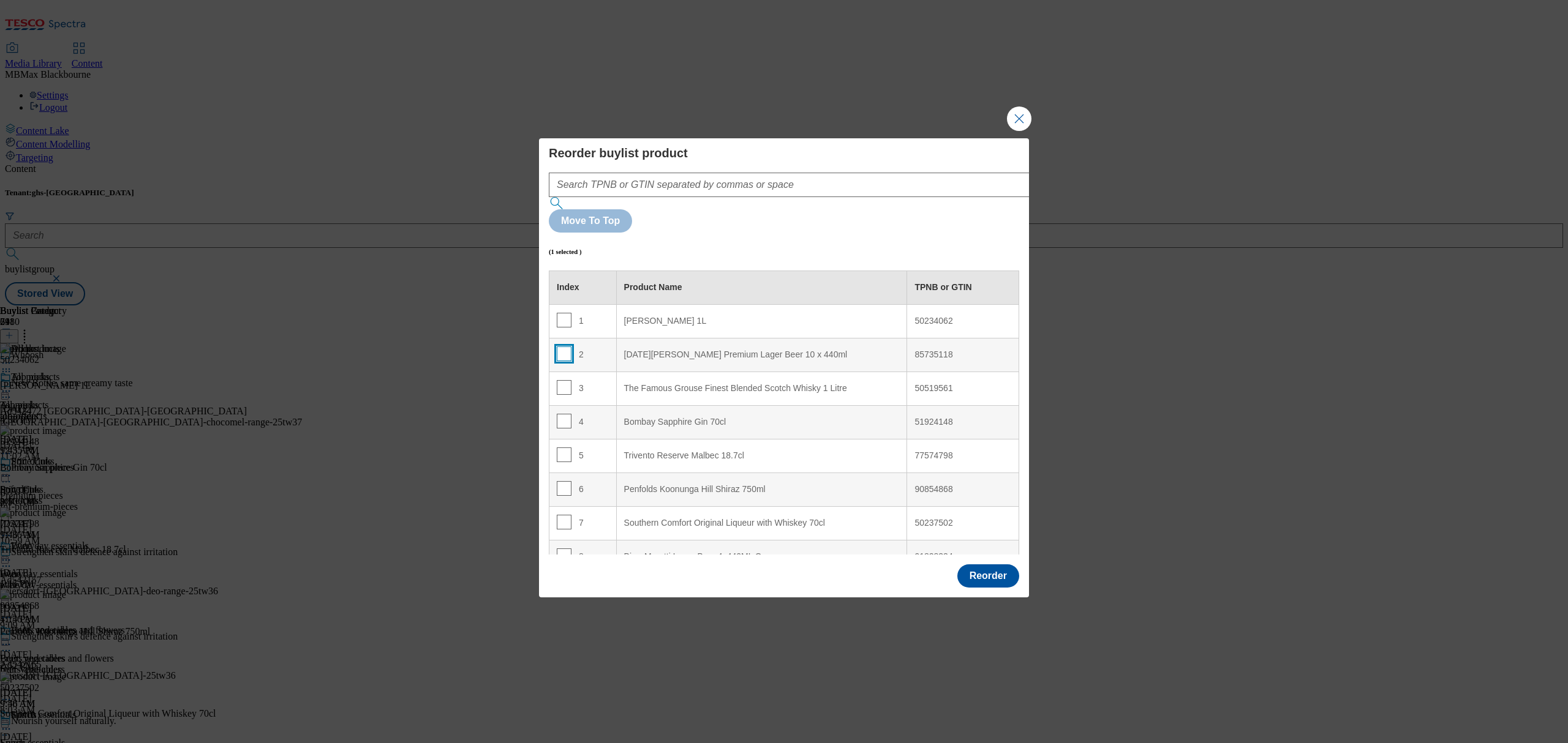
checkbox input "false"
click at [561, 313] on input "Modal" at bounding box center [564, 320] width 15 height 15
checkbox input "true"
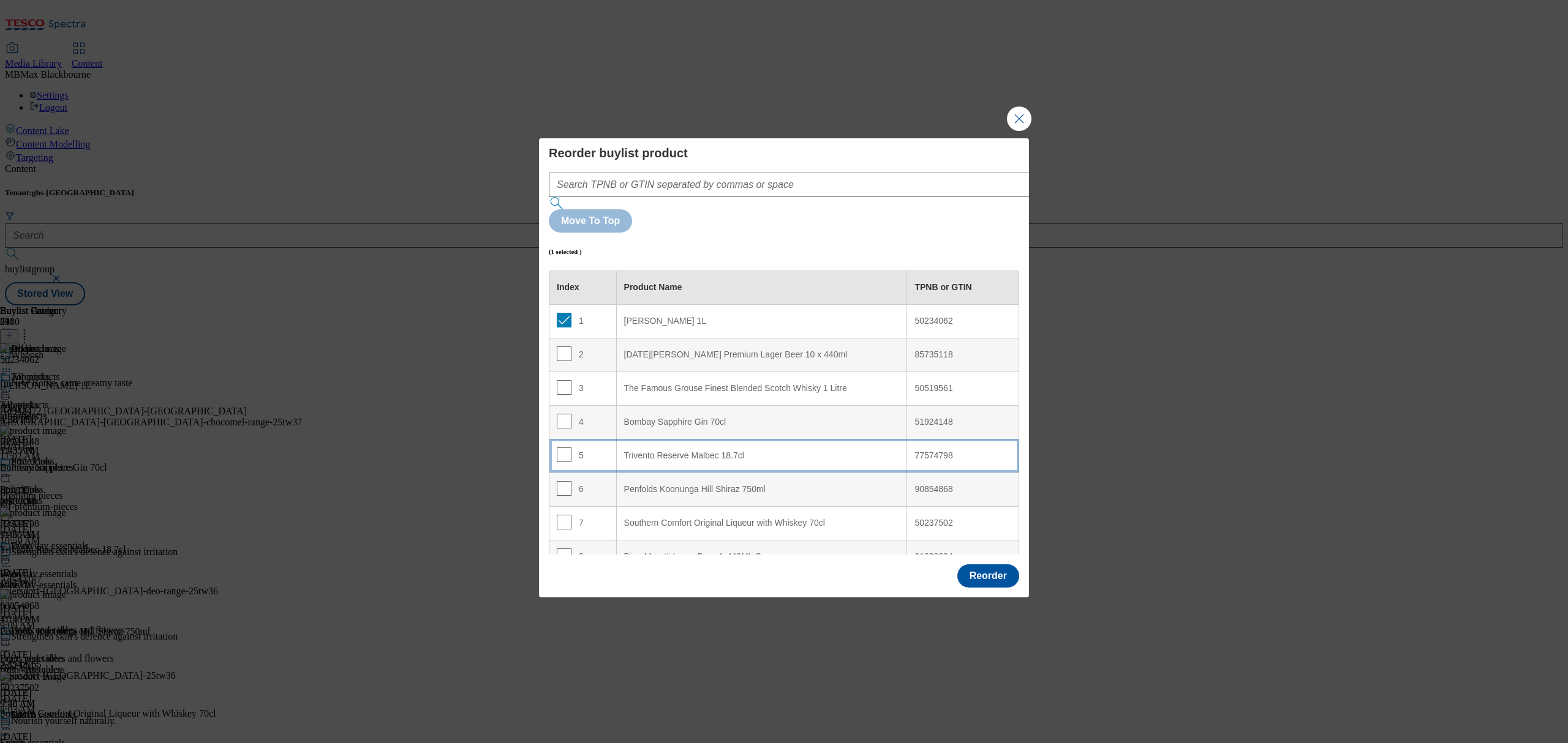
click at [574, 439] on td "5" at bounding box center [583, 455] width 67 height 34
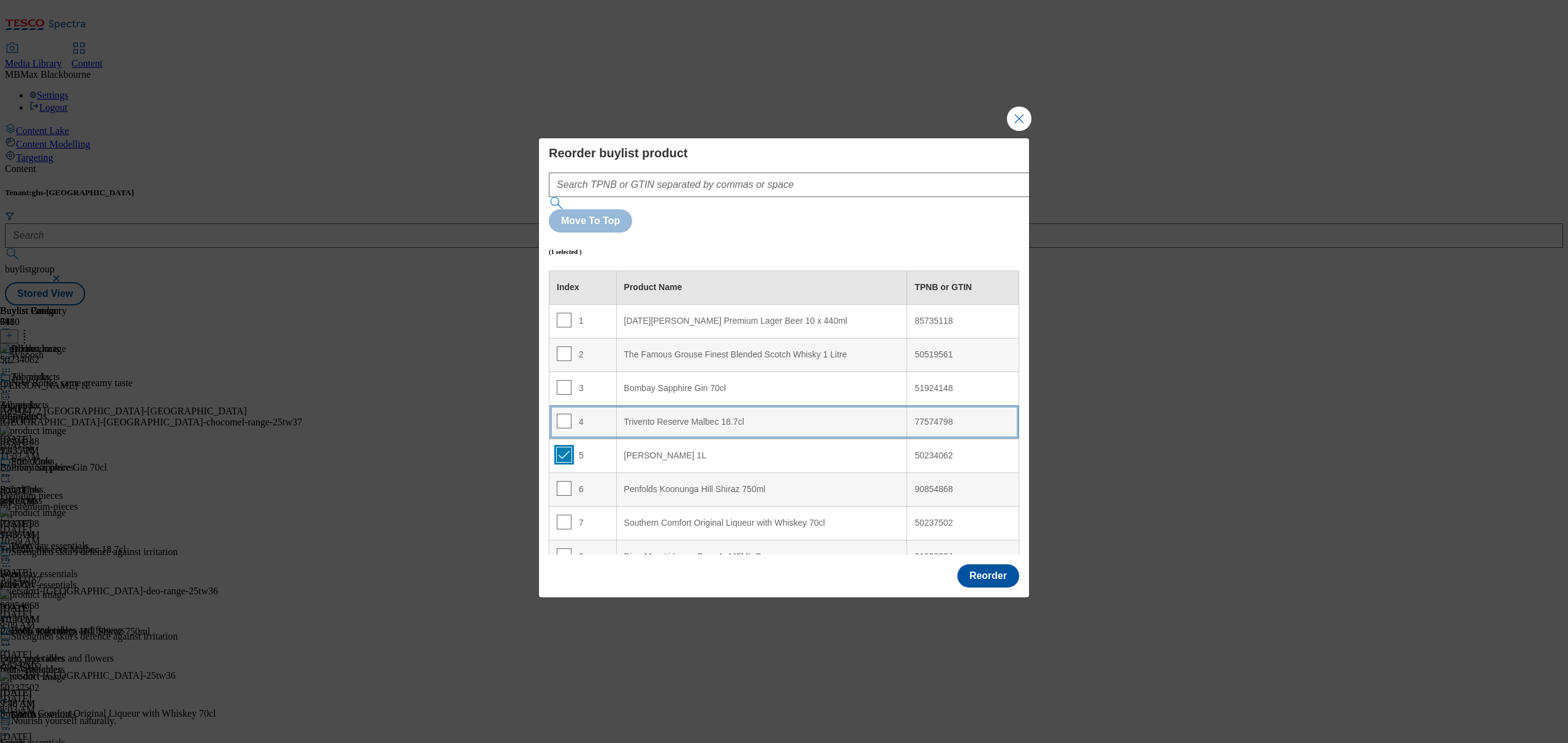
click at [566, 448] on input "Modal" at bounding box center [564, 455] width 15 height 15
checkbox input "false"
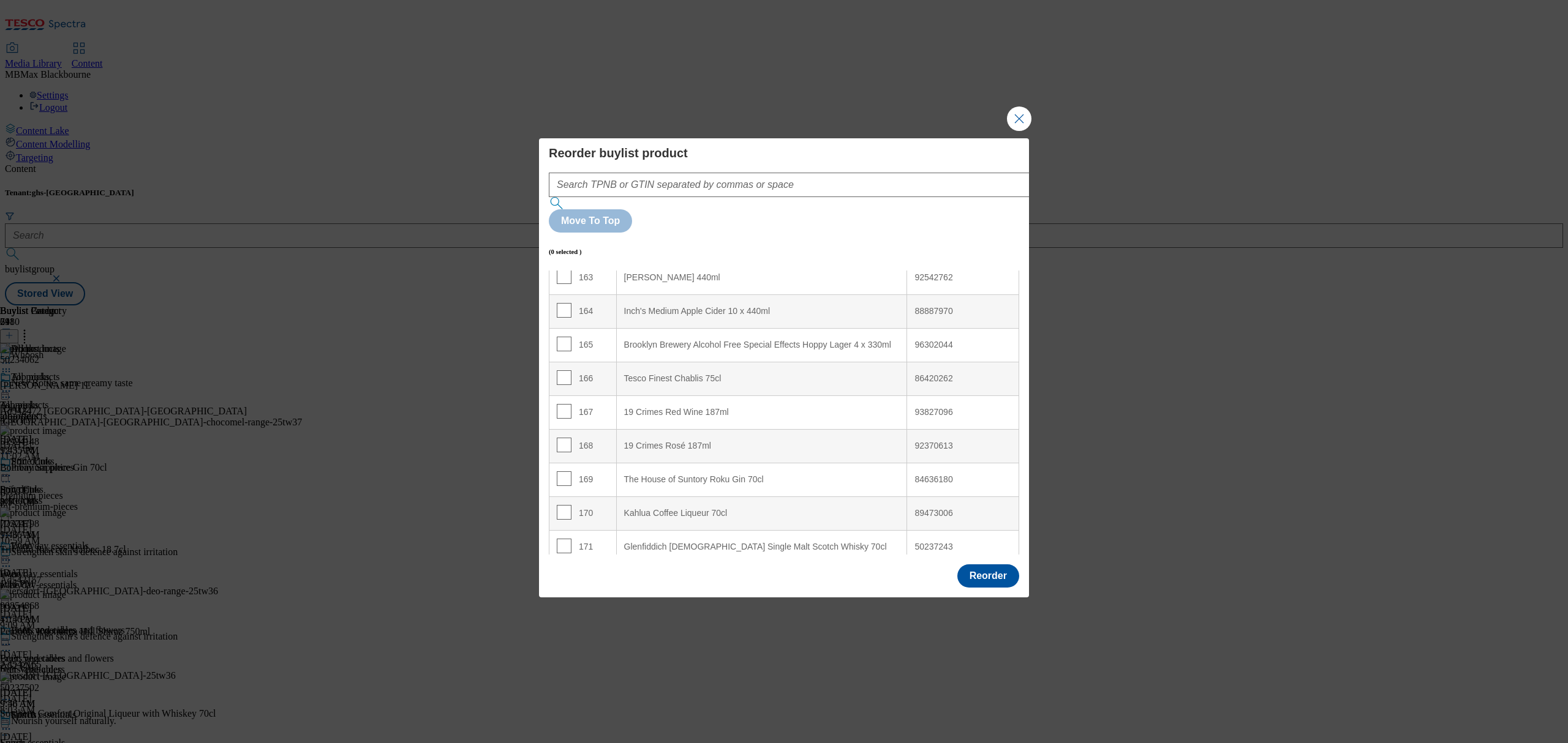
scroll to position [5768, 0]
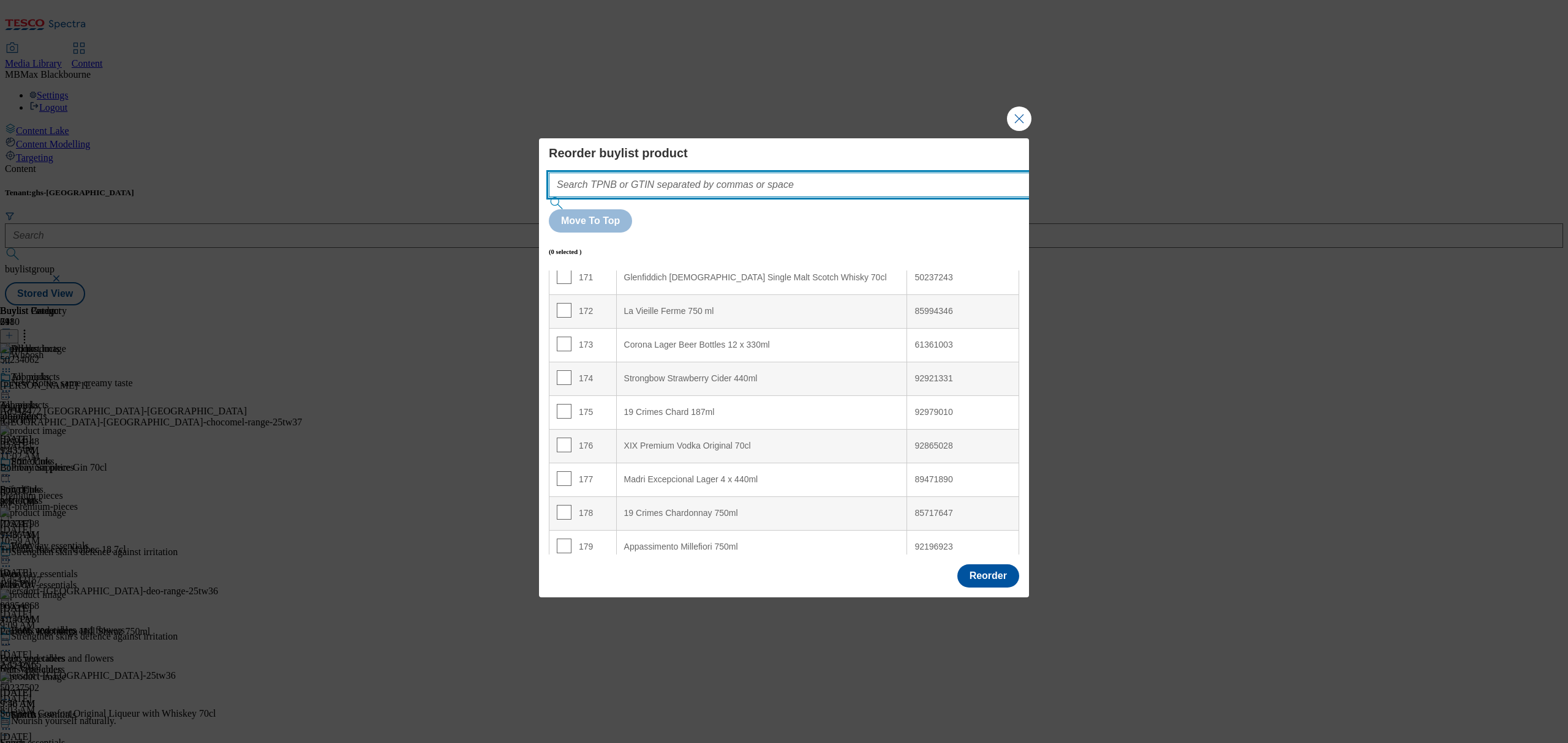
click at [762, 197] on input "Modal" at bounding box center [807, 184] width 518 height 24
paste input "TescoWhoosh123"
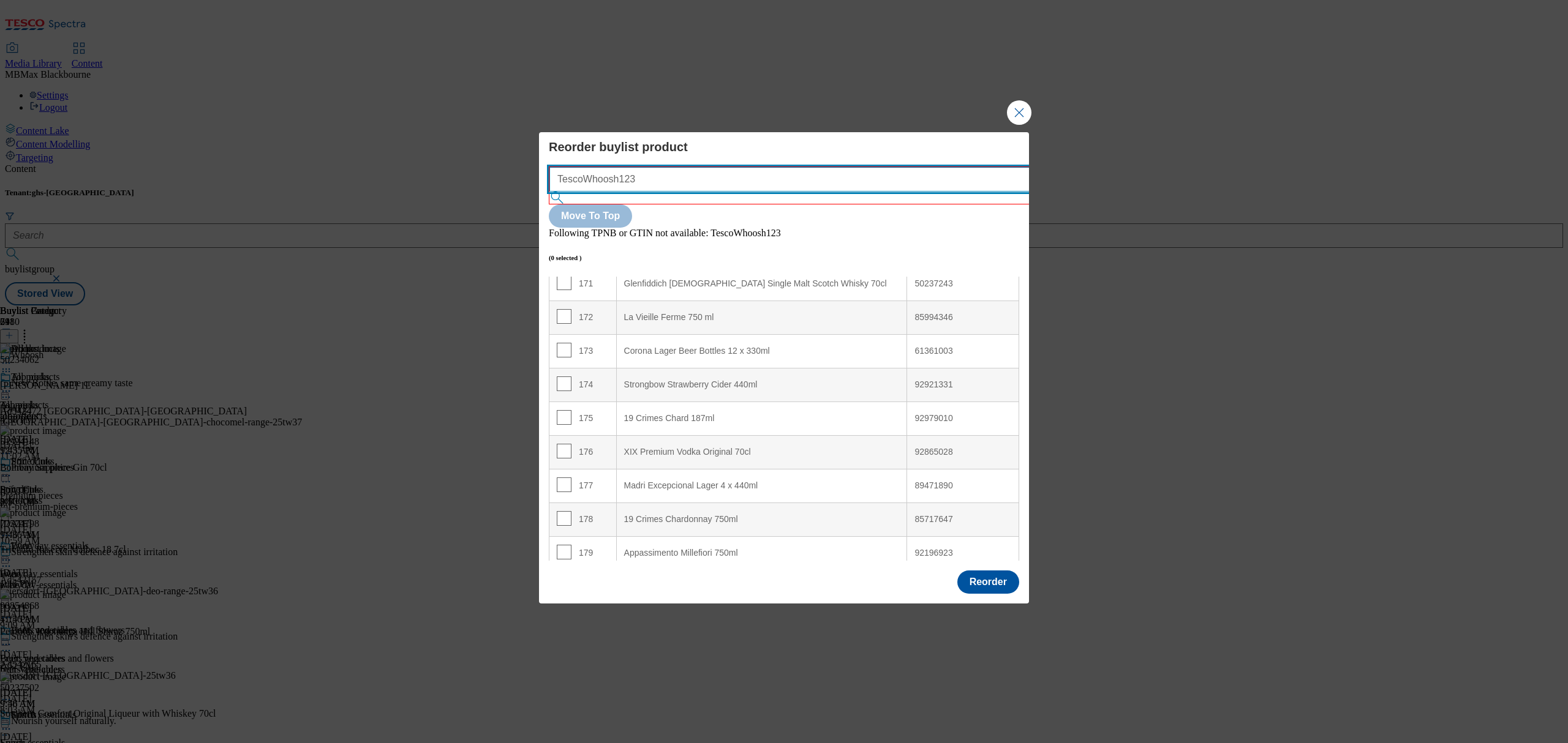
type input "TescoWhoosh123"
click at [682, 192] on input "TescoWhoosh123" at bounding box center [808, 179] width 518 height 24
paste input "Modal"
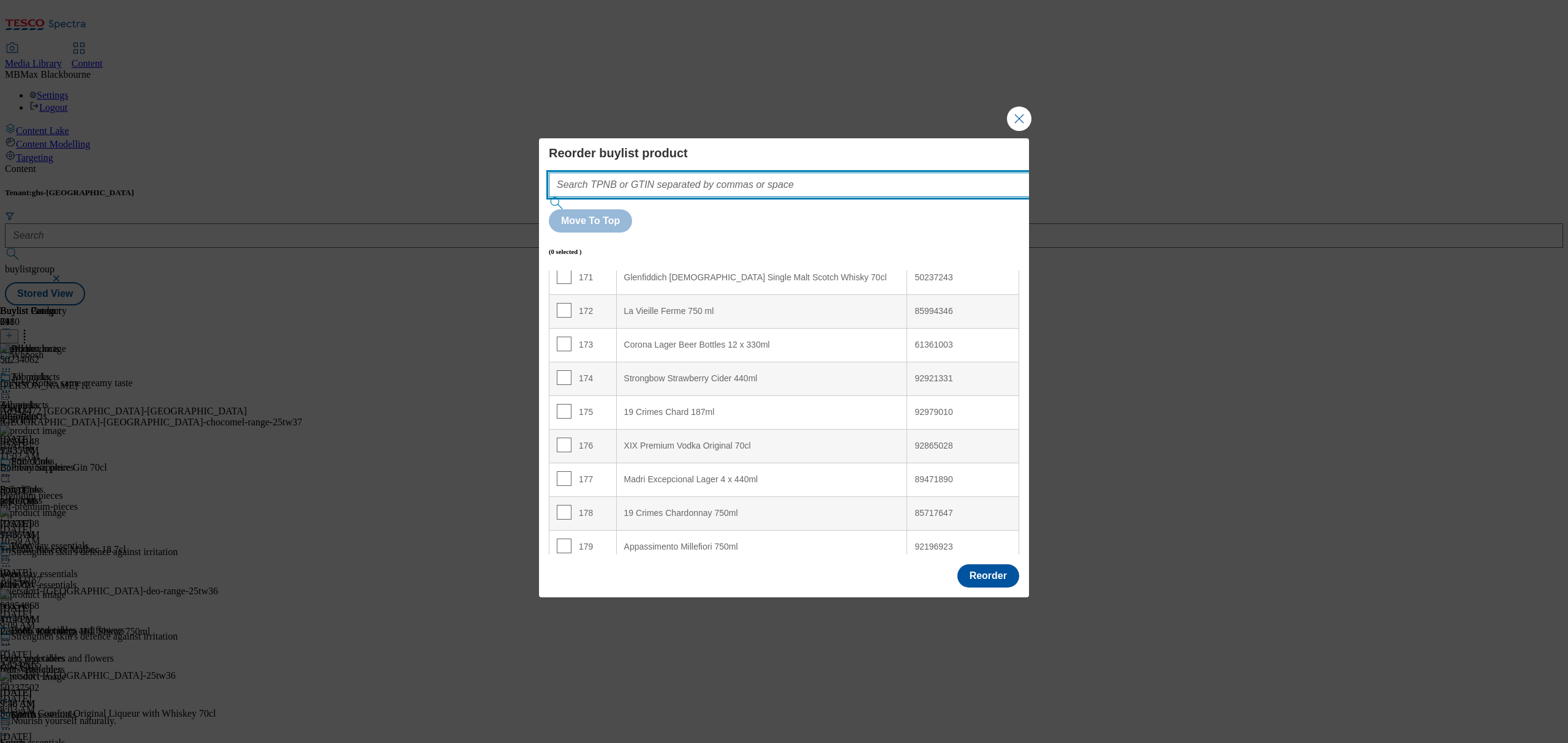
paste input "Modal"
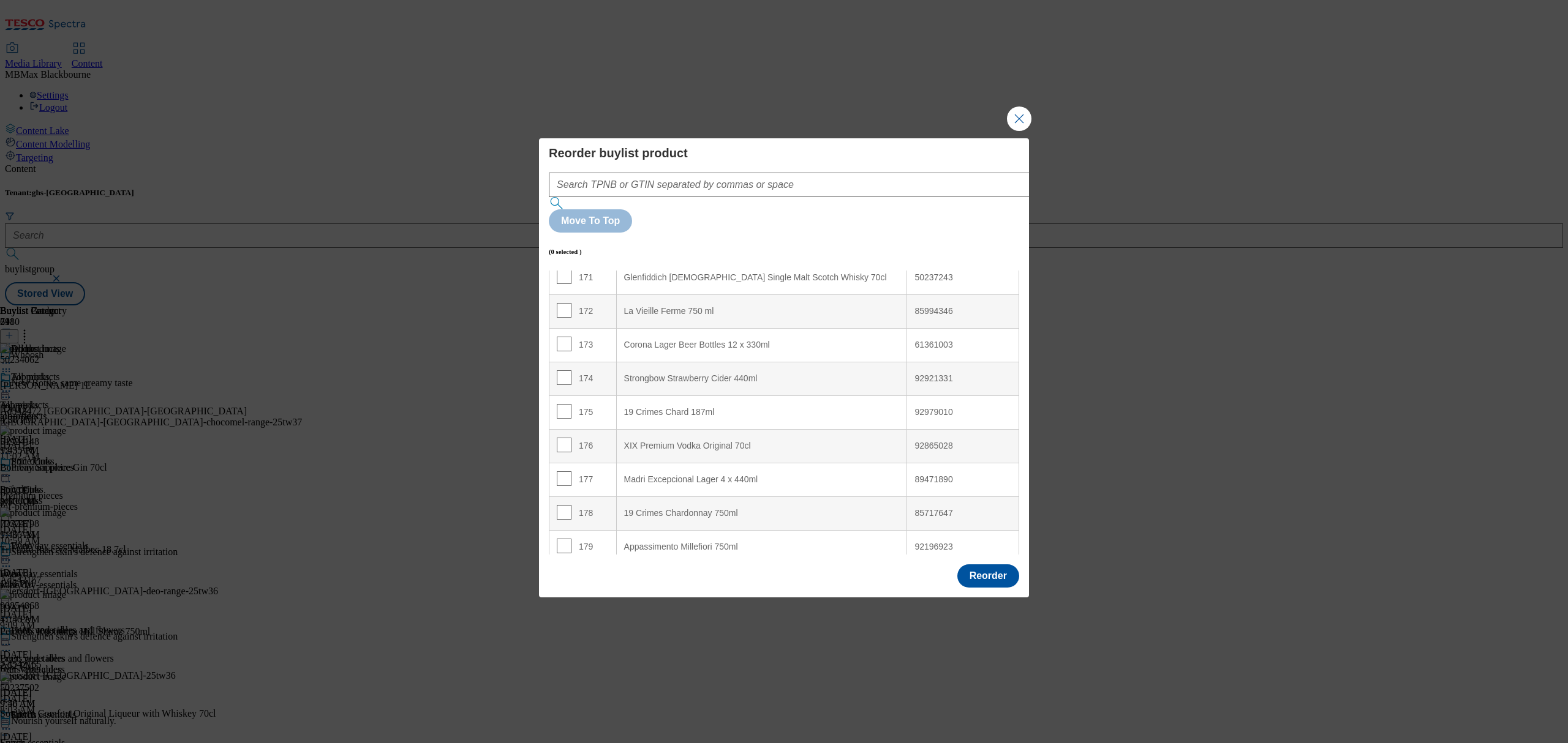
click at [555, 496] on td "178" at bounding box center [583, 513] width 67 height 34
click at [560, 505] on input "Modal" at bounding box center [564, 512] width 15 height 15
checkbox input "true"
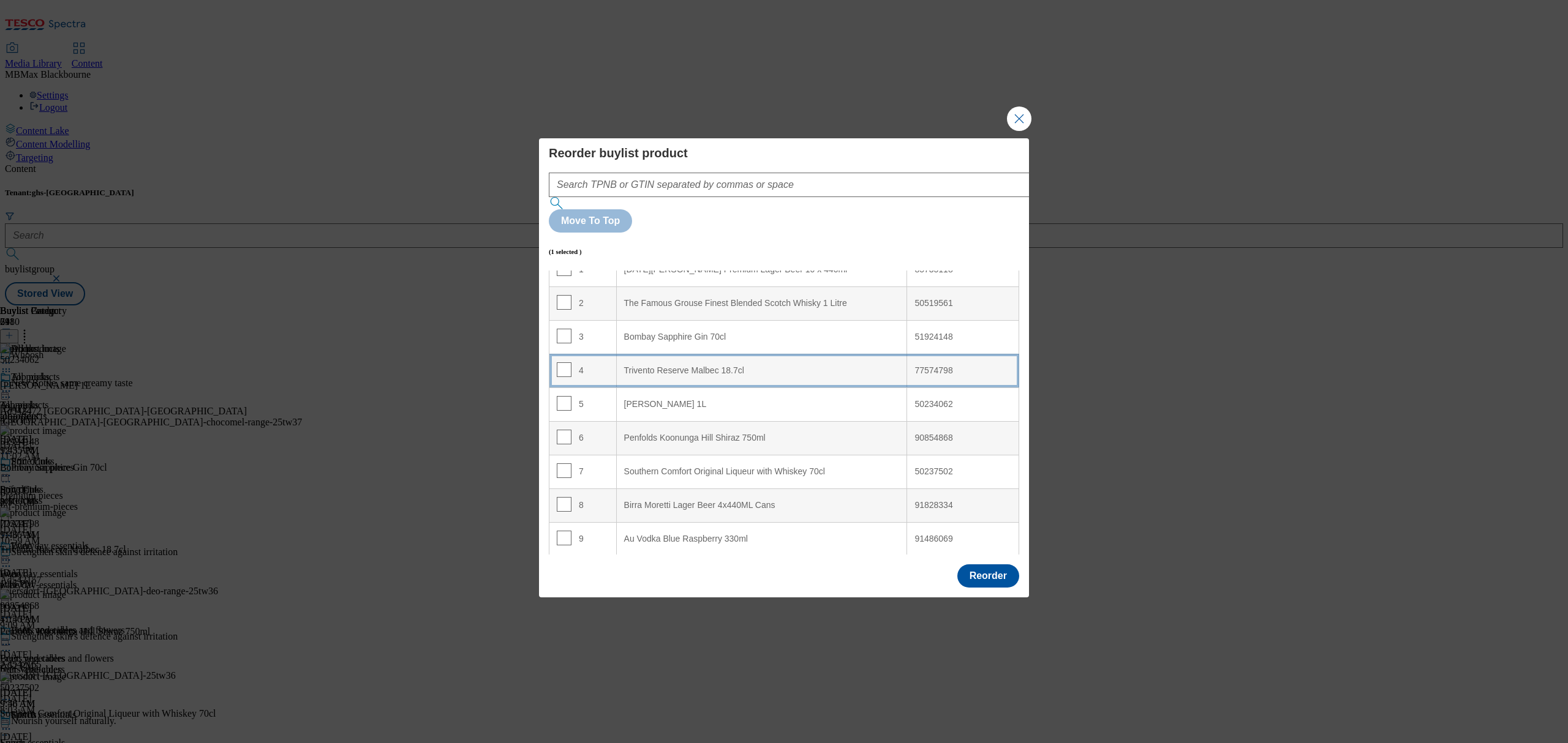
scroll to position [0, 0]
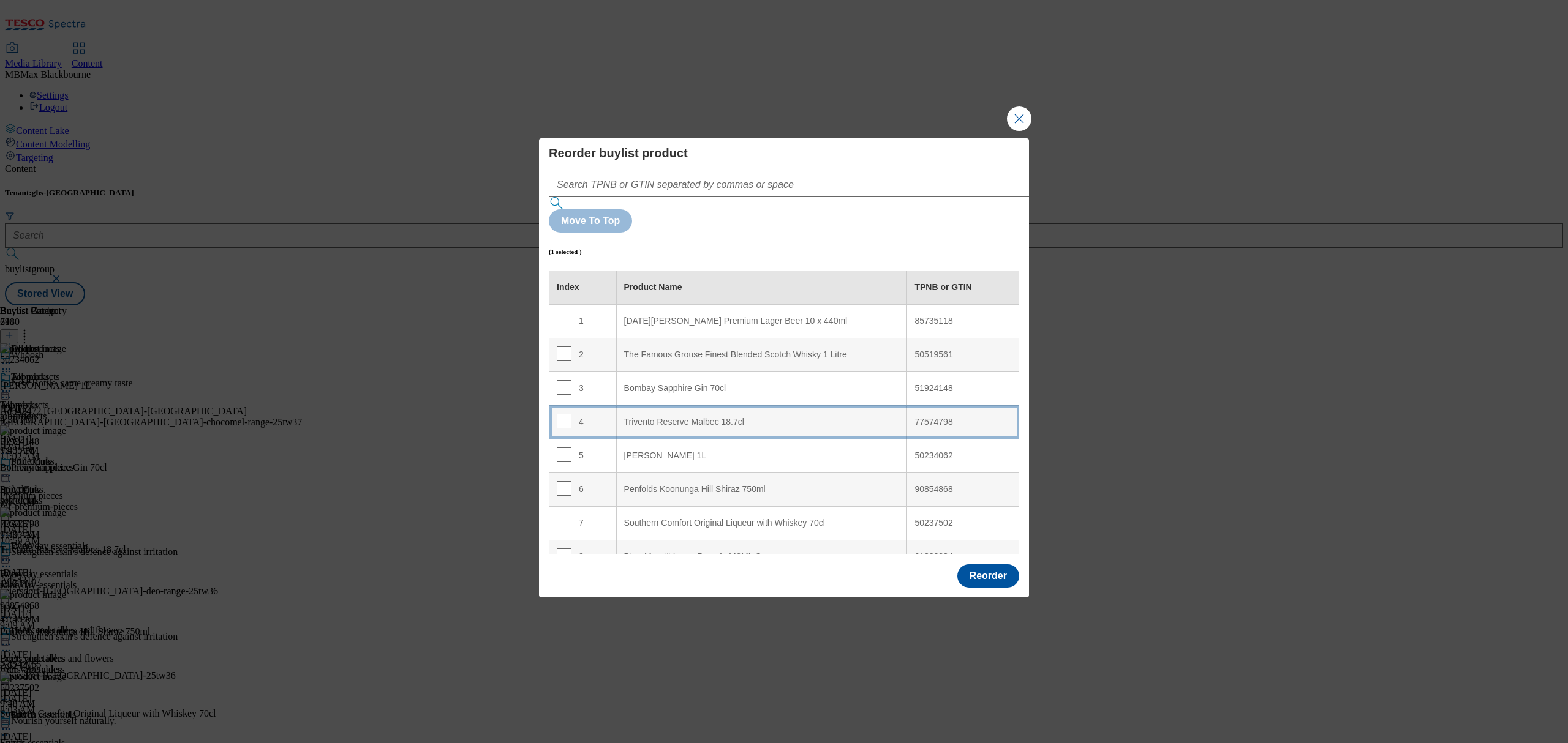
click at [753, 405] on 18\ "Trivento Reserve Malbec 18.7cl" at bounding box center [762, 422] width 291 height 34
click at [556, 405] on td "4" at bounding box center [583, 422] width 67 height 34
click at [563, 414] on input "Modal" at bounding box center [564, 421] width 15 height 15
checkbox input "false"
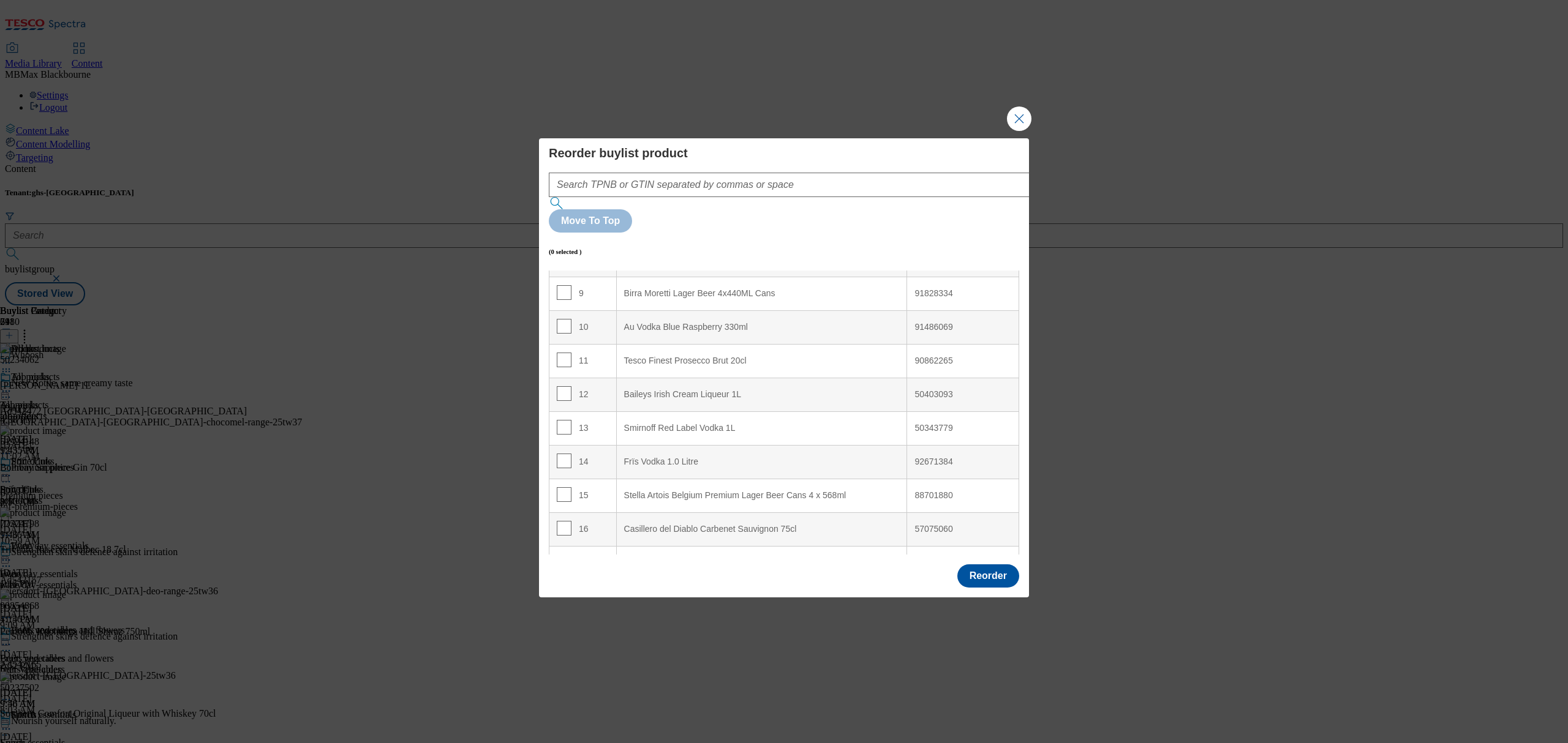
scroll to position [327, 0]
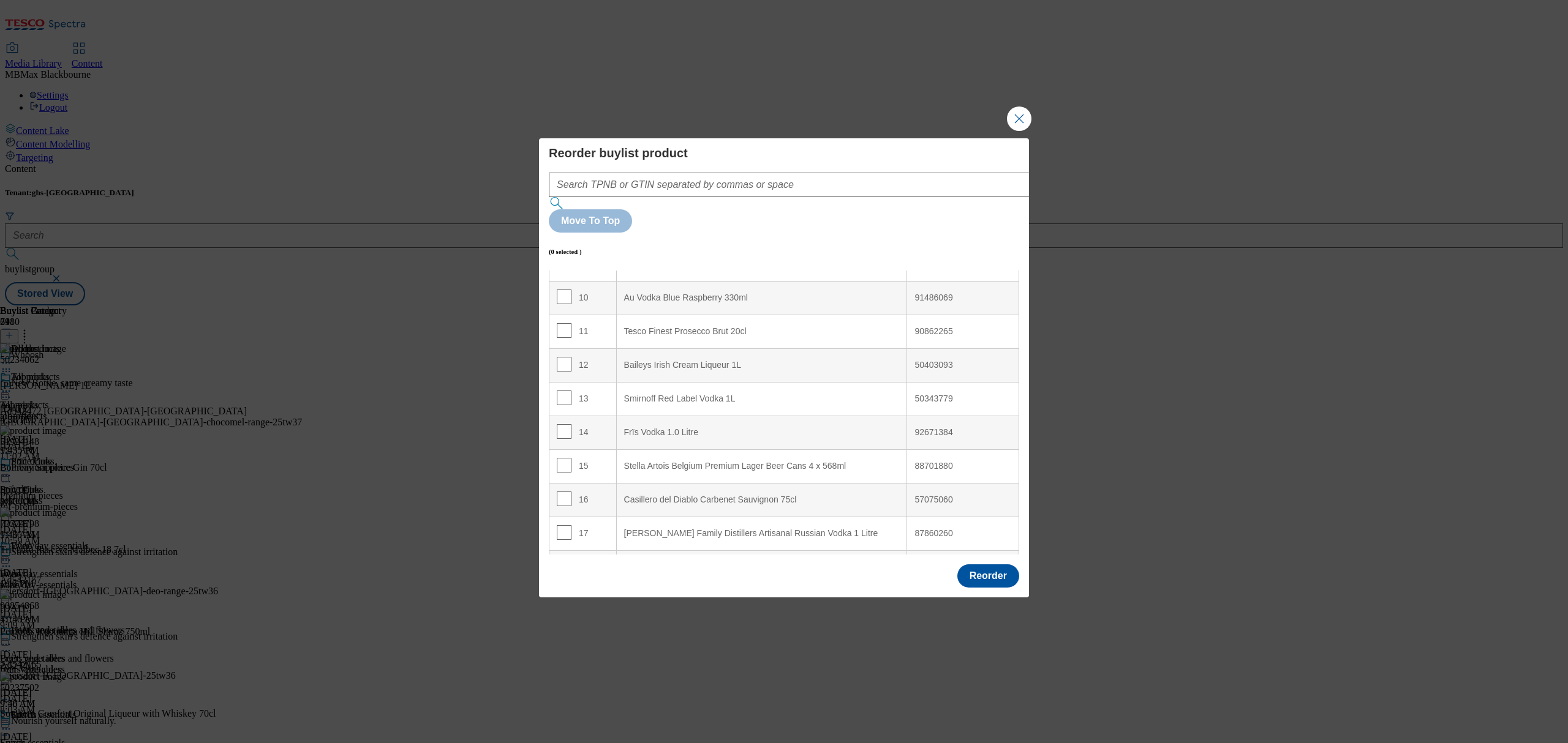
click at [569, 458] on div "15" at bounding box center [583, 467] width 52 height 18
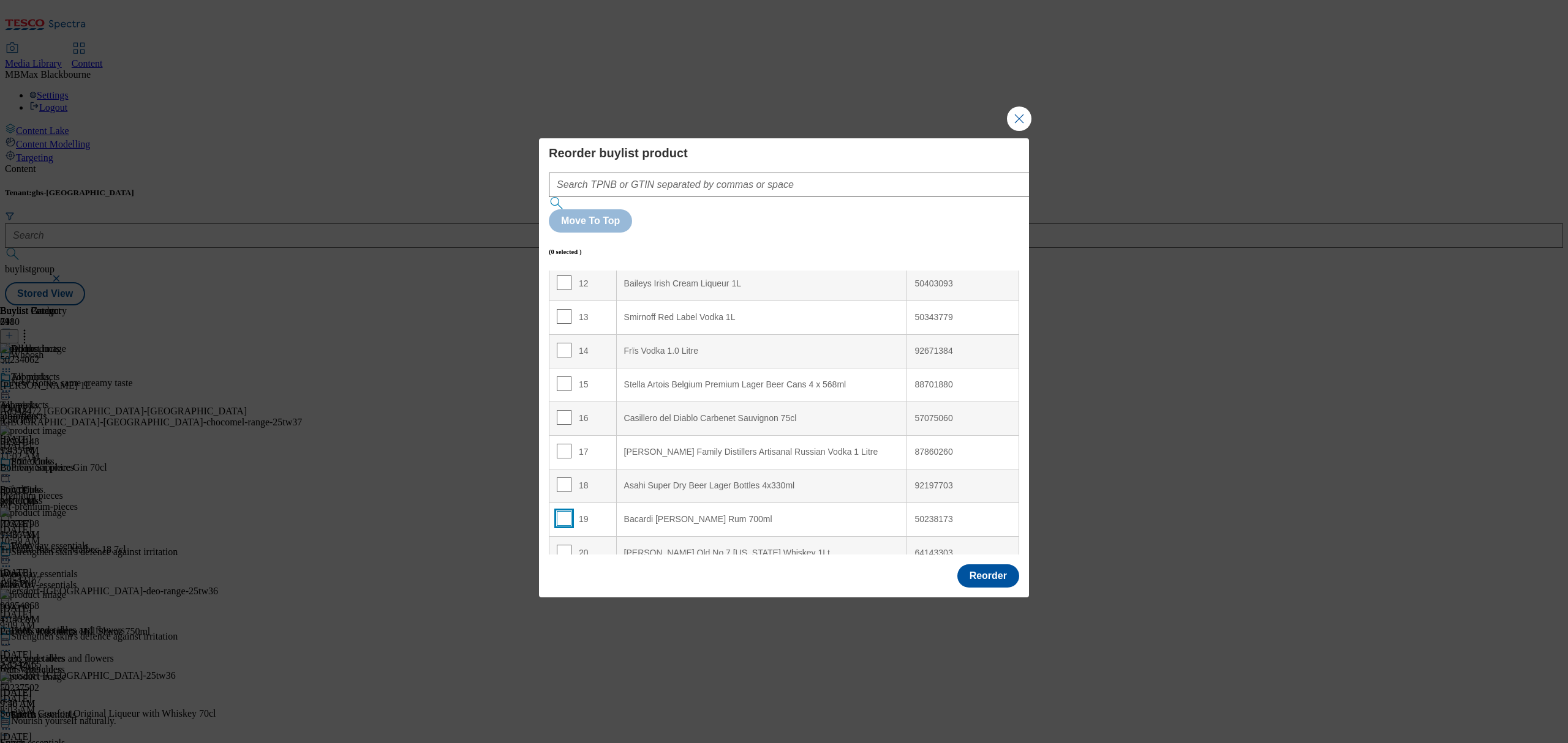
click at [559, 511] on input "Modal" at bounding box center [564, 518] width 15 height 15
checkbox input "true"
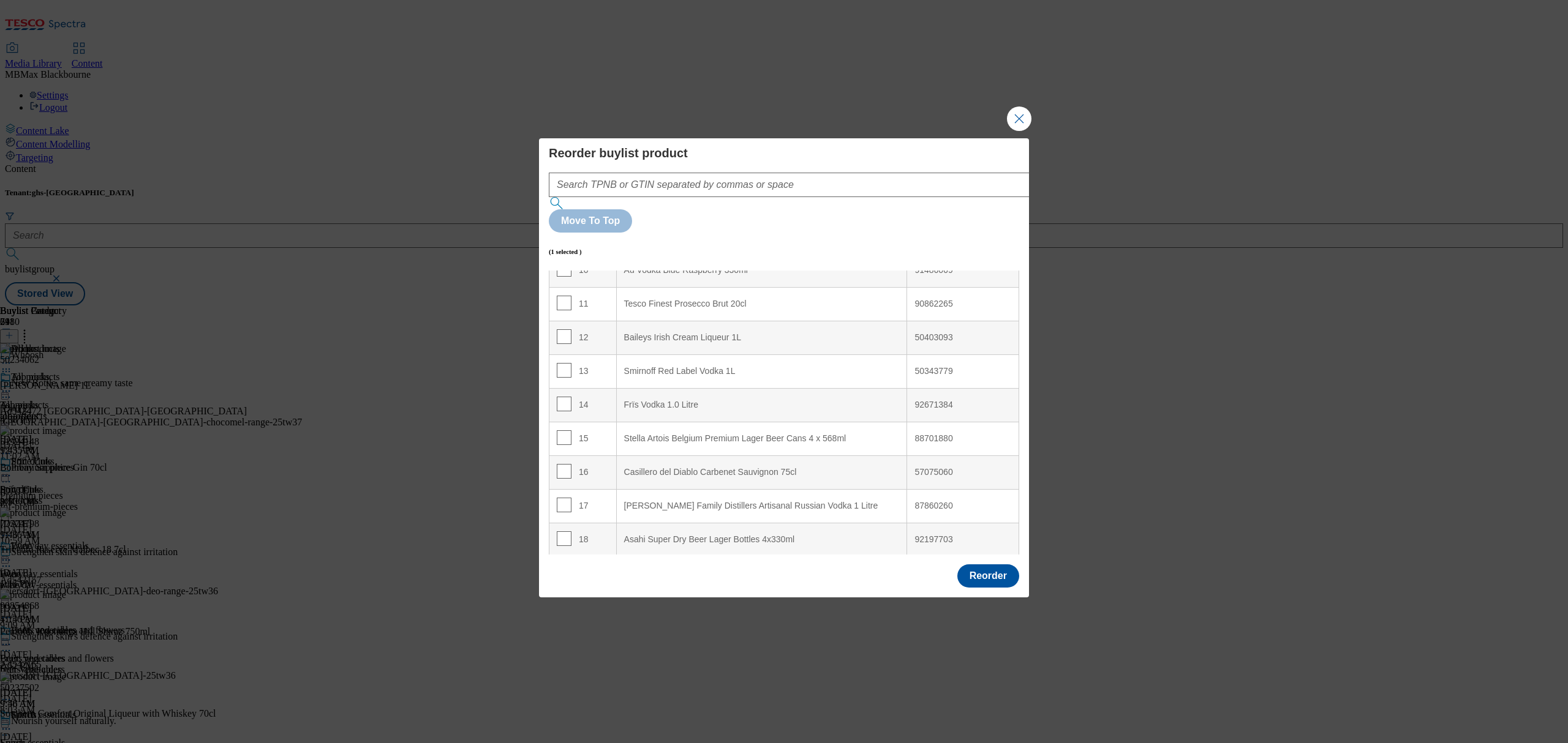
scroll to position [81, 0]
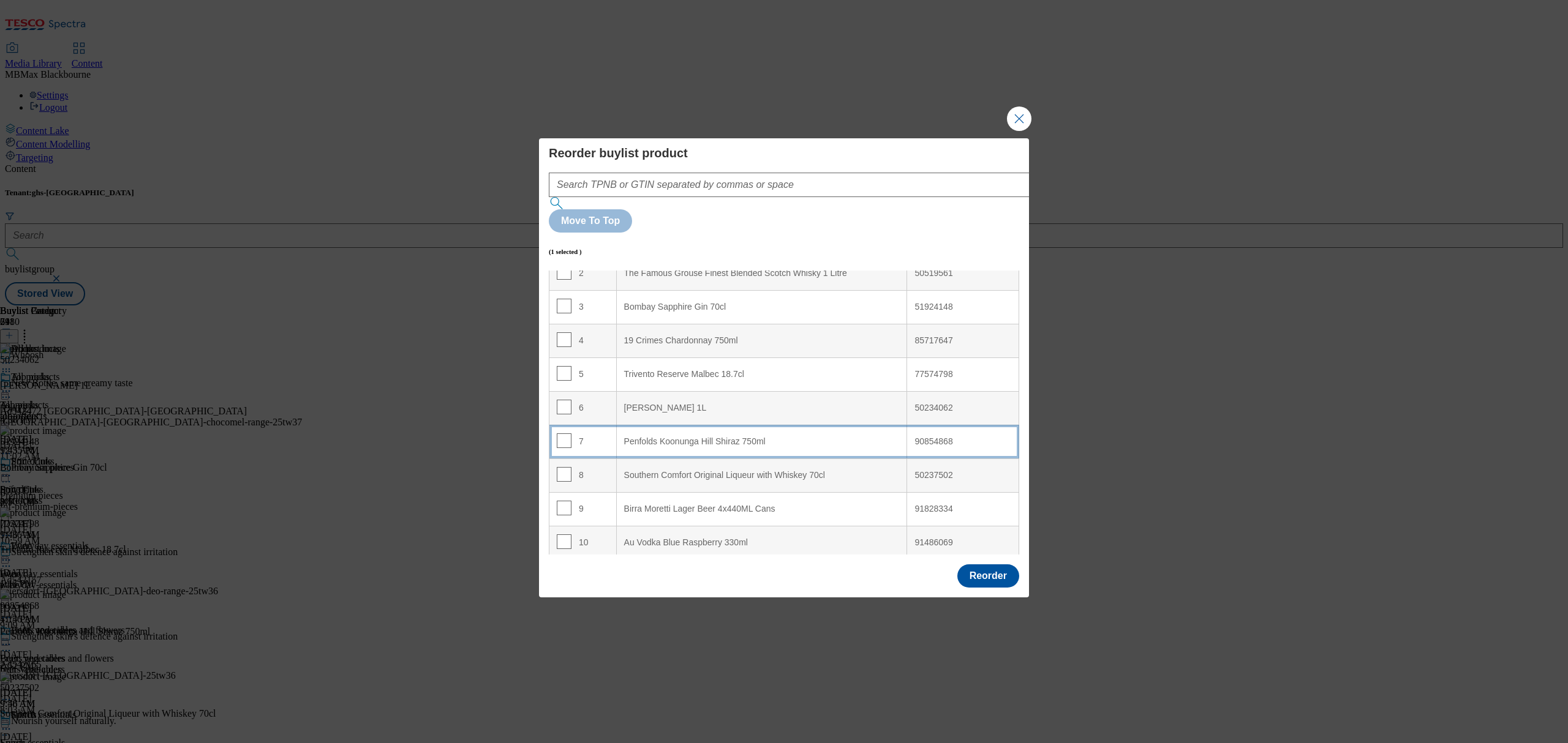
click at [611, 425] on td "7" at bounding box center [583, 442] width 67 height 34
click at [560, 434] on input "Modal" at bounding box center [564, 441] width 15 height 15
checkbox input "false"
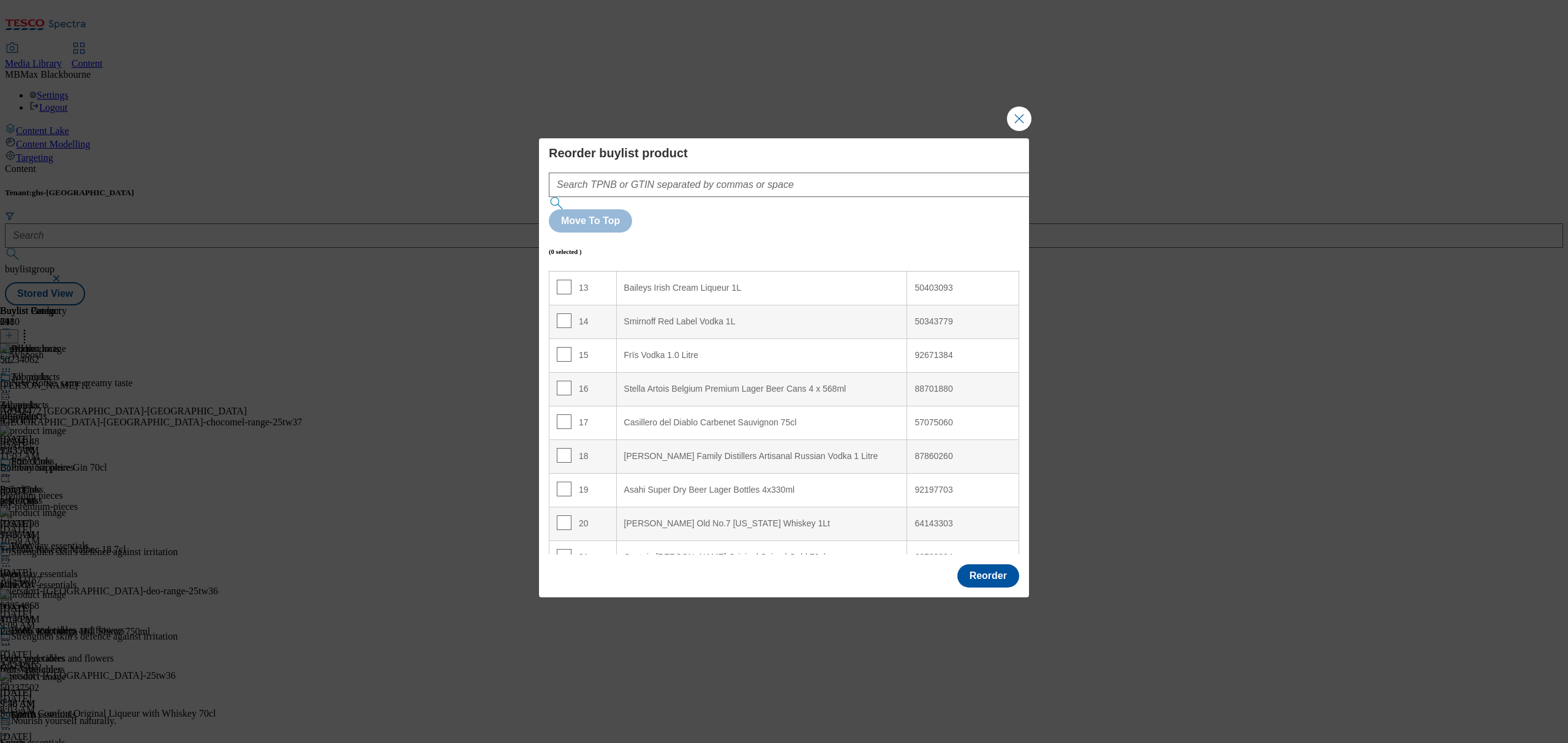
scroll to position [0, 0]
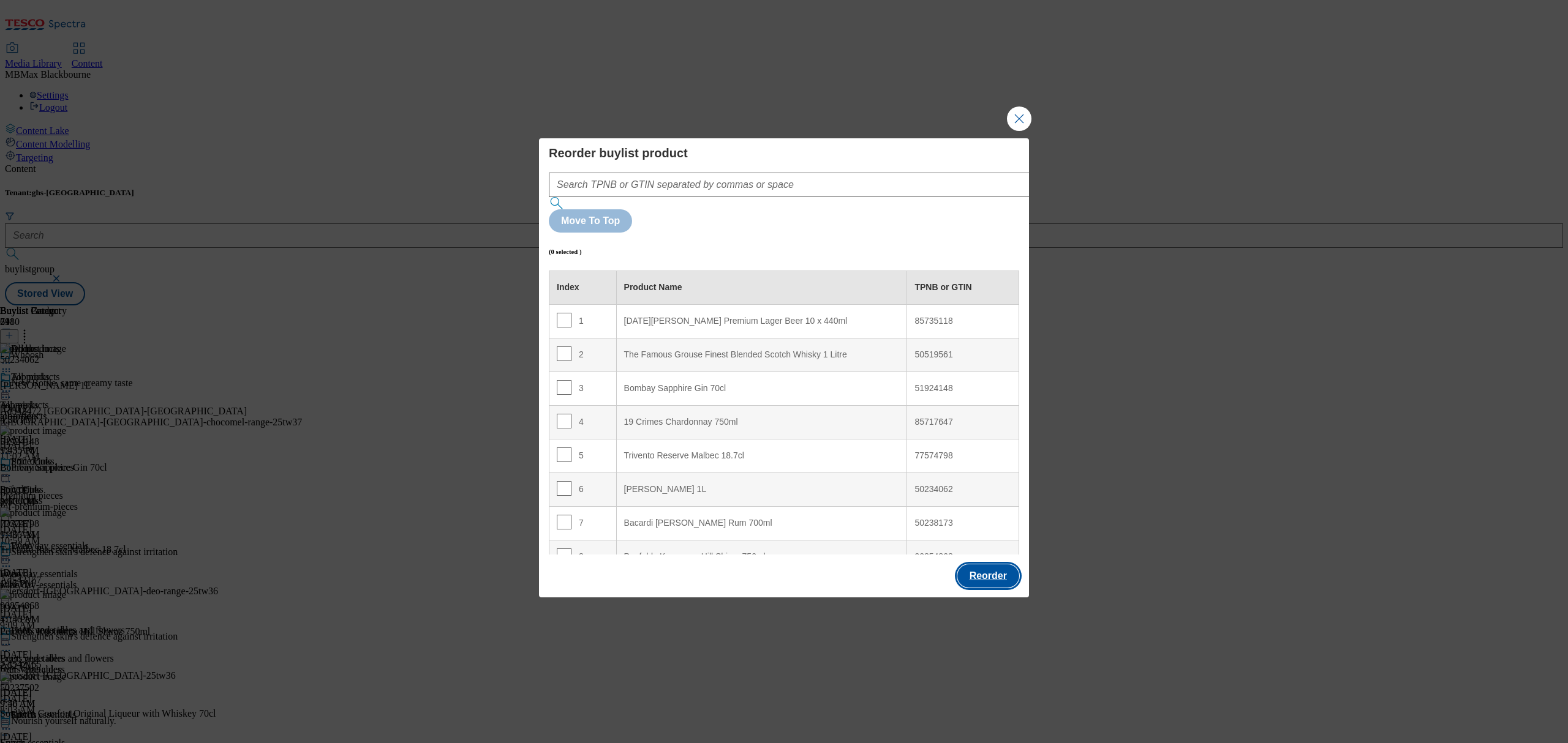
click at [975, 565] on button "Reorder" at bounding box center [989, 576] width 62 height 23
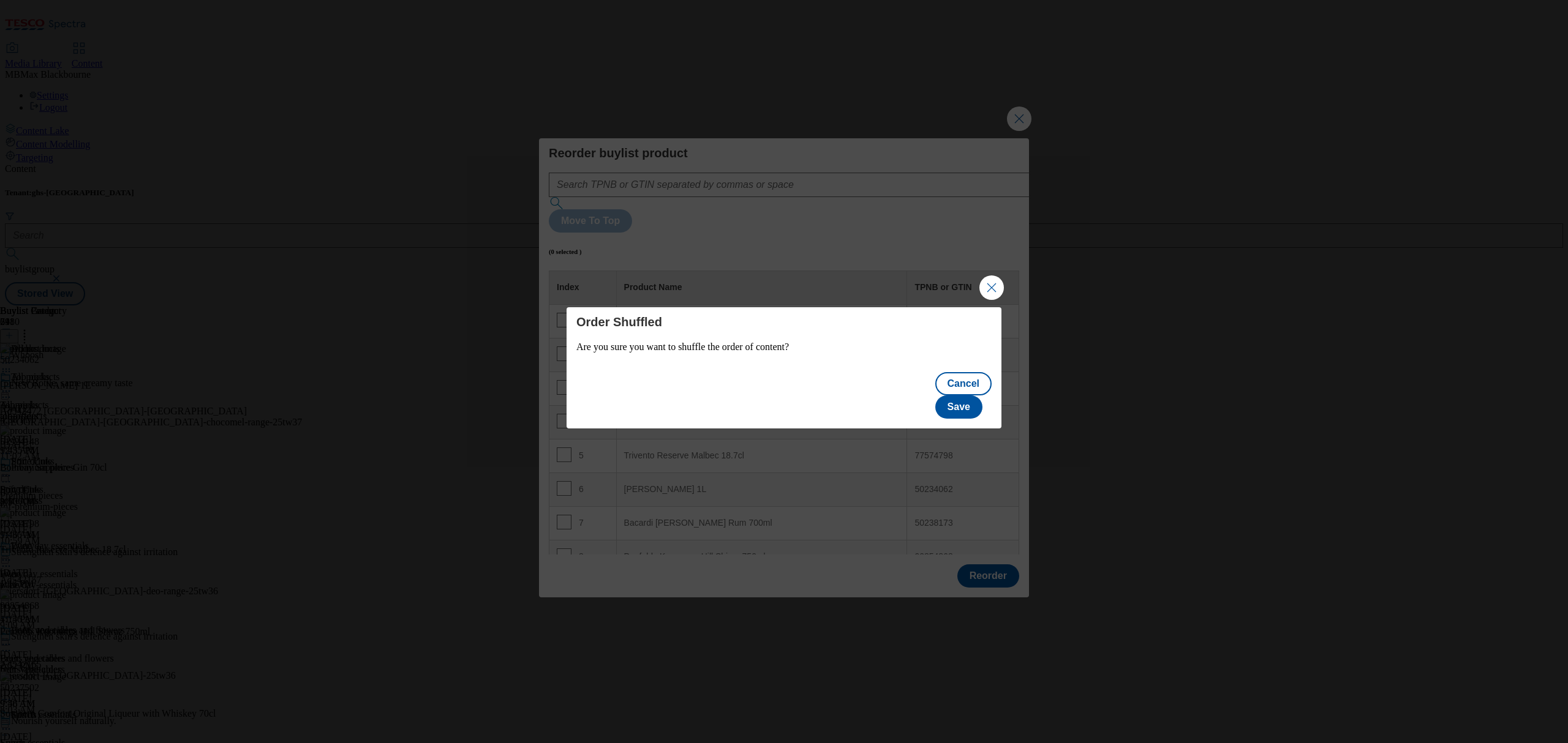
click at [966, 412] on div "Cancel Save" at bounding box center [784, 397] width 435 height 63
click at [968, 405] on button "Save" at bounding box center [958, 407] width 47 height 23
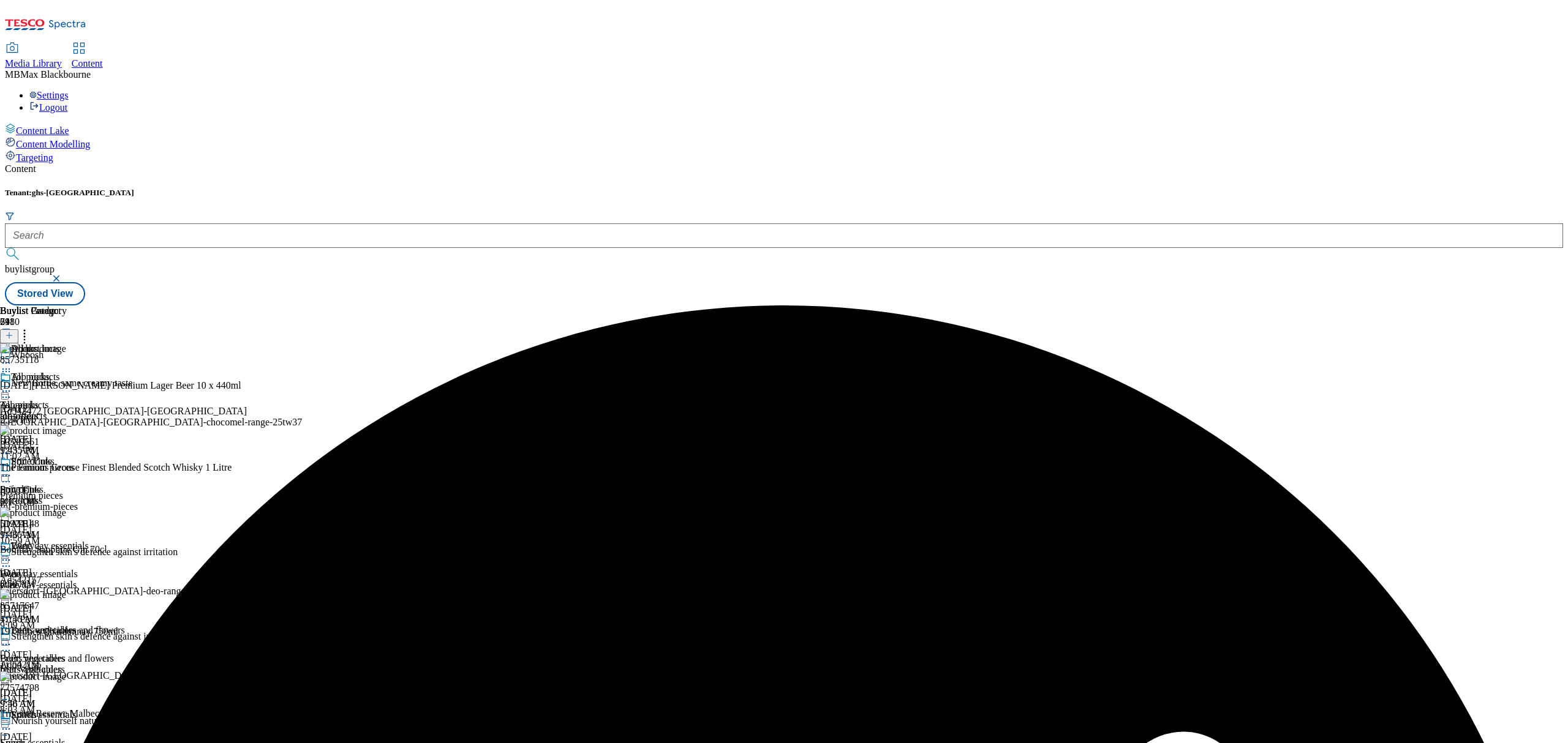
click at [76, 372] on div "All products All products all-products [DATE] 9:43 AM" at bounding box center [38, 414] width 76 height 85
click at [13, 385] on icon at bounding box center [6, 391] width 13 height 13
click at [52, 412] on span "Edit" at bounding box center [44, 417] width 14 height 9
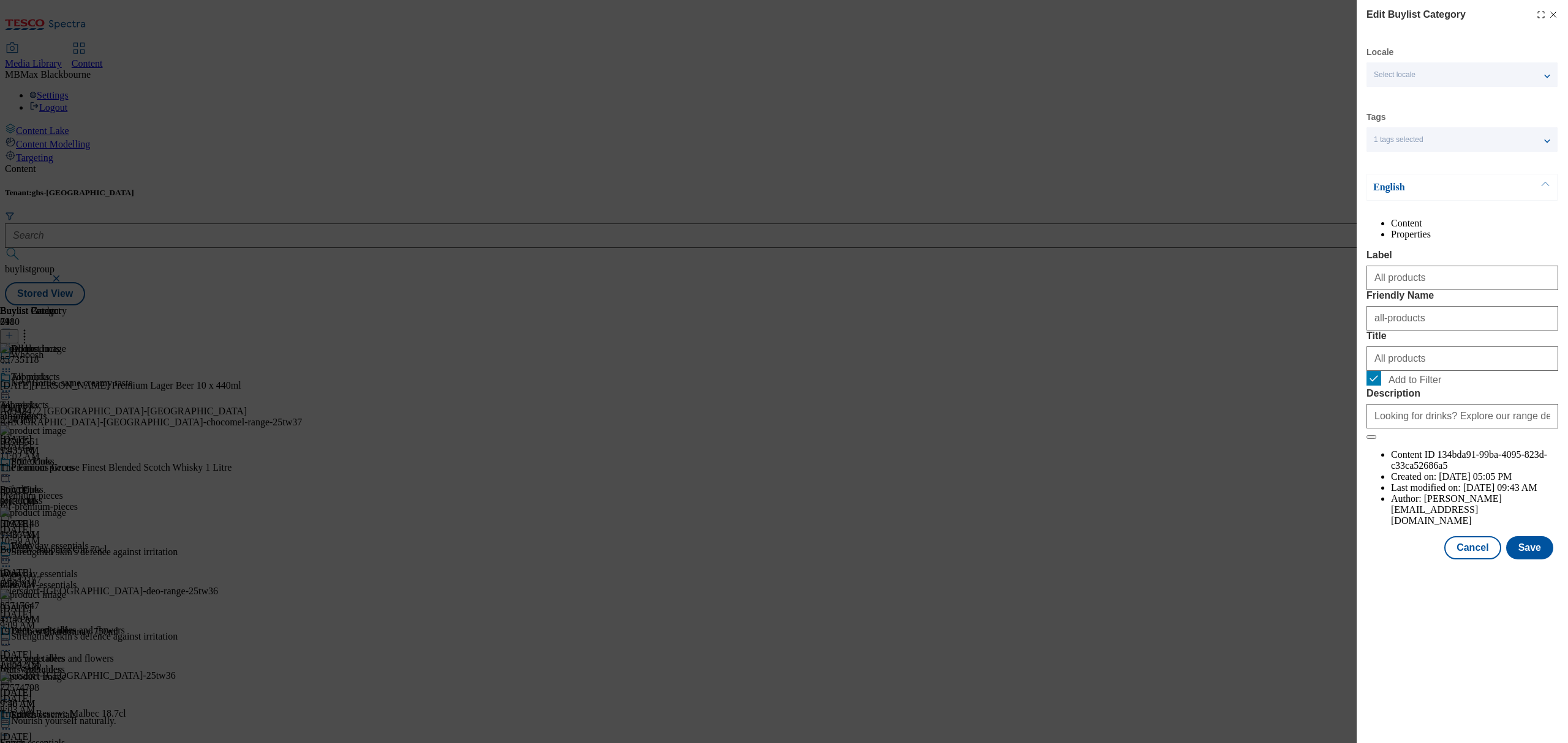
click at [1556, 13] on icon "Modal" at bounding box center [1553, 15] width 10 height 10
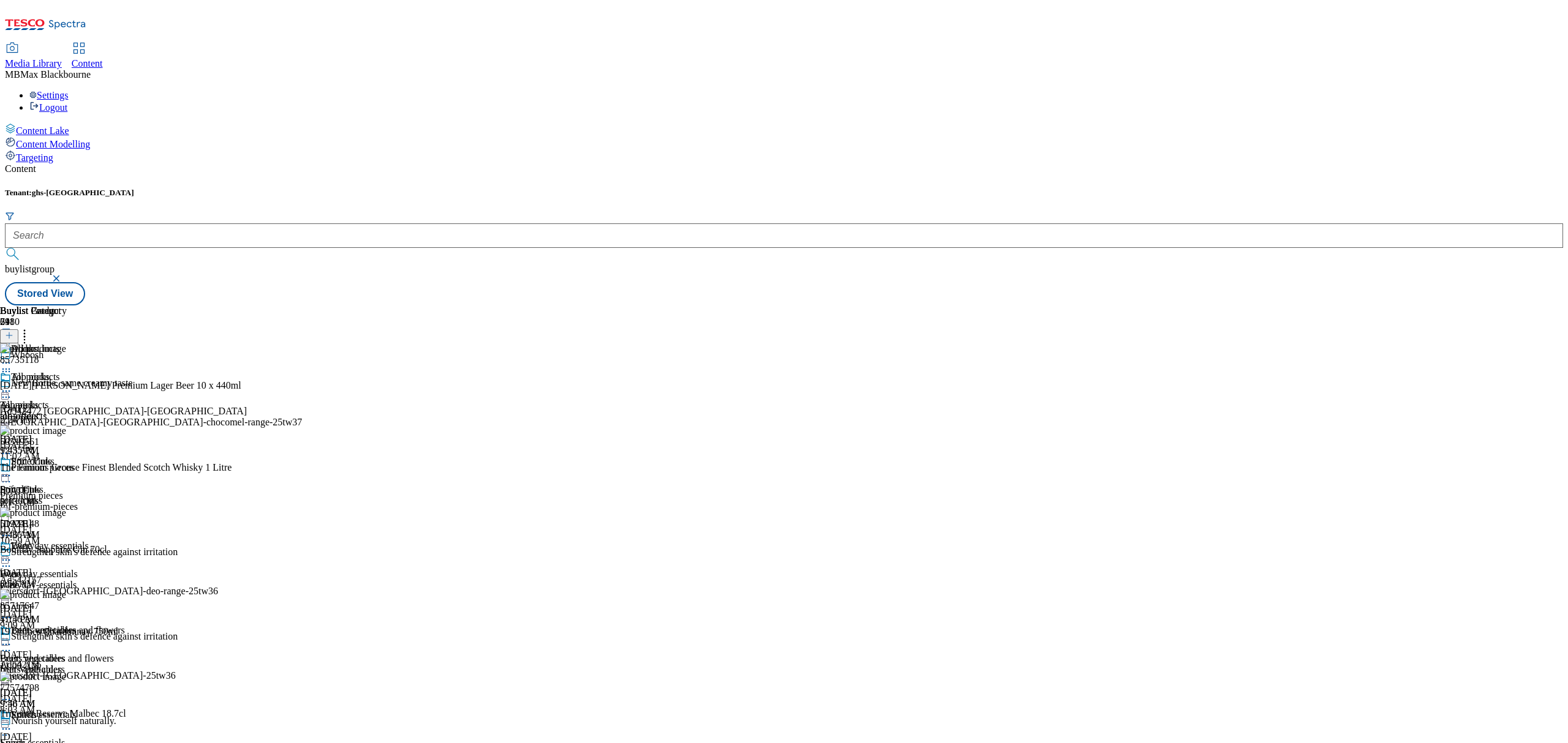
scroll to position [81, 0]
click at [30, 328] on icon at bounding box center [24, 334] width 13 height 13
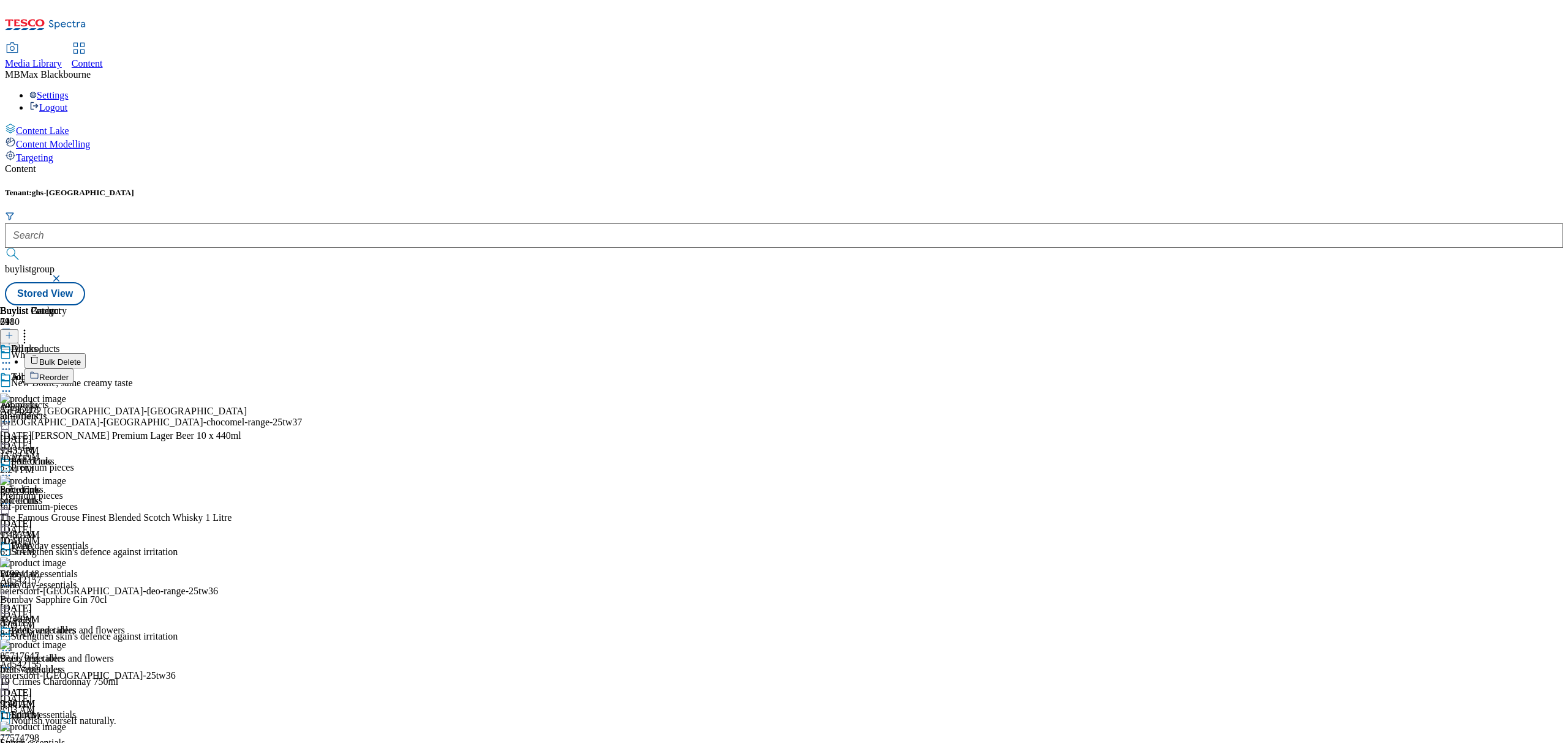
click at [73, 369] on button "Reorder" at bounding box center [49, 376] width 49 height 15
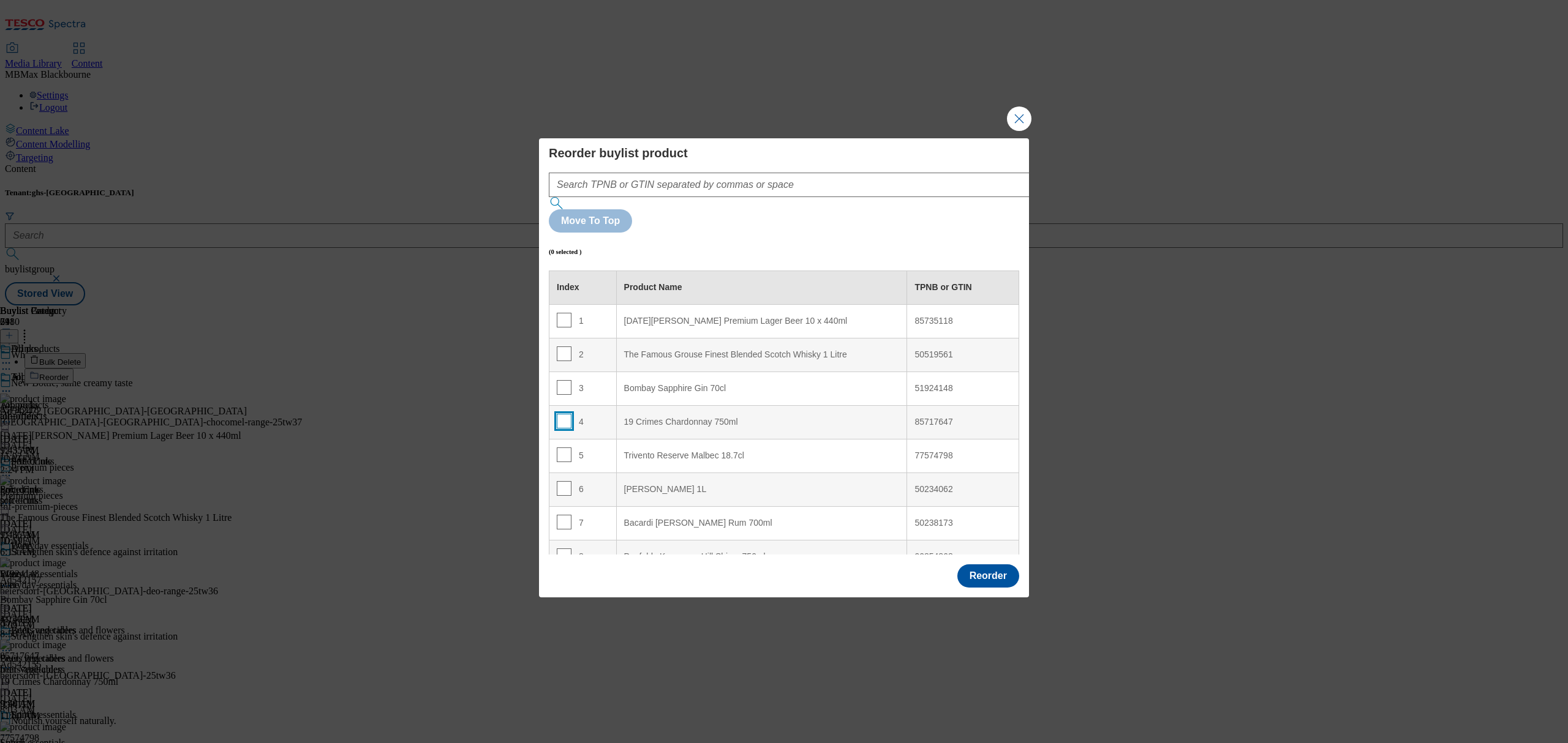
click at [559, 414] on input "Modal" at bounding box center [564, 421] width 15 height 15
checkbox input "true"
click at [585, 380] on div "3" at bounding box center [583, 389] width 52 height 18
click at [564, 380] on input "Modal" at bounding box center [564, 387] width 15 height 15
checkbox input "false"
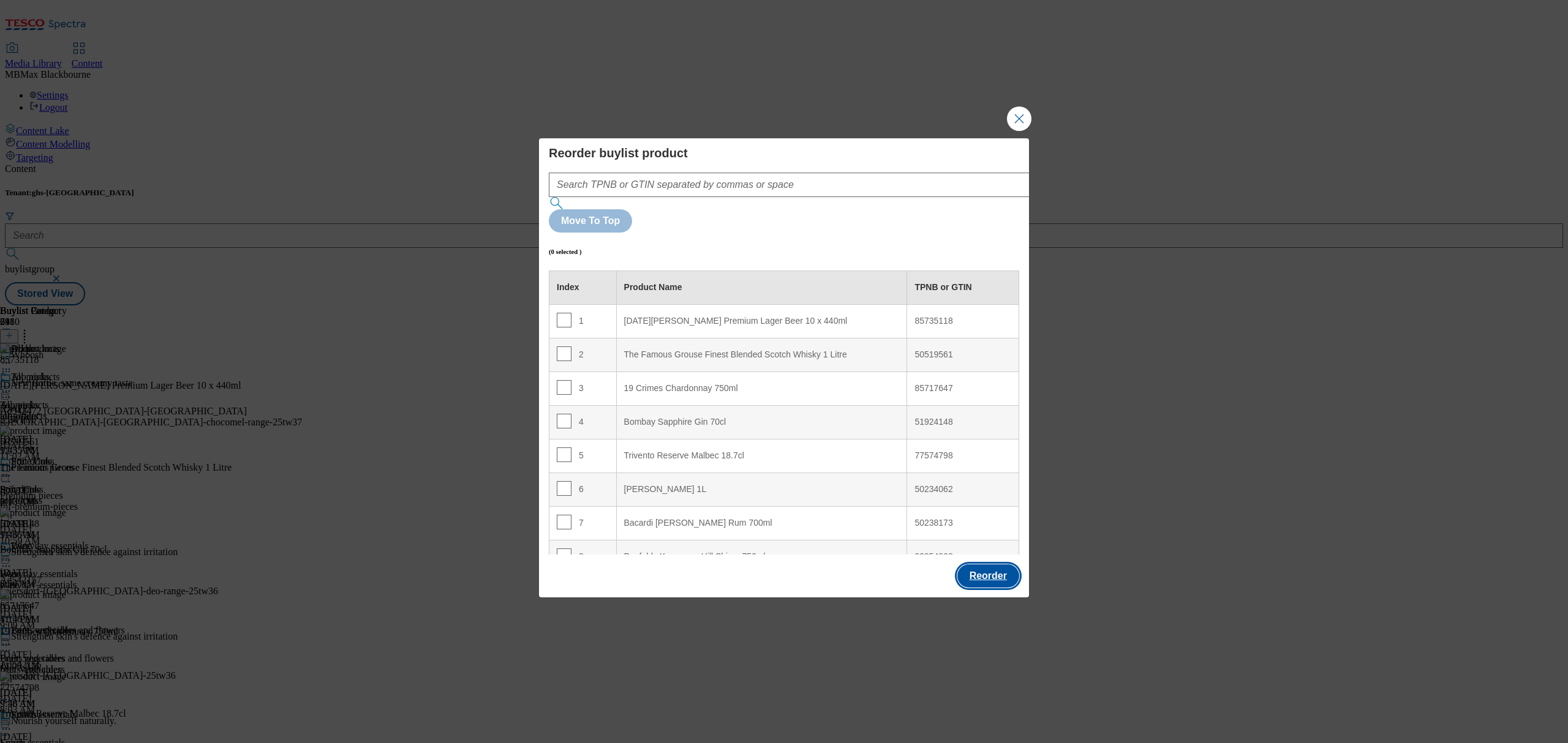
click at [983, 565] on button "Reorder" at bounding box center [989, 576] width 62 height 23
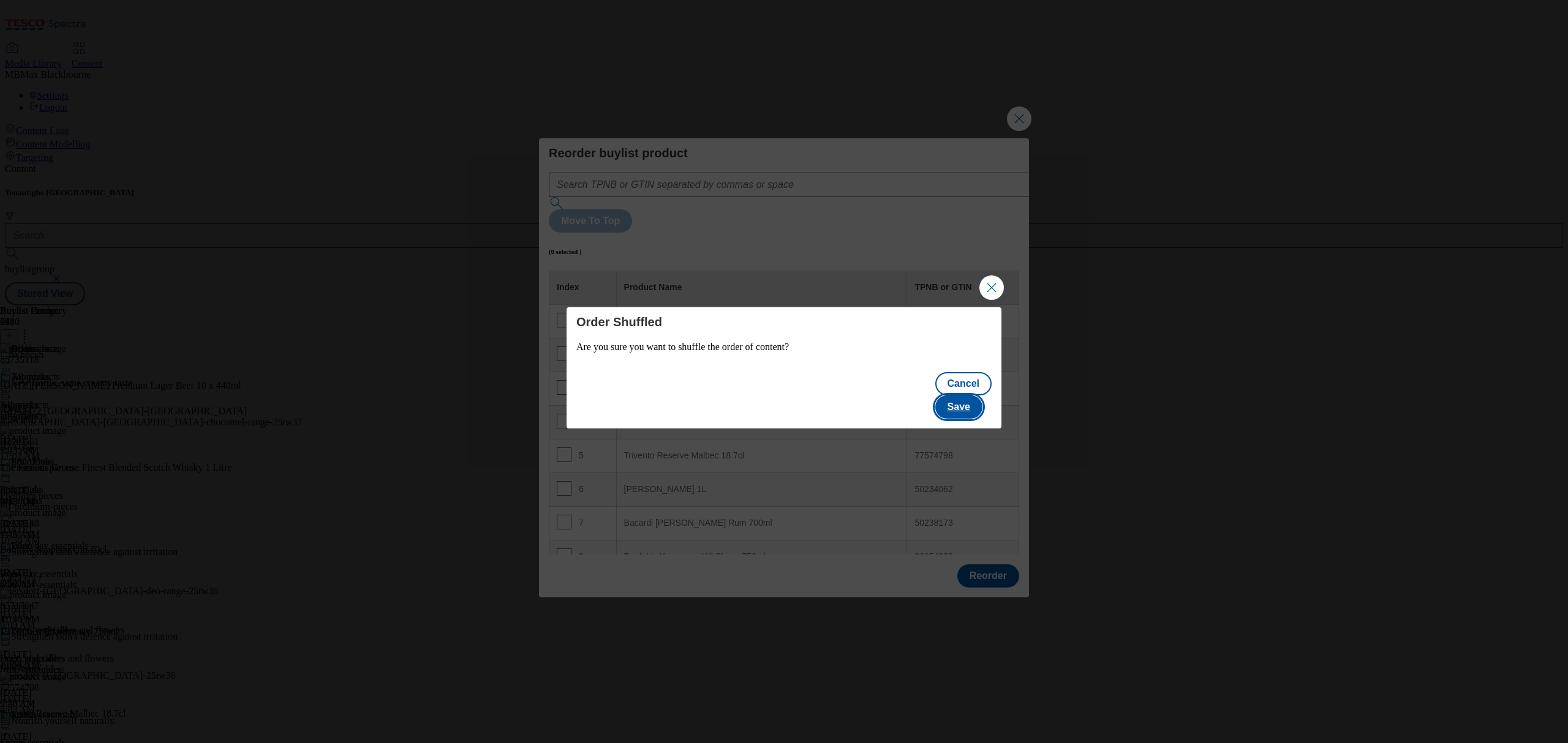
click at [975, 407] on button "Save" at bounding box center [958, 407] width 47 height 23
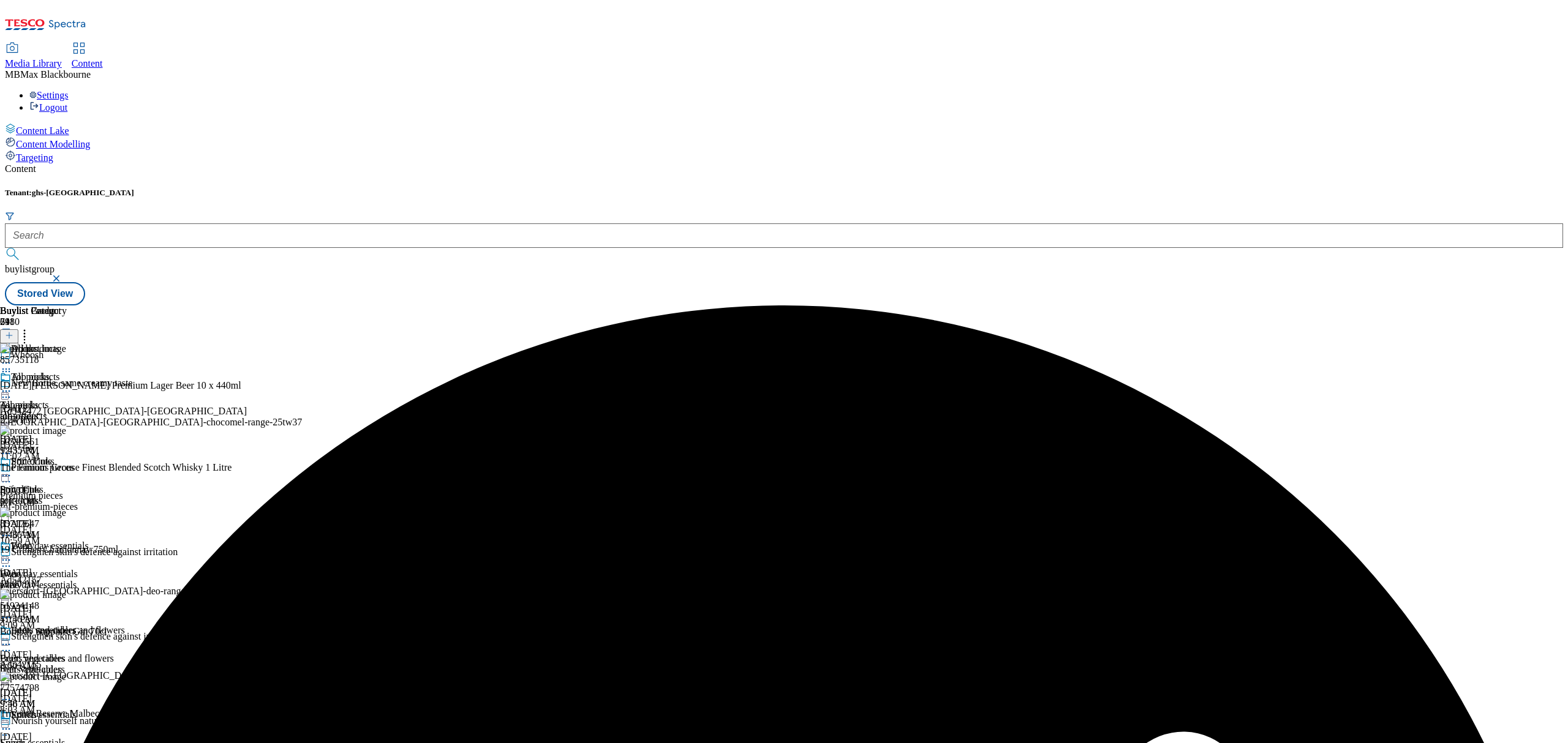
click at [76, 385] on div at bounding box center [38, 393] width 76 height 15
click at [57, 411] on div "Edit" at bounding box center [40, 416] width 32 height 11
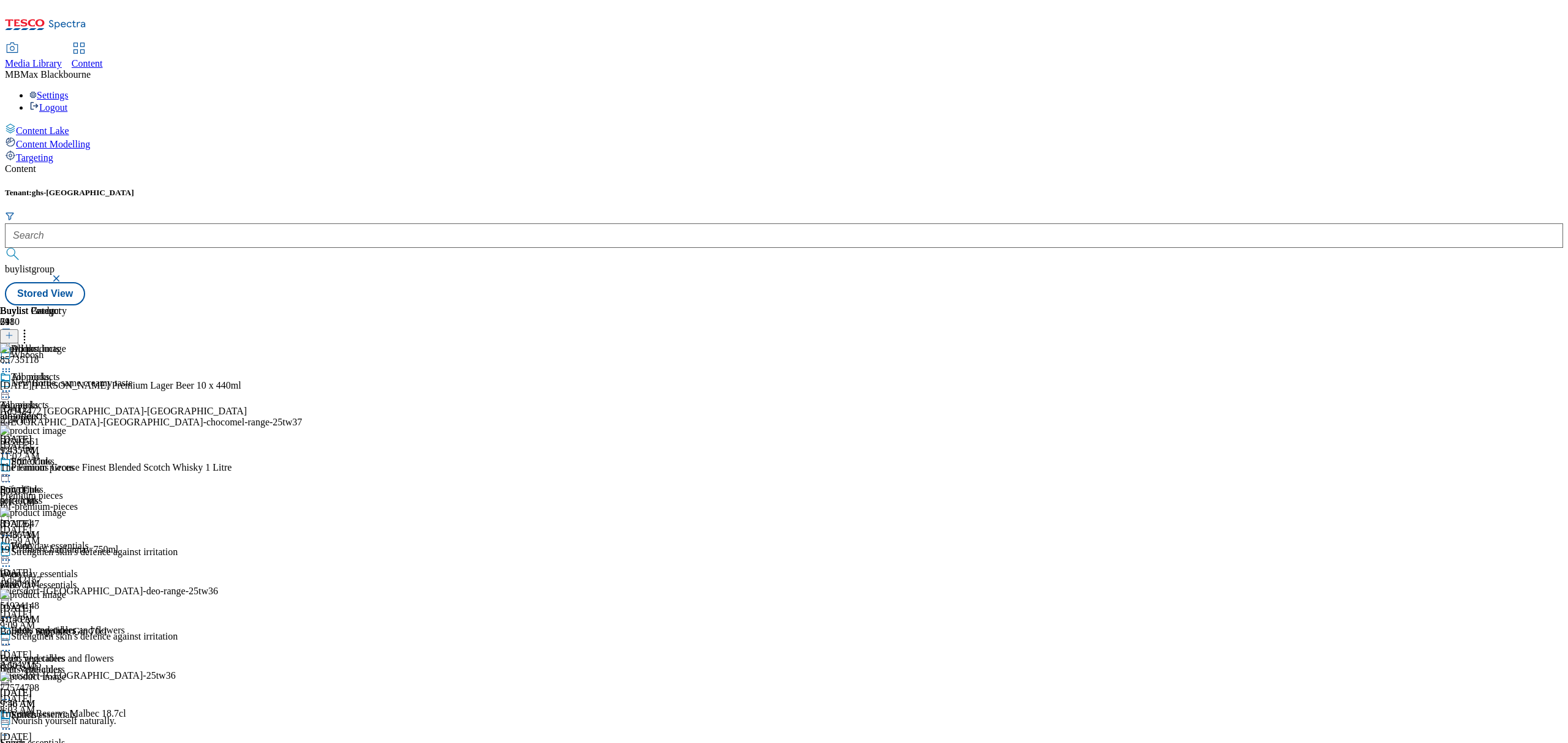
click at [13, 385] on icon at bounding box center [6, 391] width 13 height 13
click at [57, 410] on button "Edit" at bounding box center [40, 416] width 32 height 14
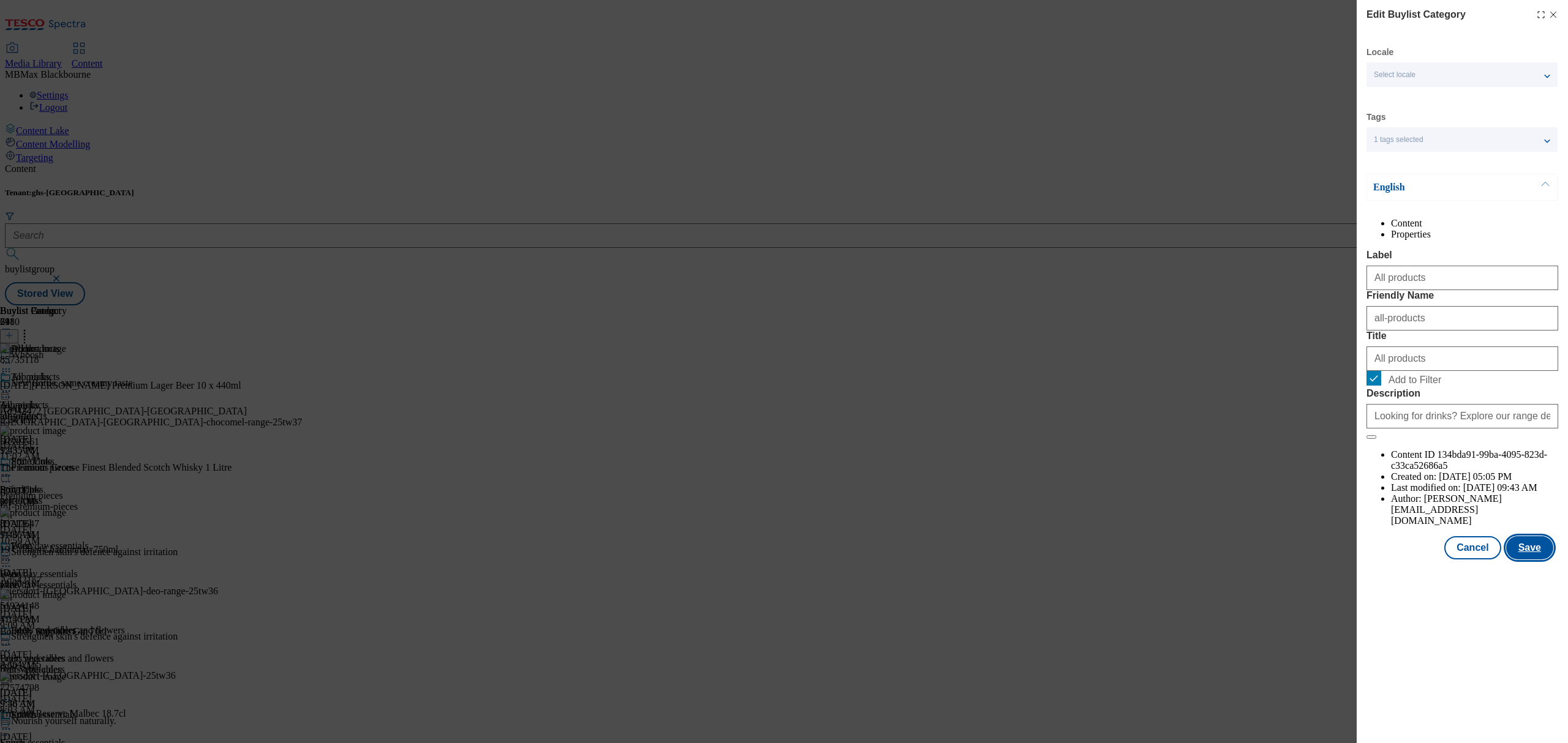
click at [1524, 560] on button "Save" at bounding box center [1529, 547] width 47 height 23
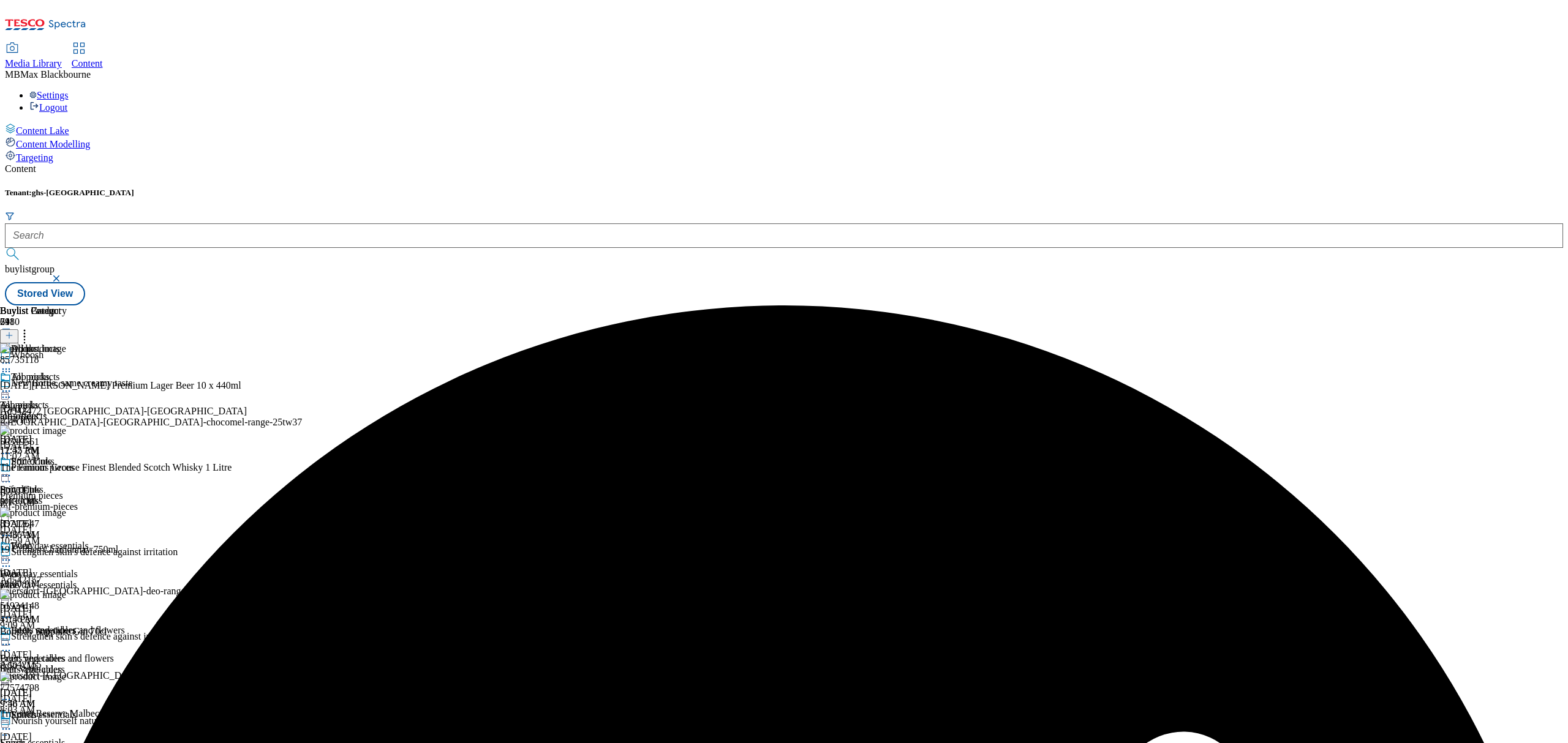
click at [13, 385] on icon at bounding box center [6, 391] width 13 height 13
click at [67, 469] on span "Preview" at bounding box center [52, 473] width 29 height 9
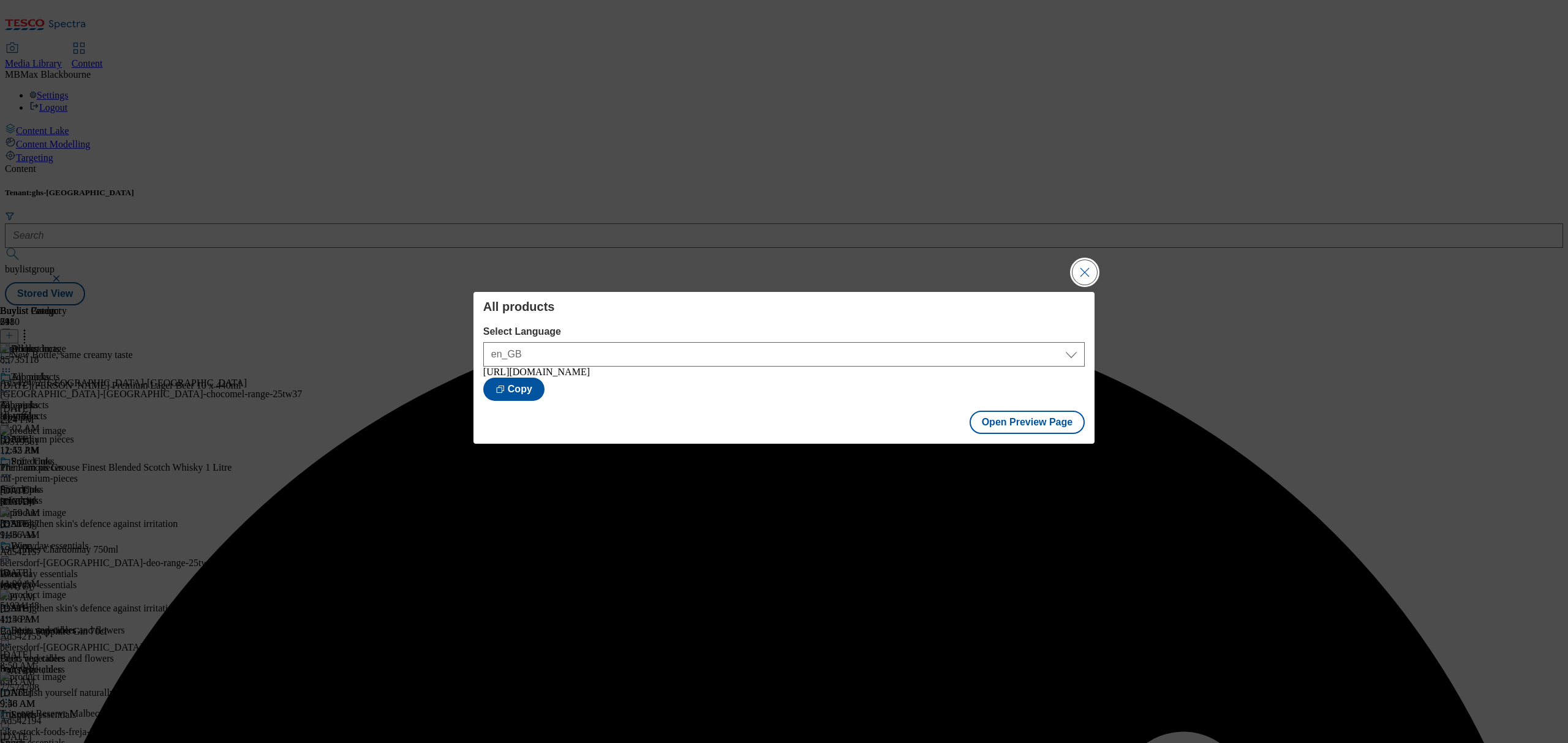
click at [1079, 270] on button "Close Modal" at bounding box center [1085, 272] width 24 height 24
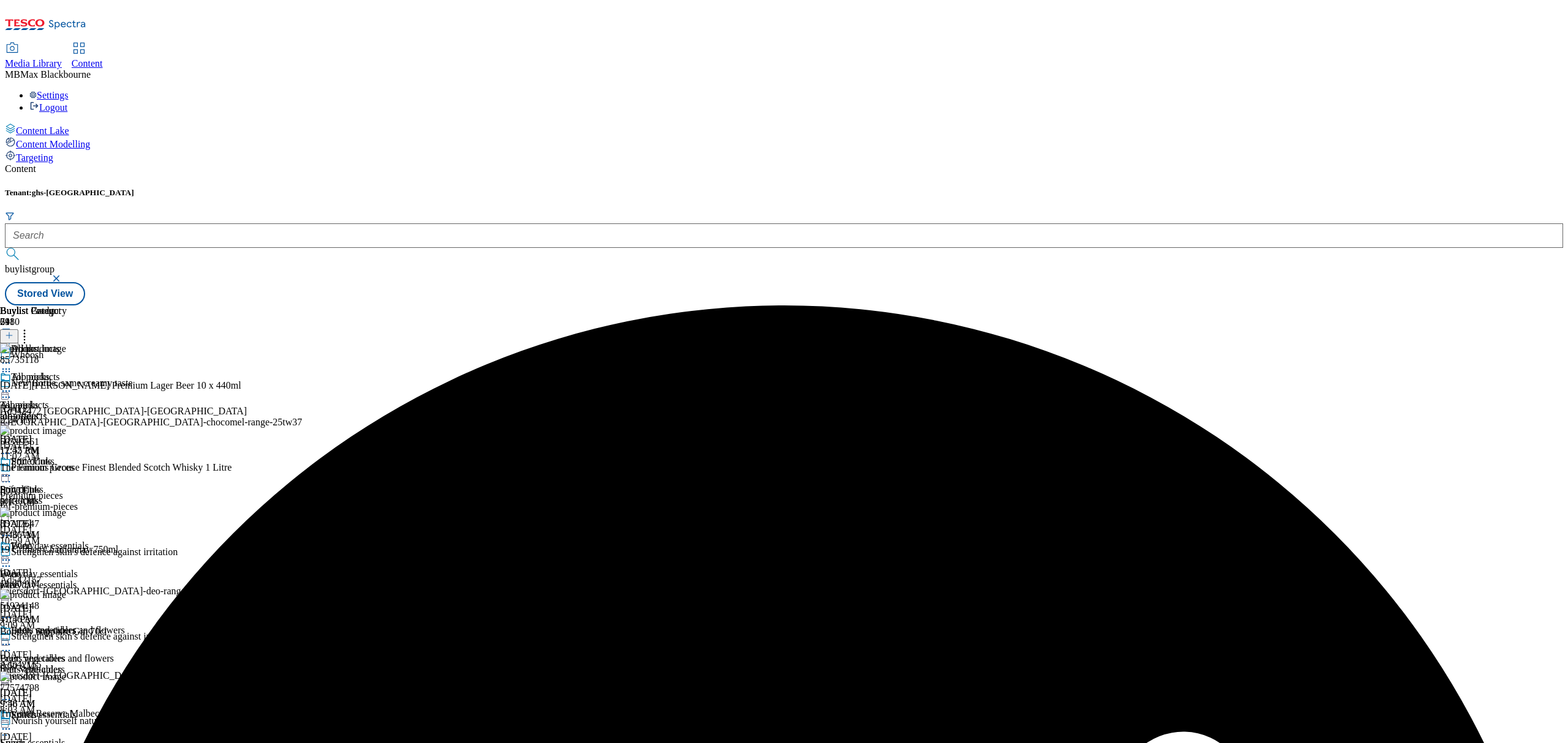
click at [13, 385] on icon at bounding box center [6, 391] width 13 height 13
click at [65, 511] on span "Publish" at bounding box center [51, 516] width 27 height 9
click at [688, 188] on div "Tenant: ghs-uk buylistgroup Stored View" at bounding box center [784, 247] width 1558 height 118
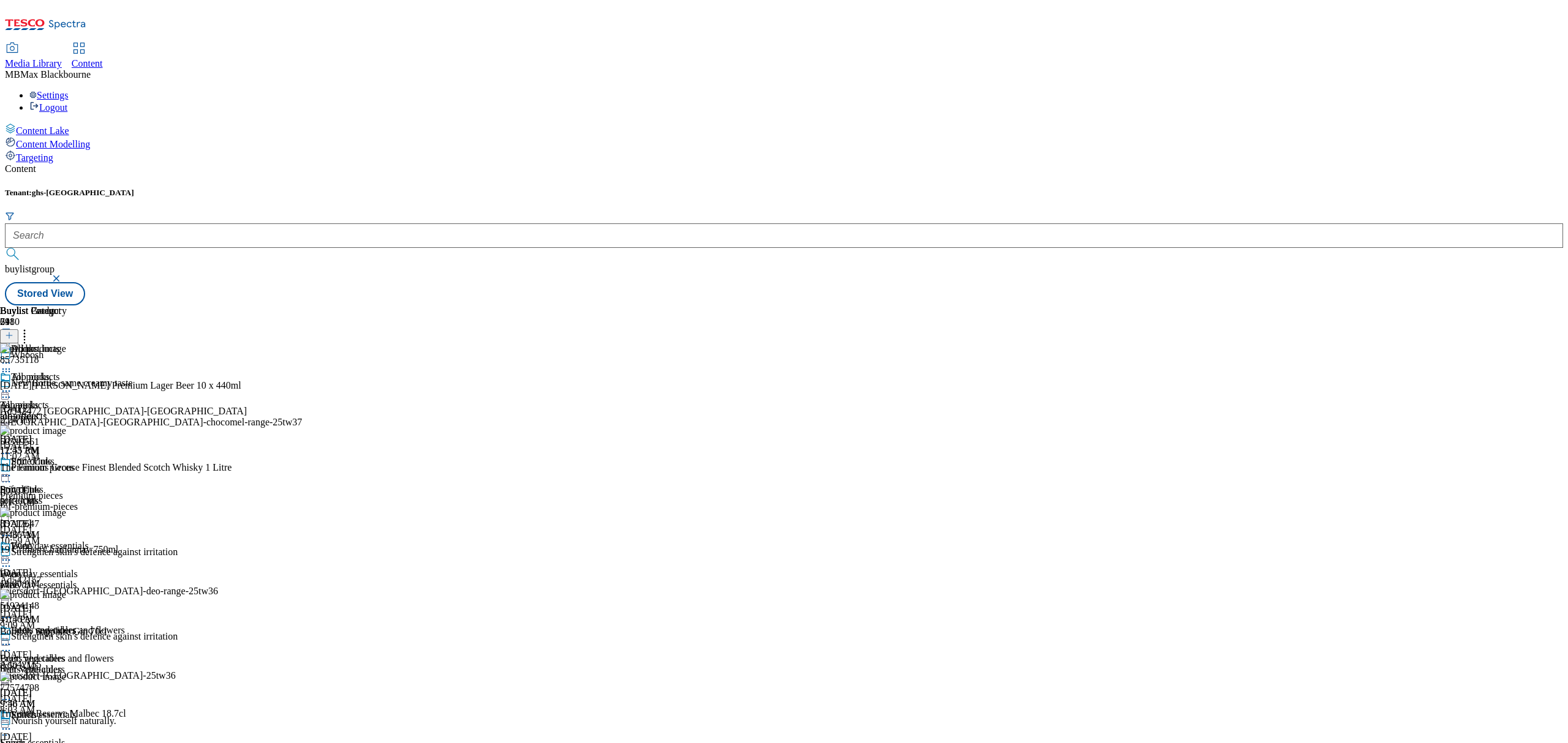
click at [1171, 305] on div "Buylist Group 6480 Whoosh New Bottle, same creamy taste Ad542472 [GEOGRAPHIC_DA…" at bounding box center [784, 305] width 1558 height 0
click at [1059, 188] on div "Tenant: ghs-uk buylistgroup Stored View" at bounding box center [784, 247] width 1558 height 118
click at [507, 163] on div "Content Tenant: ghs-uk buylistgroup Stored View Buylist Group 6480 Whoosh New B…" at bounding box center [784, 234] width 1558 height 142
click at [1374, 305] on div "Buylist Group 6480 Whoosh New Bottle, same creamy taste Ad542472 [GEOGRAPHIC_DA…" at bounding box center [784, 305] width 1558 height 0
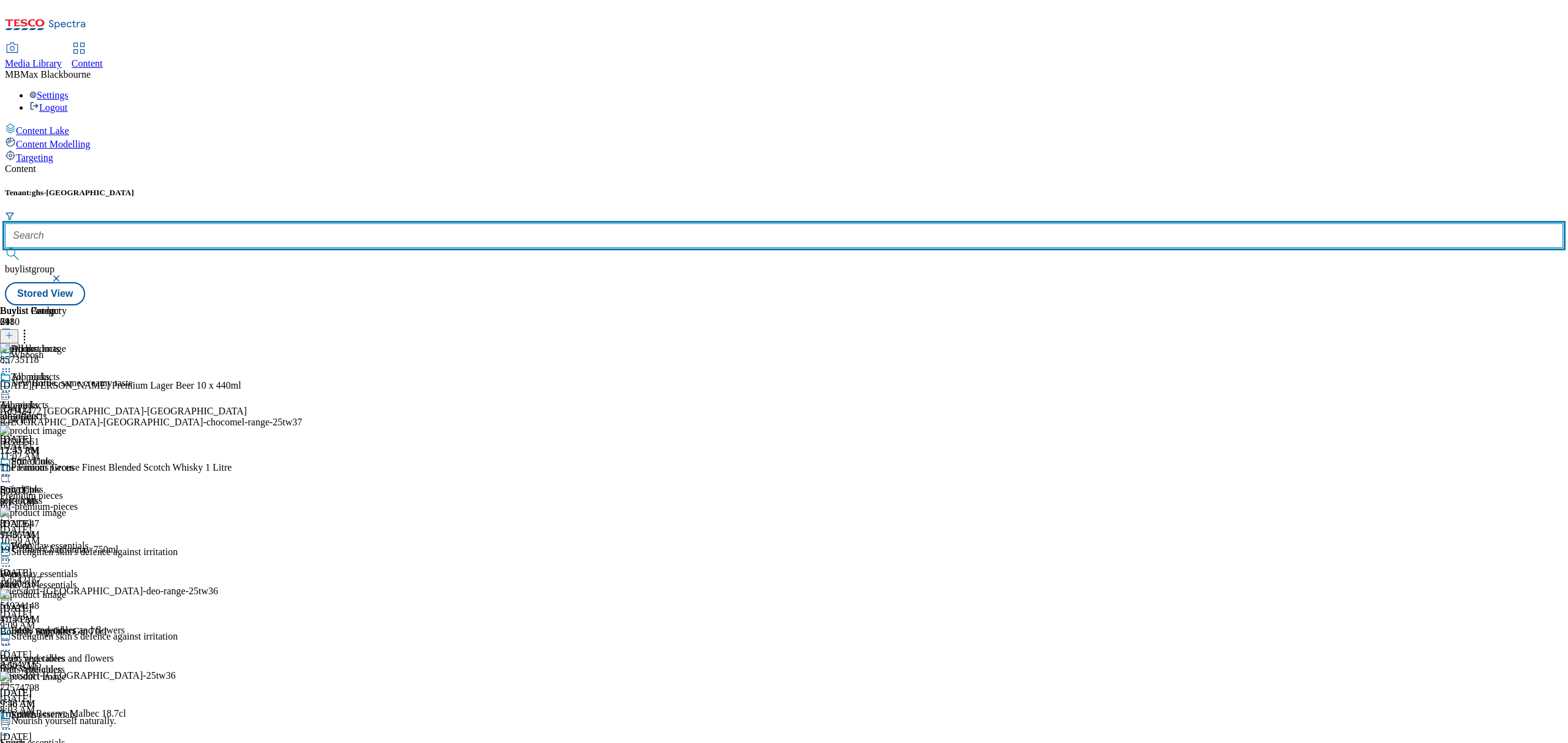
click at [294, 223] on input "text" at bounding box center [784, 235] width 1558 height 24
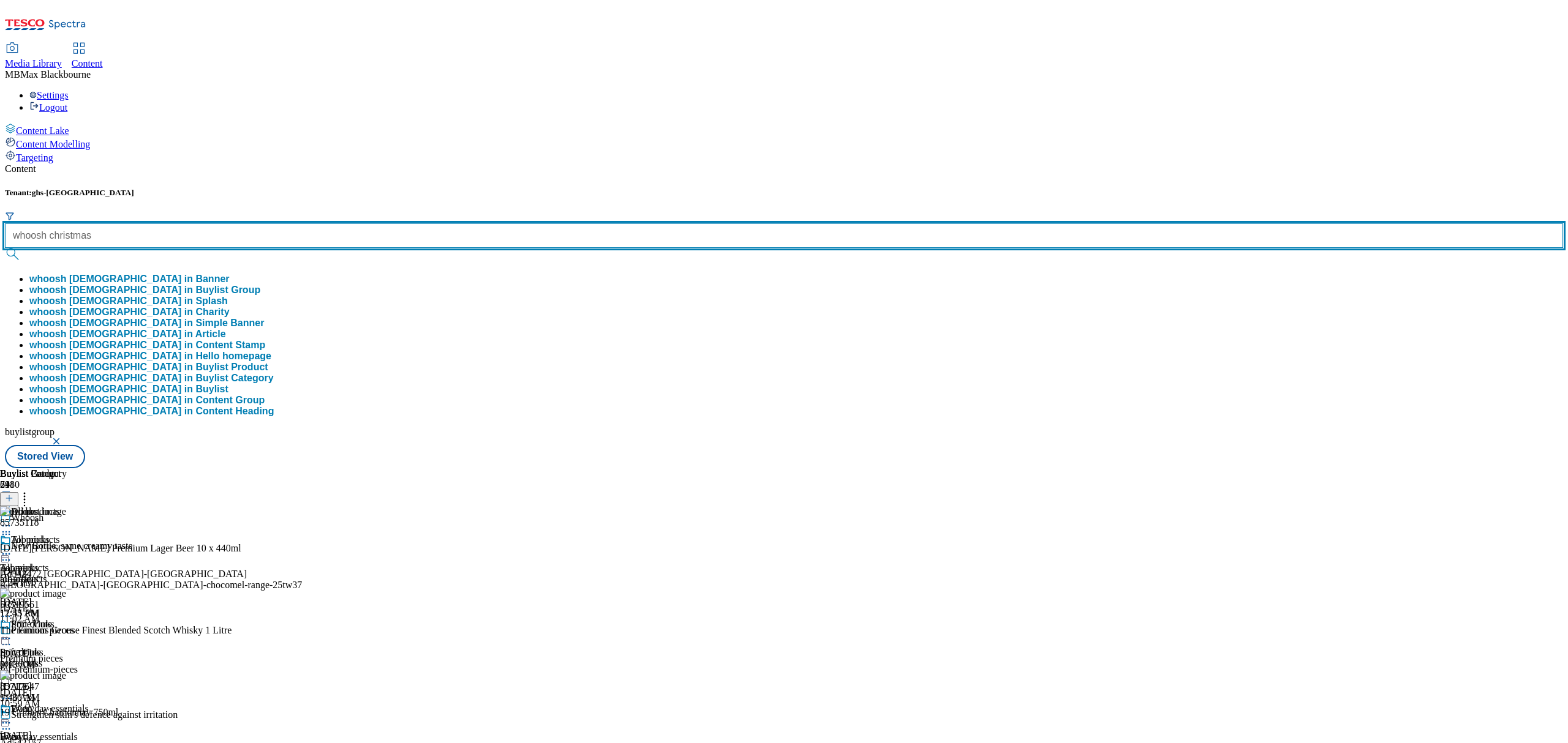
type input "whoosh christmas"
click at [5, 248] on button "submit" at bounding box center [13, 254] width 17 height 13
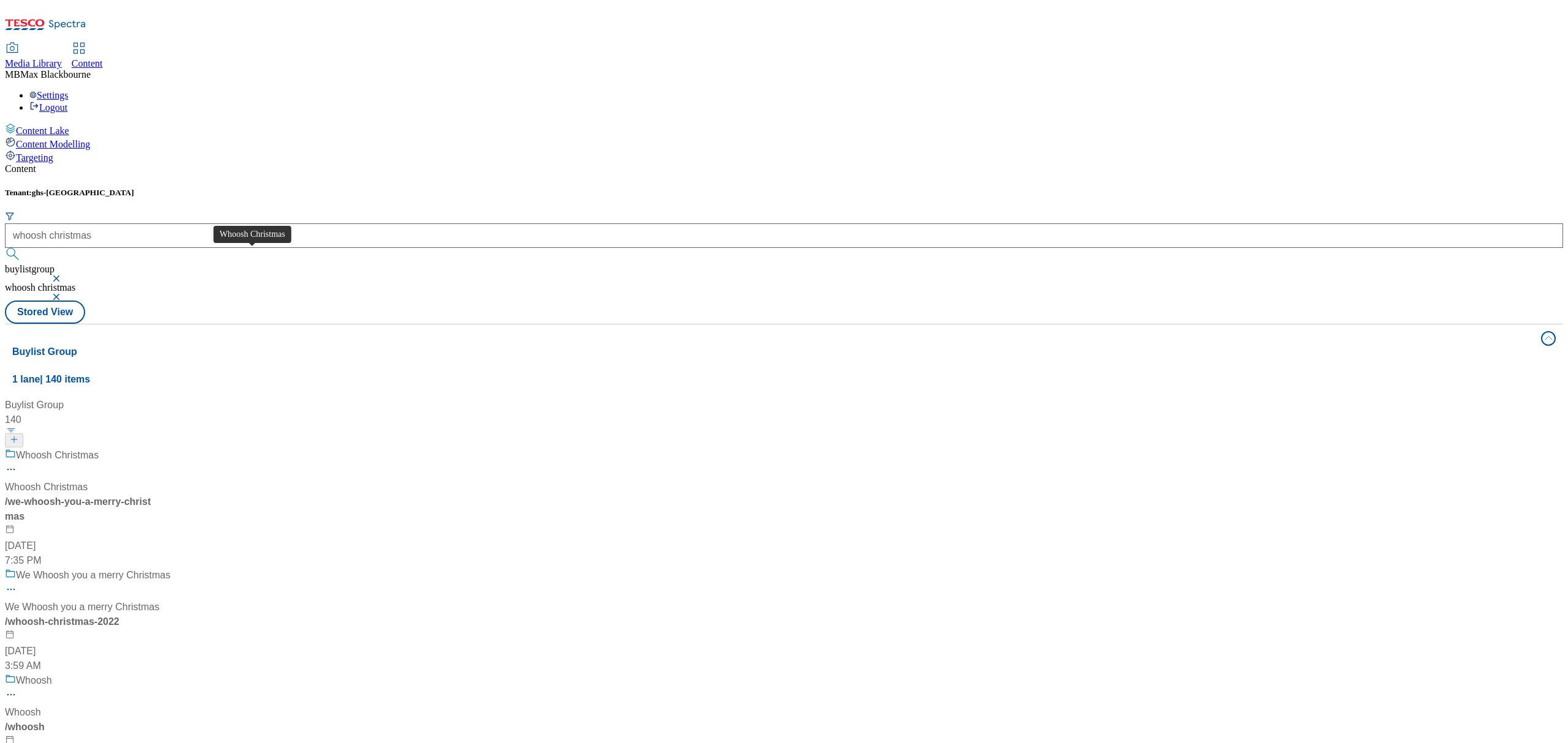
click at [99, 448] on span "Whoosh Christmas" at bounding box center [57, 455] width 83 height 15
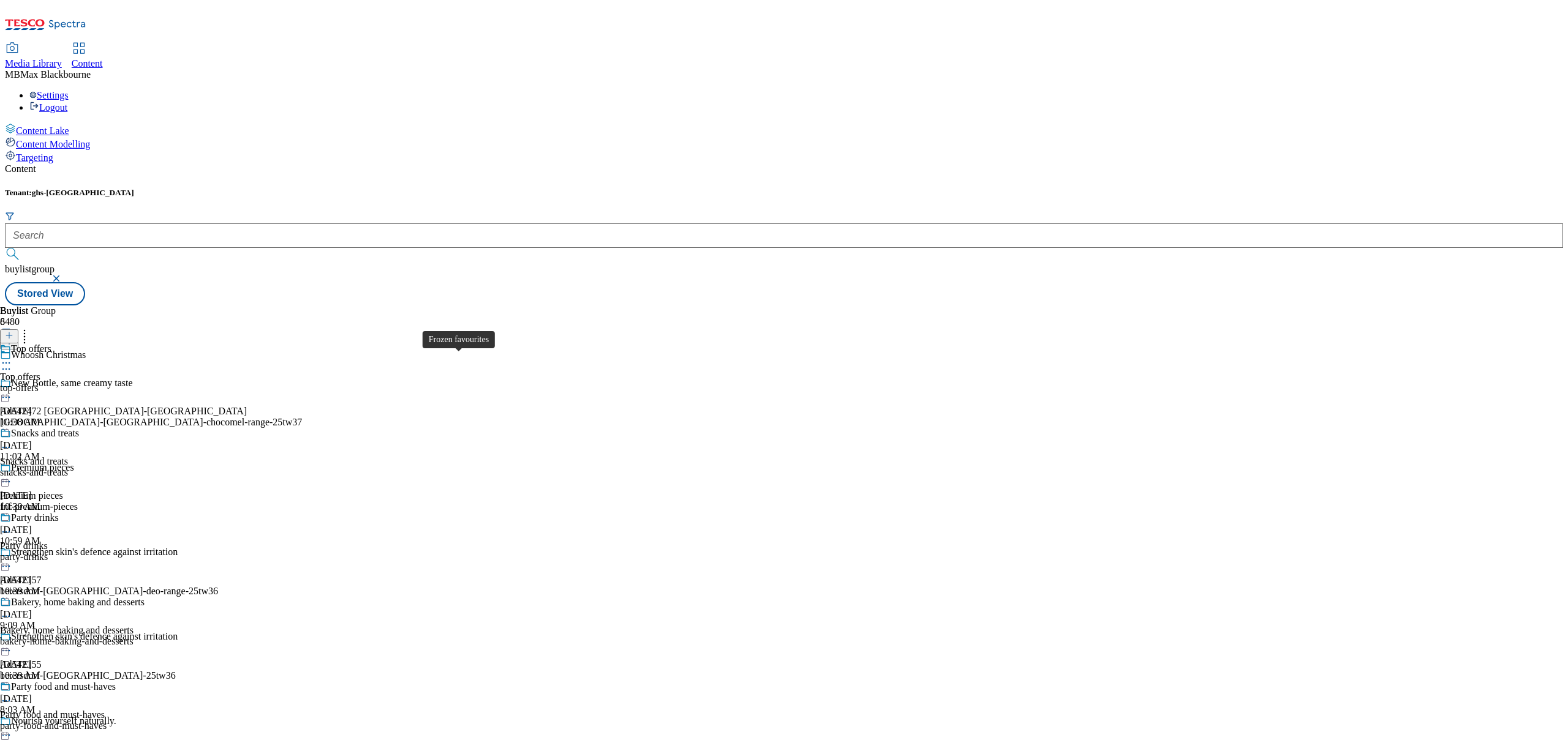
scroll to position [630, 0]
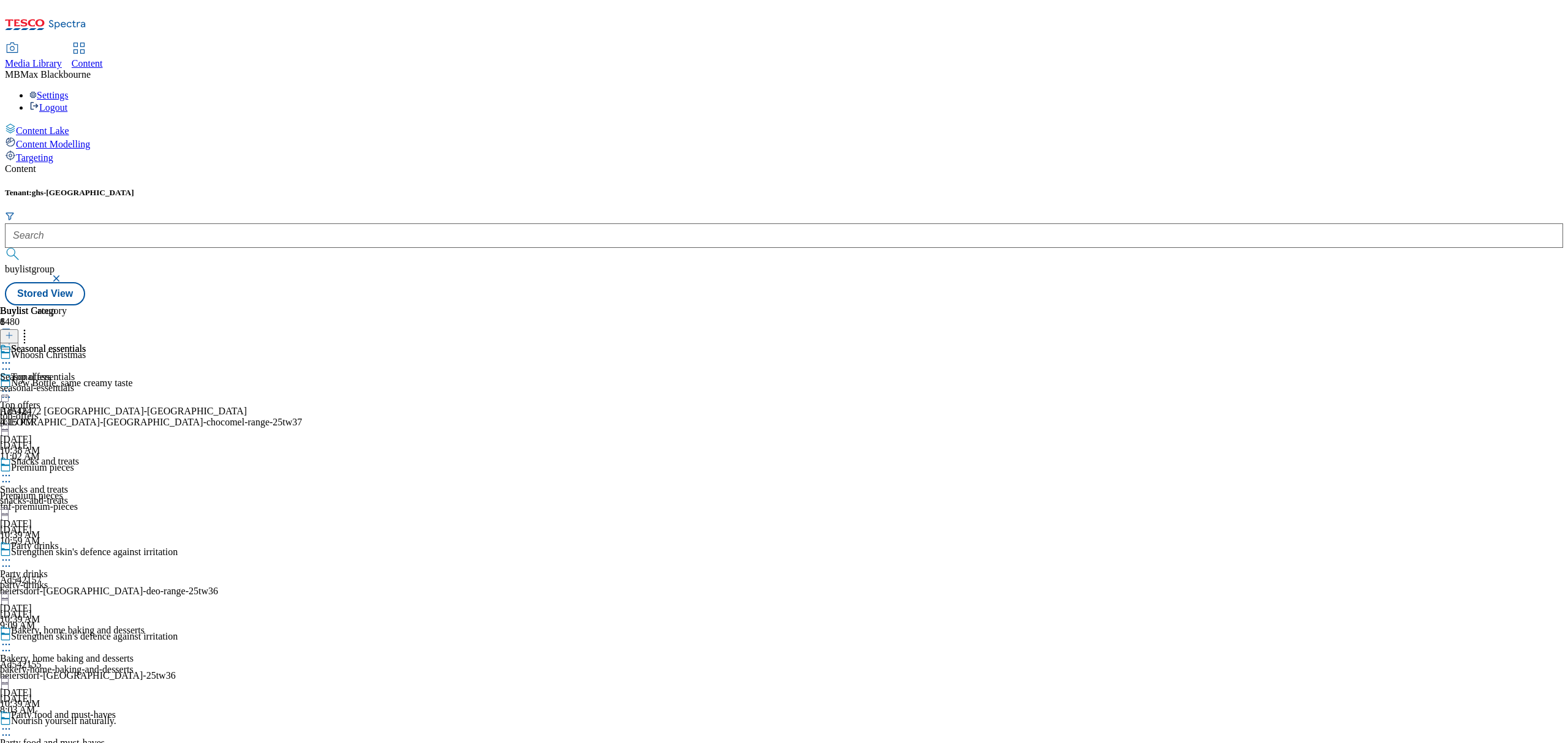
click at [696, 163] on div "Content Tenant: ghs-uk buylistgroup Stored View Buylist Group 6480 Whoosh Chris…" at bounding box center [784, 234] width 1558 height 142
click at [86, 344] on span "Seasonal essentials" at bounding box center [48, 350] width 75 height 13
click at [968, 305] on div "Buylist Product 210 87213687 Cadbury Fingers Snowtop (milk W/white Choc) Biscui…" at bounding box center [784, 305] width 1558 height 0
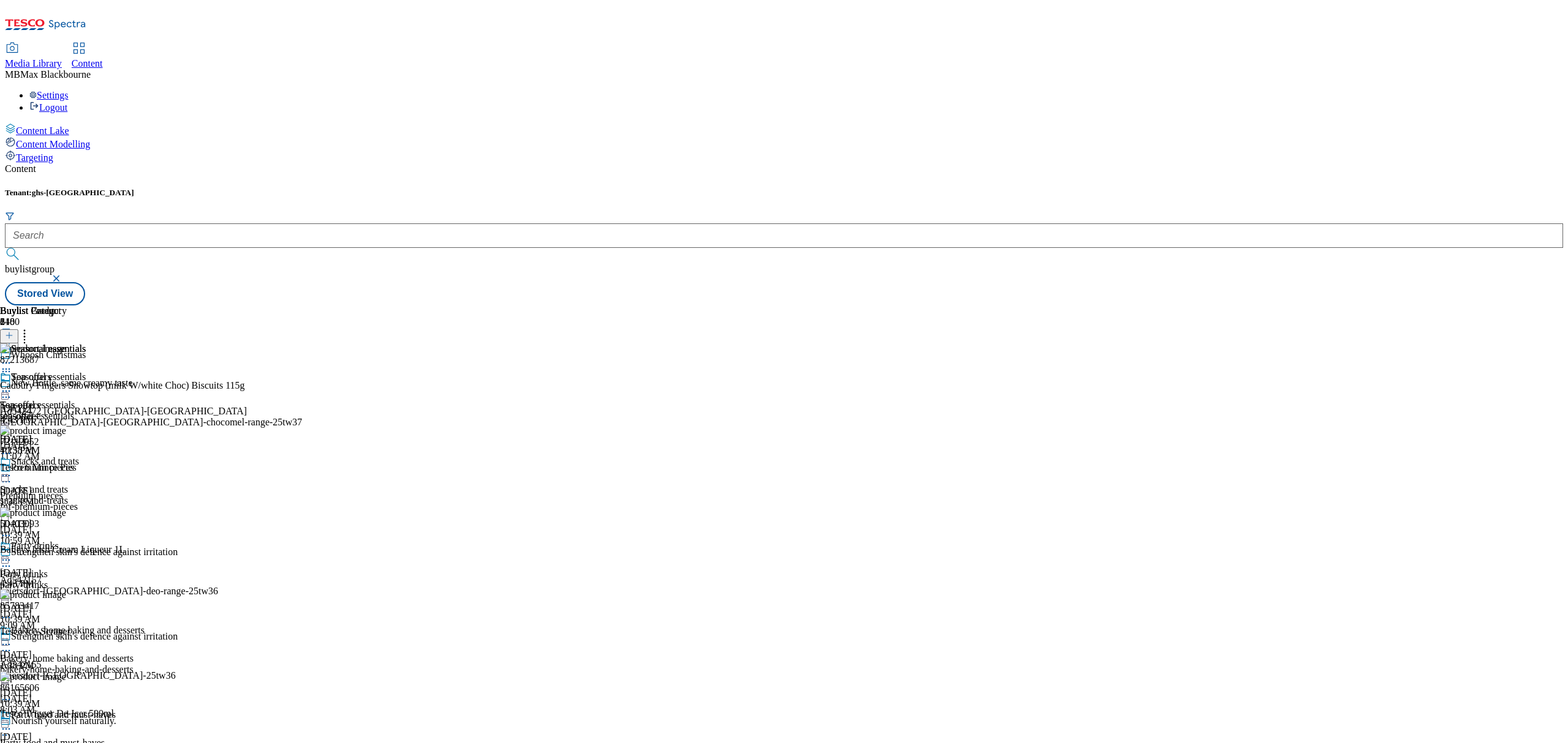
click at [863, 305] on div "Content Tenant: ghs-uk buylistgroup Stored View Buylist Group 6480 Whoosh Chris…" at bounding box center [784, 234] width 1558 height 142
drag, startPoint x: 1050, startPoint y: 154, endPoint x: 1042, endPoint y: 154, distance: 8.0
click at [268, 305] on header "Buylist Product 210" at bounding box center [134, 324] width 268 height 38
click at [30, 328] on icon at bounding box center [24, 334] width 13 height 13
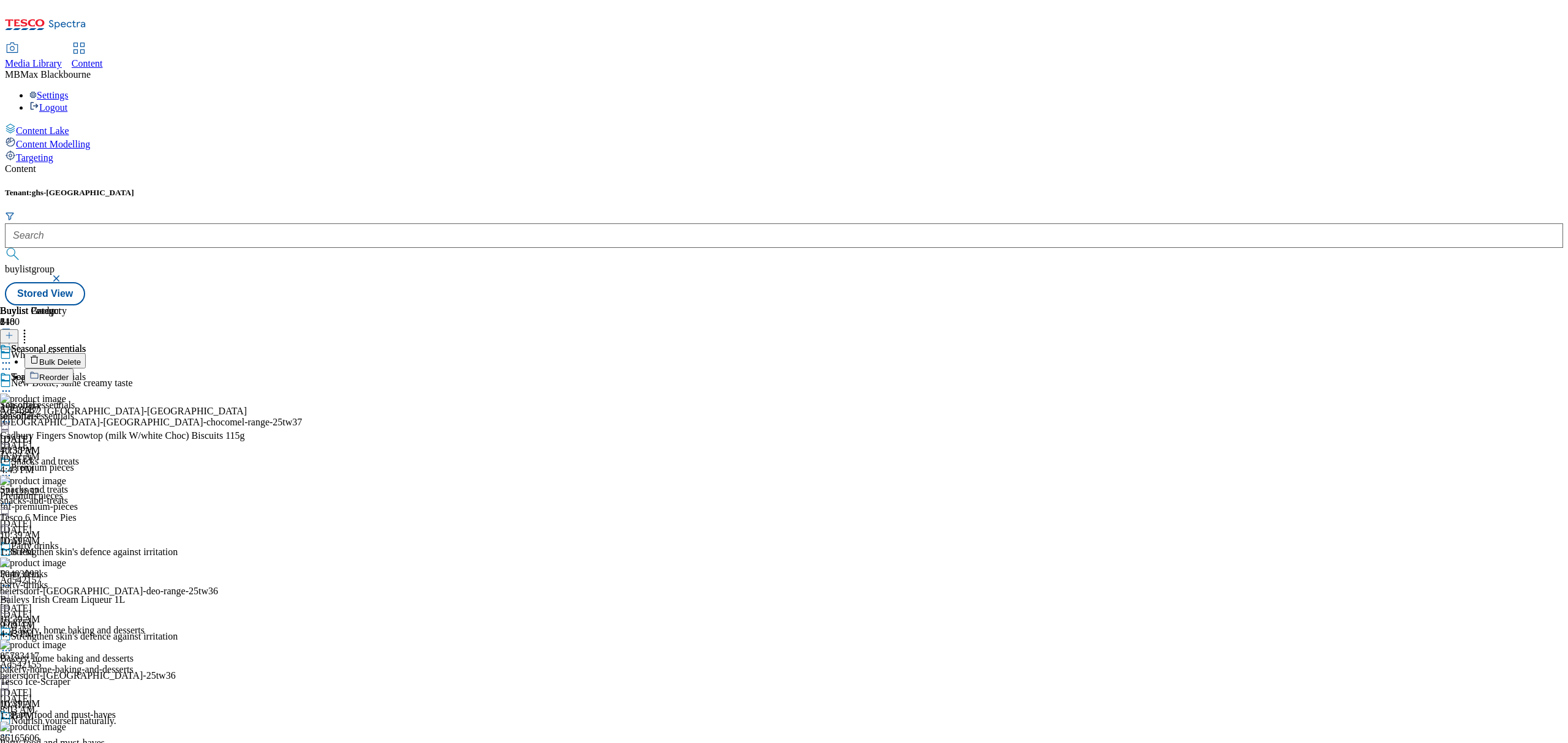
click at [1074, 305] on div "Buylist Group 6480 Whoosh Christmas New Bottle, same creamy taste Ad542472 [GEO…" at bounding box center [784, 305] width 1558 height 0
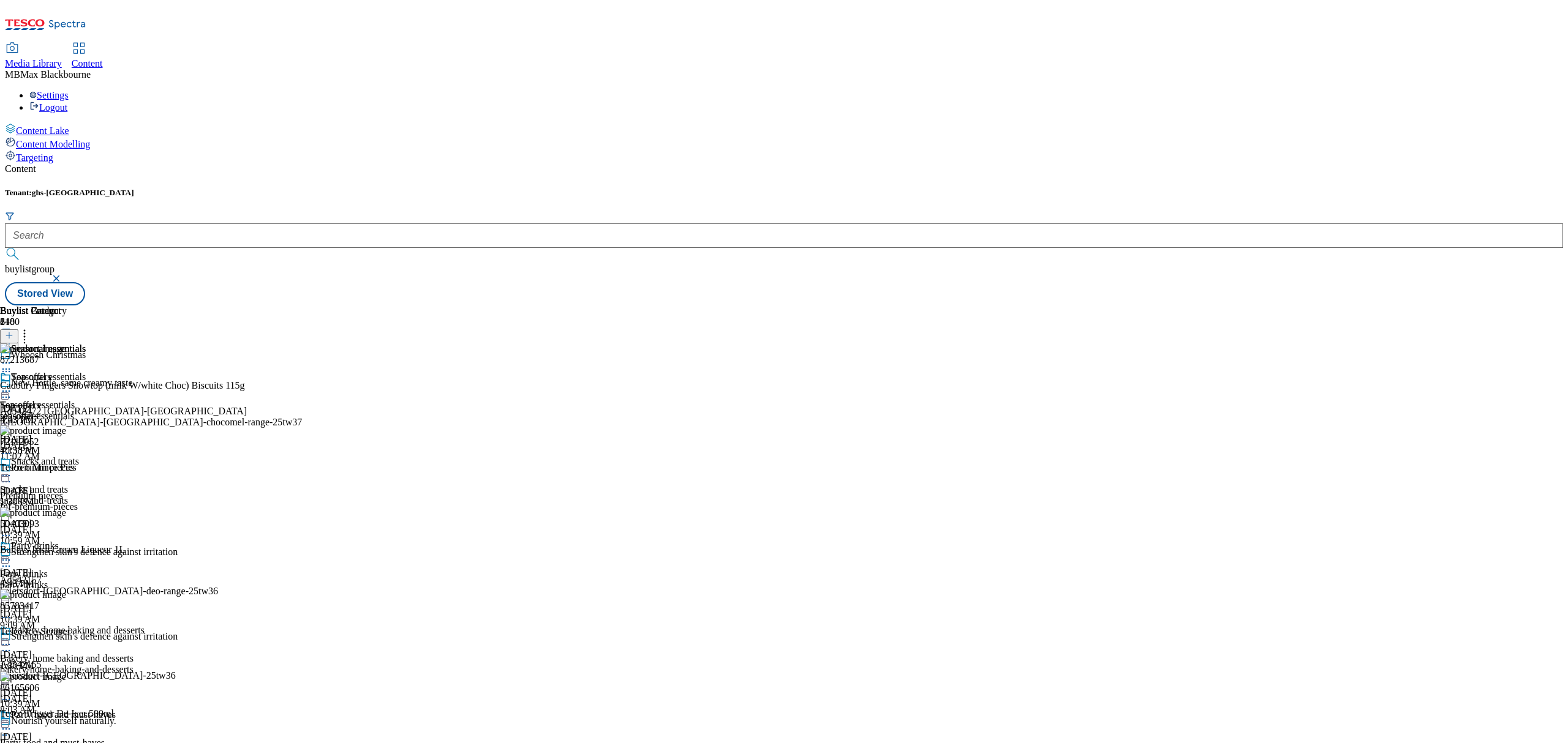
click at [86, 372] on div "Seasonal essentials Seasonal essentials seasonal-essentials [DATE] 4:15 PM" at bounding box center [43, 414] width 86 height 85
click at [380, 305] on div "Content Tenant: ghs-uk buylistgroup Stored View Buylist Group 6480 Whoosh Chris…" at bounding box center [784, 234] width 1558 height 142
